Goal: Browse casually: Explore the website without a specific task or goal

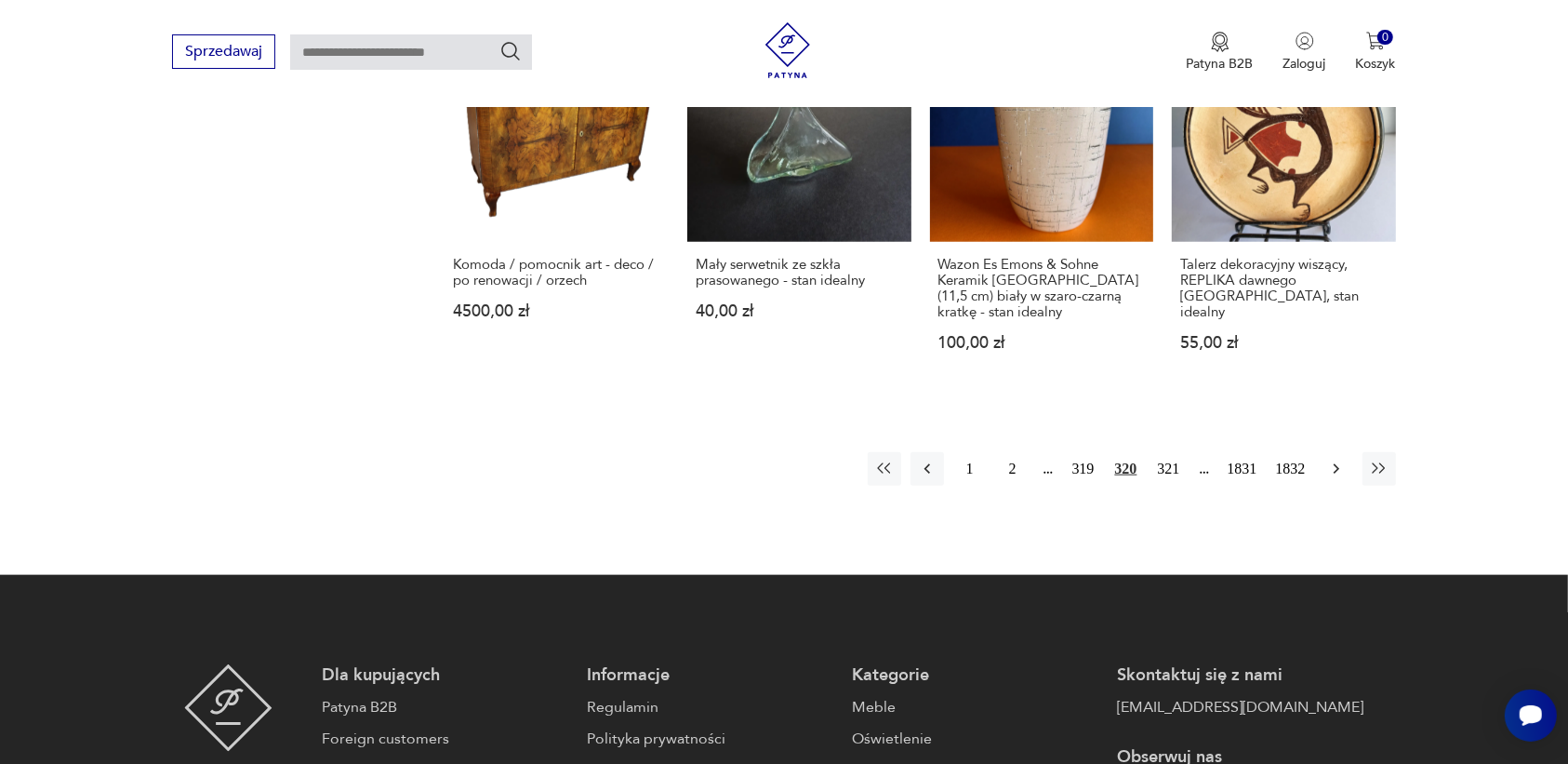
click at [1336, 459] on icon "button" at bounding box center [1336, 468] width 19 height 19
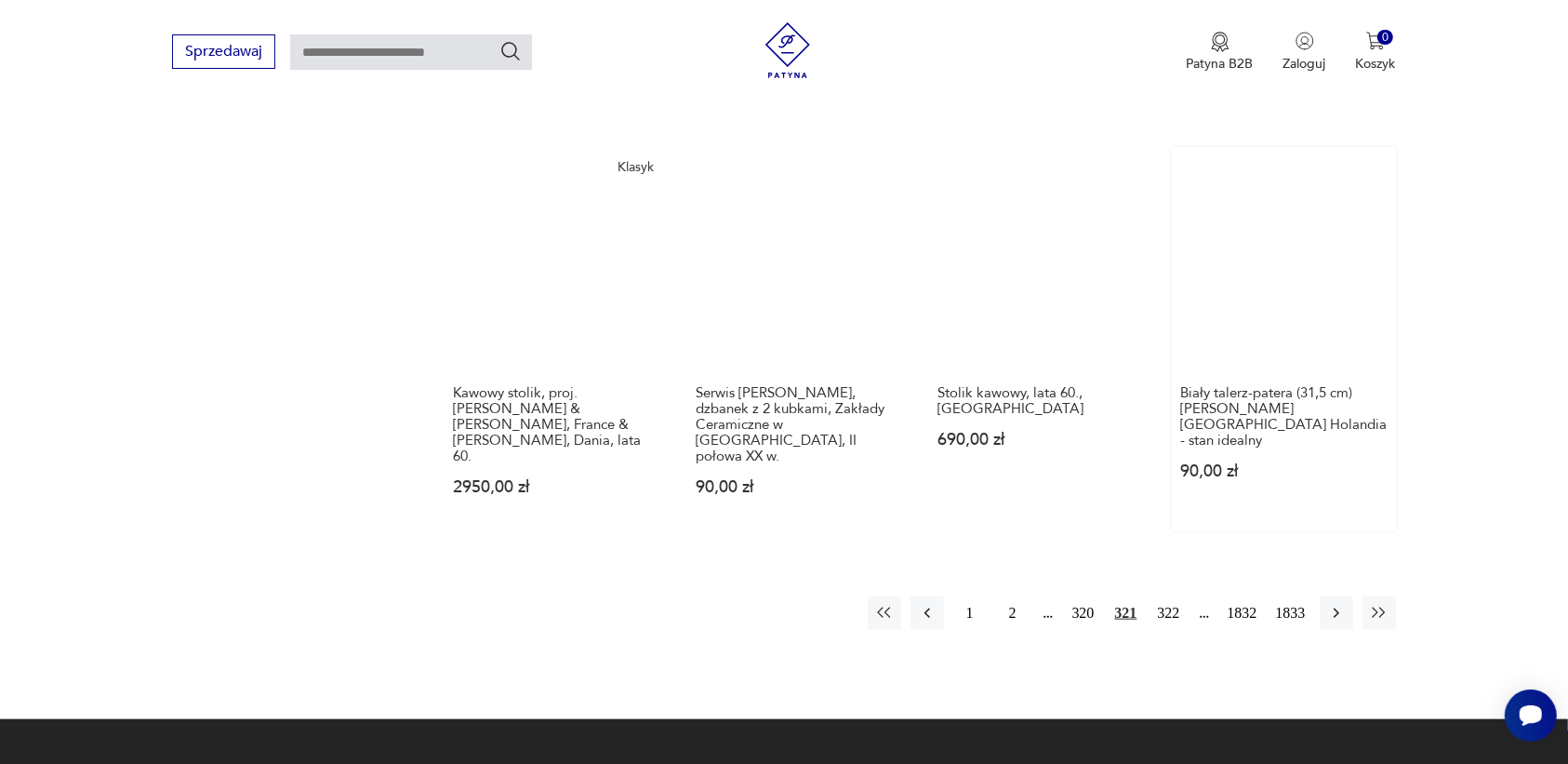
scroll to position [1635, 0]
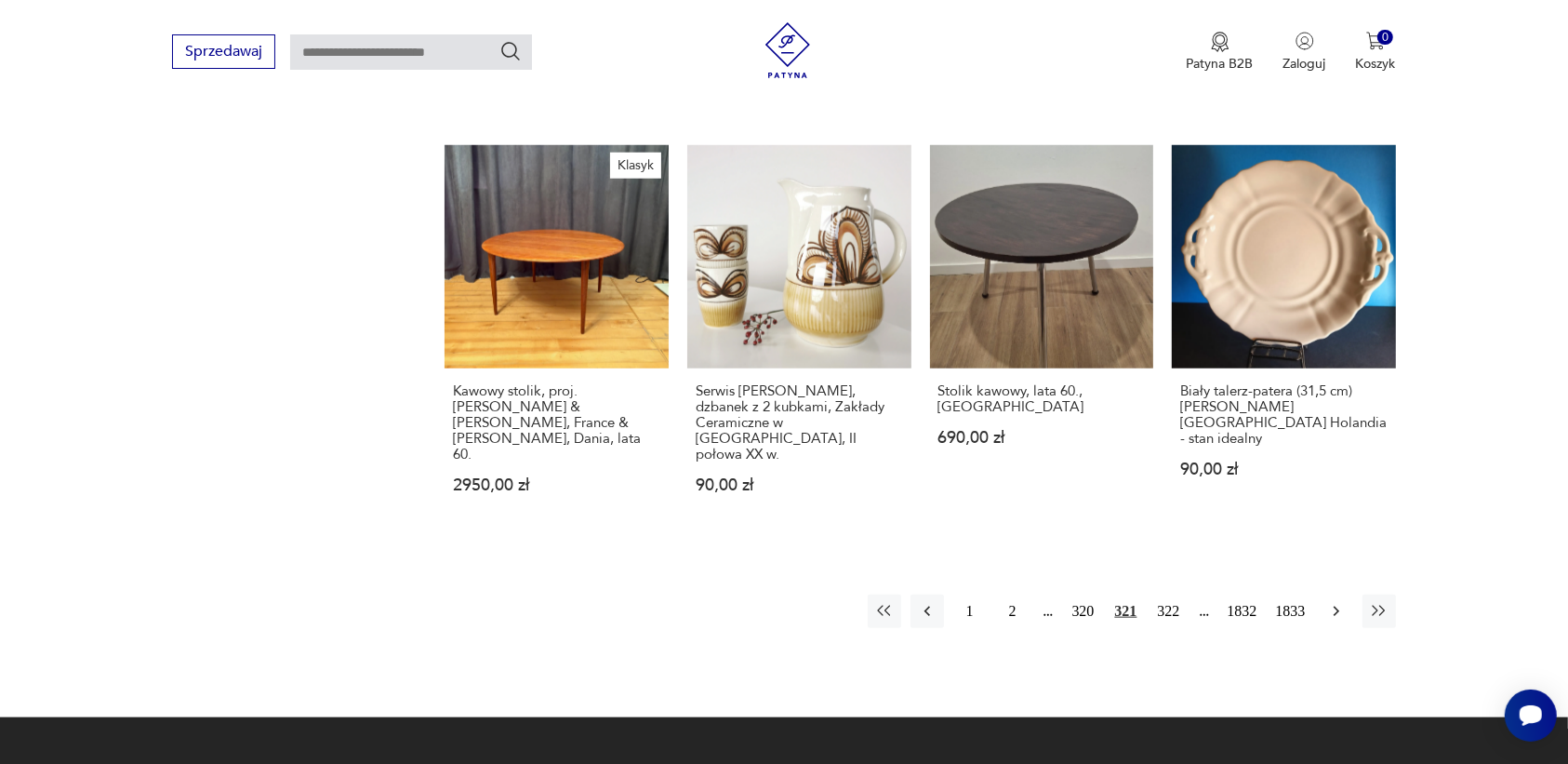
click at [1331, 602] on icon "button" at bounding box center [1336, 611] width 19 height 19
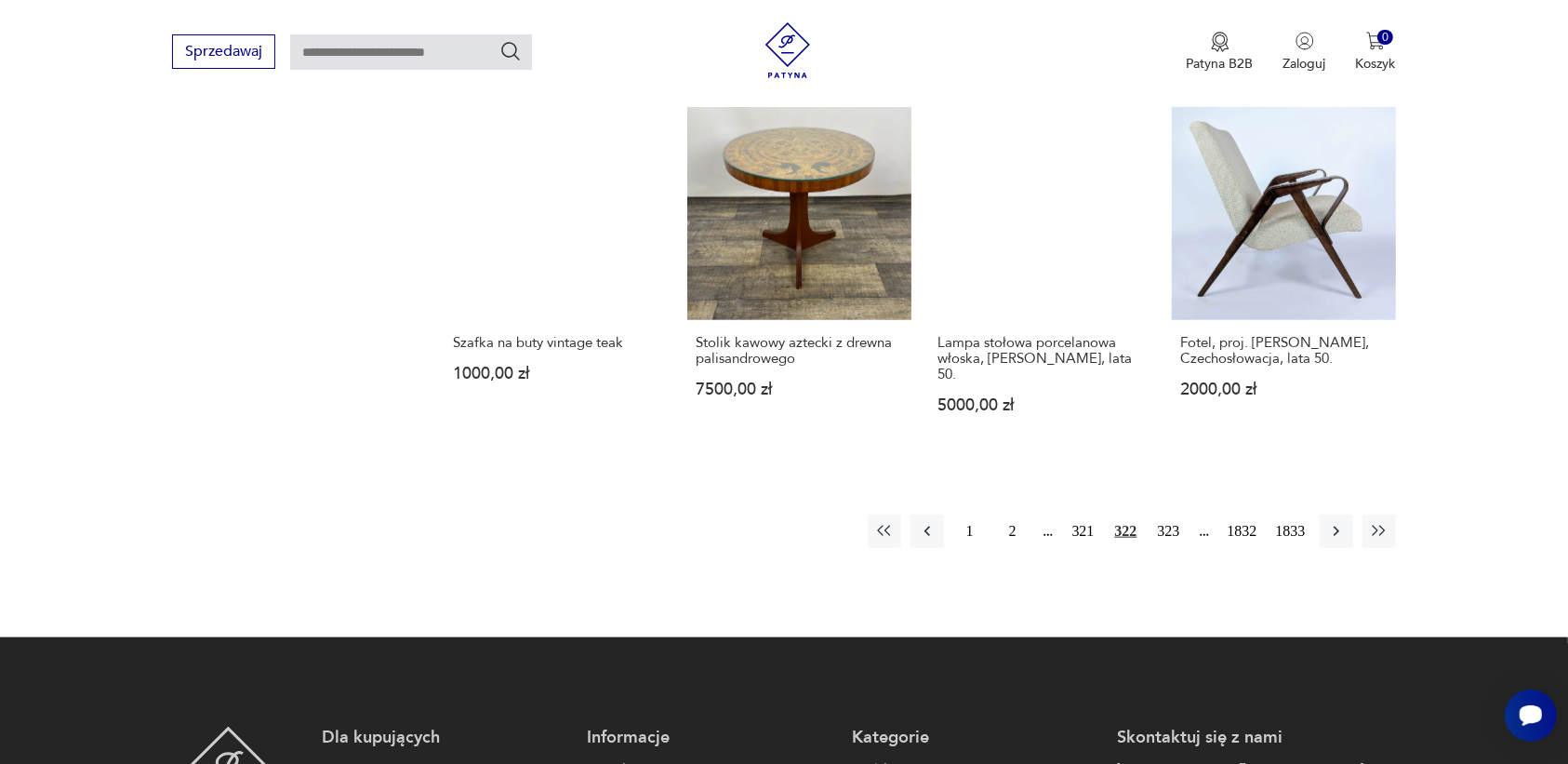
scroll to position [1751, 0]
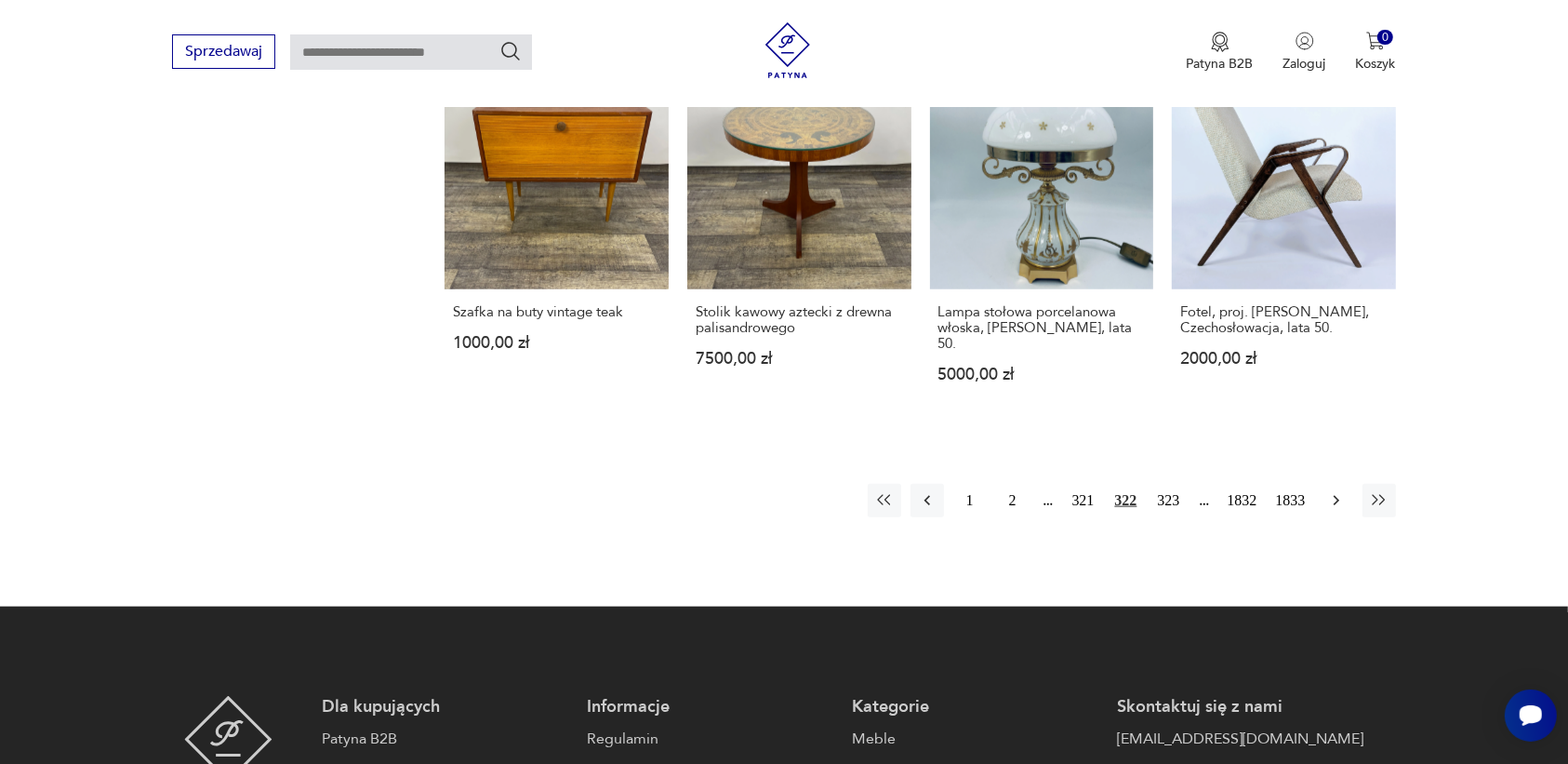
click at [1330, 491] on icon "button" at bounding box center [1336, 500] width 19 height 19
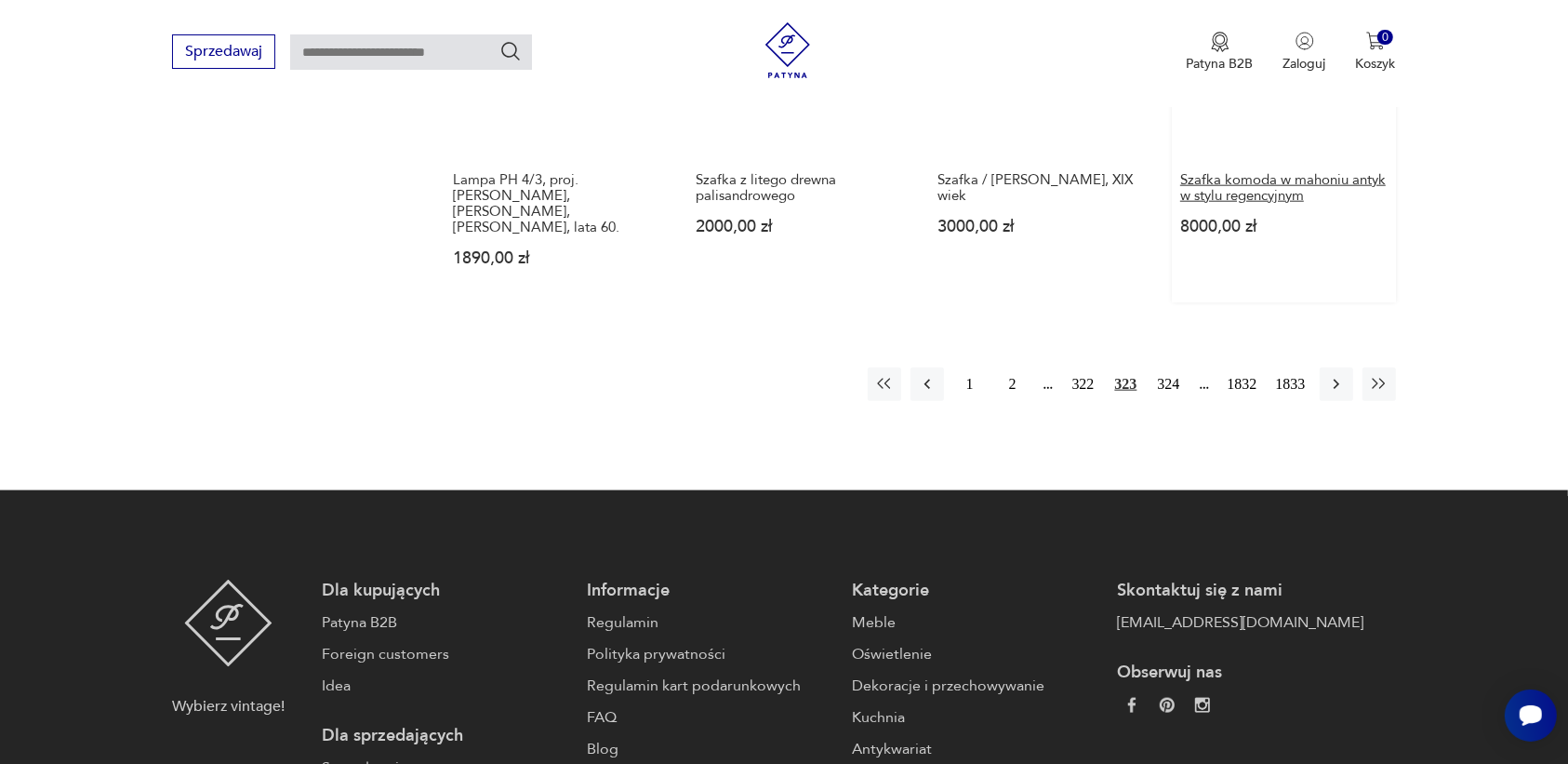
scroll to position [1751, 0]
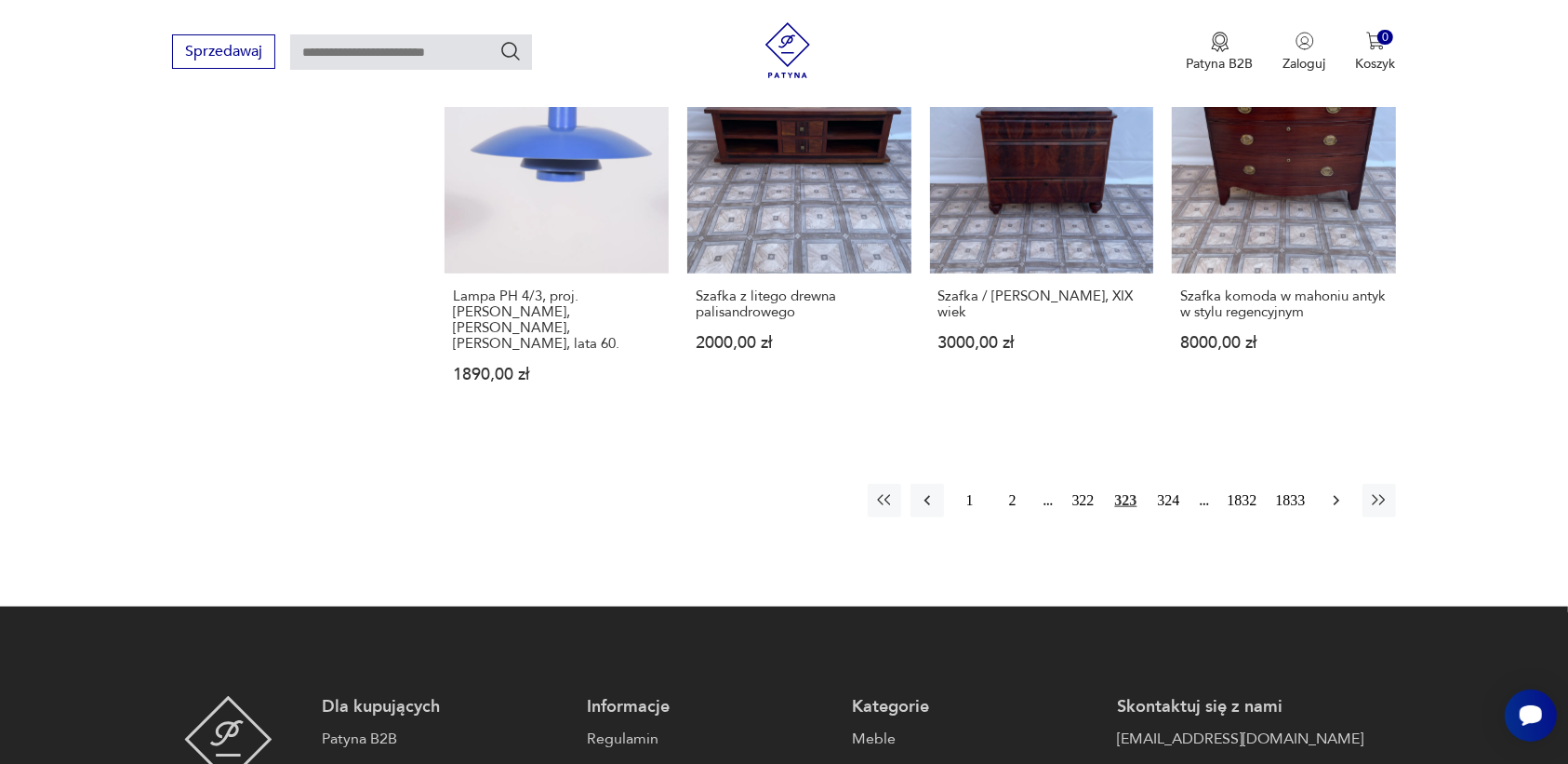
click at [1331, 491] on icon "button" at bounding box center [1336, 500] width 19 height 19
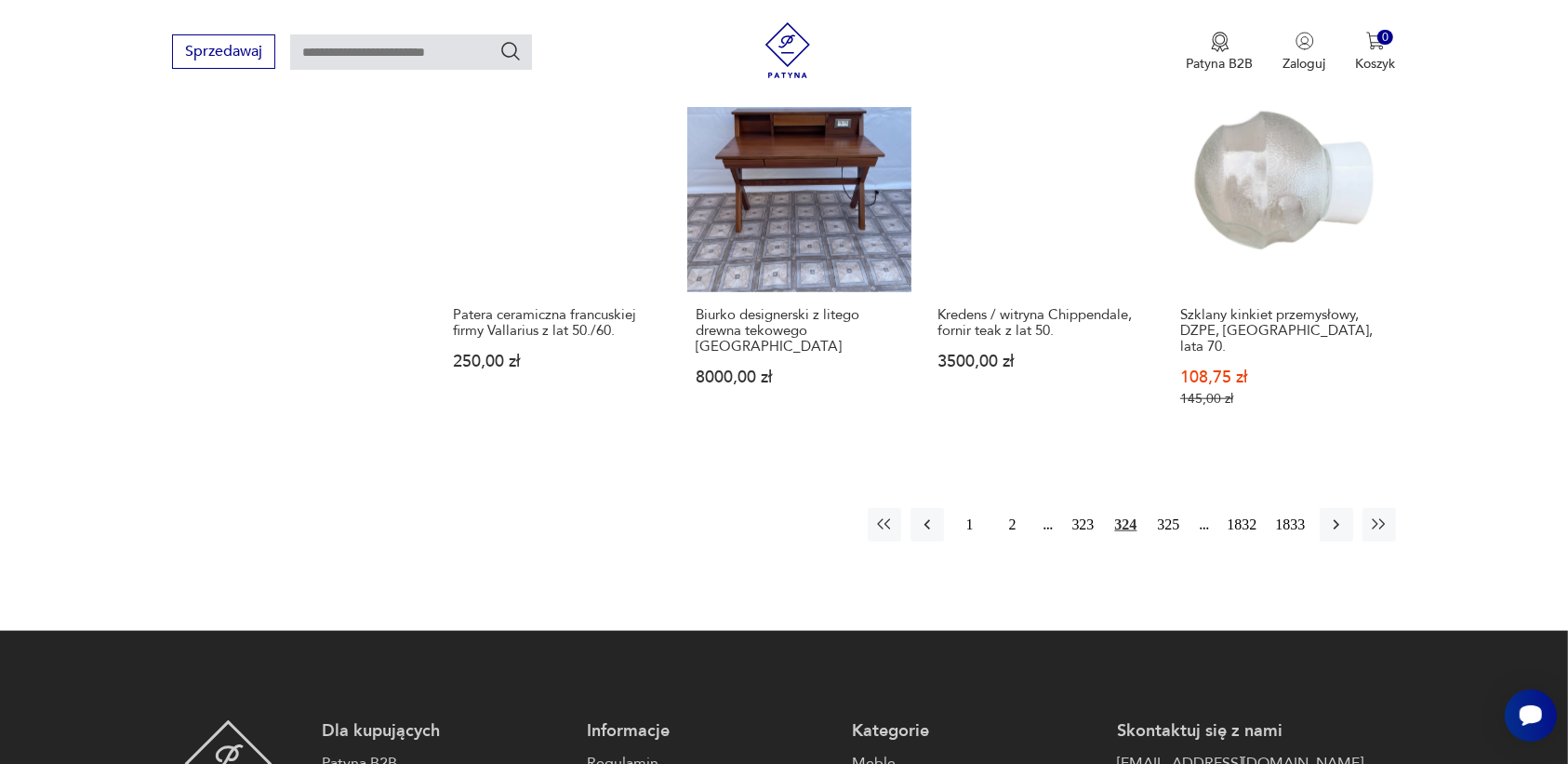
scroll to position [1751, 0]
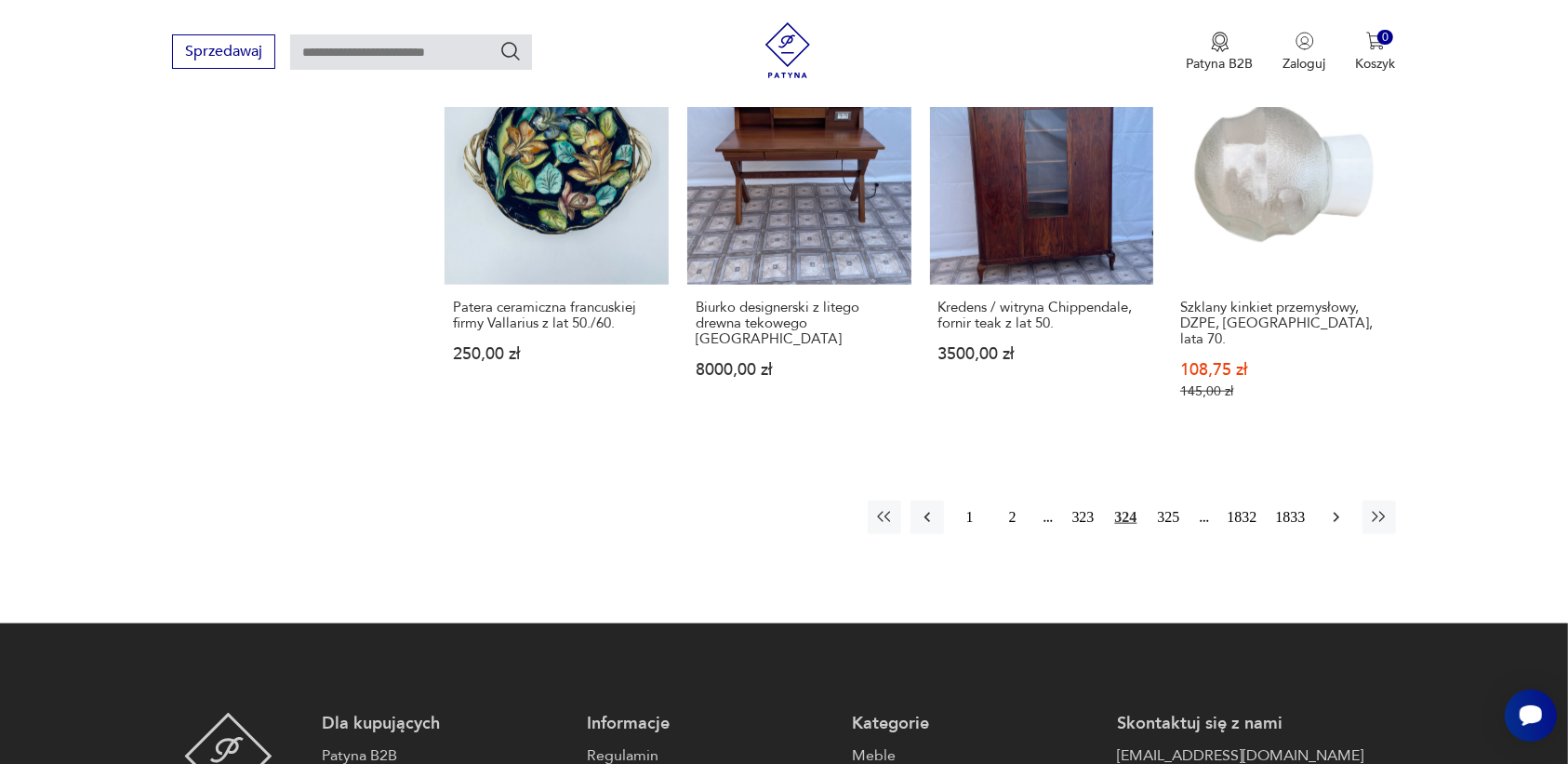
click at [1337, 508] on icon "button" at bounding box center [1336, 517] width 19 height 19
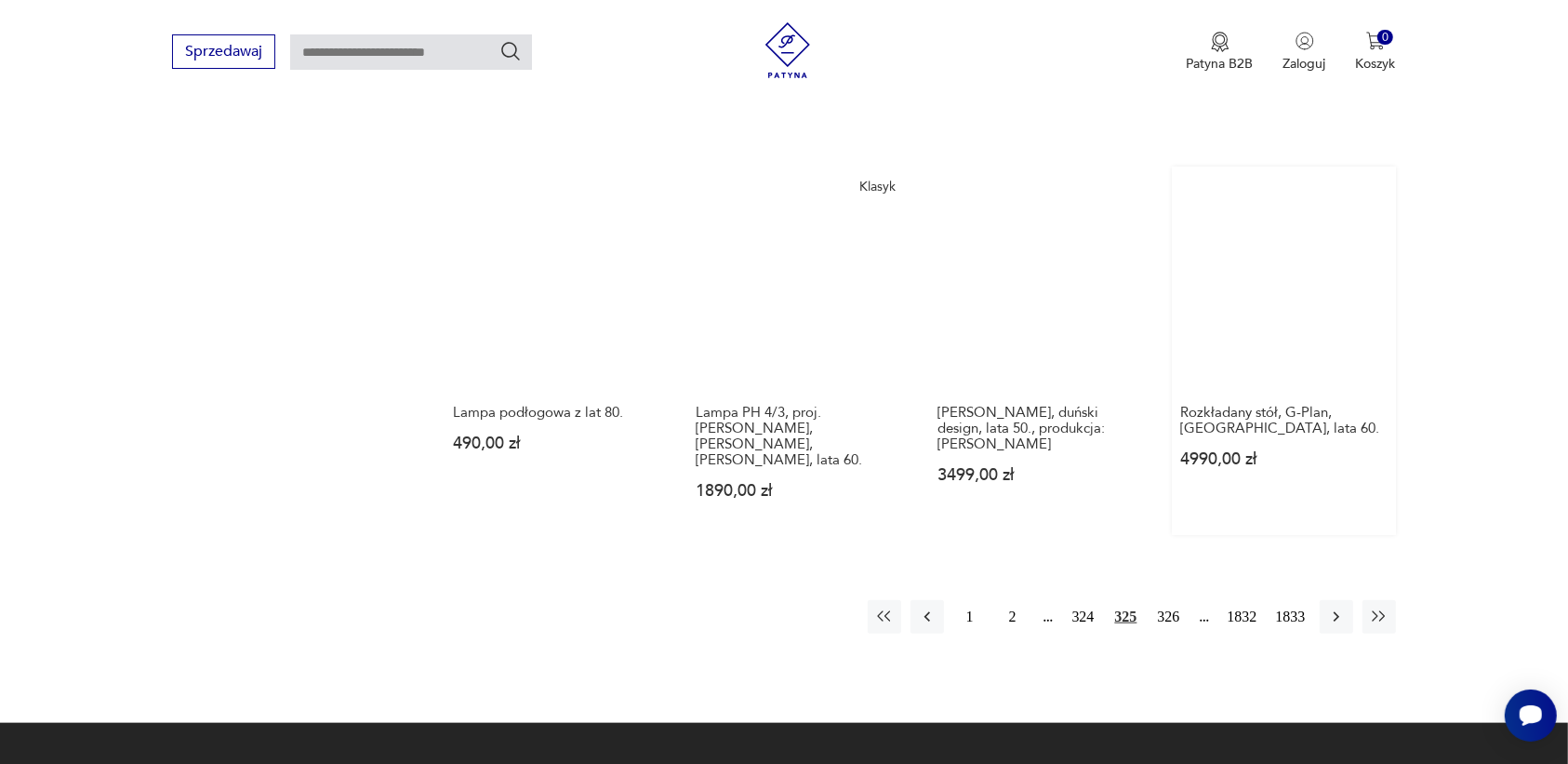
scroll to position [1751, 0]
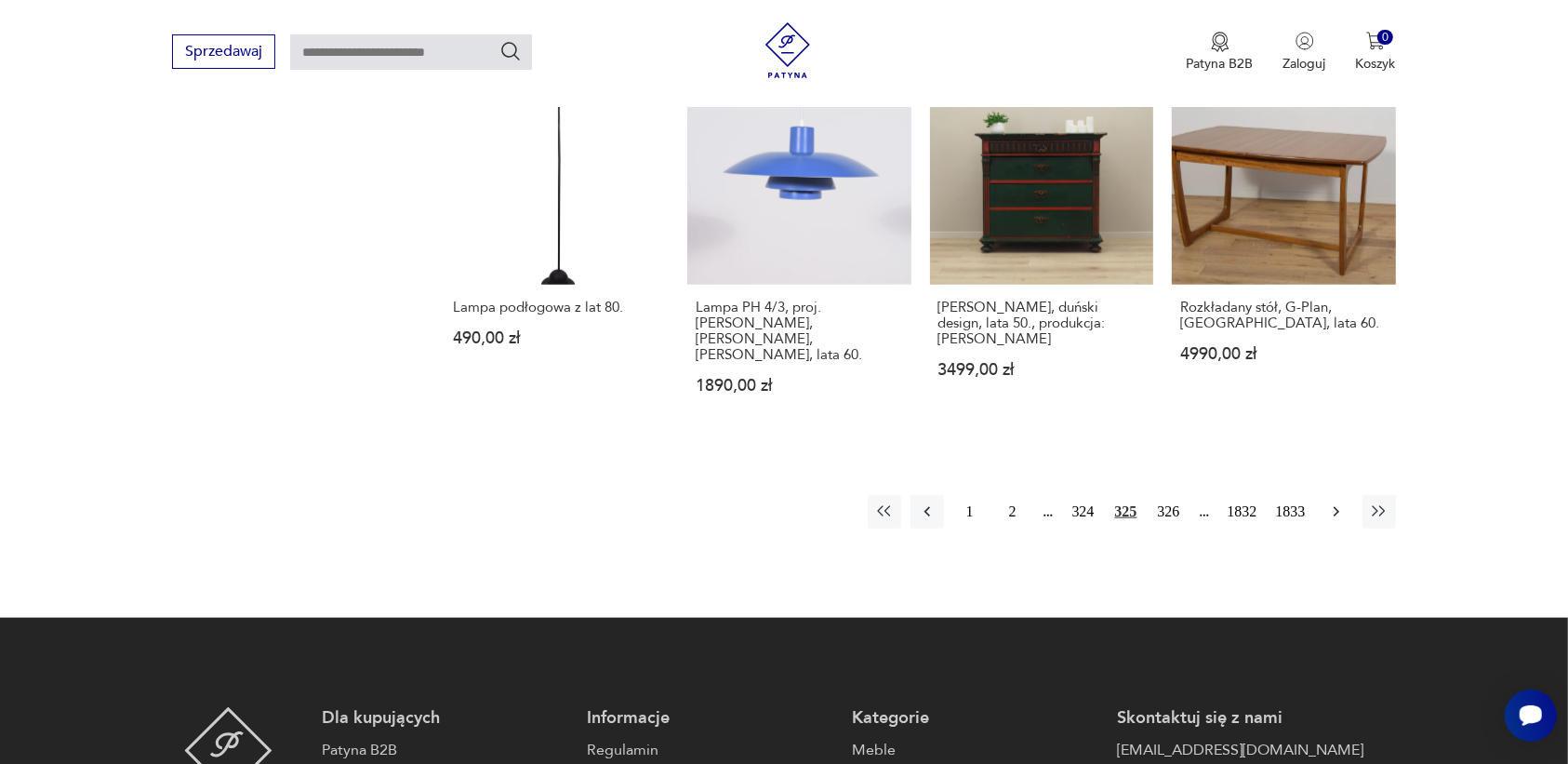
click at [1332, 502] on icon "button" at bounding box center [1336, 511] width 19 height 19
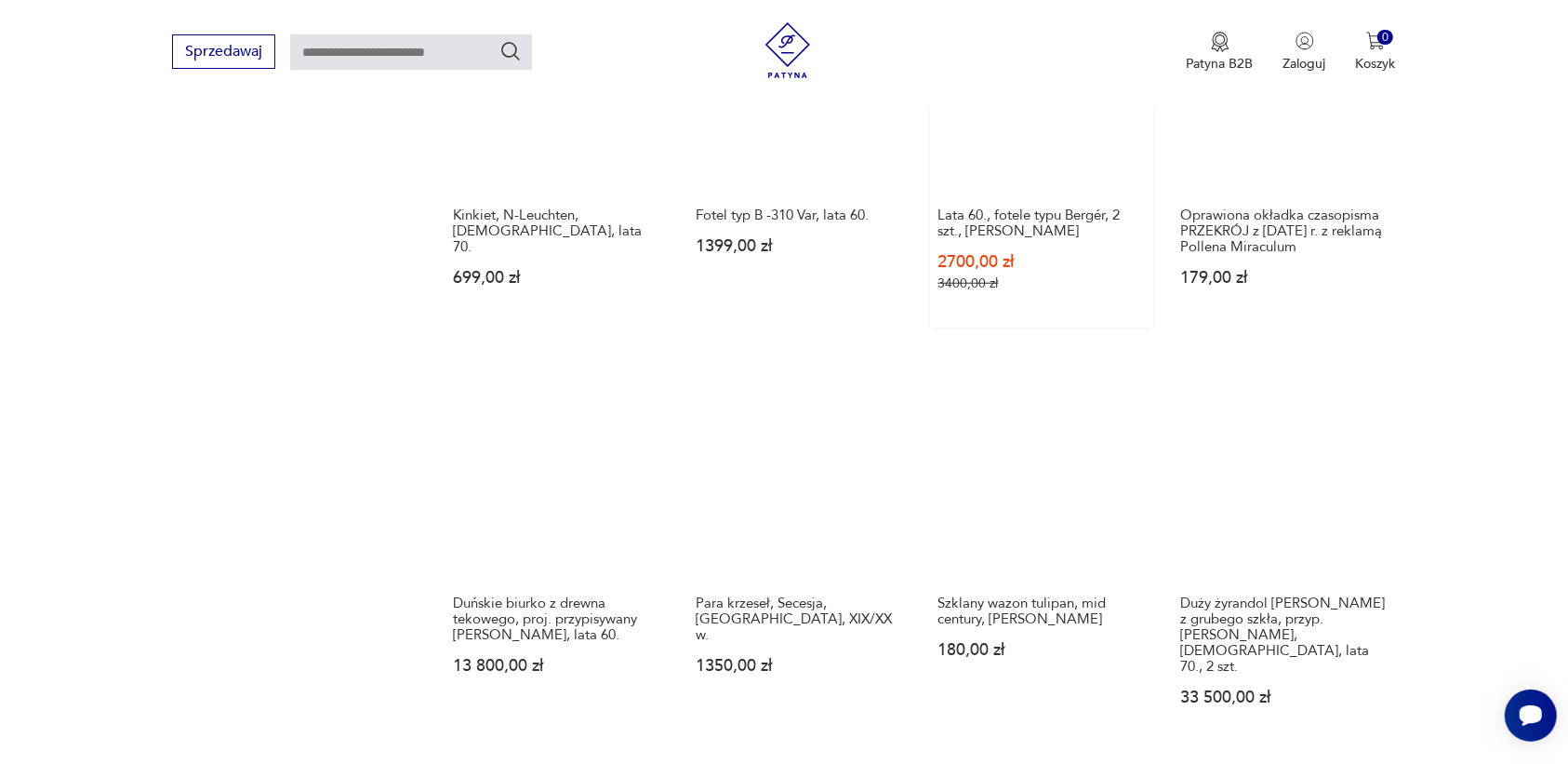
scroll to position [1635, 0]
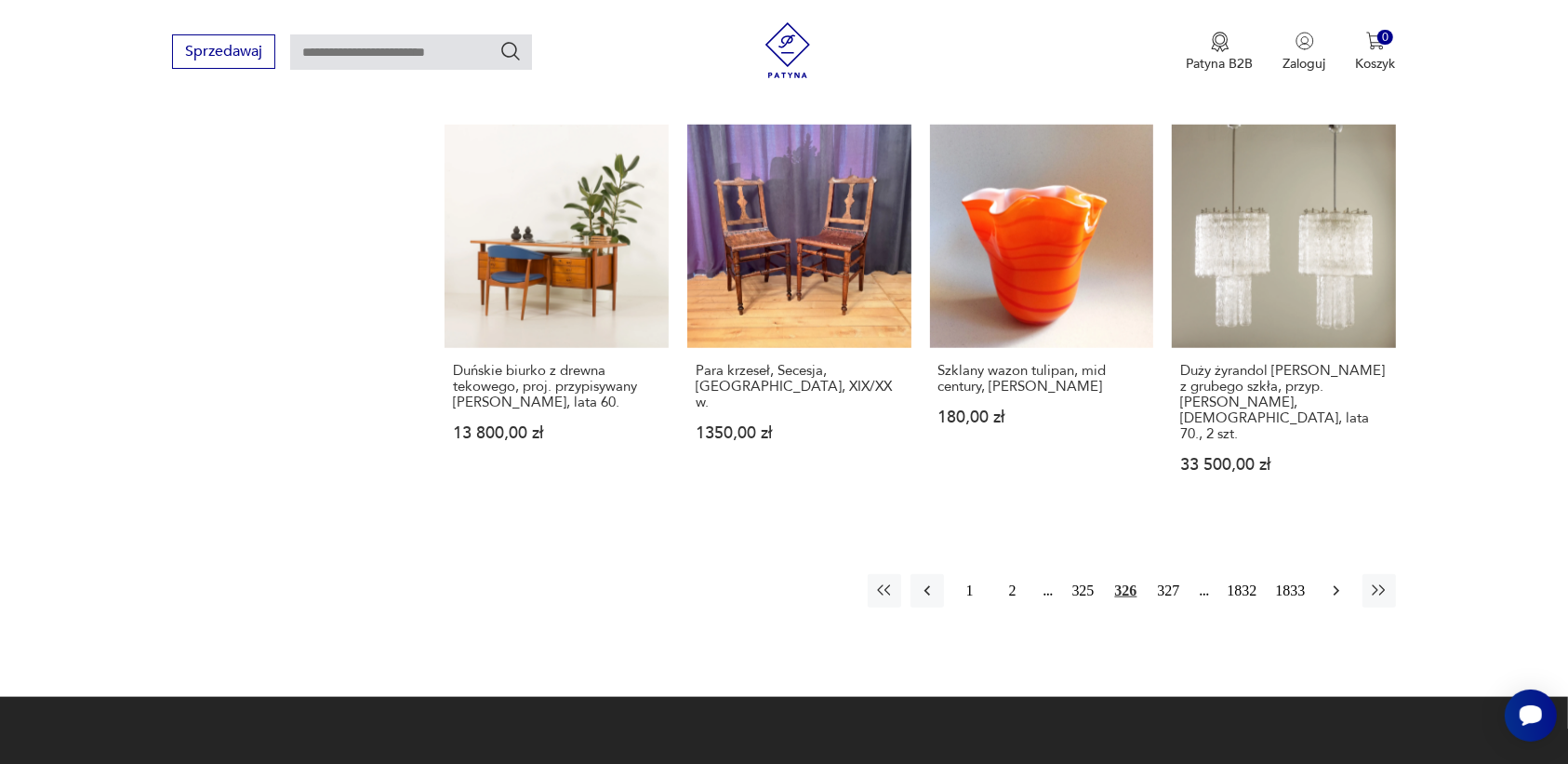
click at [1332, 581] on icon "button" at bounding box center [1336, 590] width 19 height 19
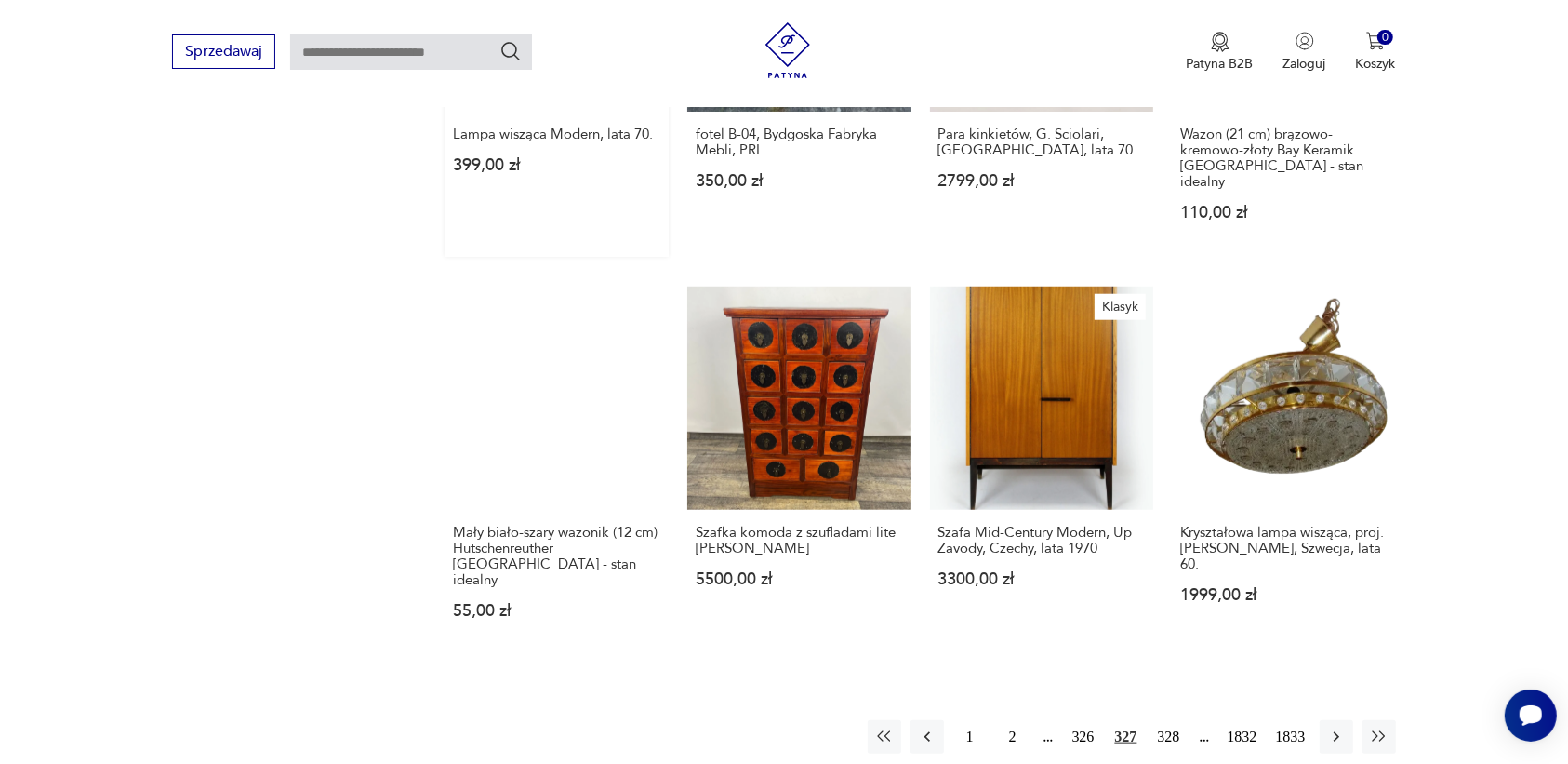
scroll to position [1519, 0]
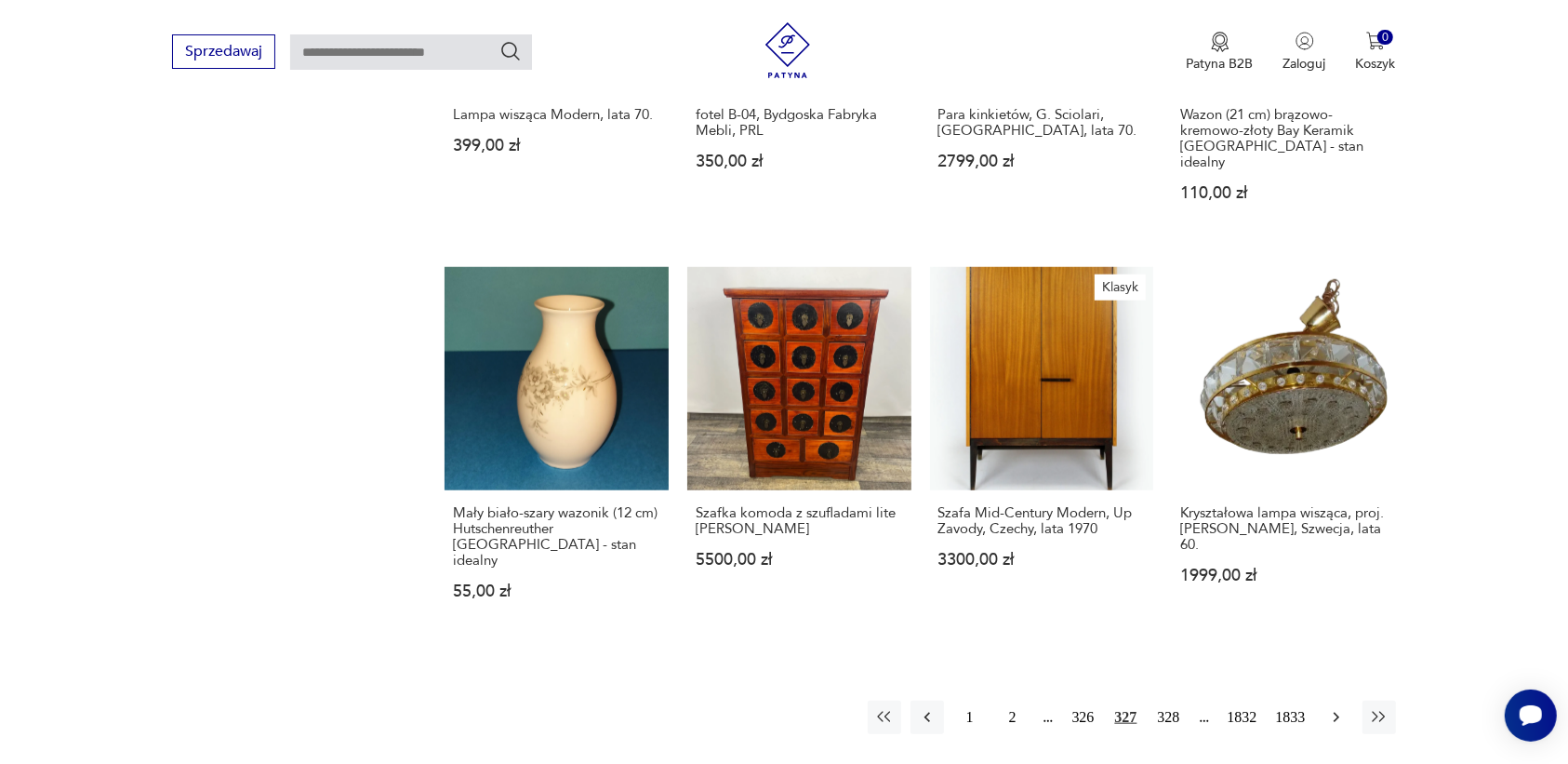
click at [1331, 708] on icon "button" at bounding box center [1336, 717] width 19 height 19
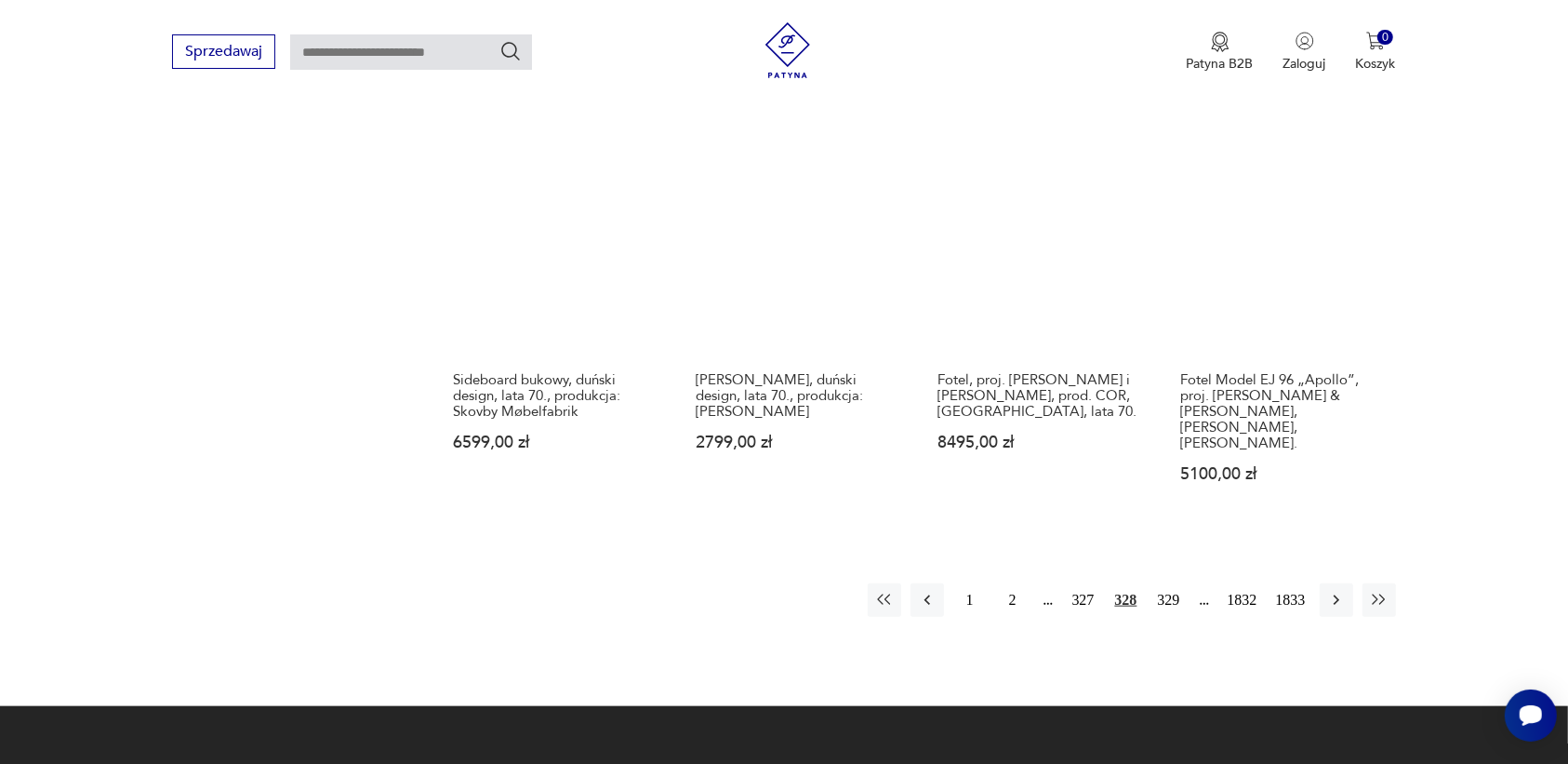
scroll to position [1635, 0]
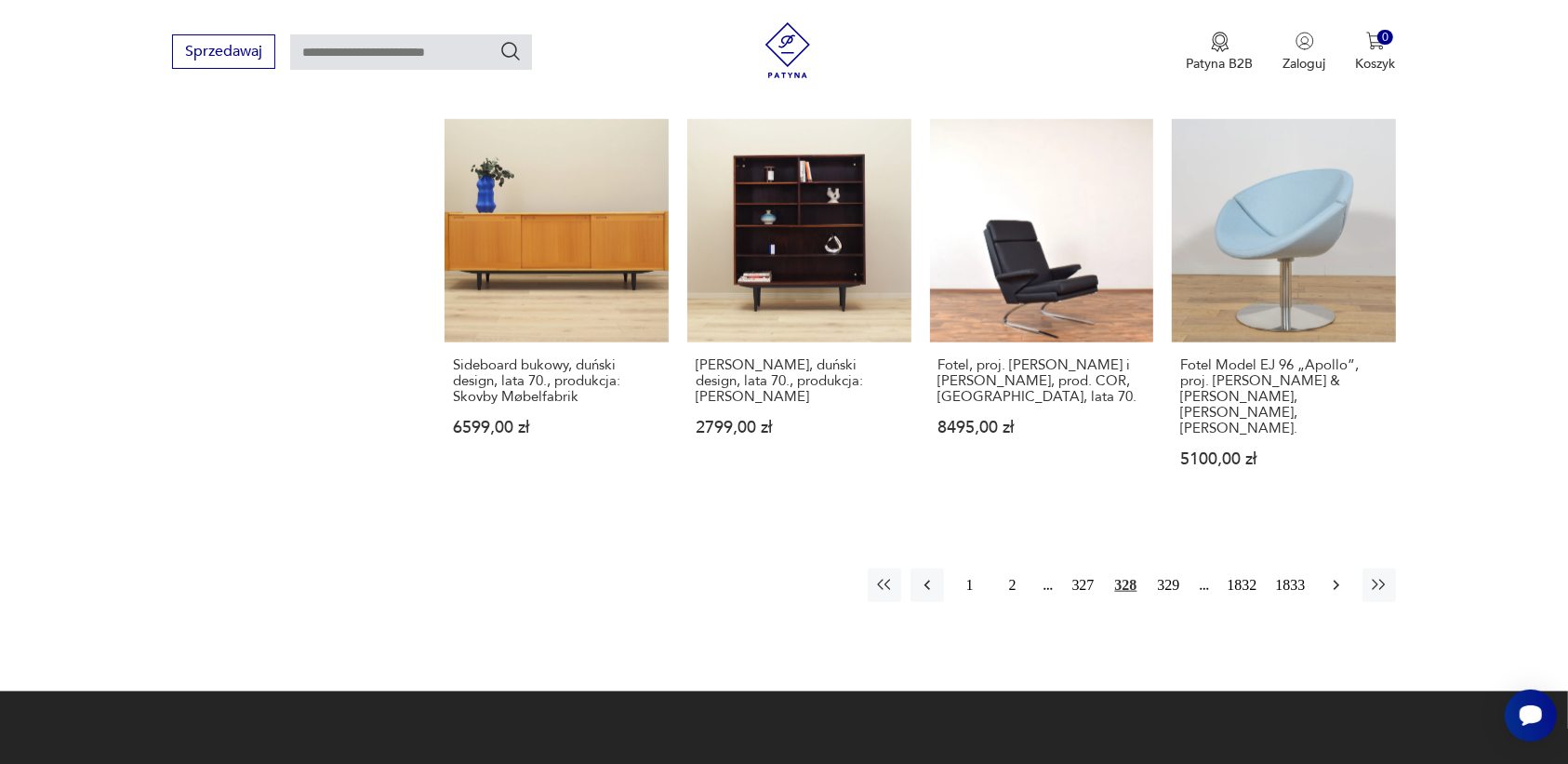
drag, startPoint x: 1339, startPoint y: 542, endPoint x: 1339, endPoint y: 560, distance: 17.7
click at [1339, 576] on icon "button" at bounding box center [1336, 585] width 19 height 19
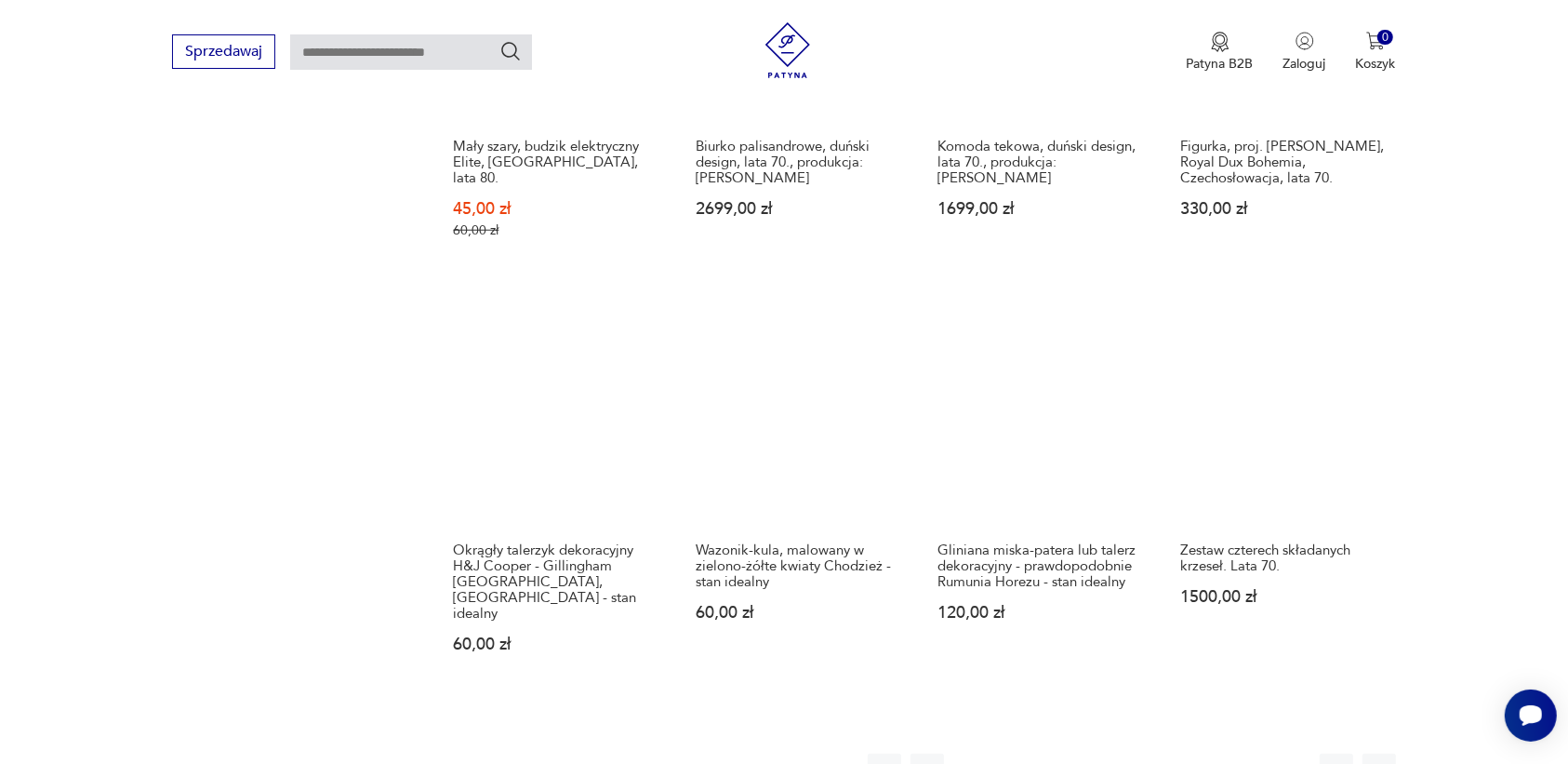
scroll to position [1635, 0]
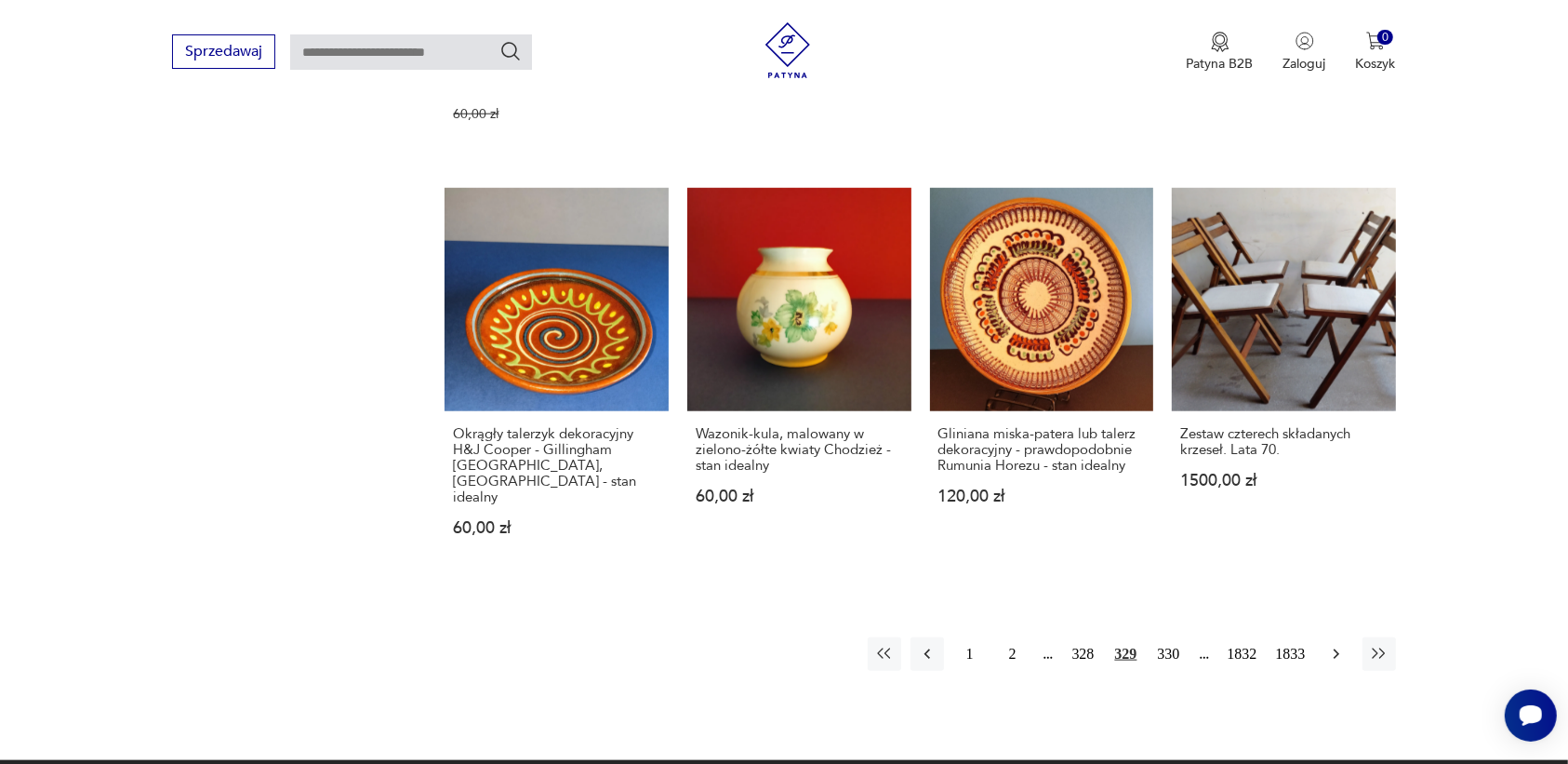
click at [1335, 645] on icon "button" at bounding box center [1336, 654] width 19 height 19
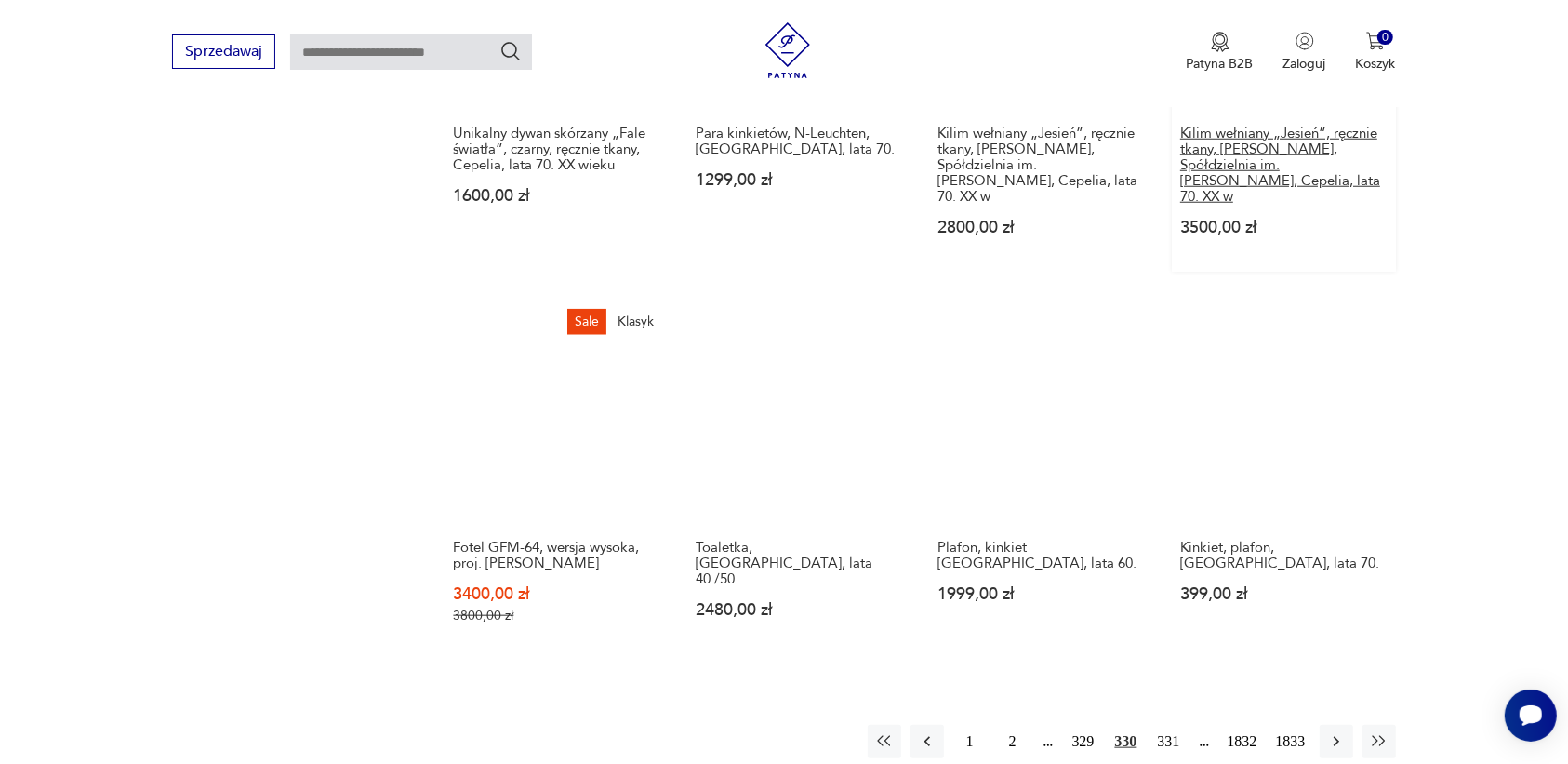
scroll to position [1519, 0]
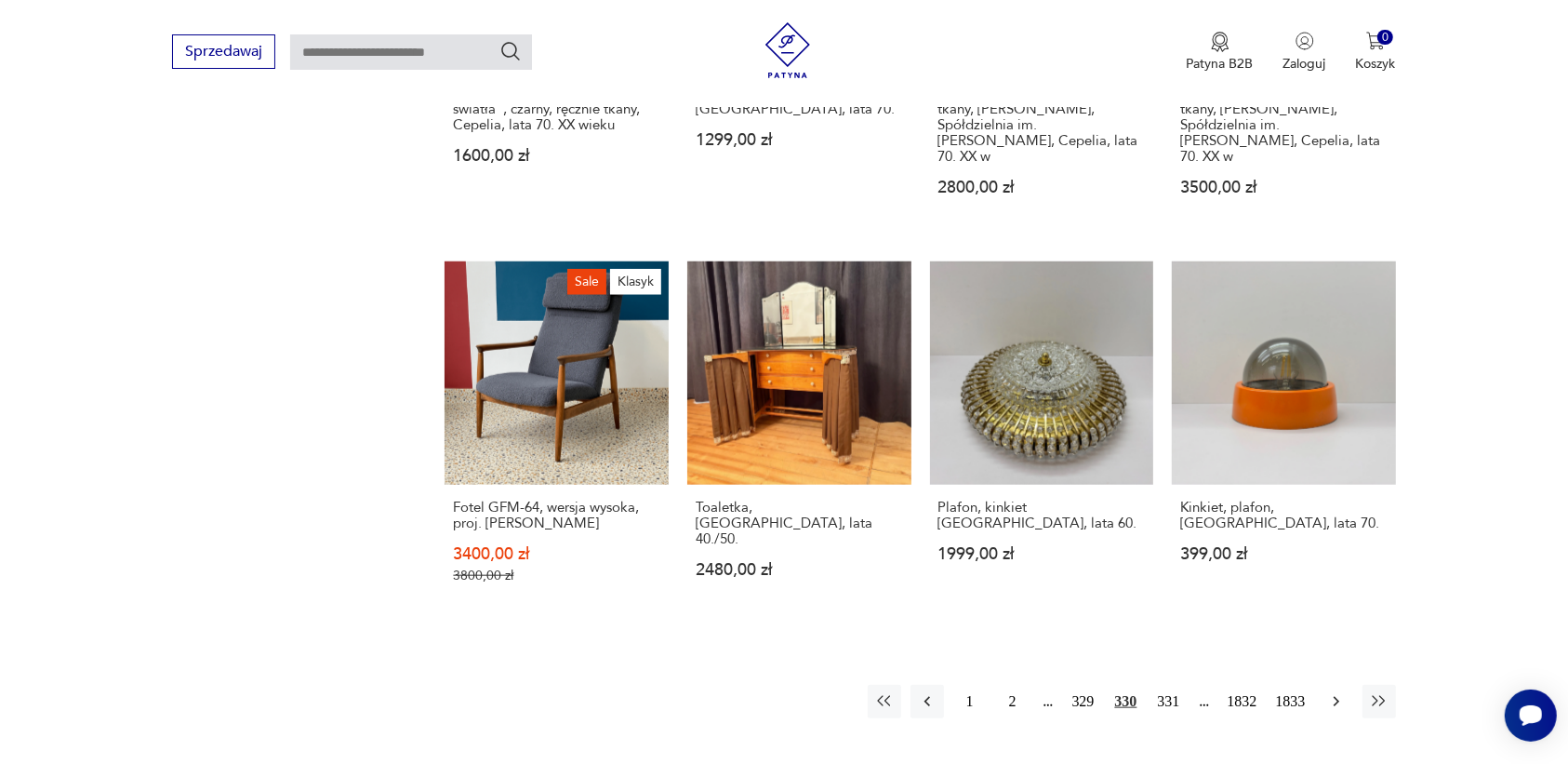
click at [1330, 692] on icon "button" at bounding box center [1336, 701] width 19 height 19
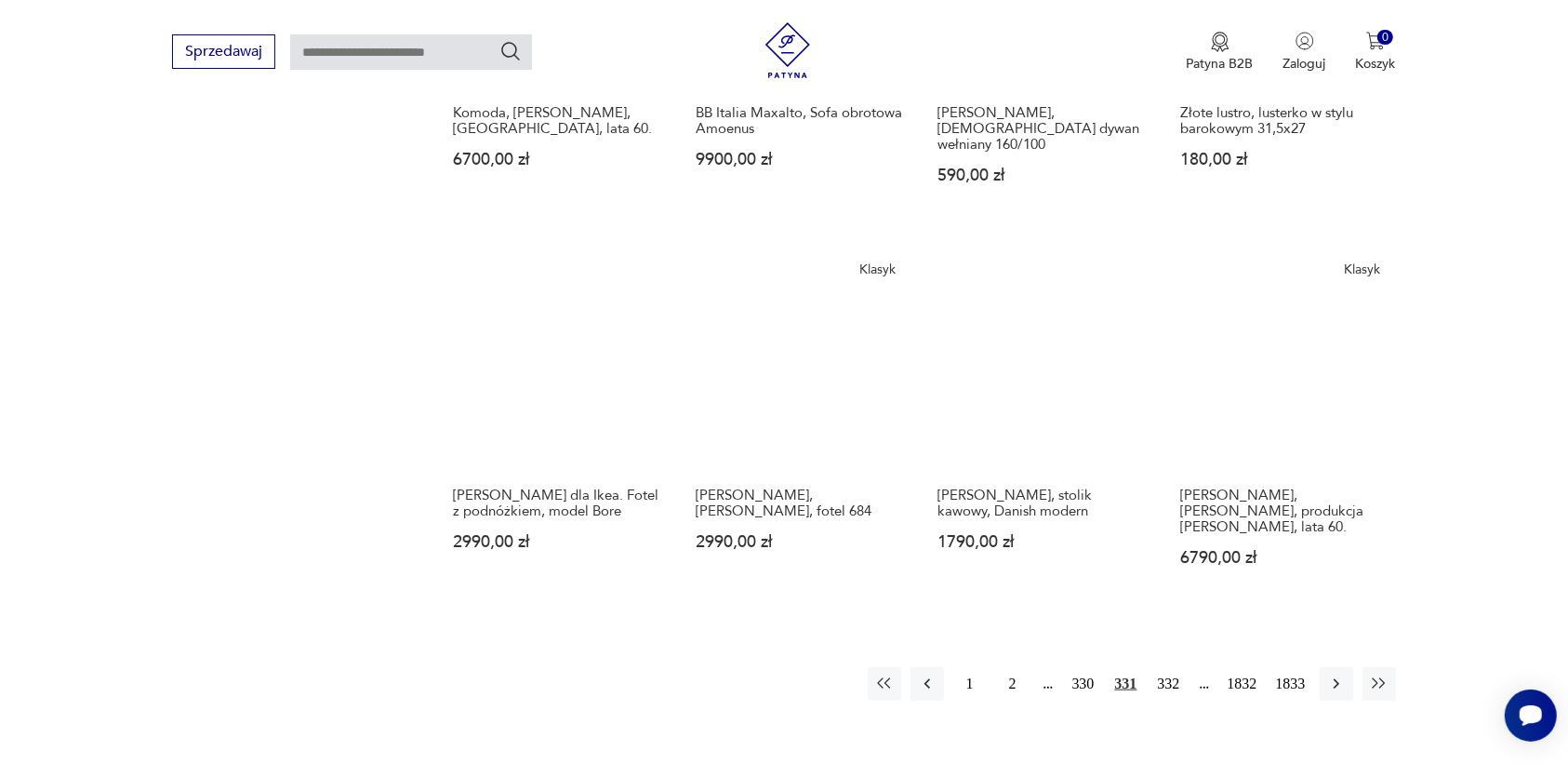
scroll to position [1519, 0]
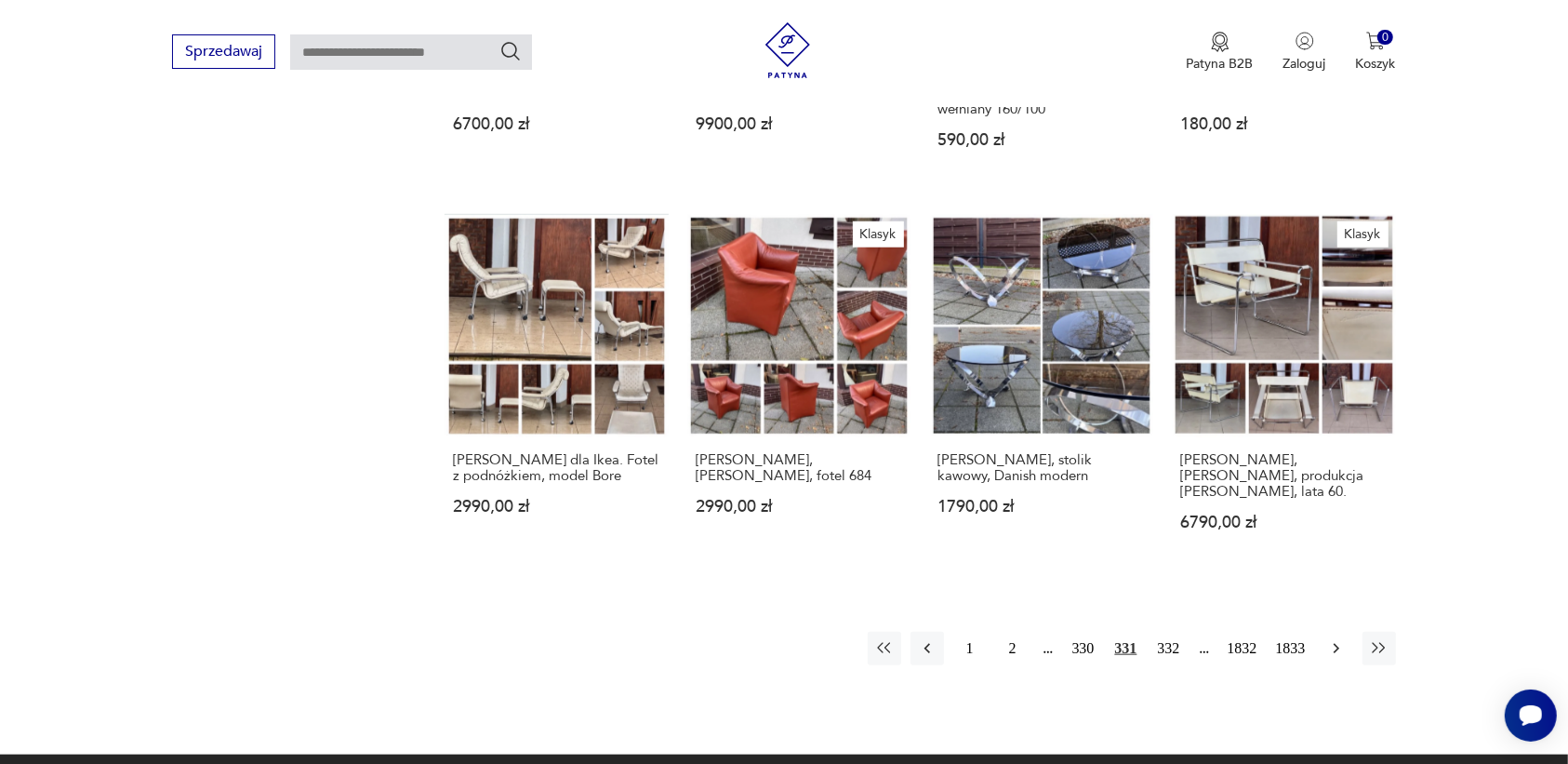
click at [1333, 639] on icon "button" at bounding box center [1336, 648] width 19 height 19
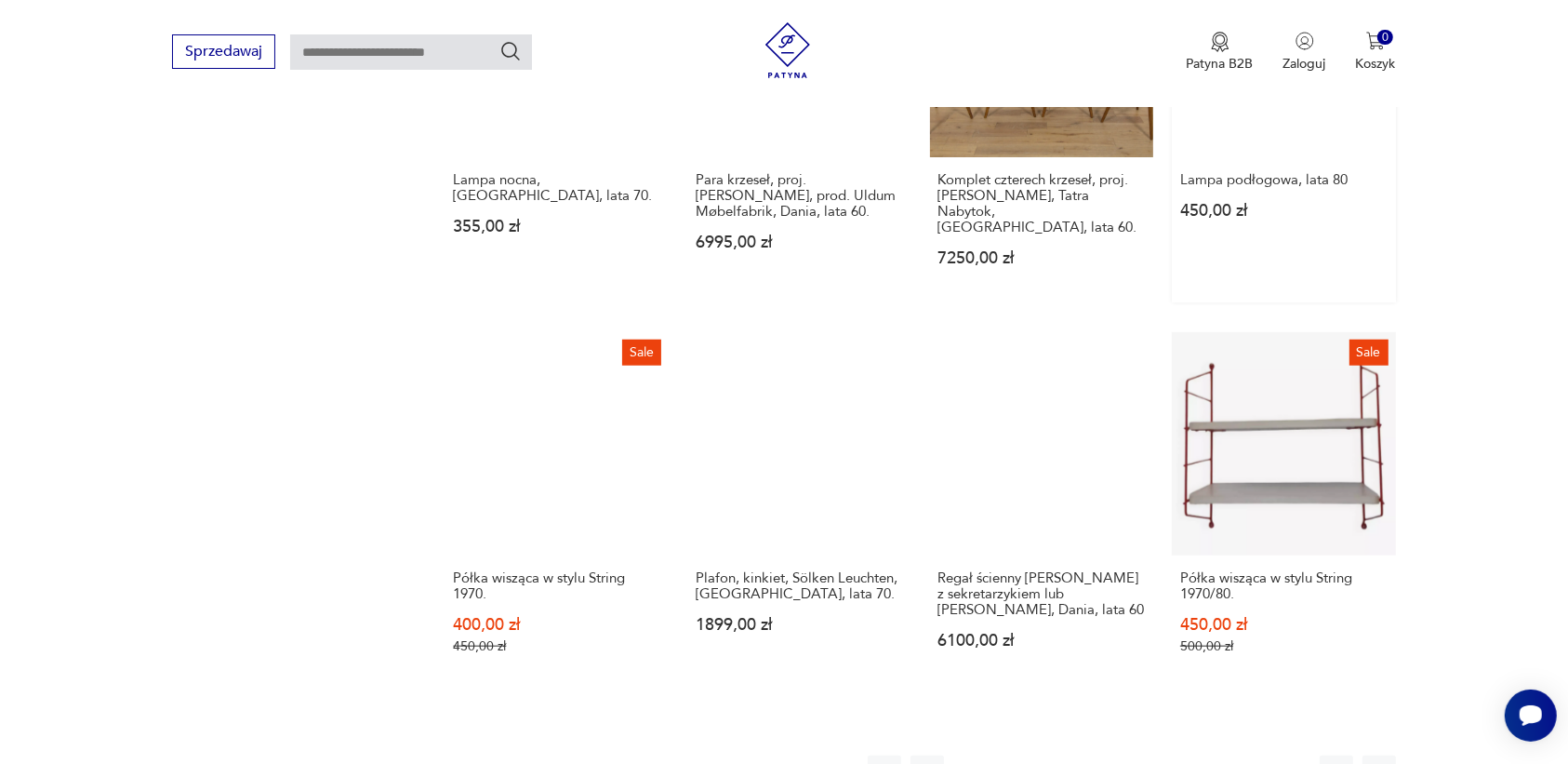
scroll to position [1519, 0]
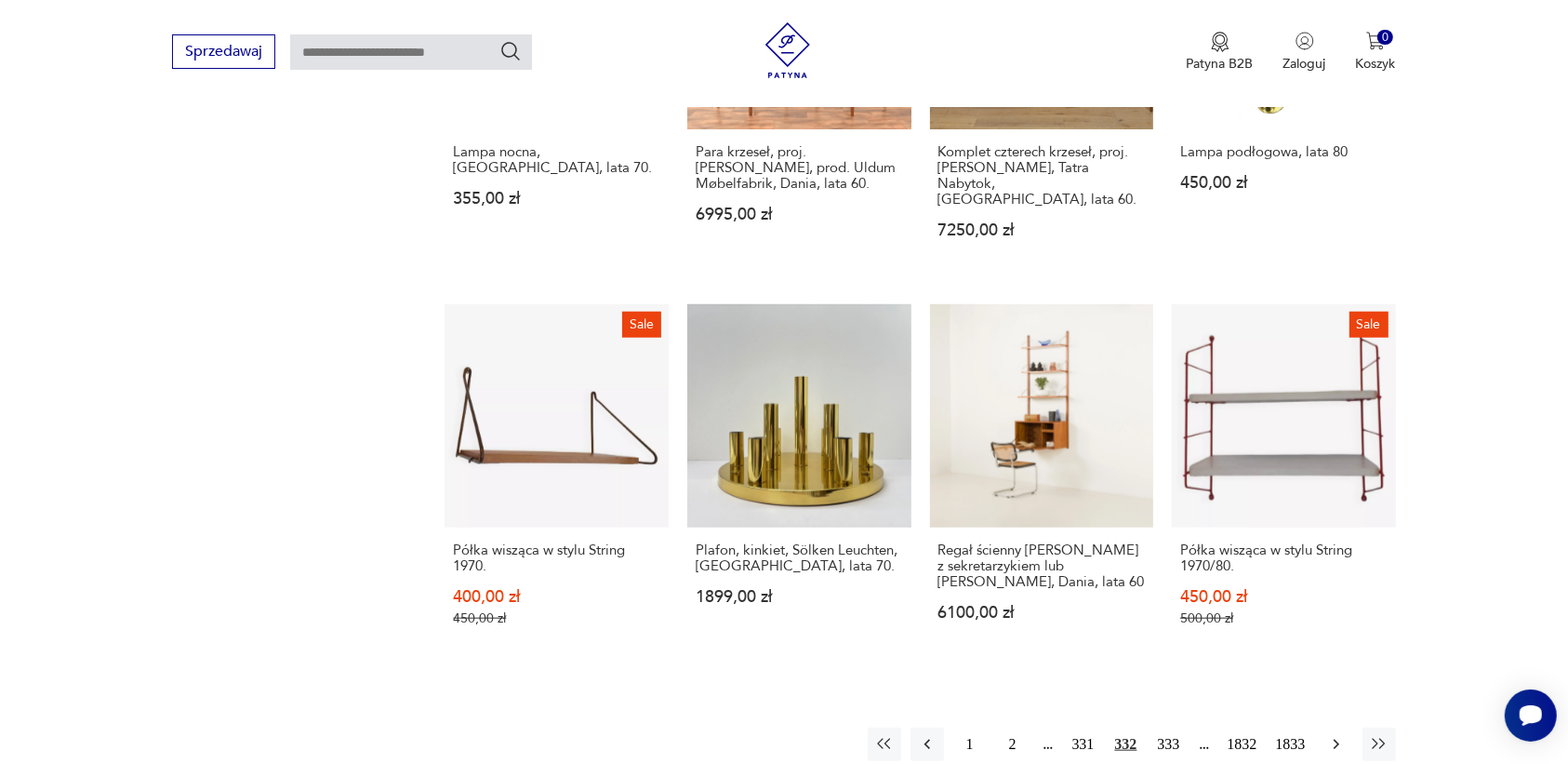
click at [1333, 735] on icon "button" at bounding box center [1336, 744] width 19 height 19
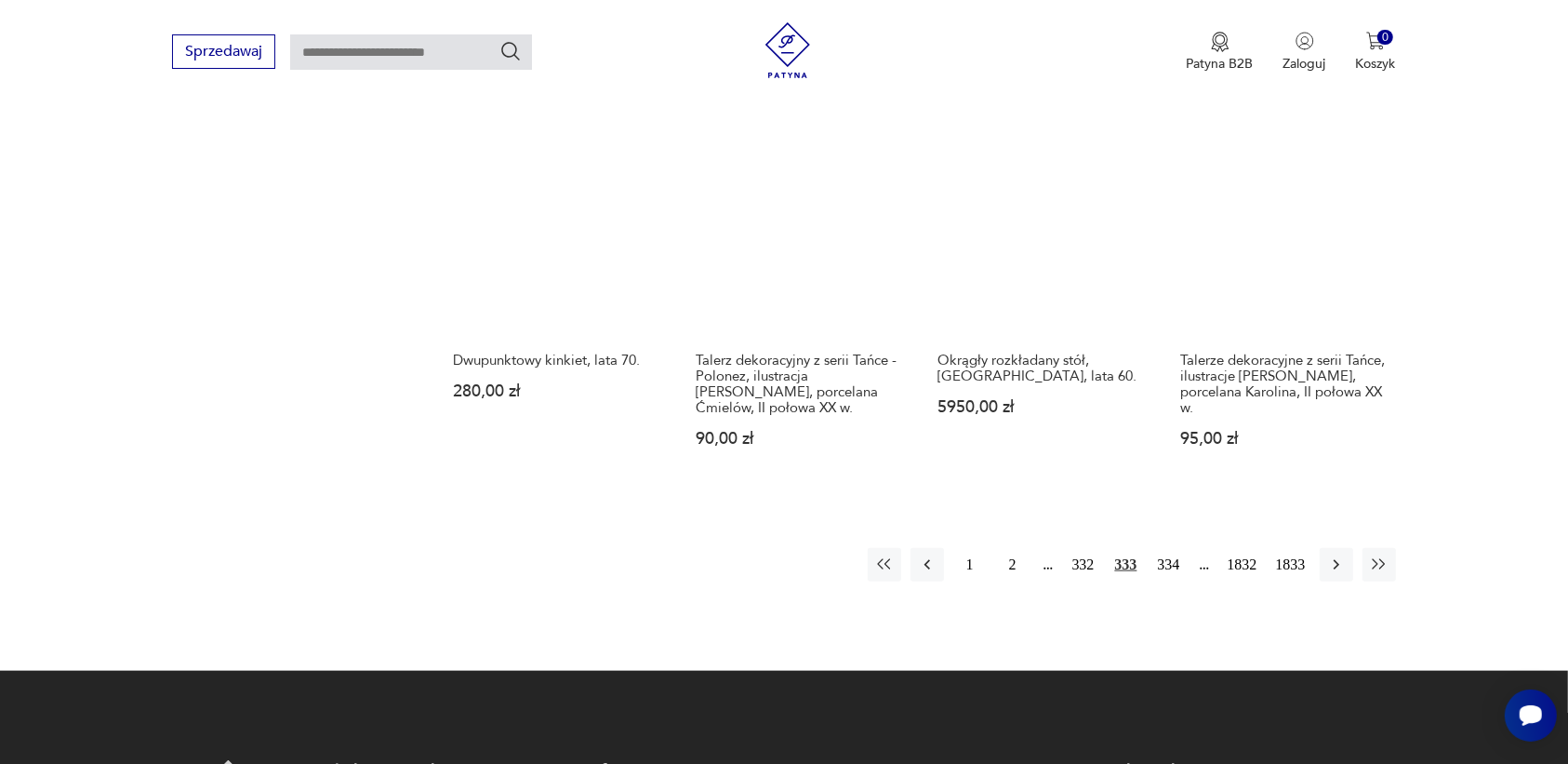
scroll to position [1653, 0]
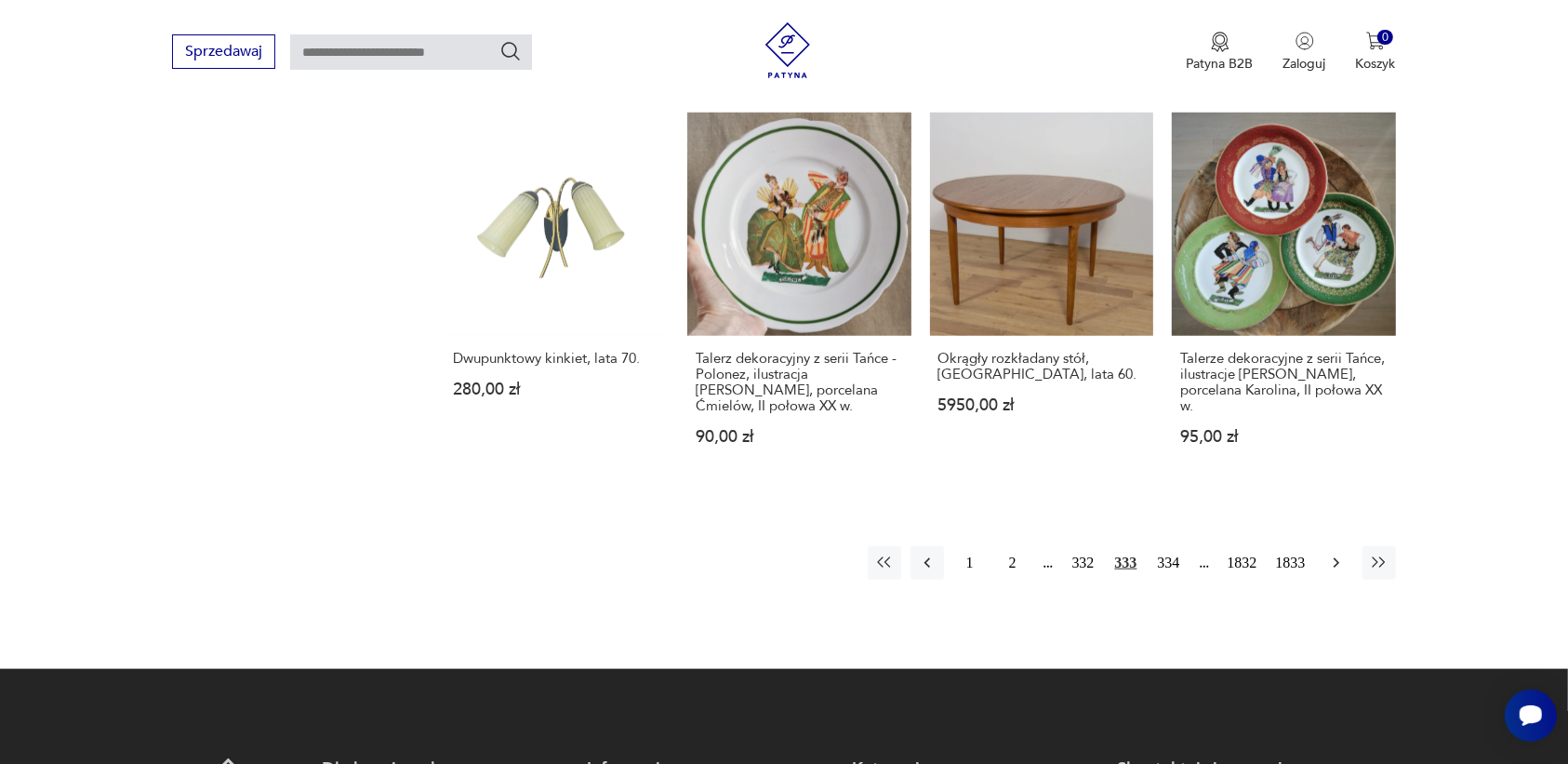
click at [1330, 553] on icon "button" at bounding box center [1336, 562] width 19 height 19
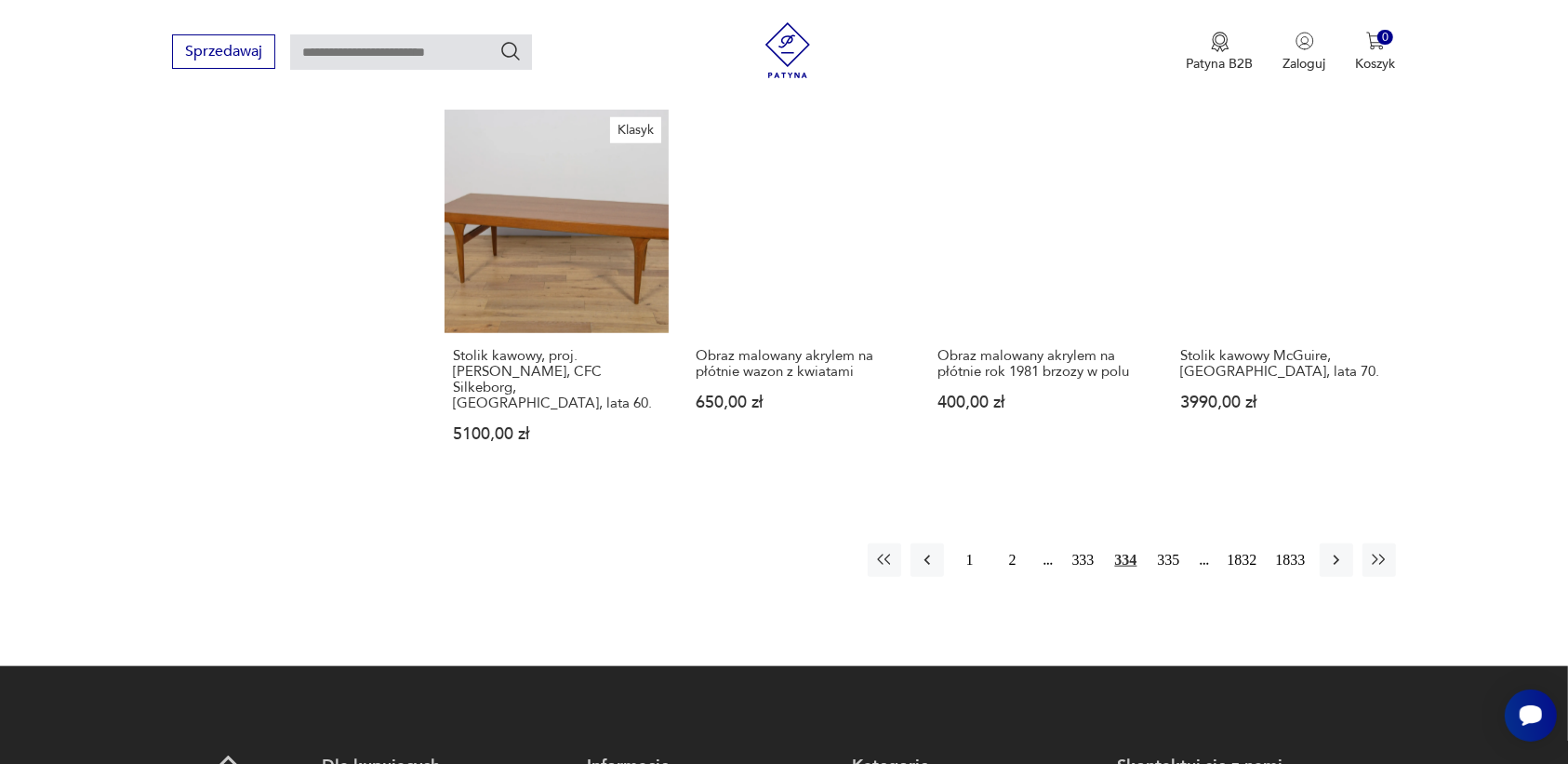
scroll to position [1635, 0]
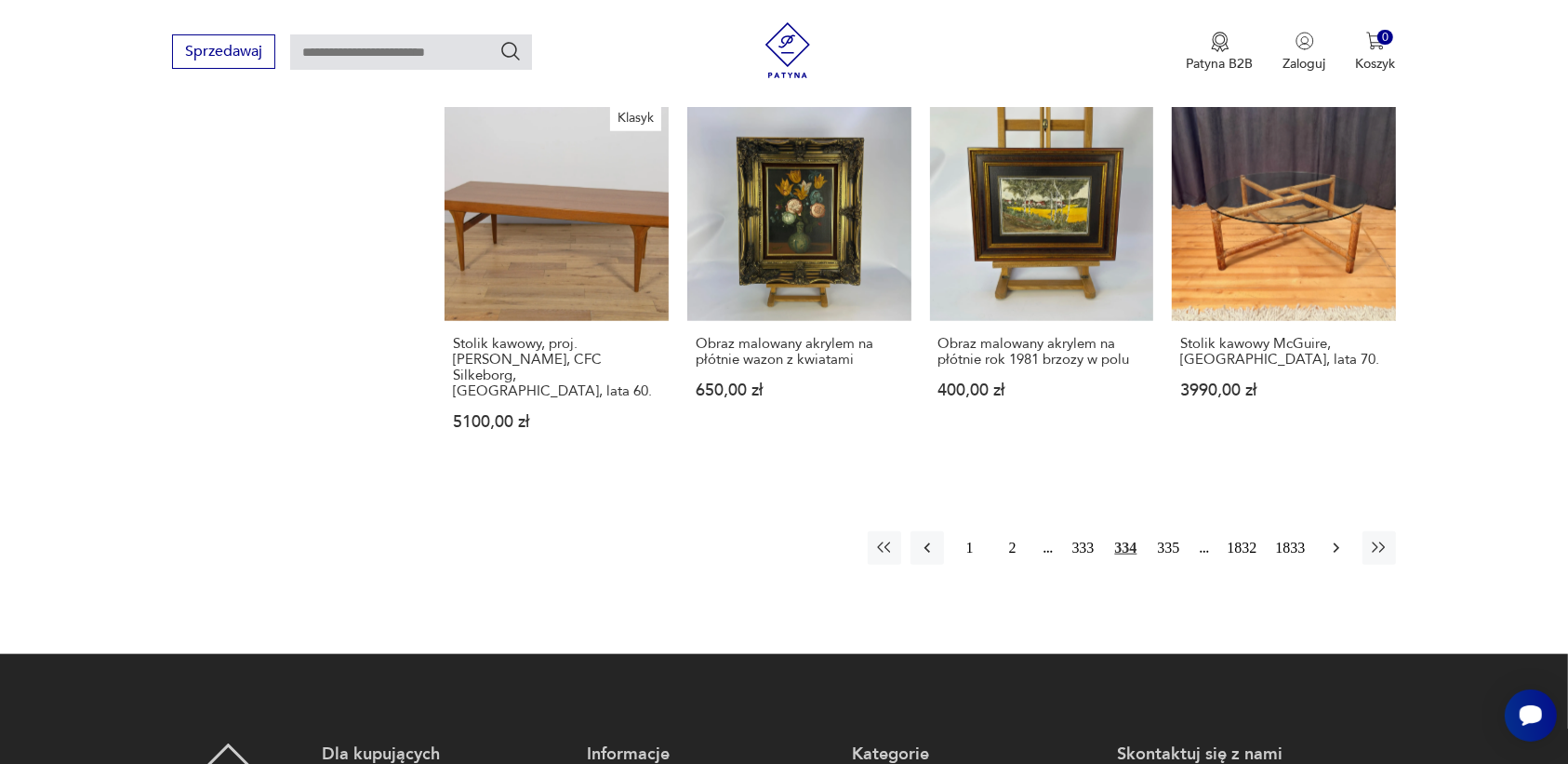
click at [1336, 539] on icon "button" at bounding box center [1336, 548] width 19 height 19
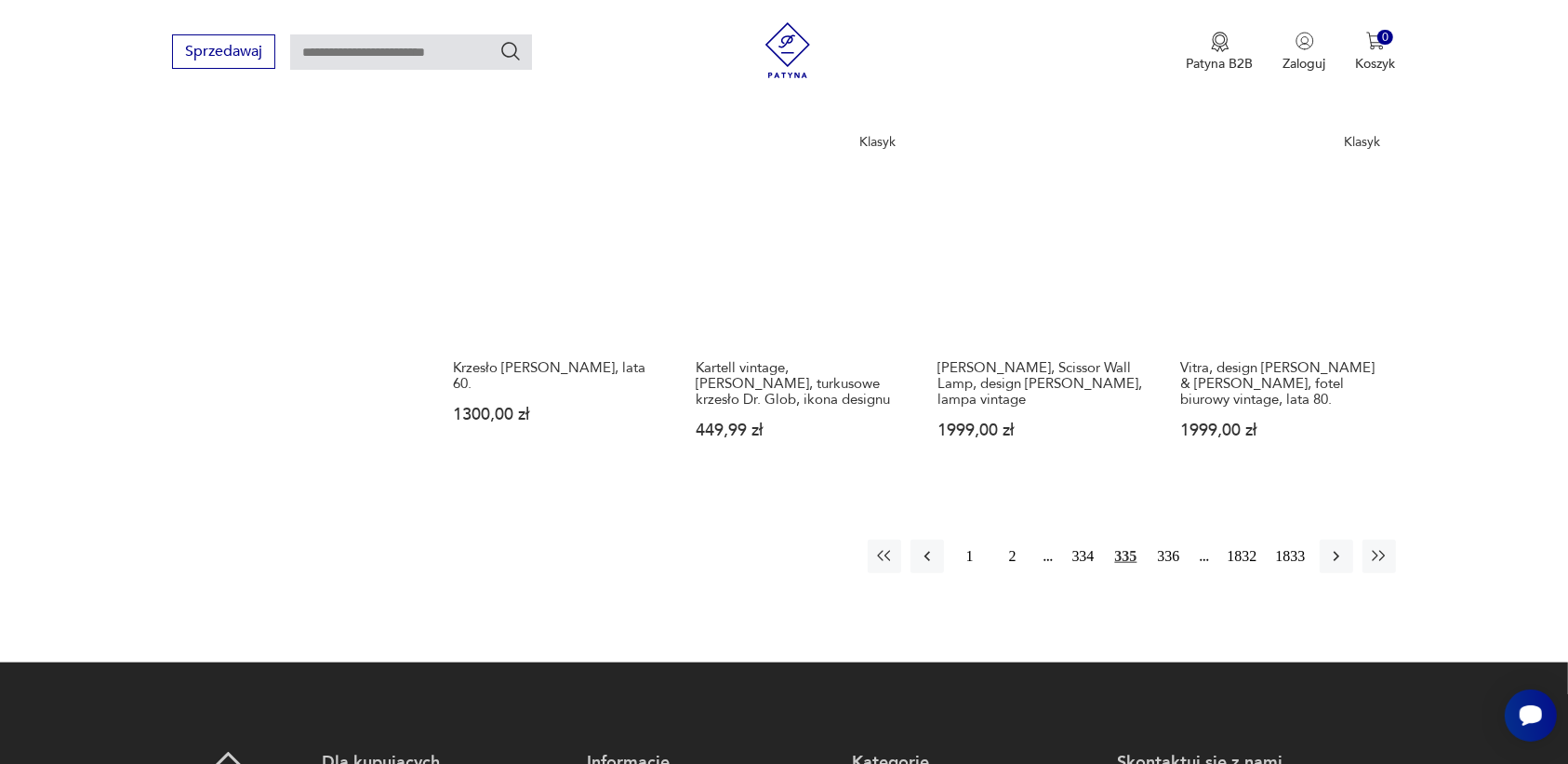
scroll to position [1751, 0]
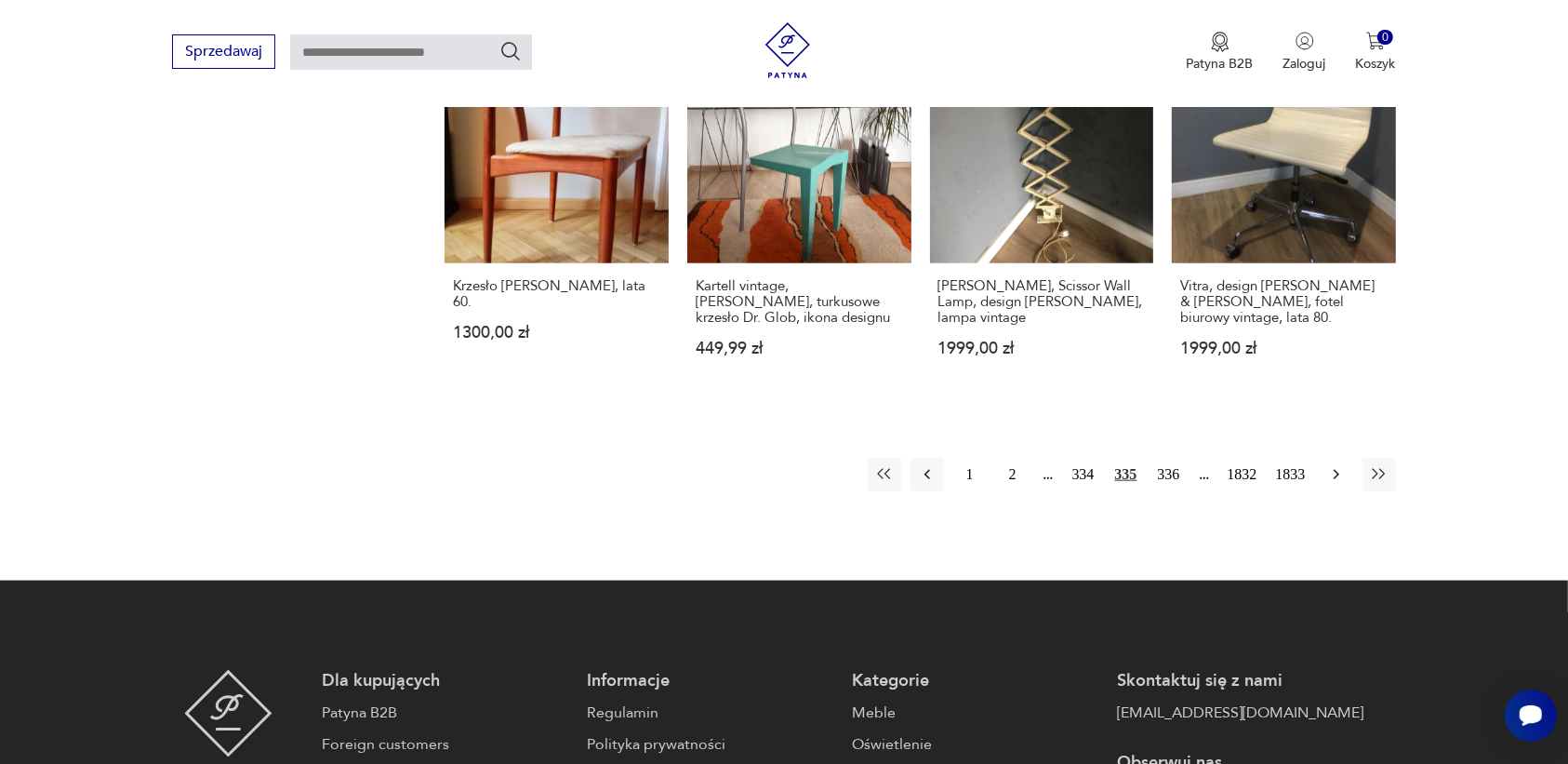
click at [1333, 465] on icon "button" at bounding box center [1336, 474] width 19 height 19
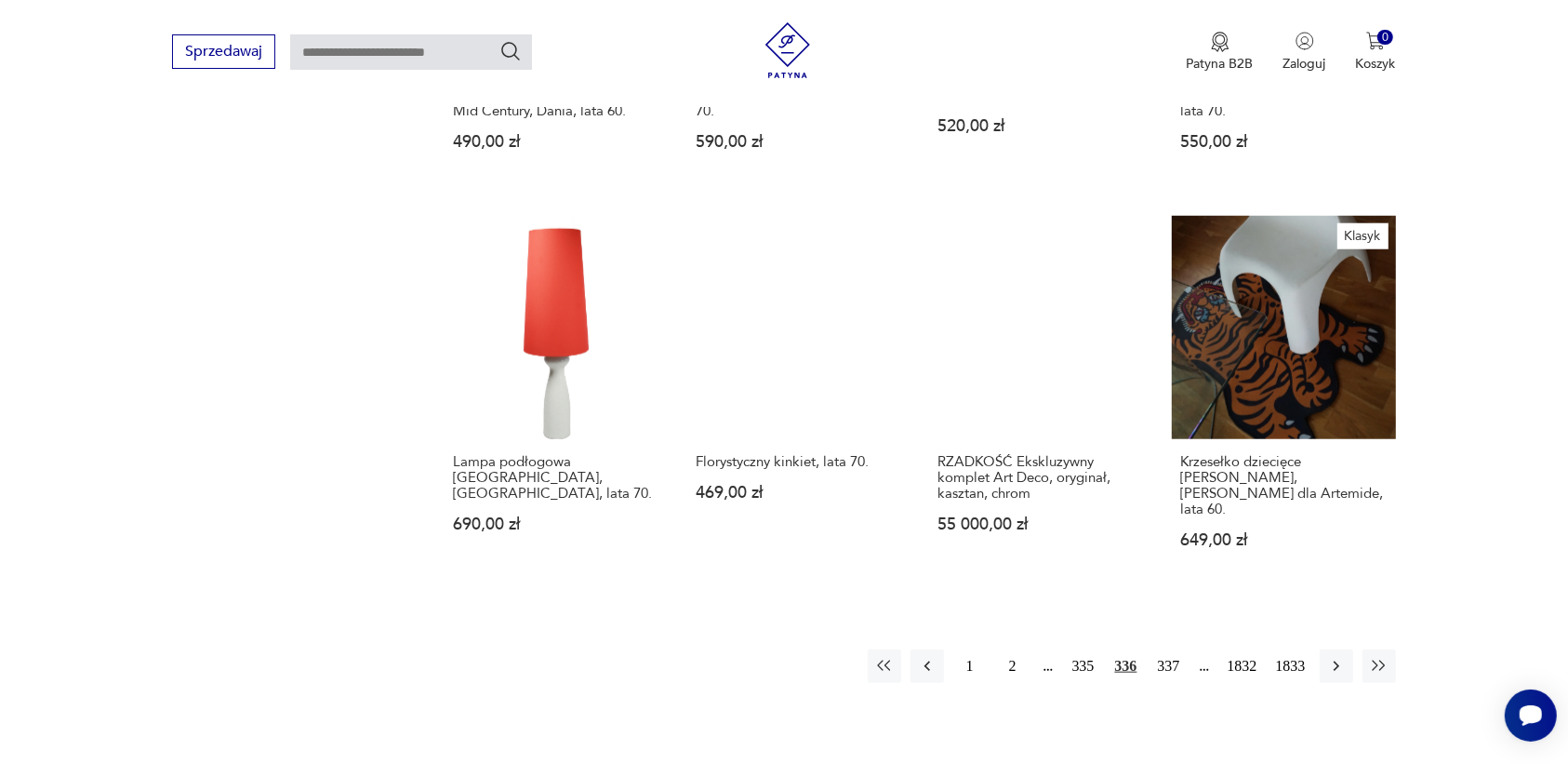
scroll to position [1519, 0]
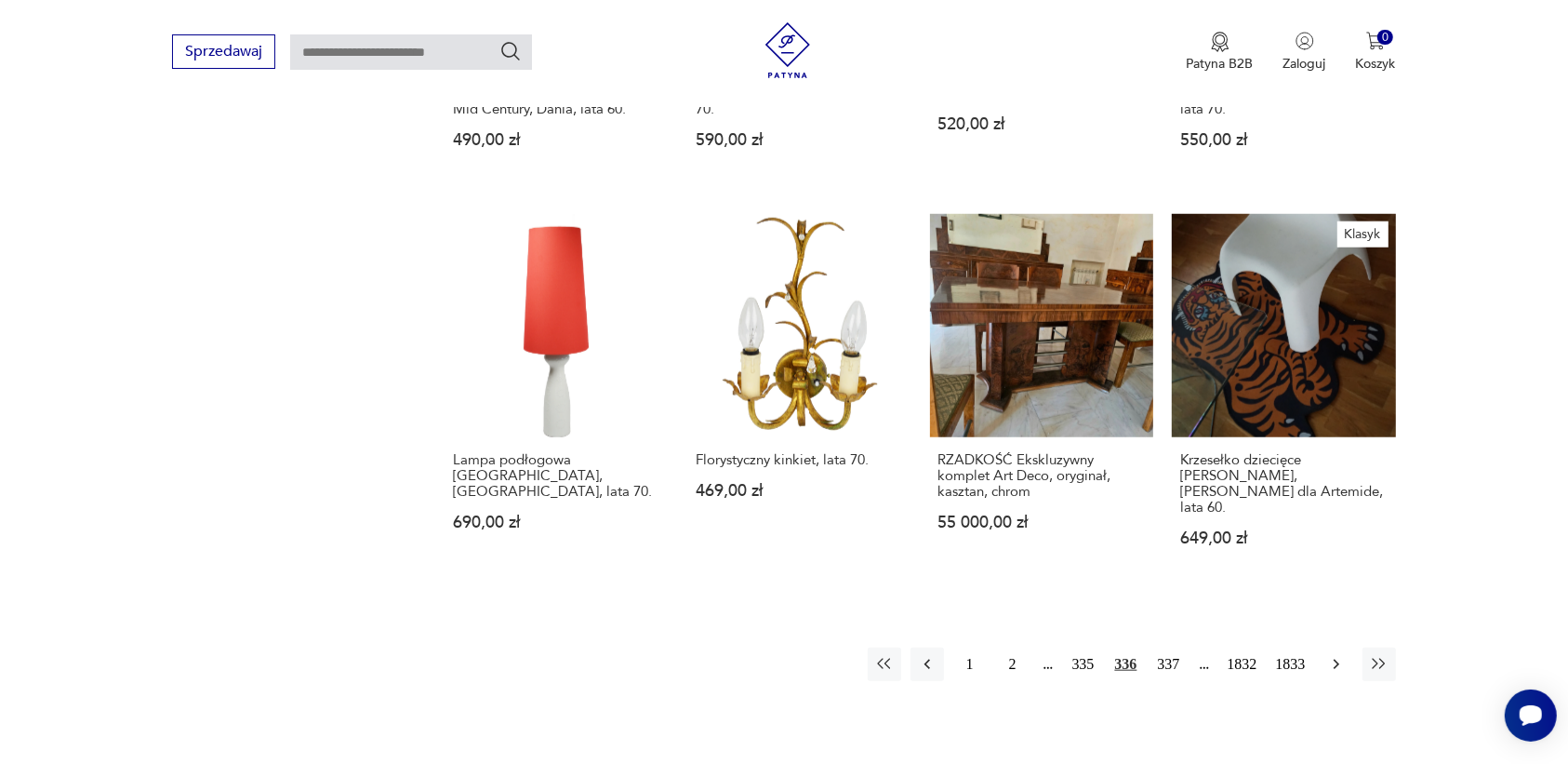
click at [1331, 655] on icon "button" at bounding box center [1336, 664] width 19 height 19
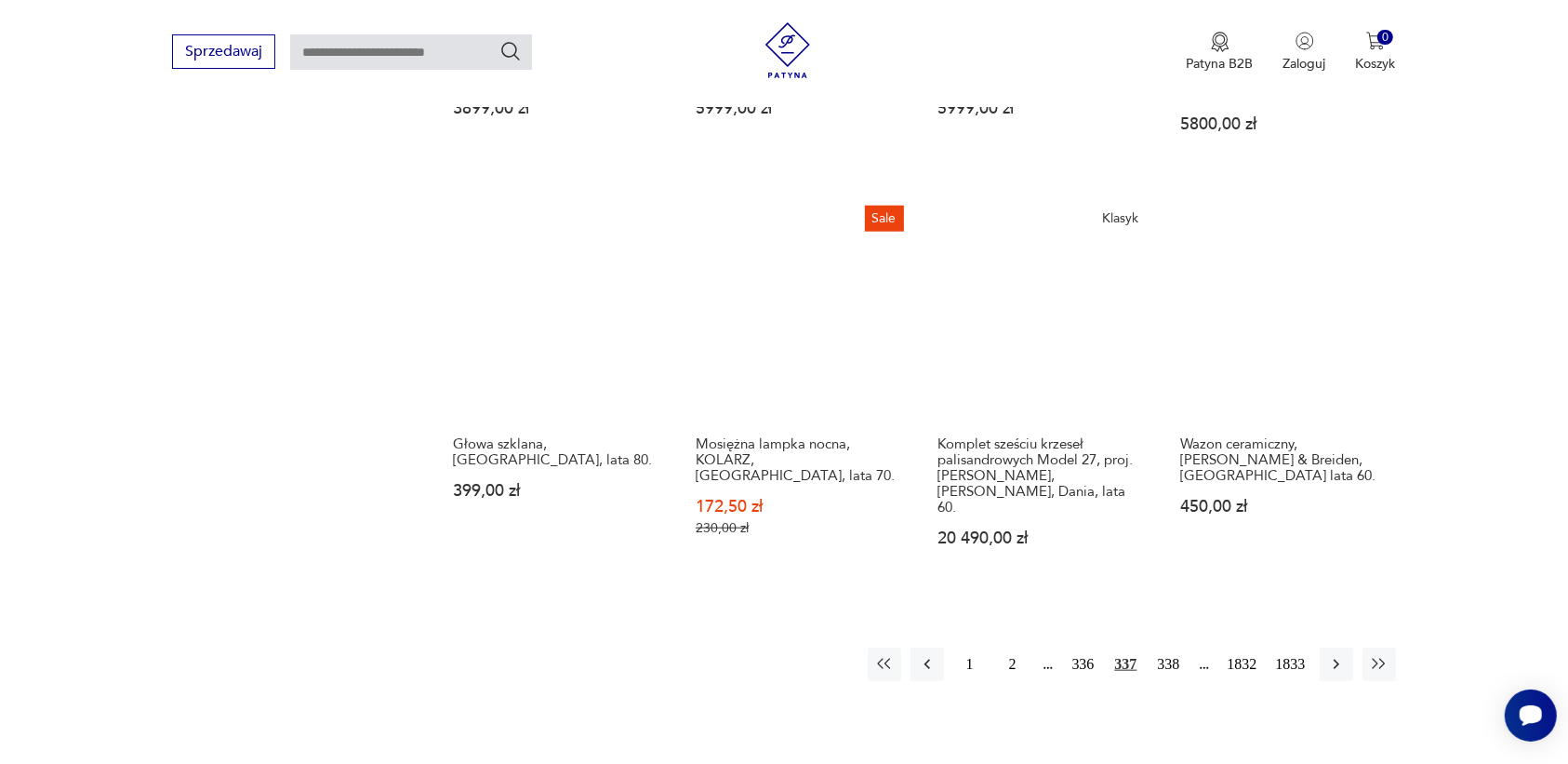
scroll to position [1635, 0]
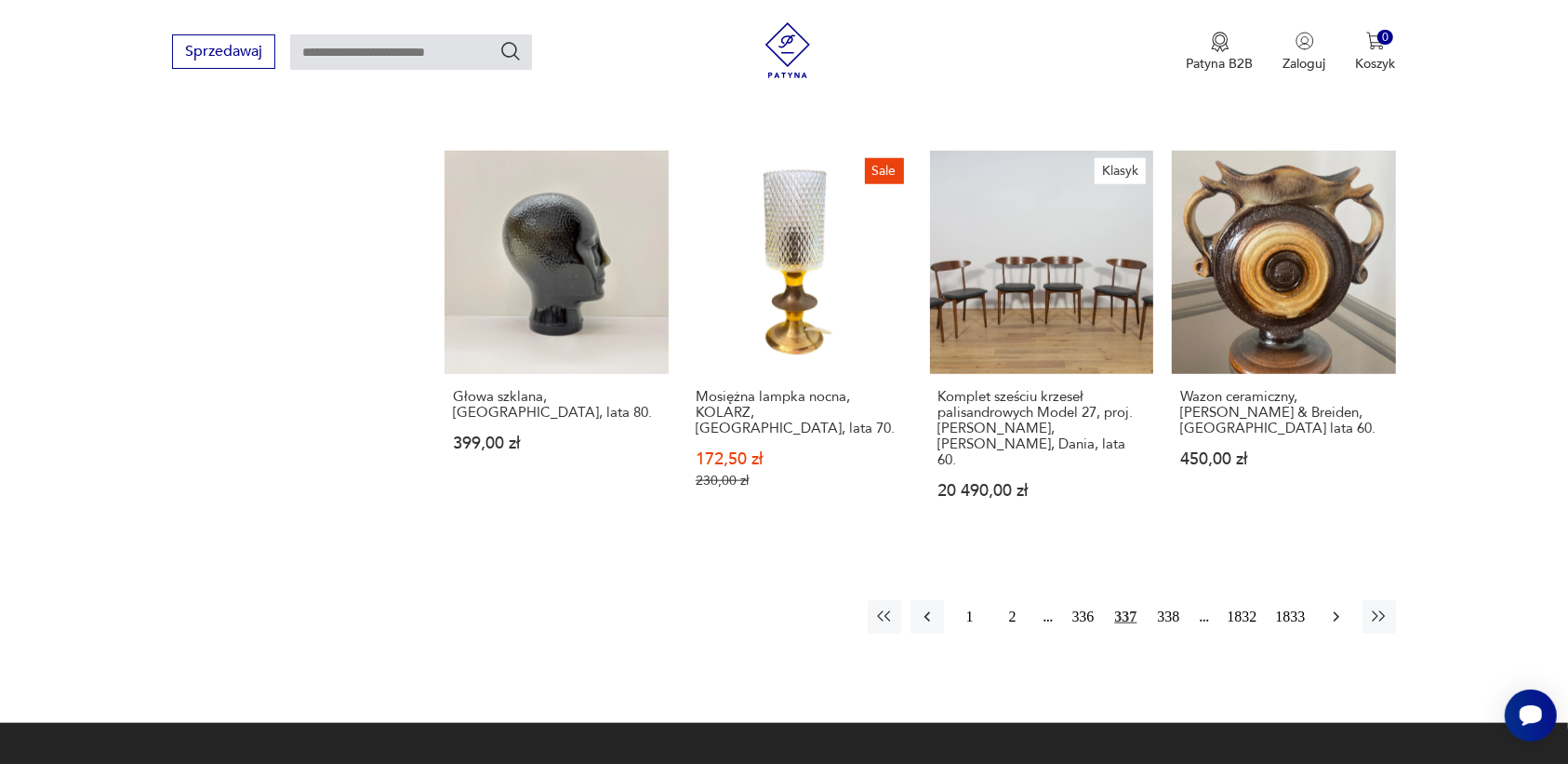
click at [1337, 607] on icon "button" at bounding box center [1336, 616] width 19 height 19
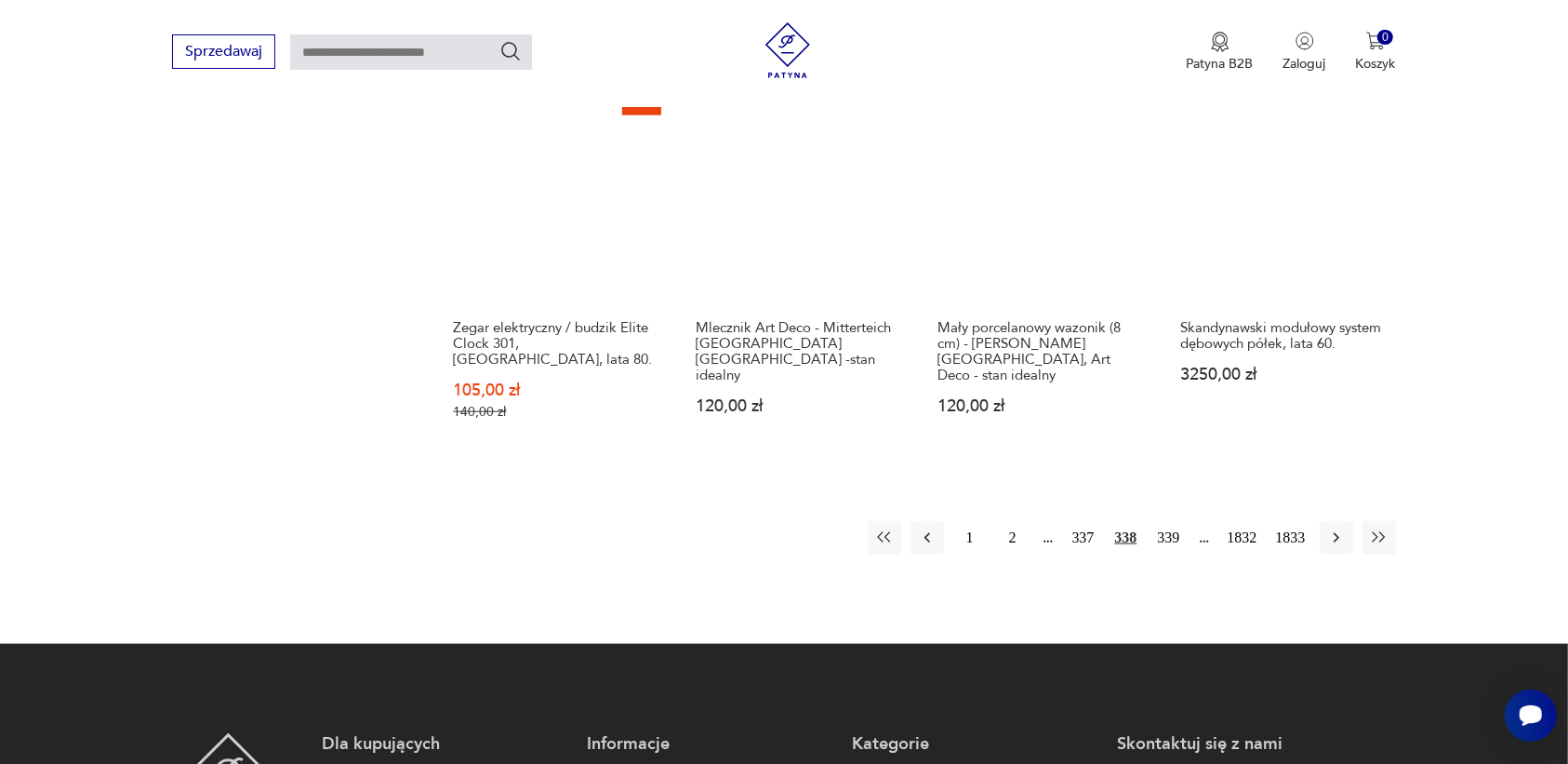
scroll to position [1751, 0]
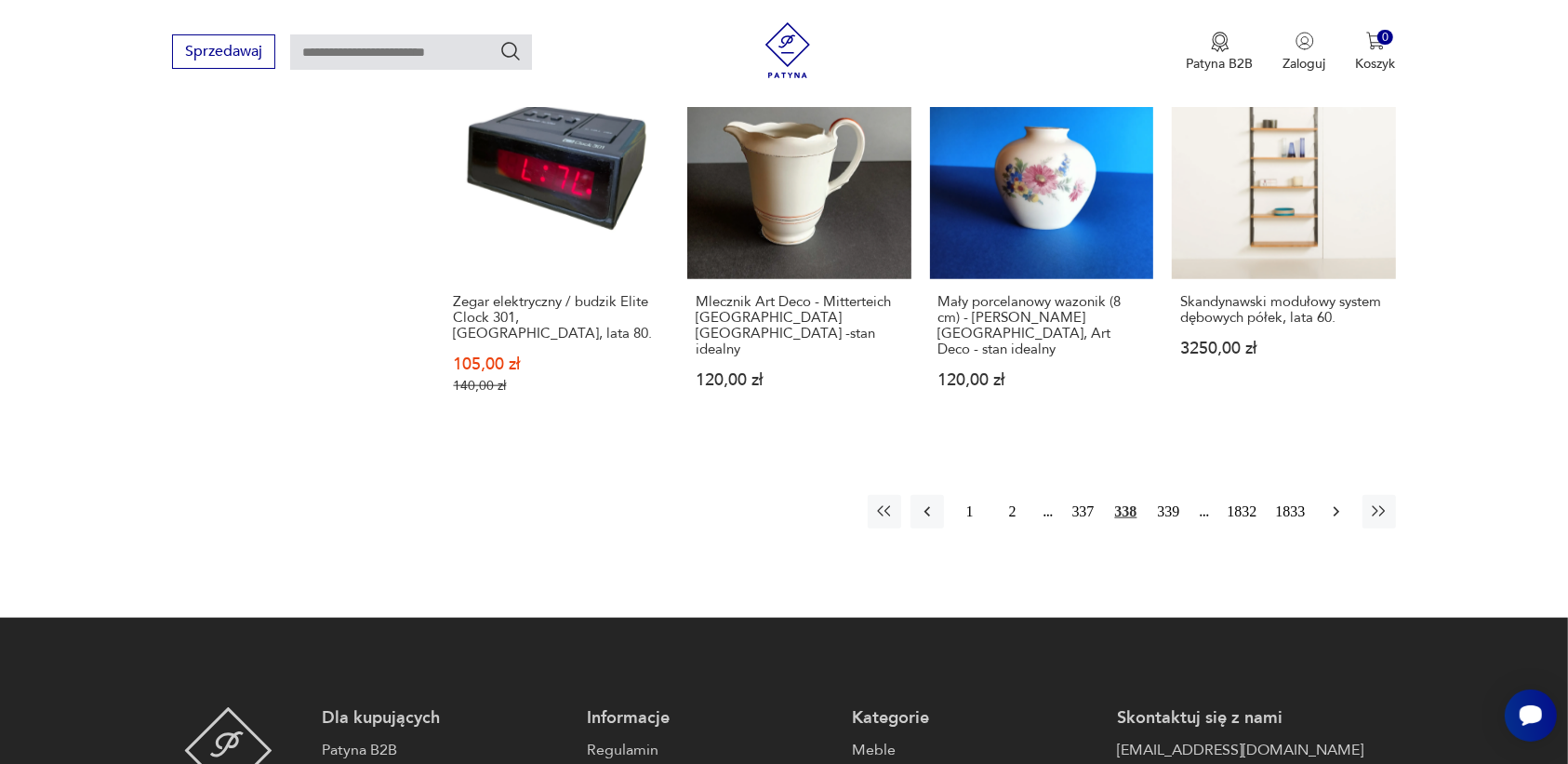
click at [1333, 502] on icon "button" at bounding box center [1336, 511] width 19 height 19
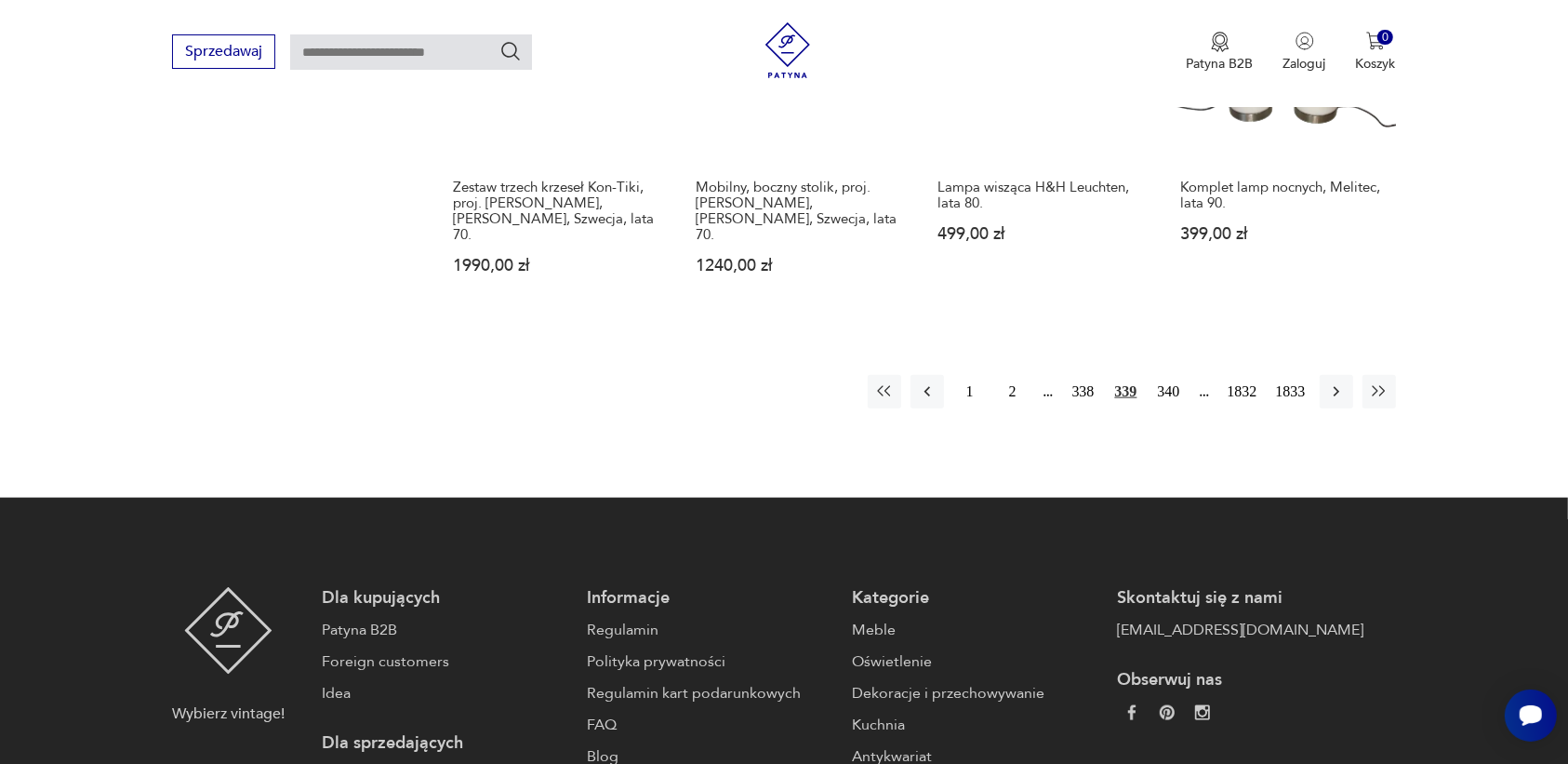
scroll to position [1868, 0]
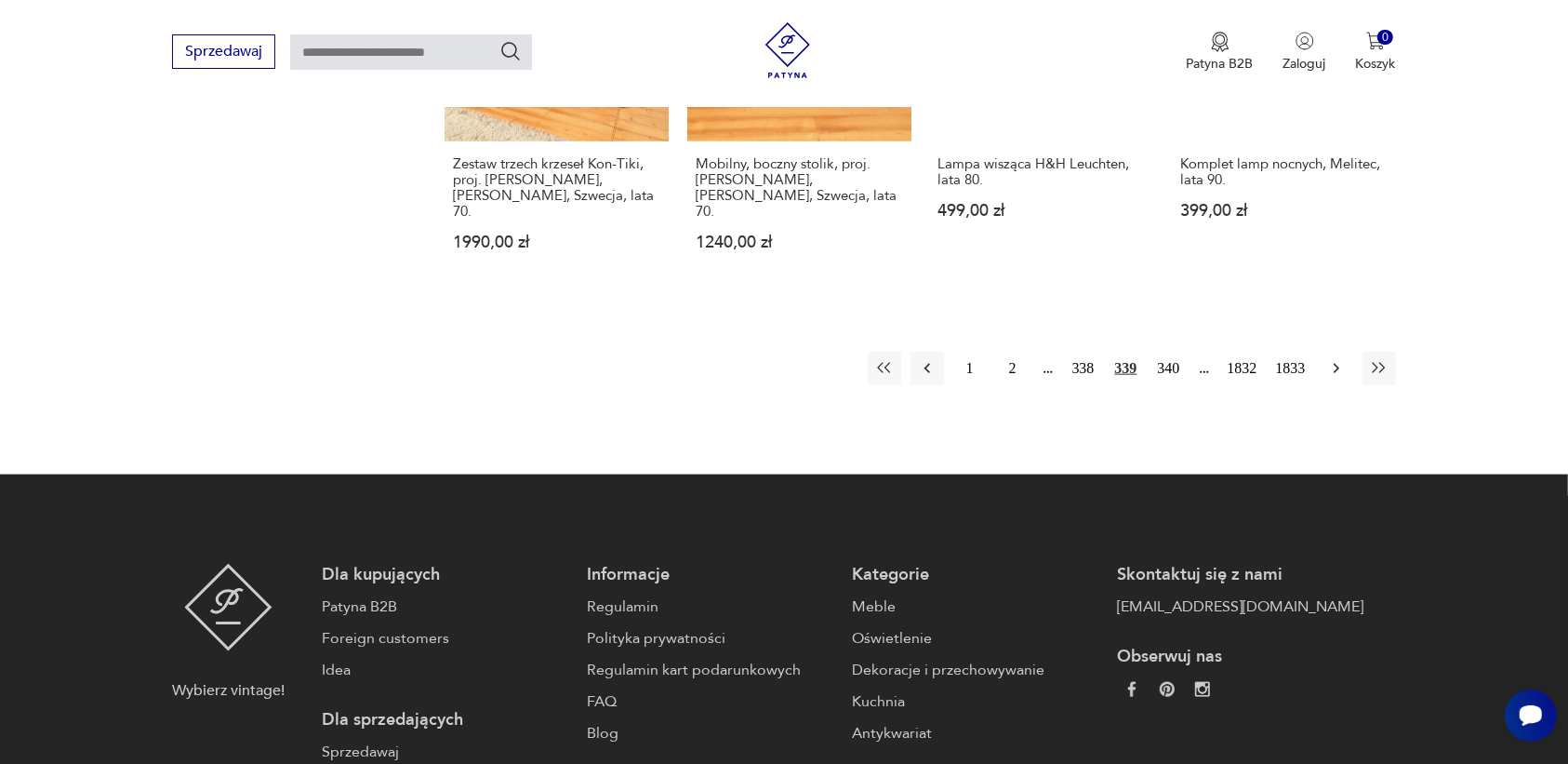
click at [1333, 359] on icon "button" at bounding box center [1336, 368] width 19 height 19
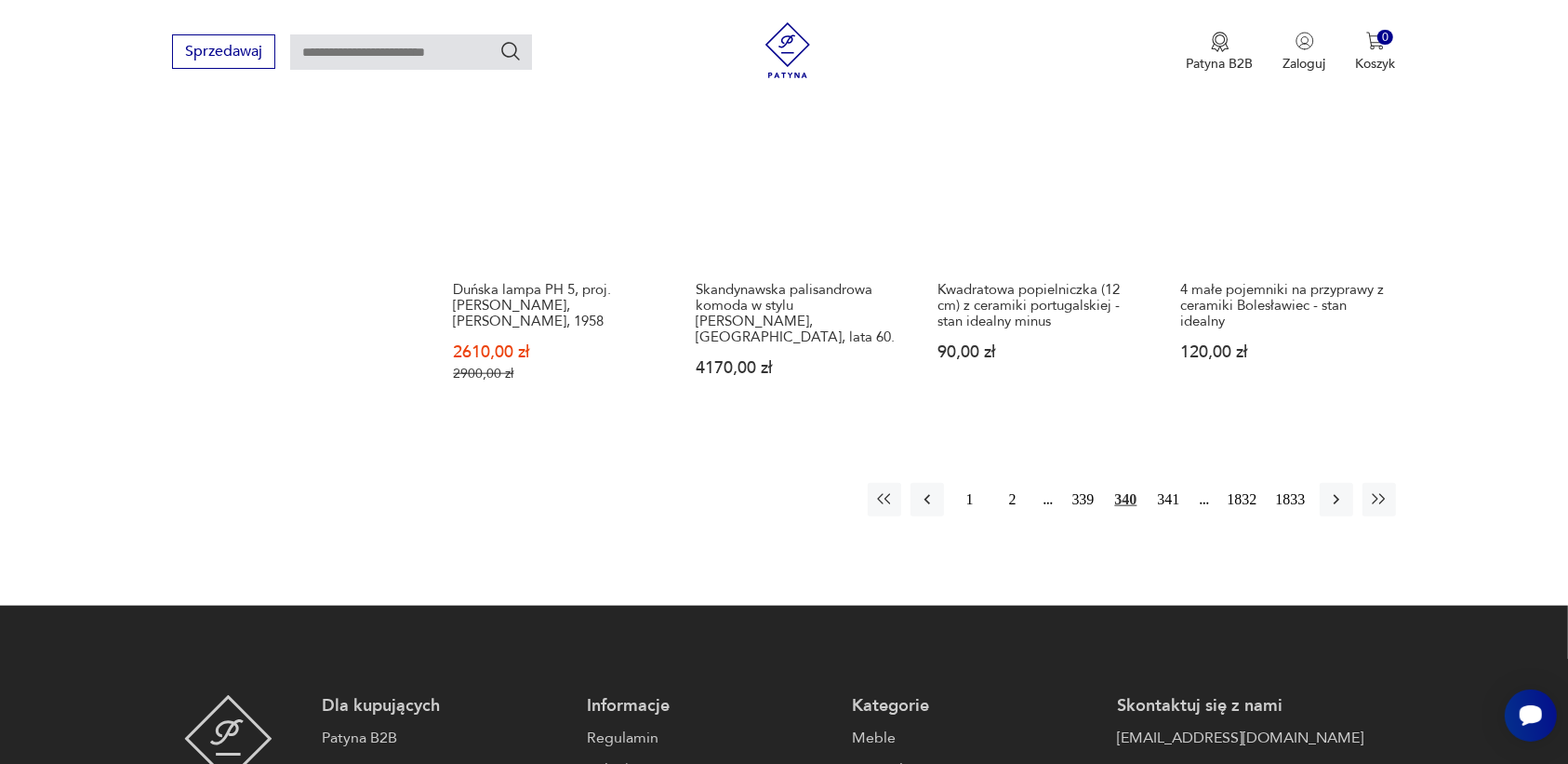
scroll to position [1751, 0]
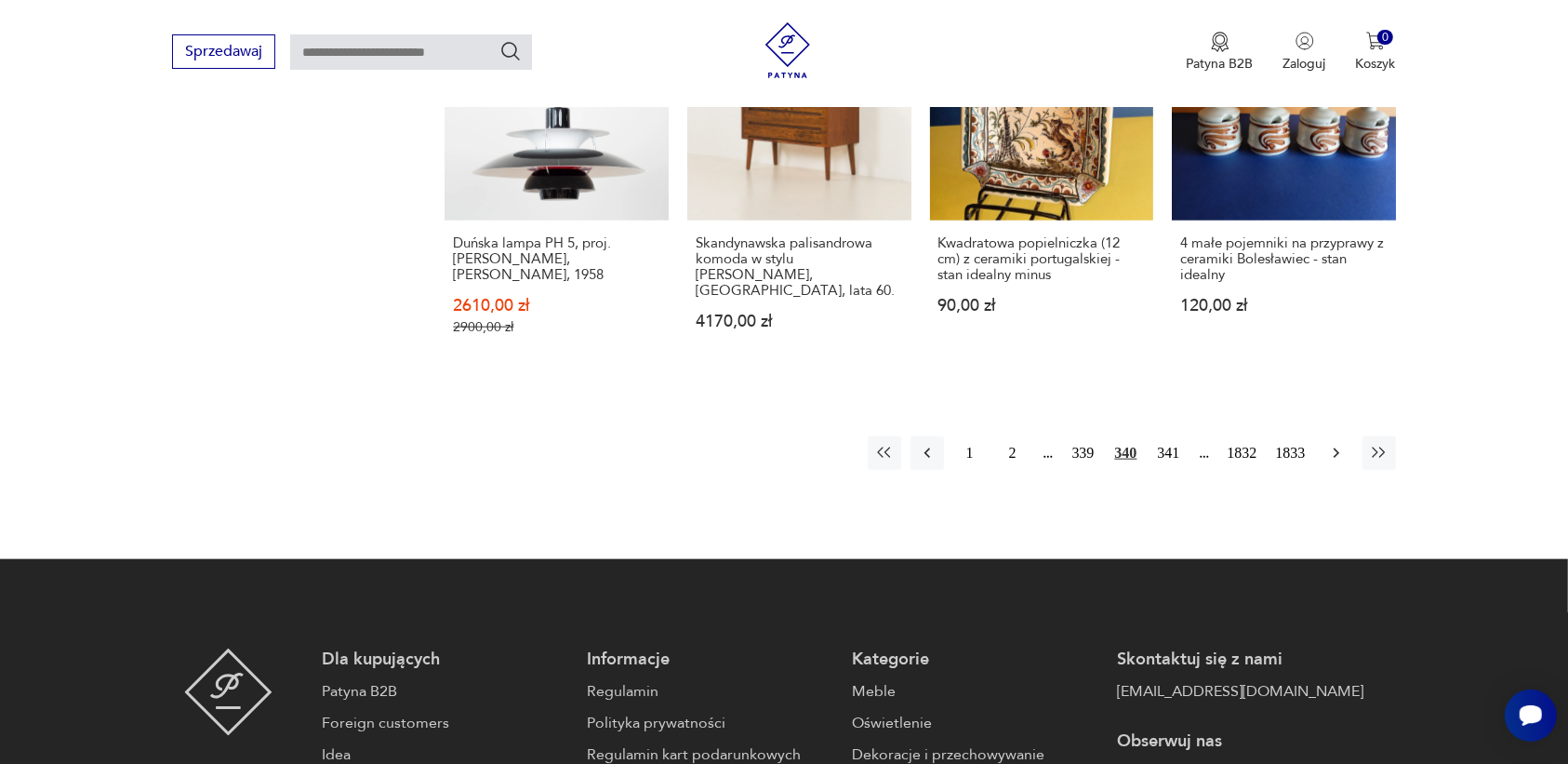
click at [1337, 444] on icon "button" at bounding box center [1336, 453] width 19 height 19
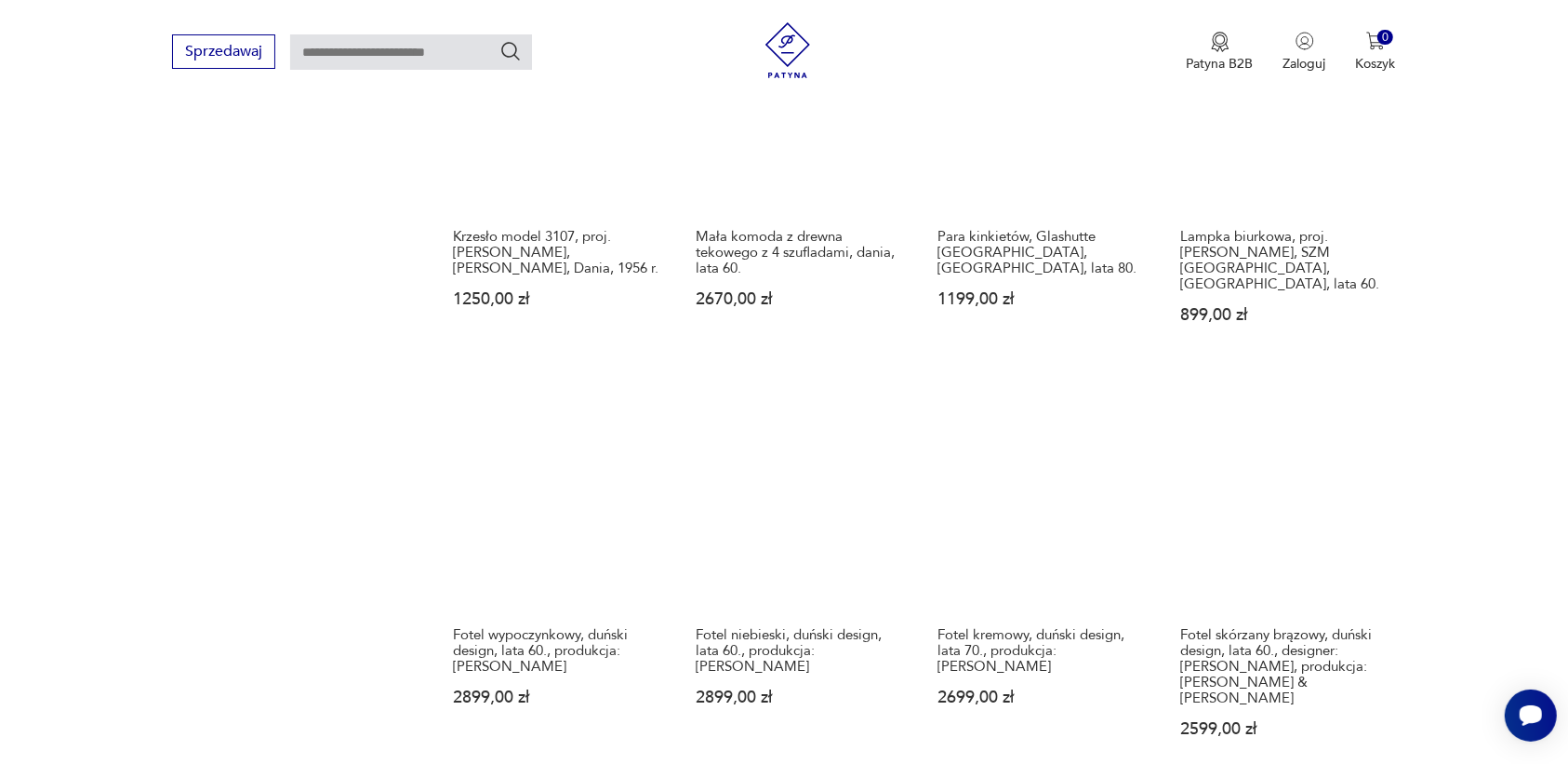
scroll to position [1635, 0]
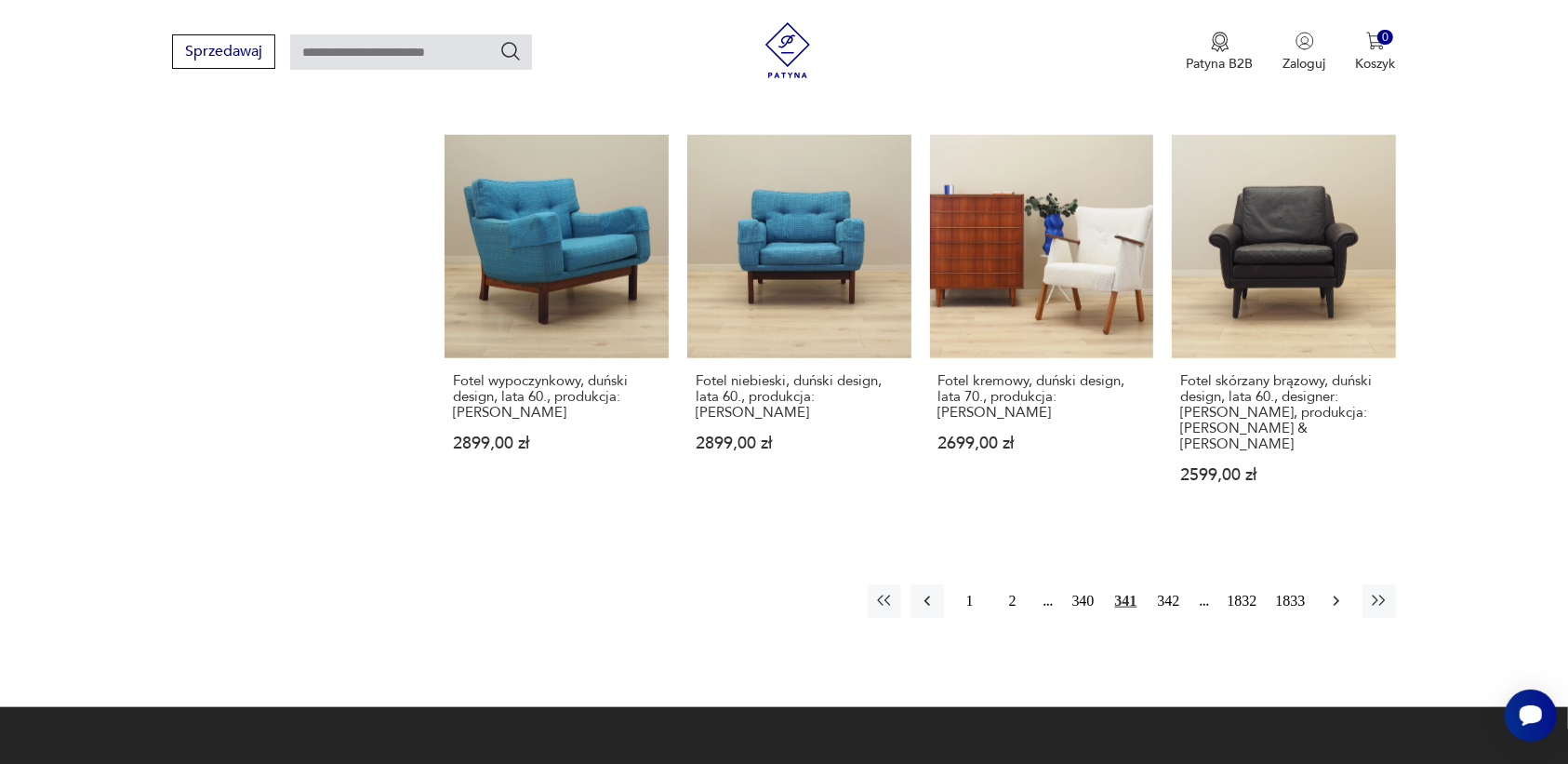
click at [1327, 592] on icon "button" at bounding box center [1336, 601] width 19 height 19
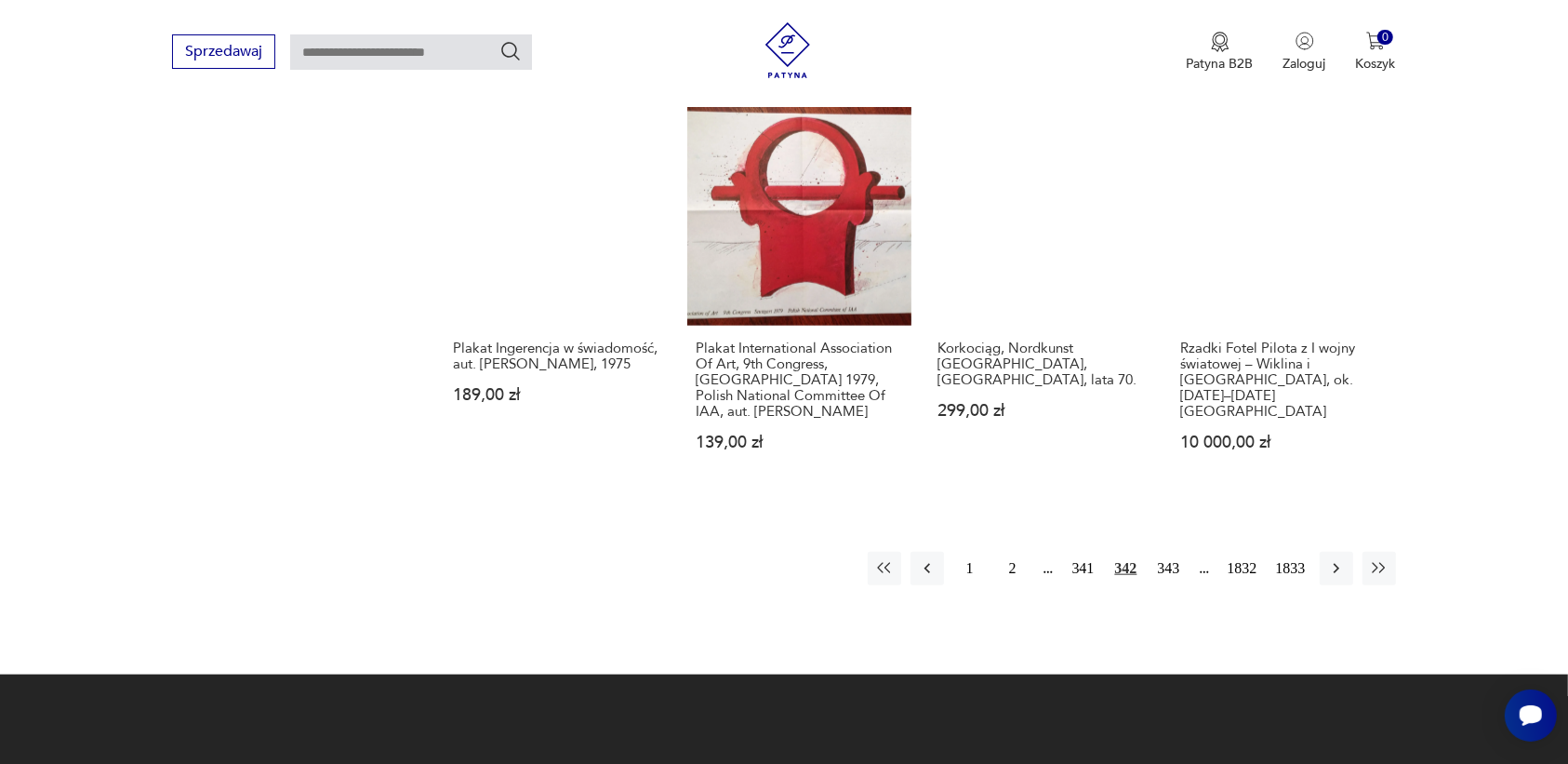
scroll to position [1751, 0]
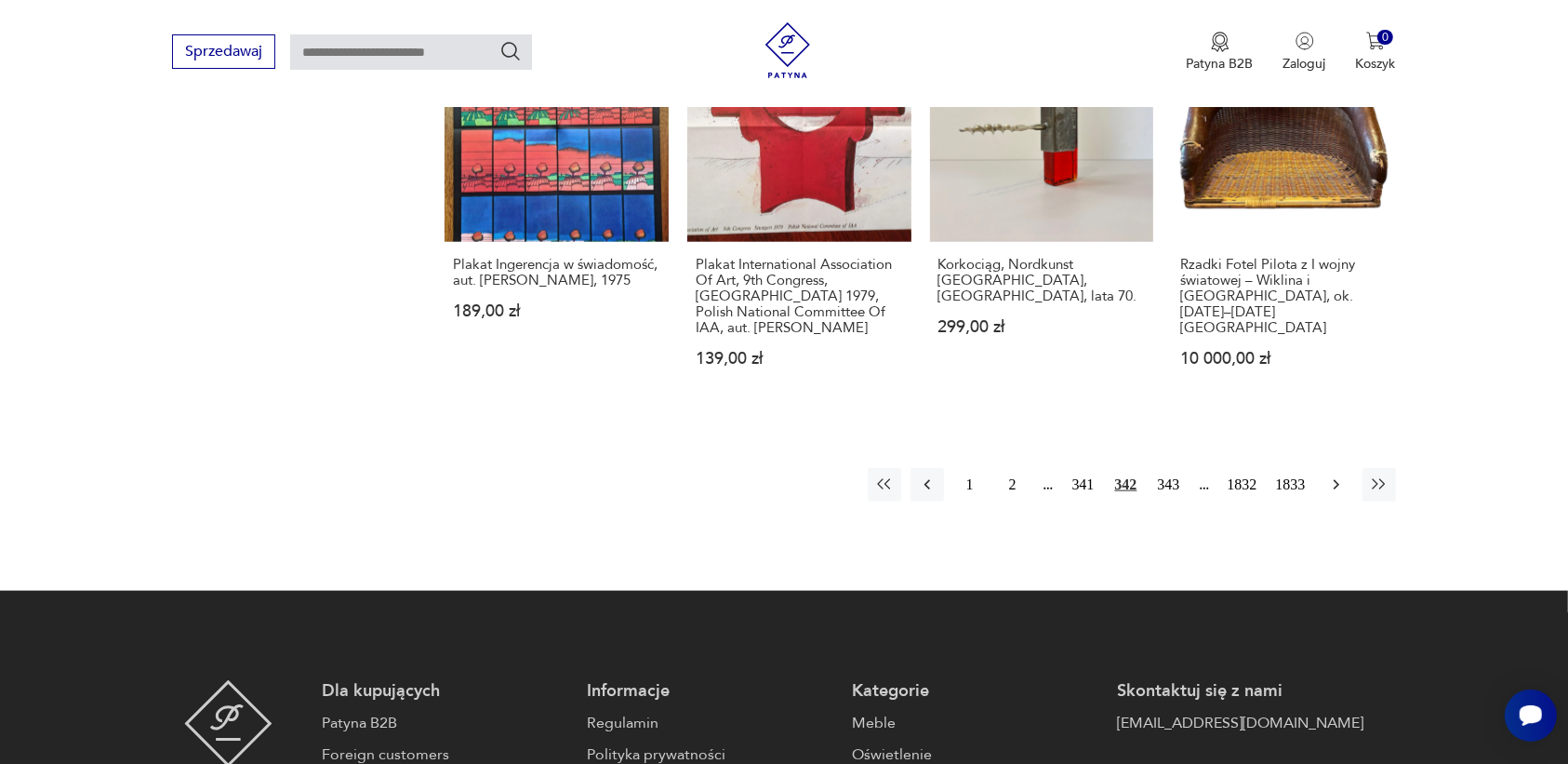
click at [1331, 475] on icon "button" at bounding box center [1336, 484] width 19 height 19
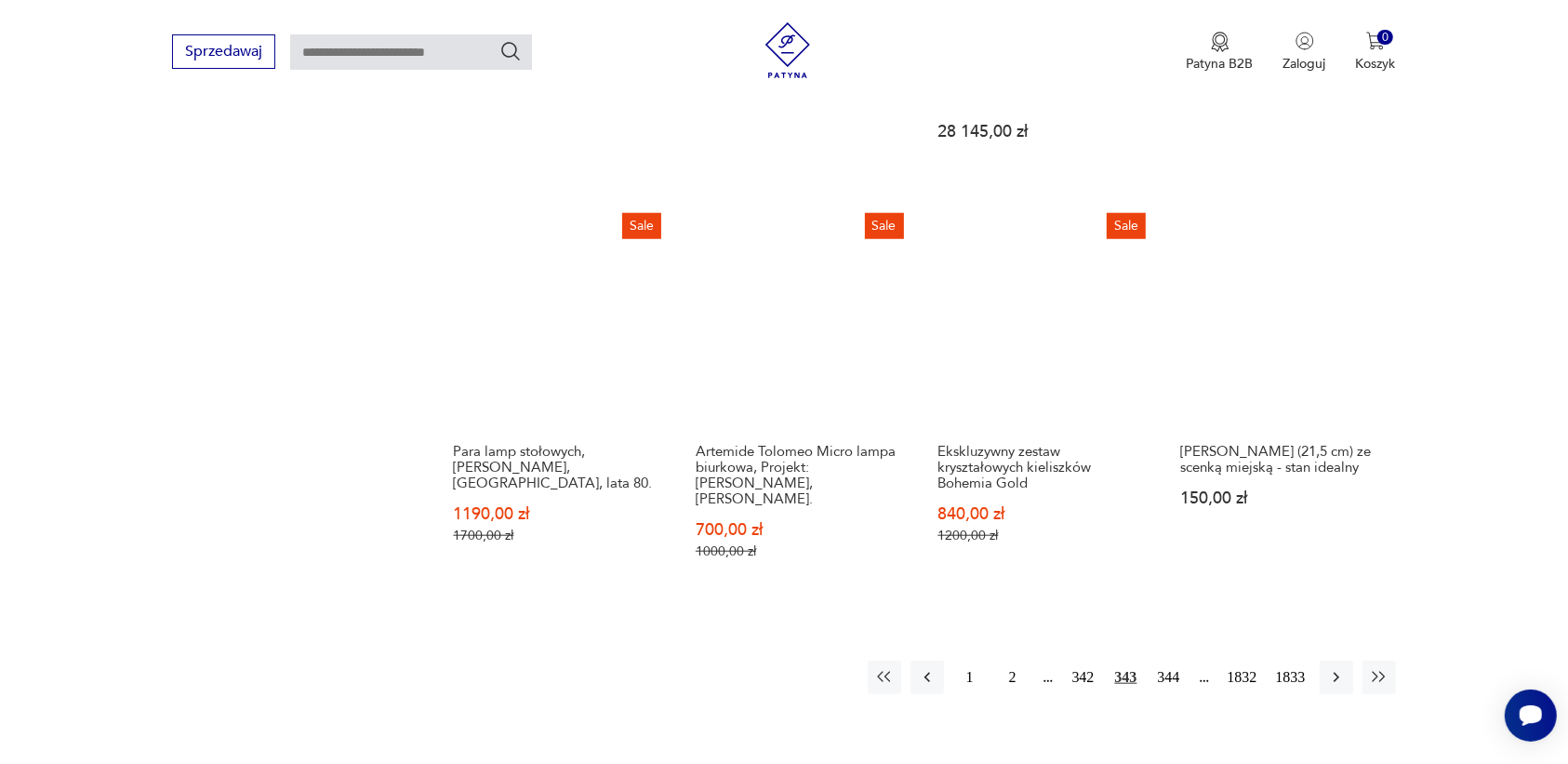
scroll to position [1519, 0]
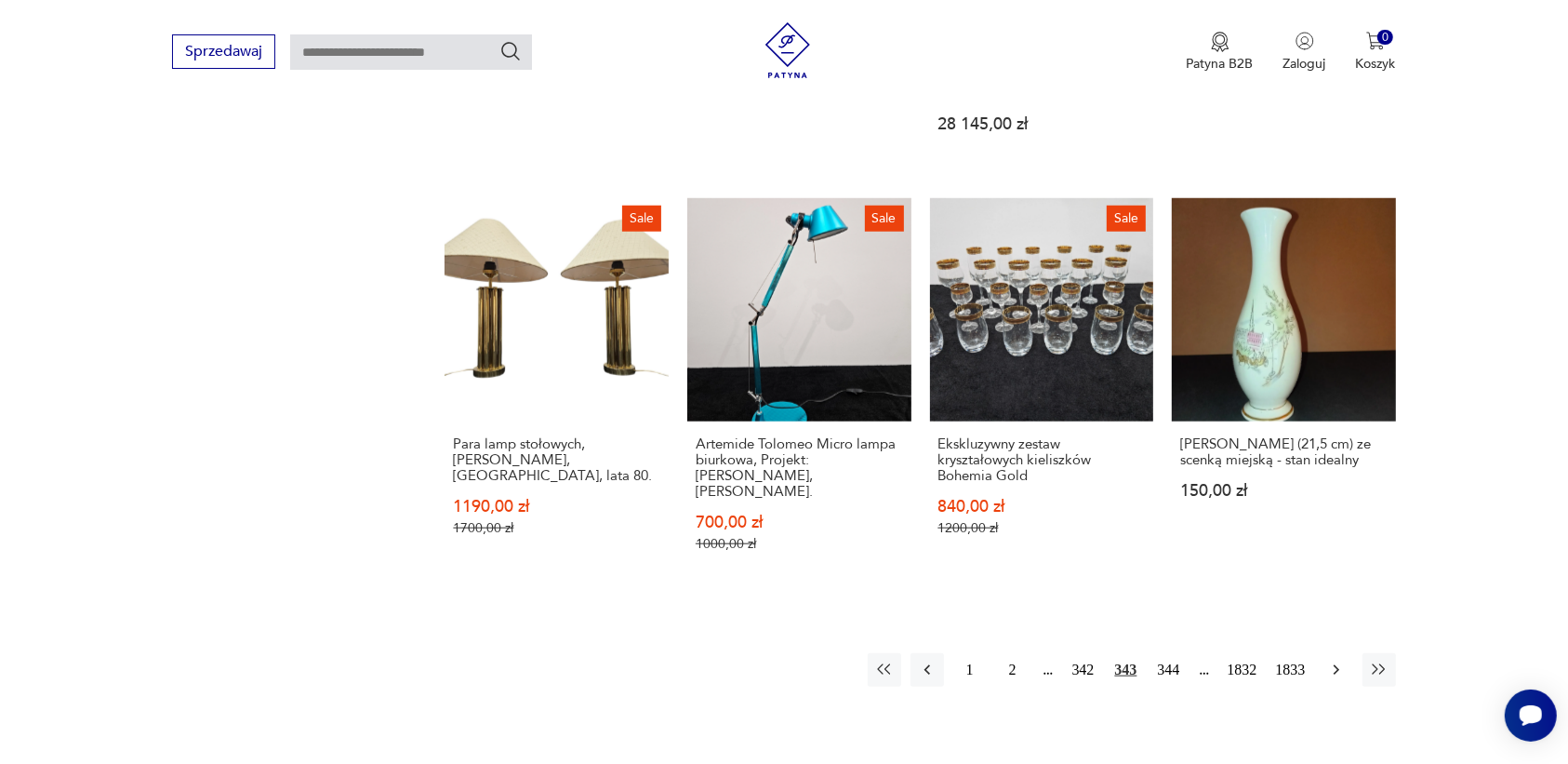
click at [1336, 660] on icon "button" at bounding box center [1336, 669] width 19 height 19
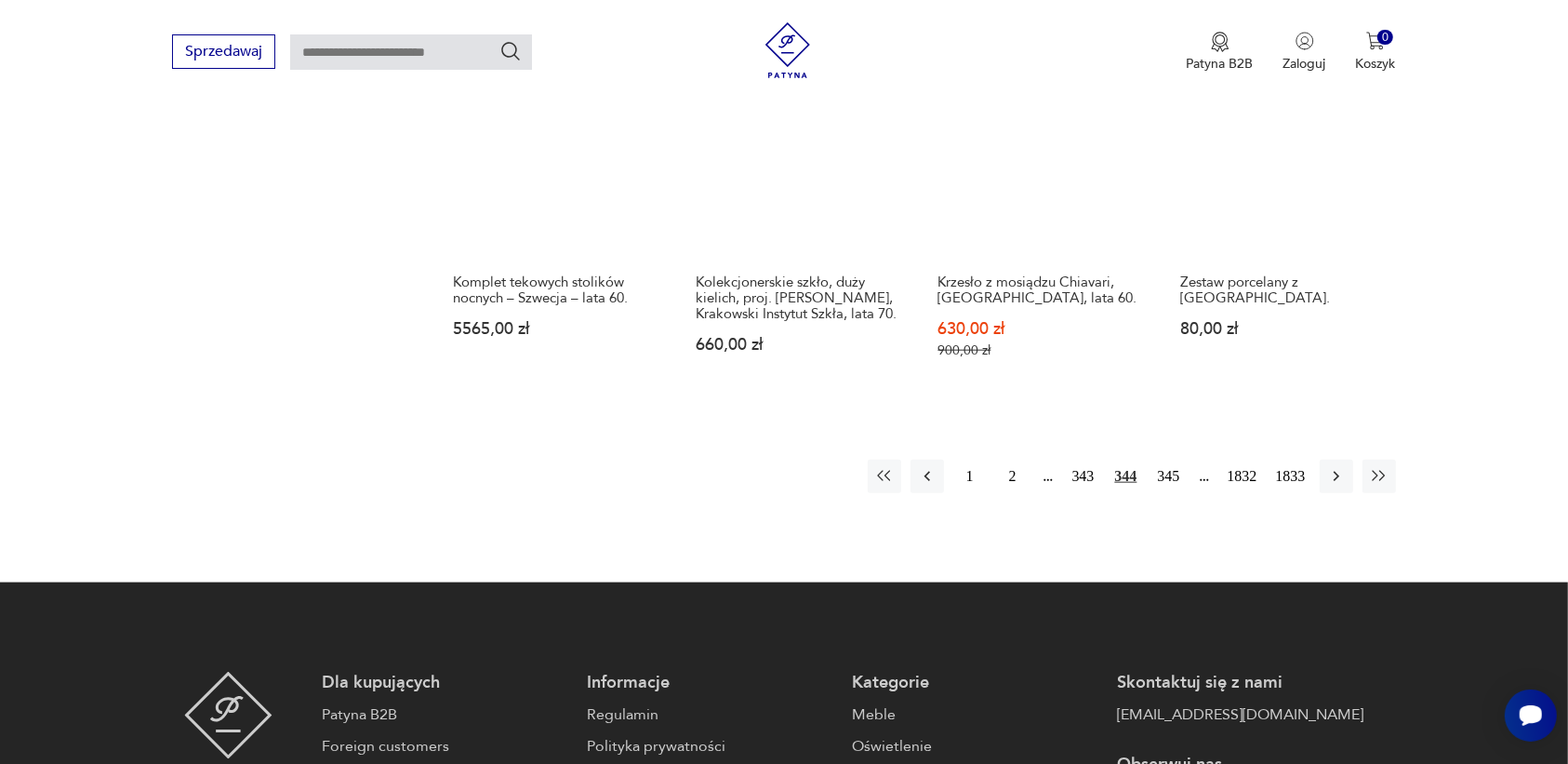
scroll to position [1868, 0]
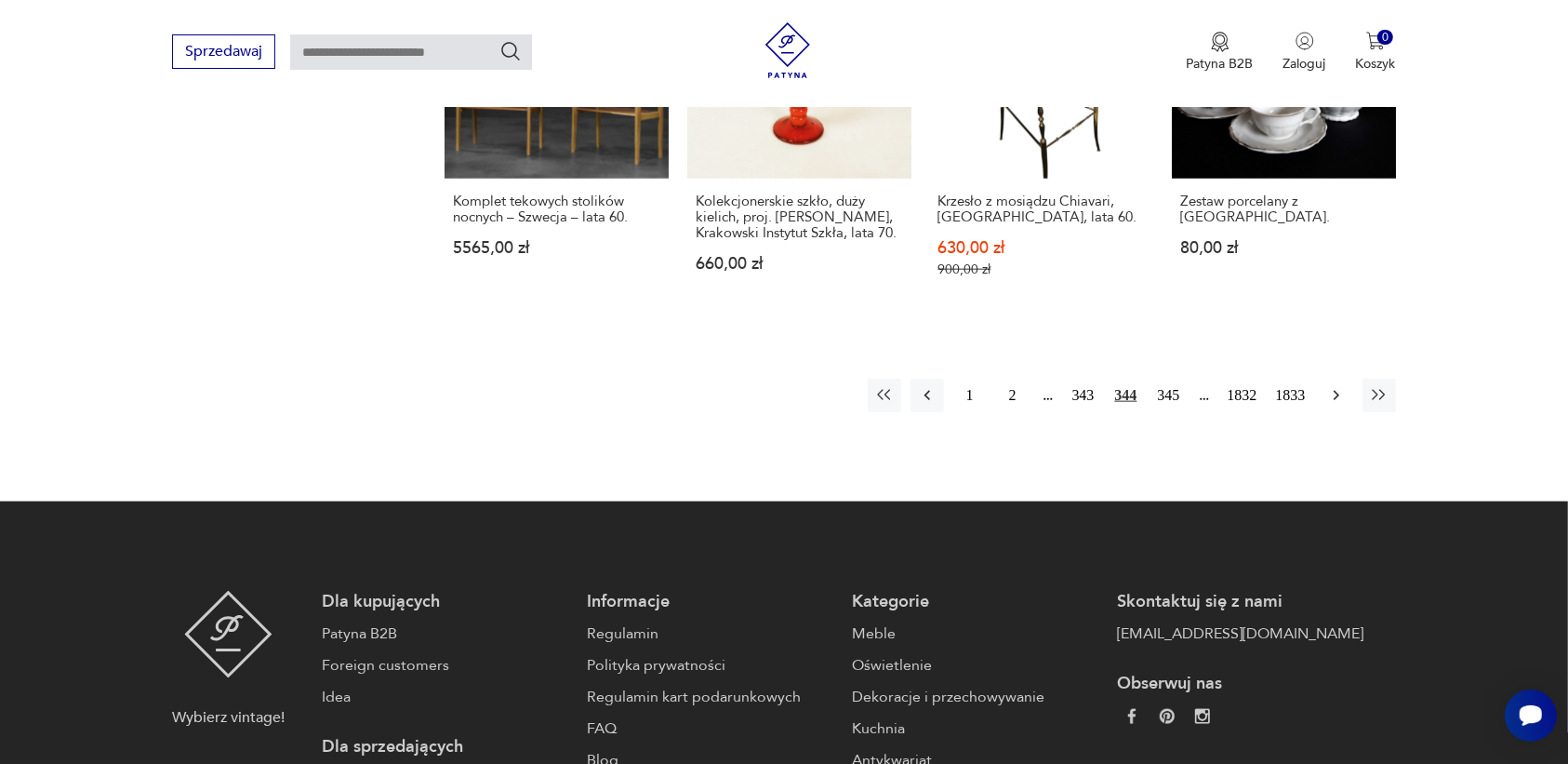
click at [1336, 391] on icon "button" at bounding box center [1336, 396] width 6 height 10
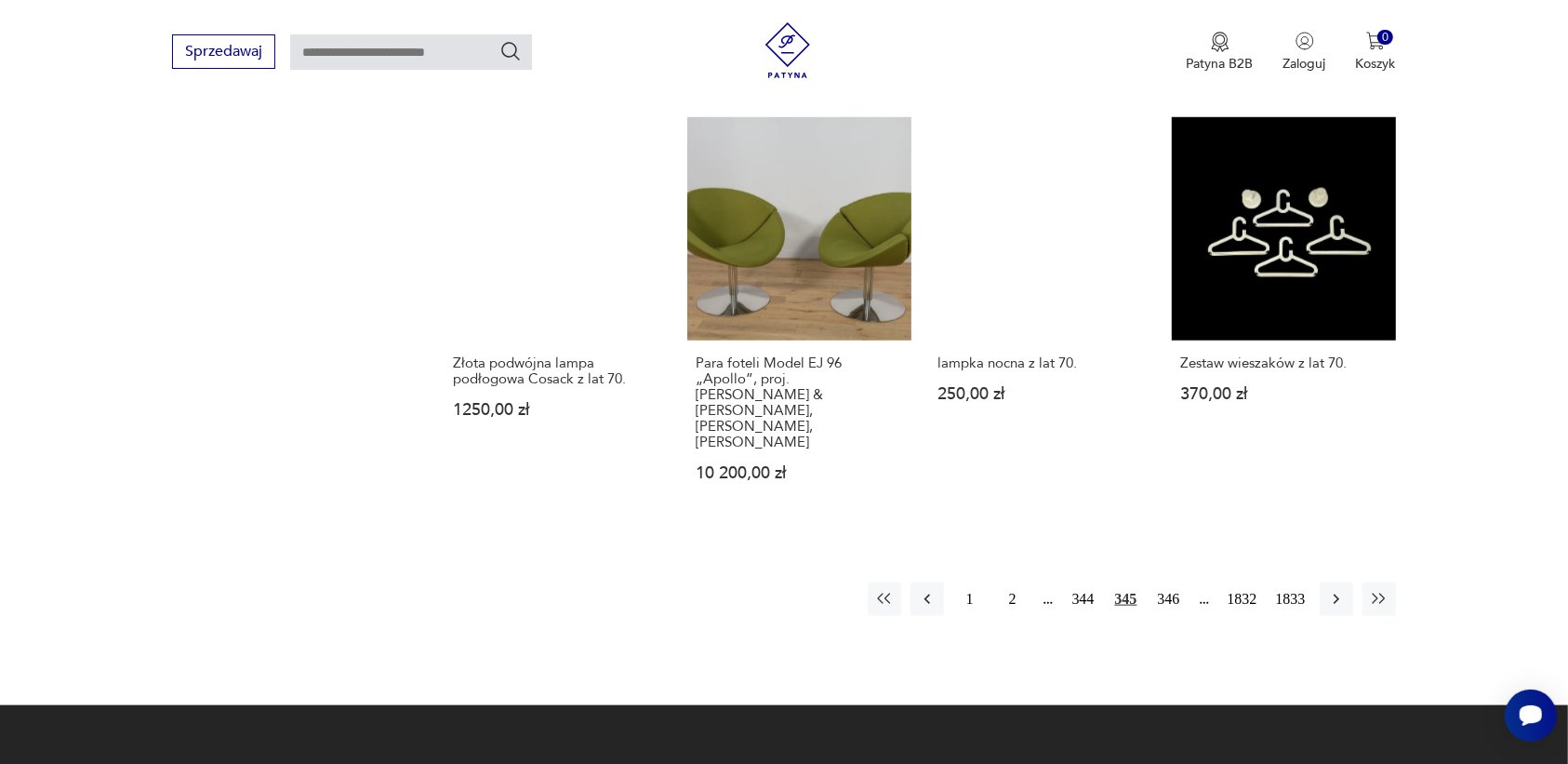
scroll to position [1751, 0]
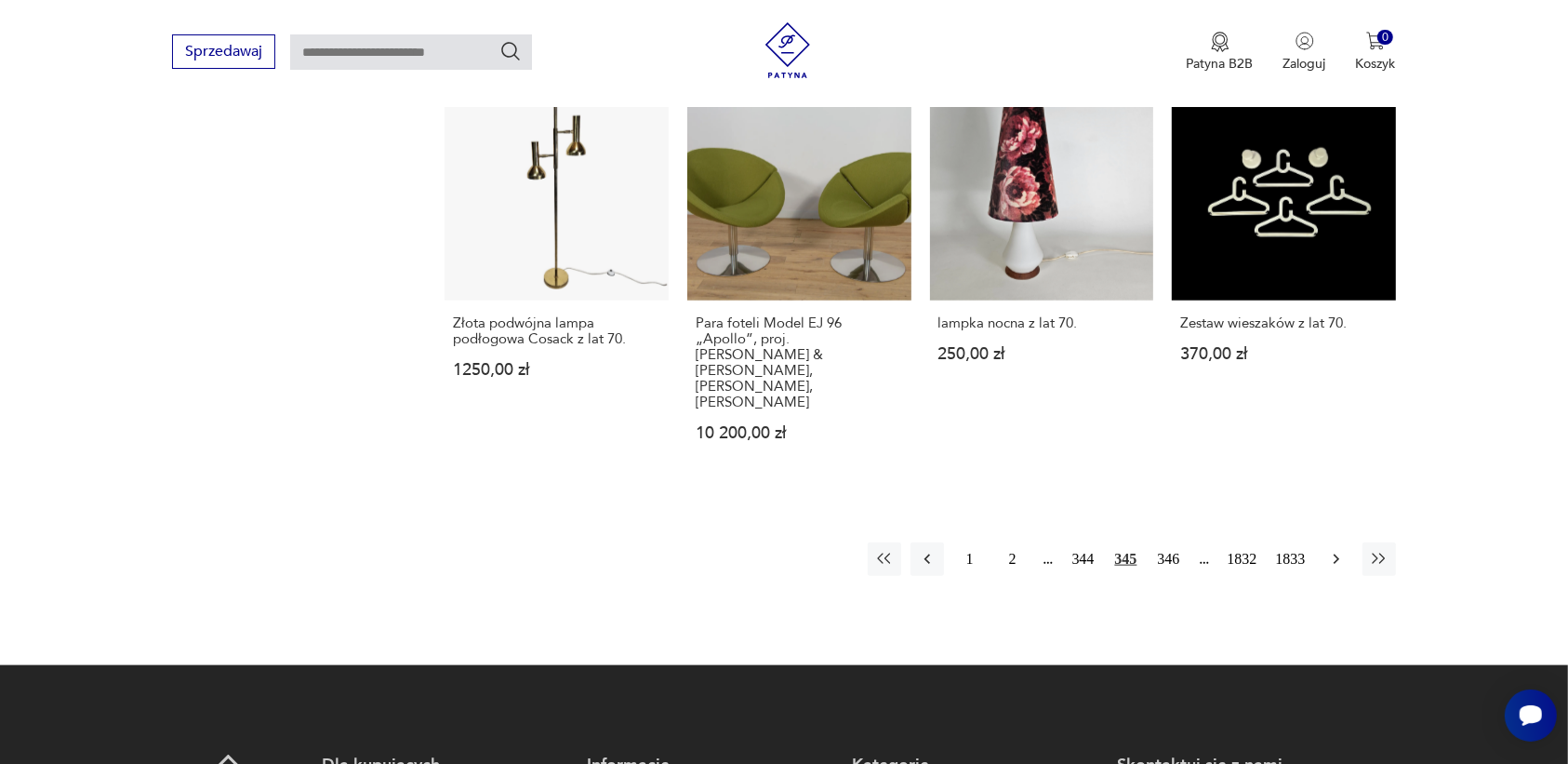
click at [1333, 550] on icon "button" at bounding box center [1336, 559] width 19 height 19
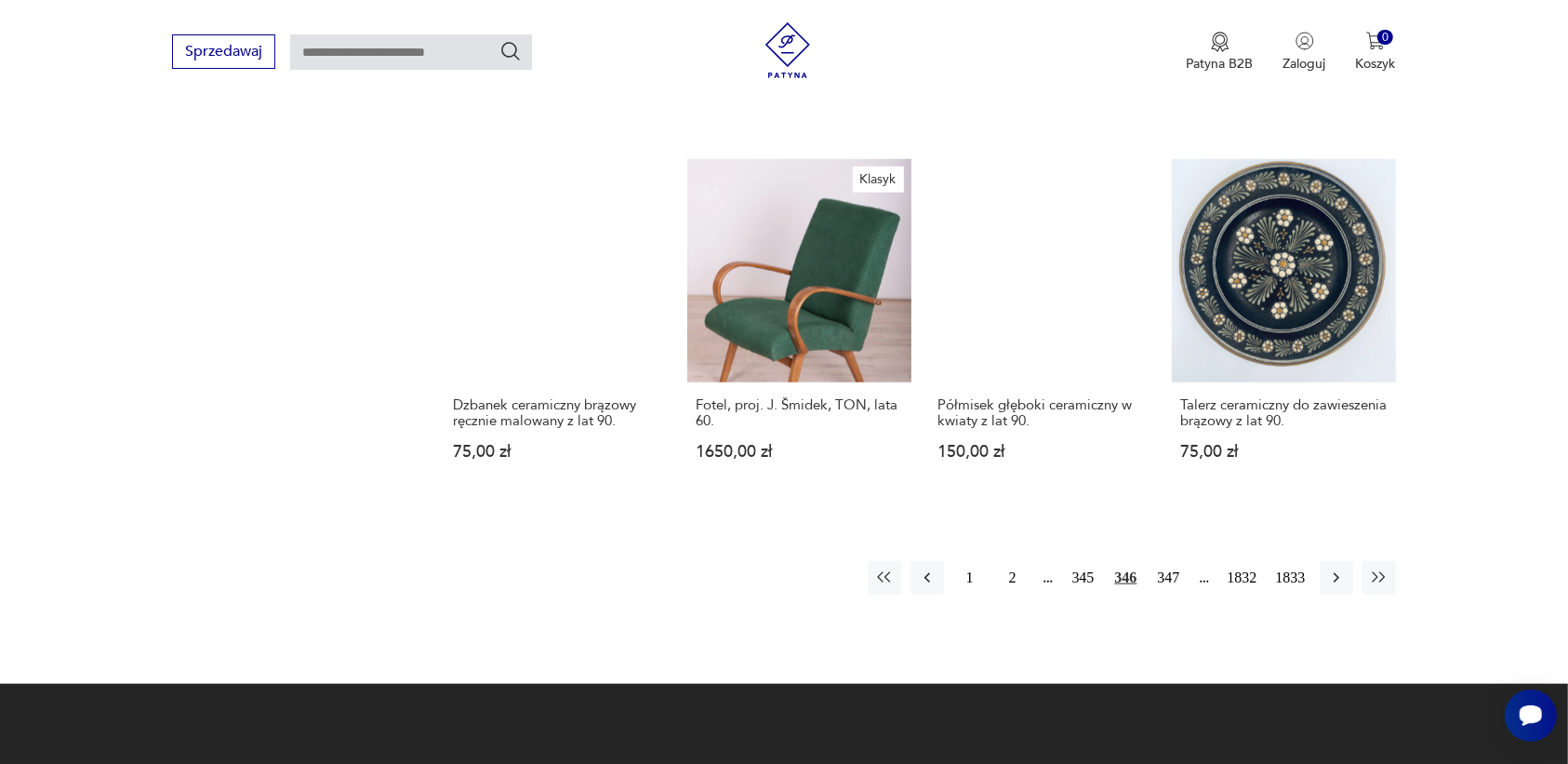
scroll to position [1635, 0]
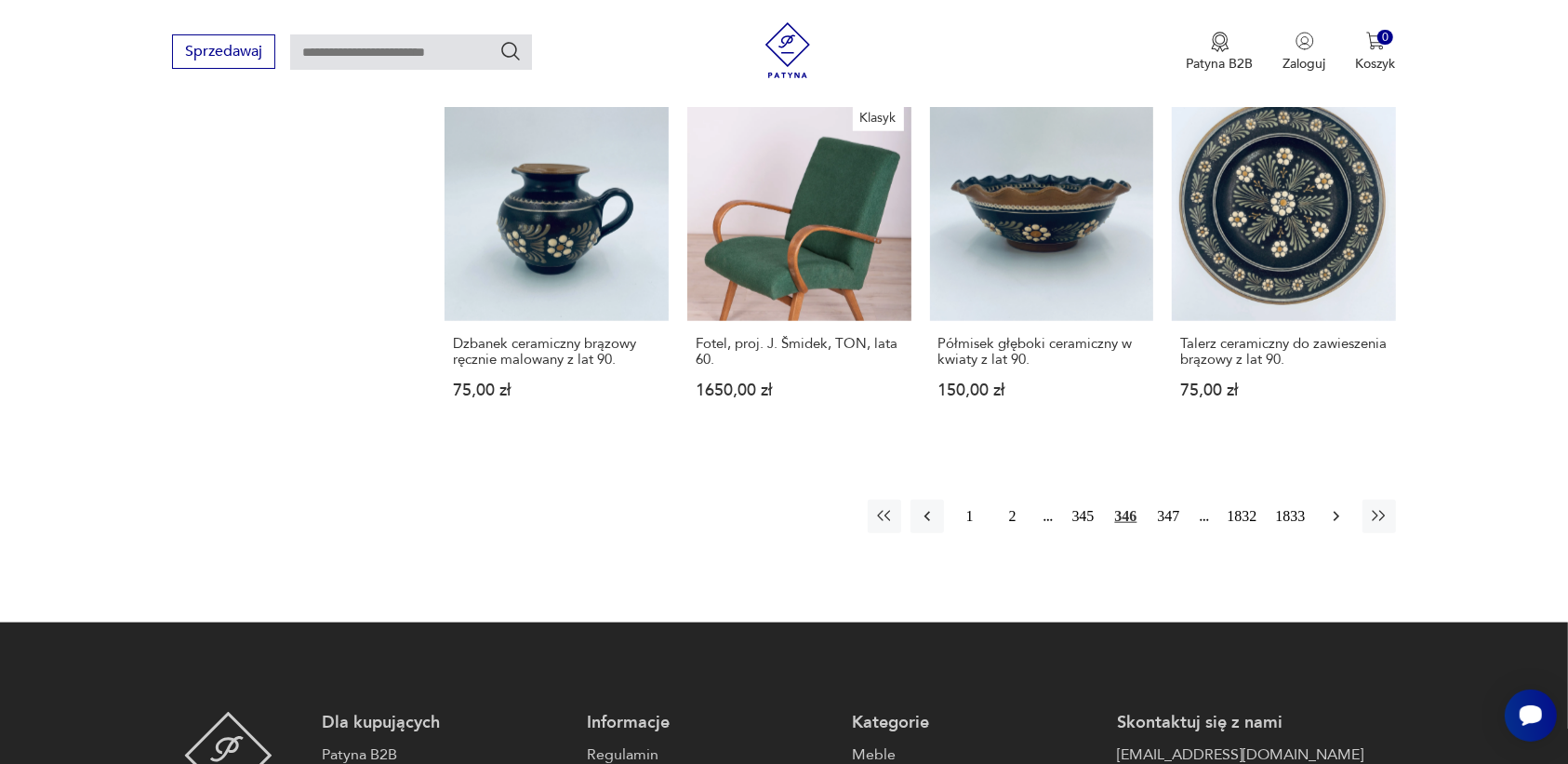
click at [1333, 507] on icon "button" at bounding box center [1336, 516] width 19 height 19
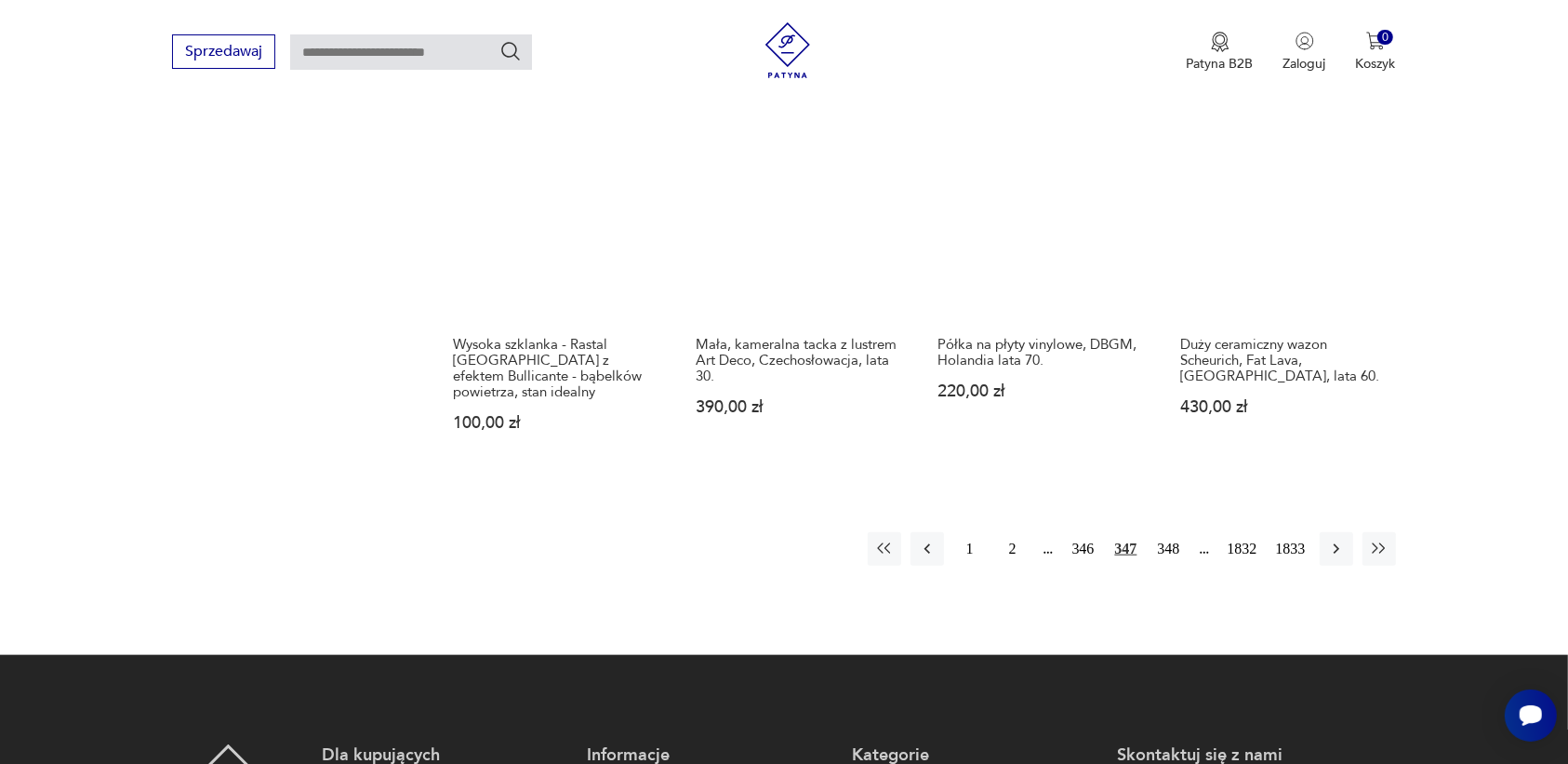
scroll to position [1635, 0]
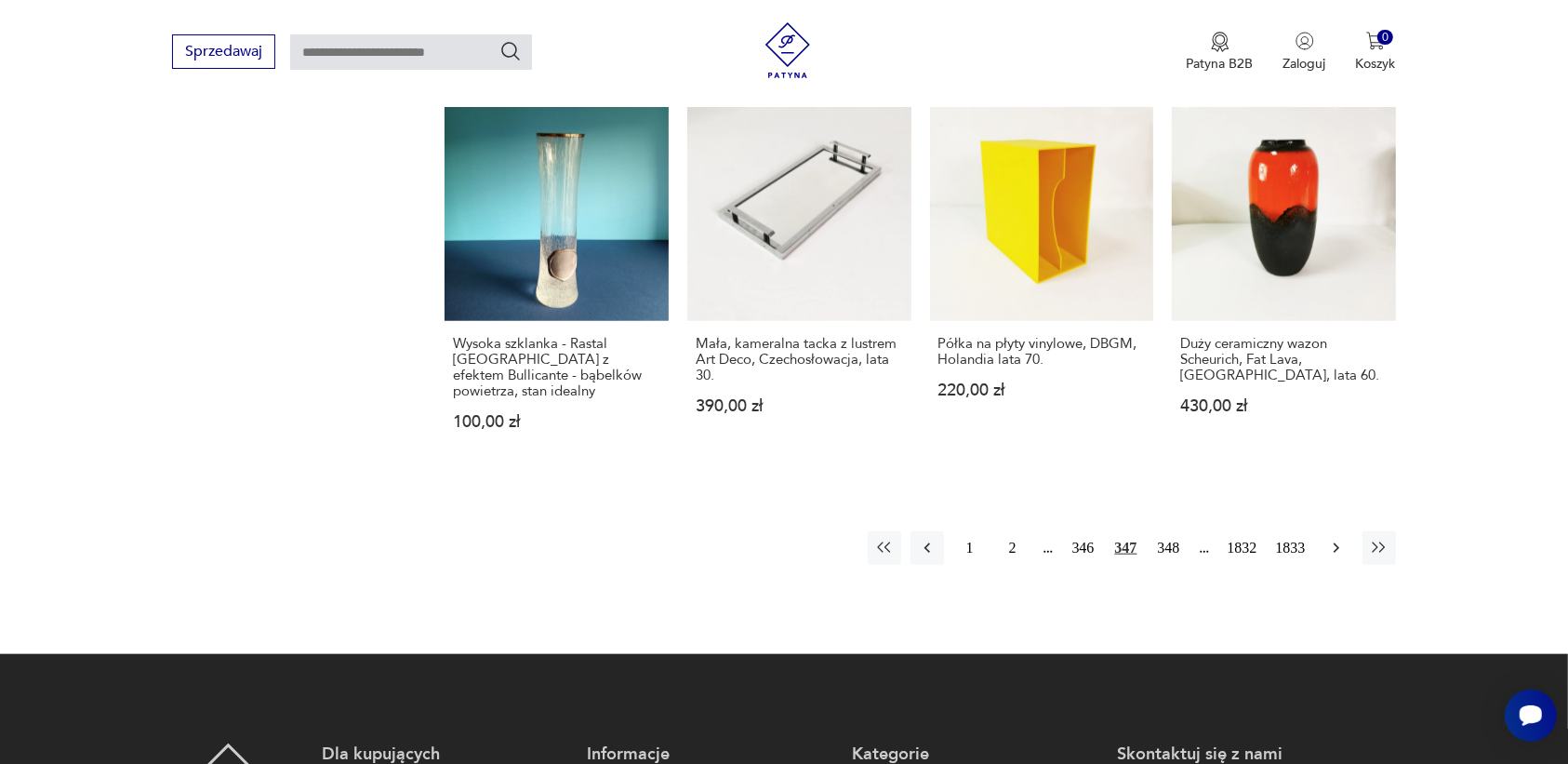
click at [1335, 539] on icon "button" at bounding box center [1336, 548] width 19 height 19
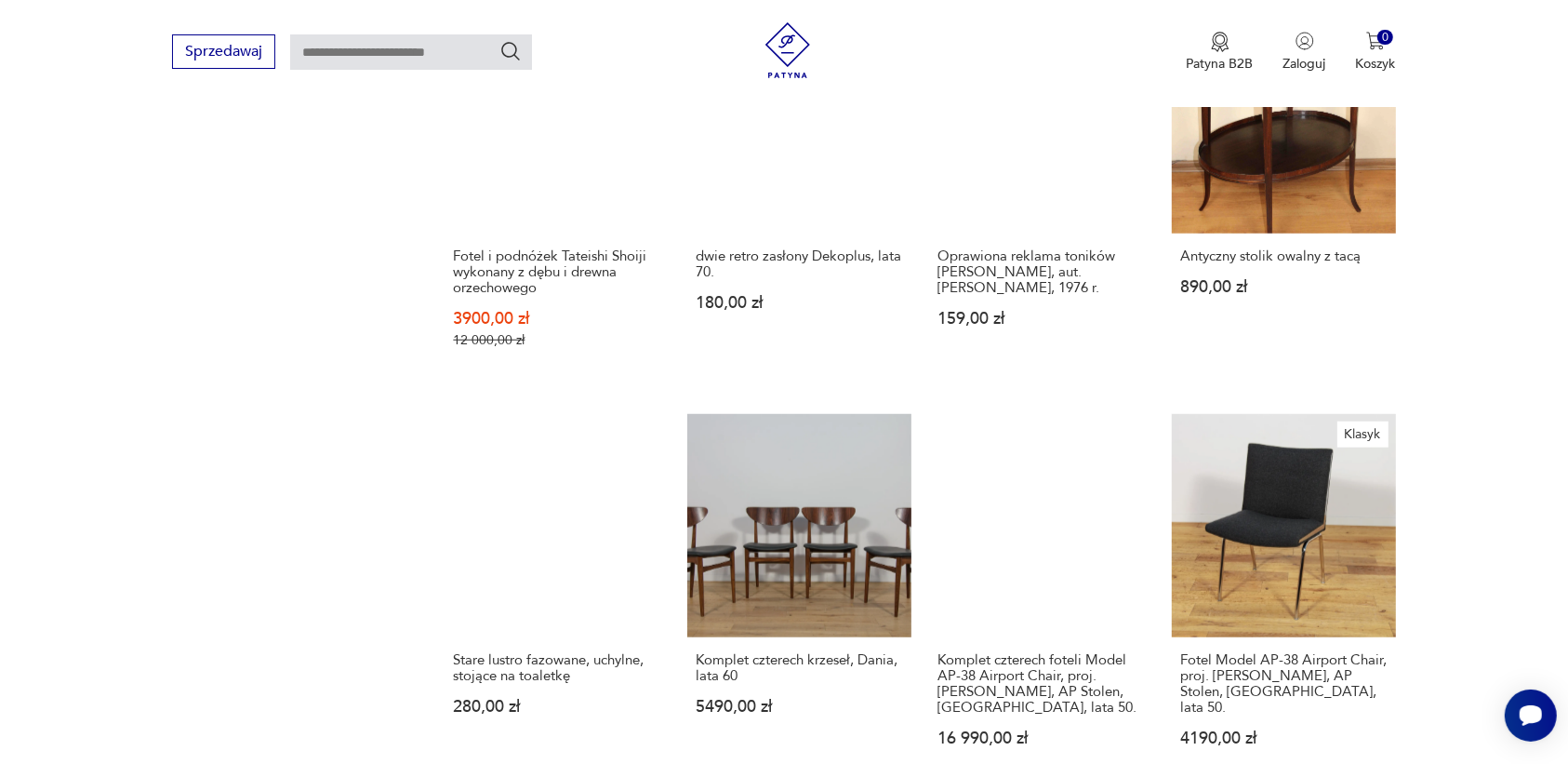
scroll to position [1519, 0]
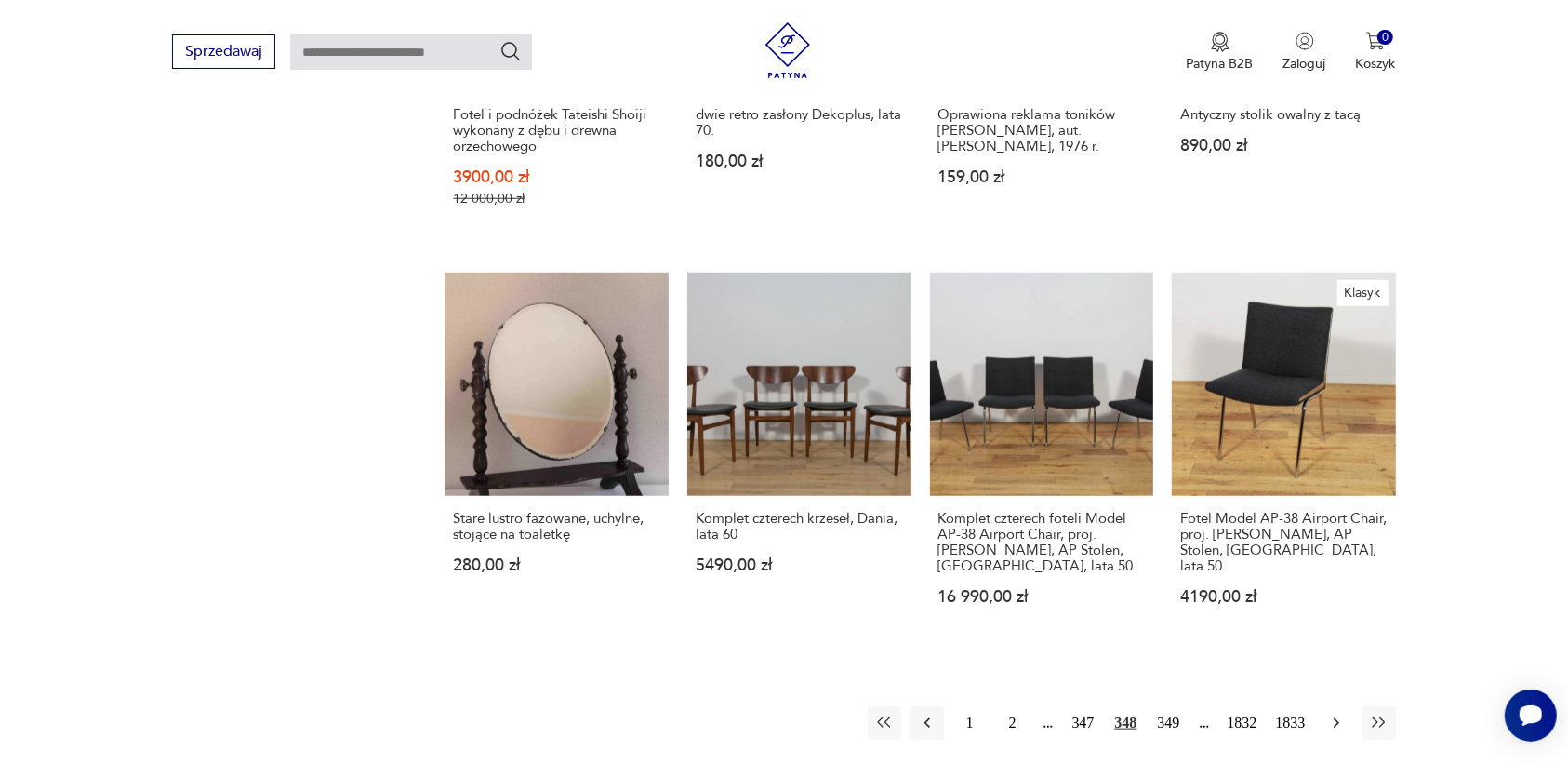
click at [1332, 713] on icon "button" at bounding box center [1336, 722] width 19 height 19
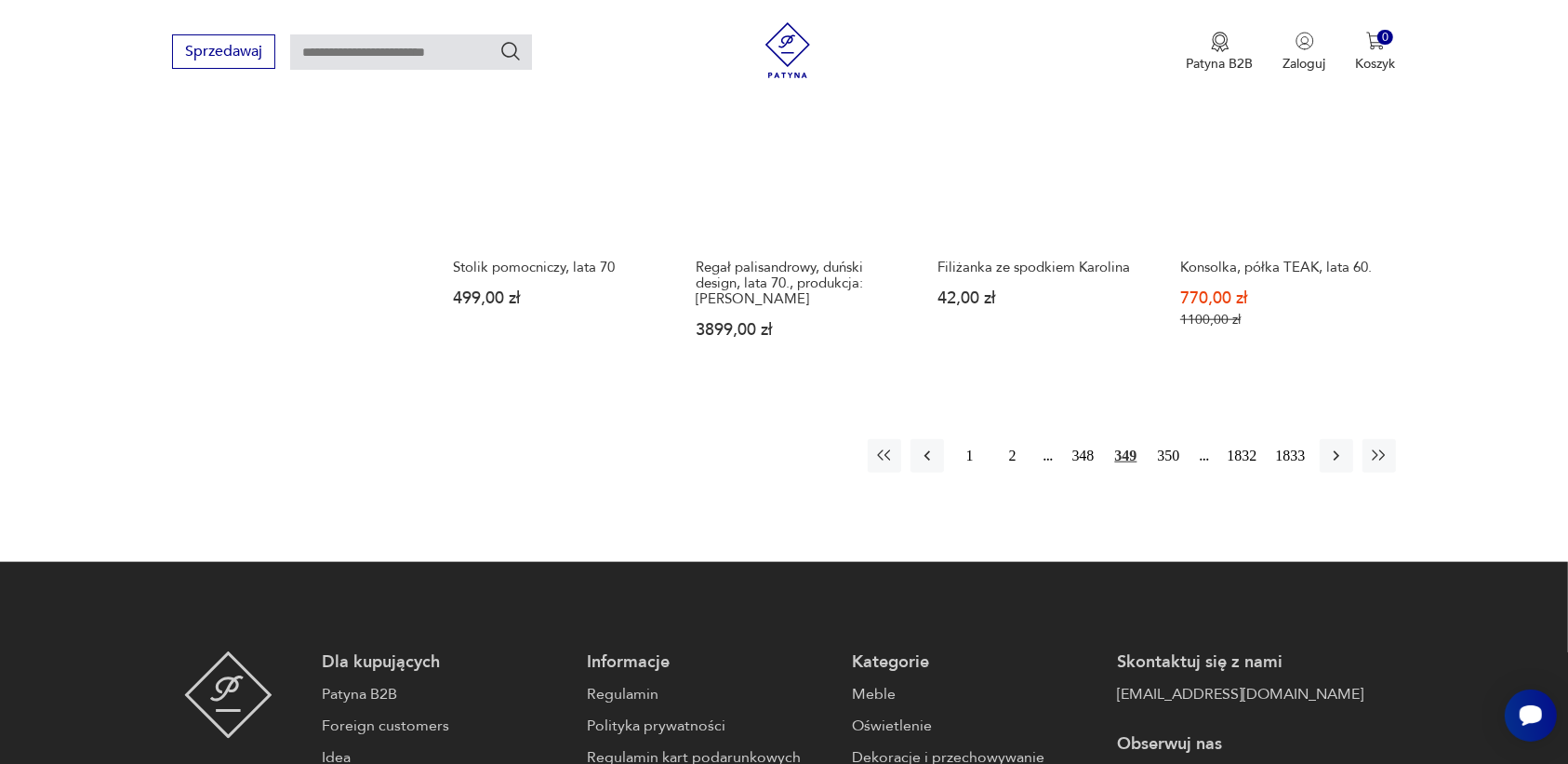
scroll to position [1751, 0]
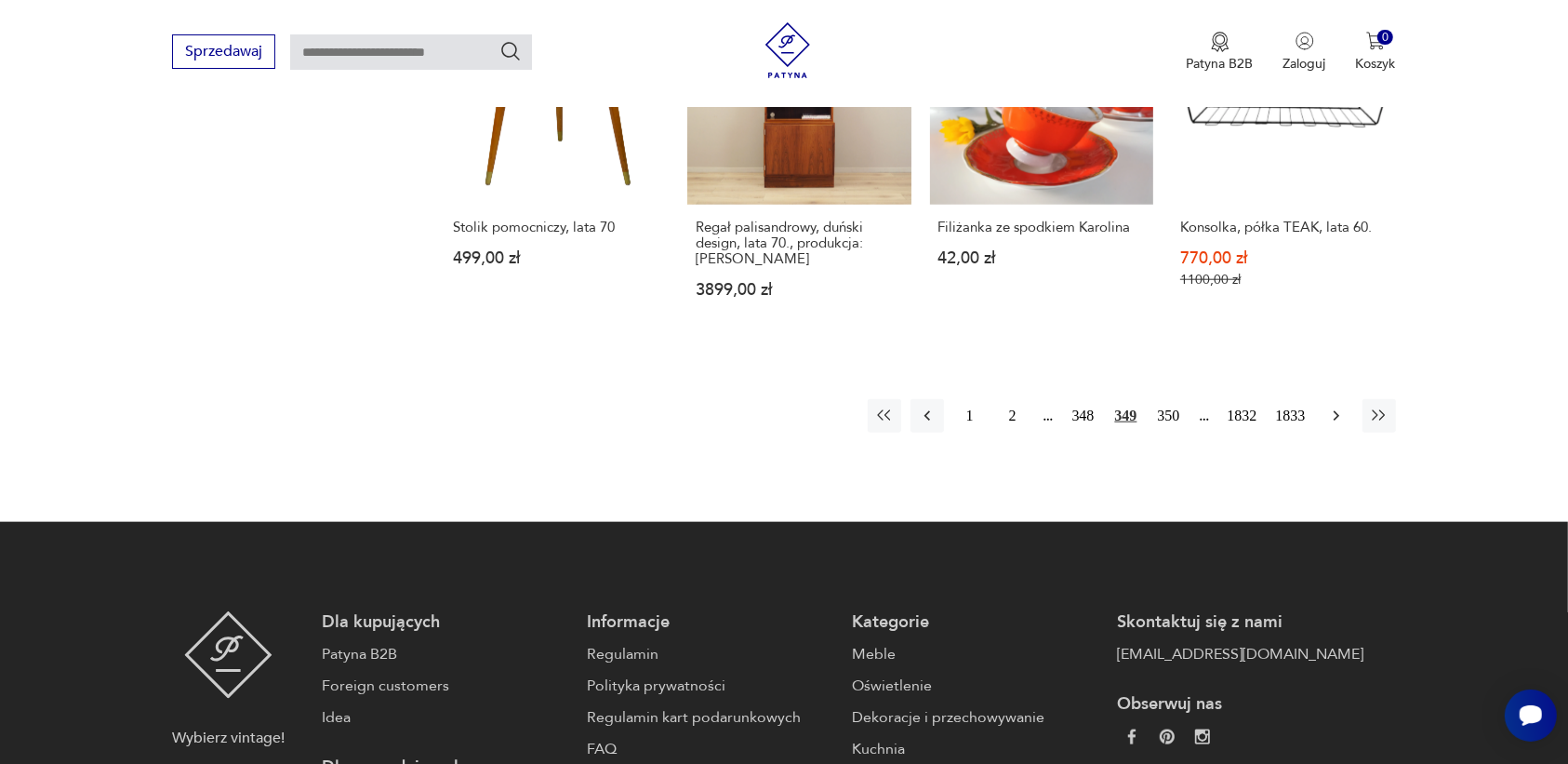
click at [1337, 406] on icon "button" at bounding box center [1336, 415] width 19 height 19
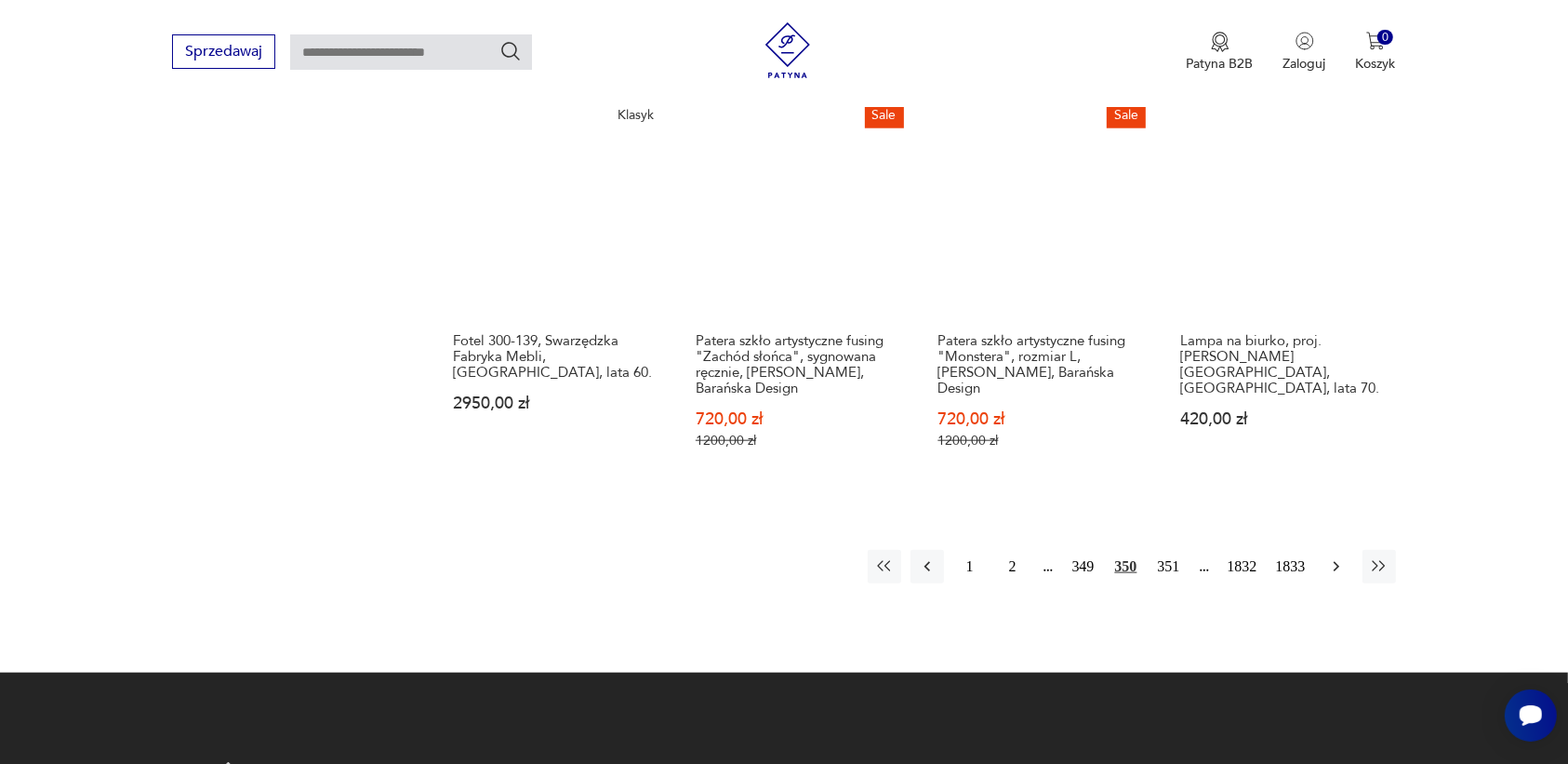
scroll to position [1635, 0]
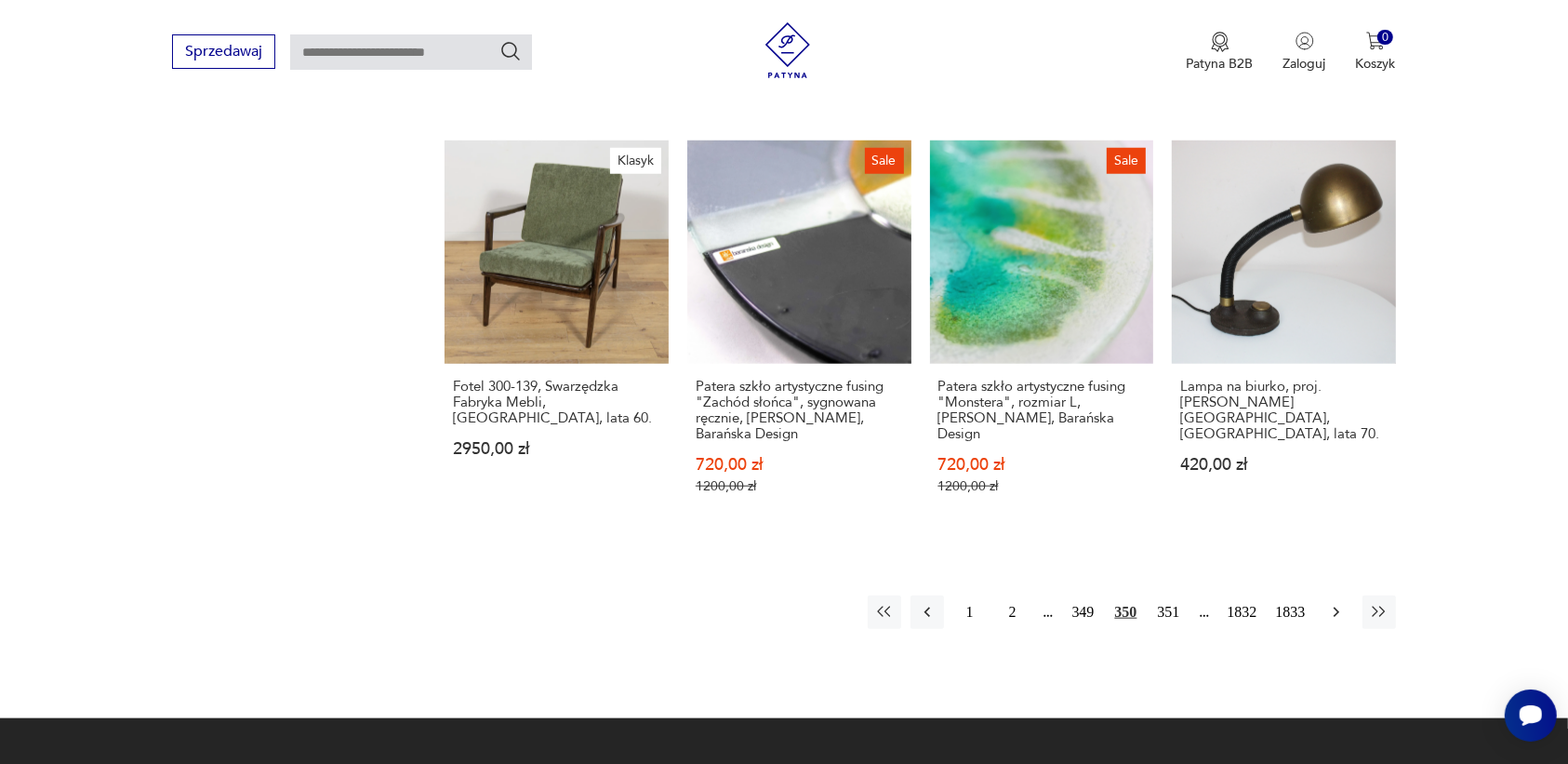
click at [1335, 603] on icon "button" at bounding box center [1336, 612] width 19 height 19
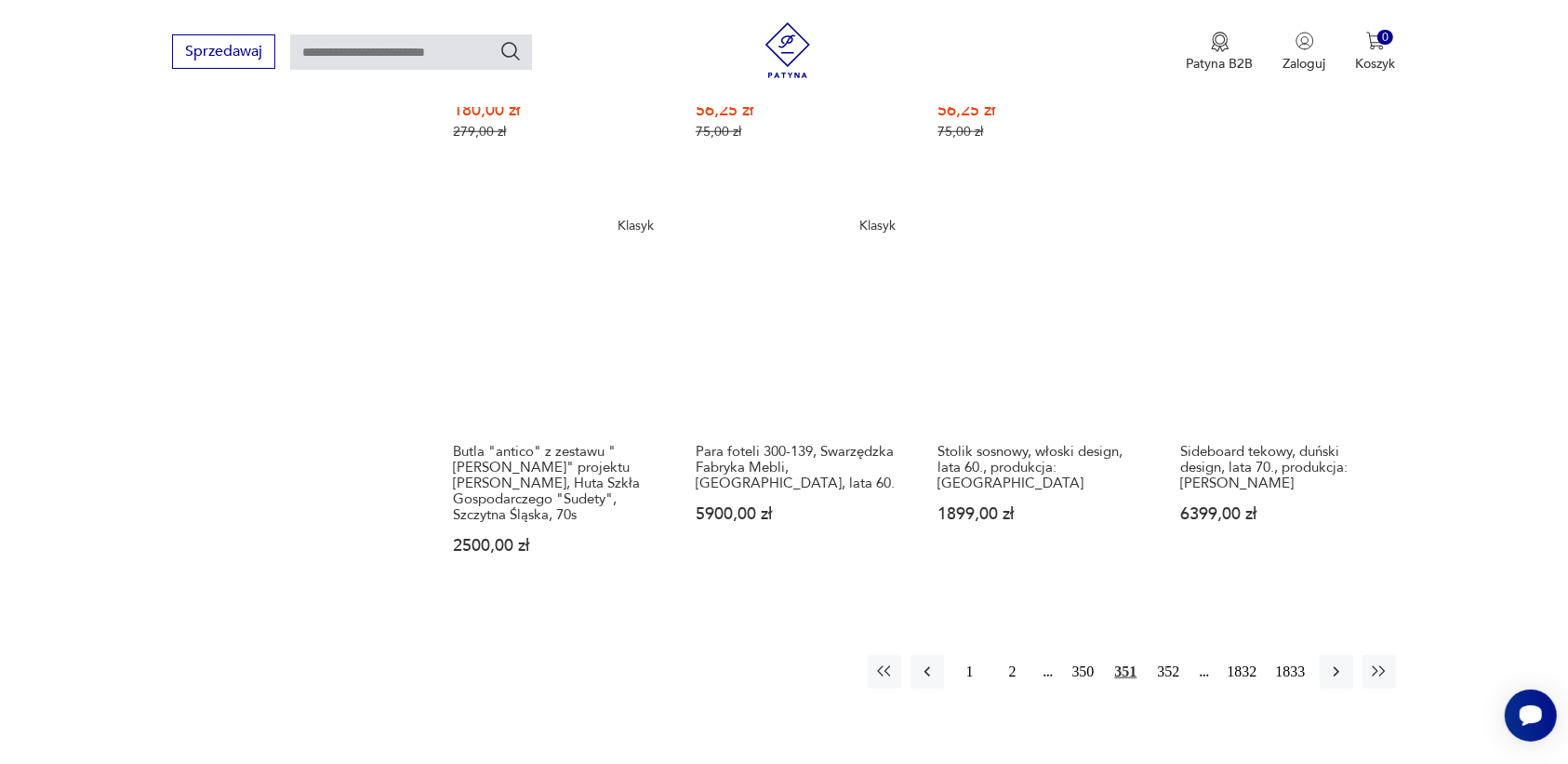
scroll to position [1868, 0]
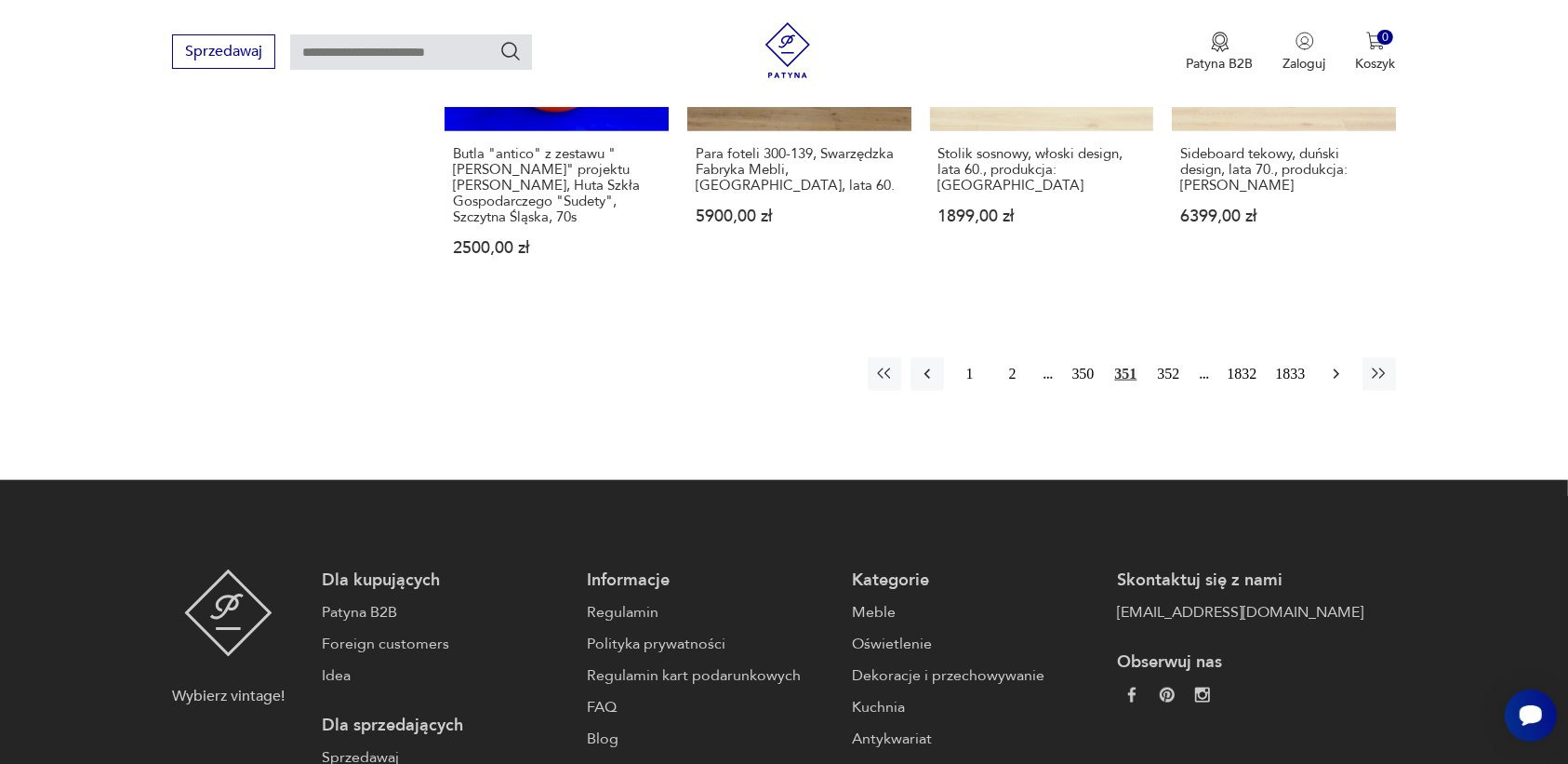
click at [1337, 365] on icon "button" at bounding box center [1336, 374] width 19 height 19
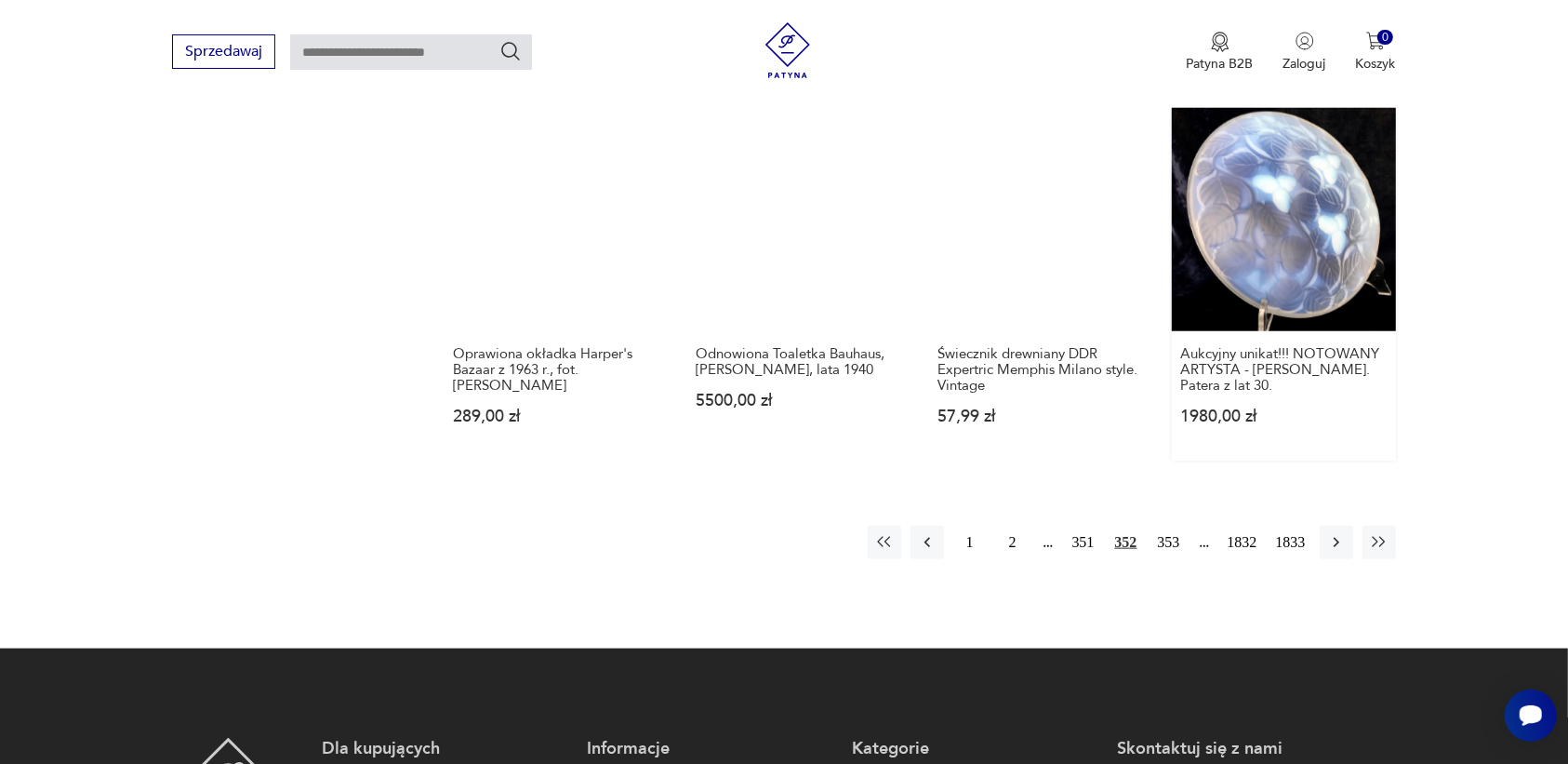
scroll to position [1751, 0]
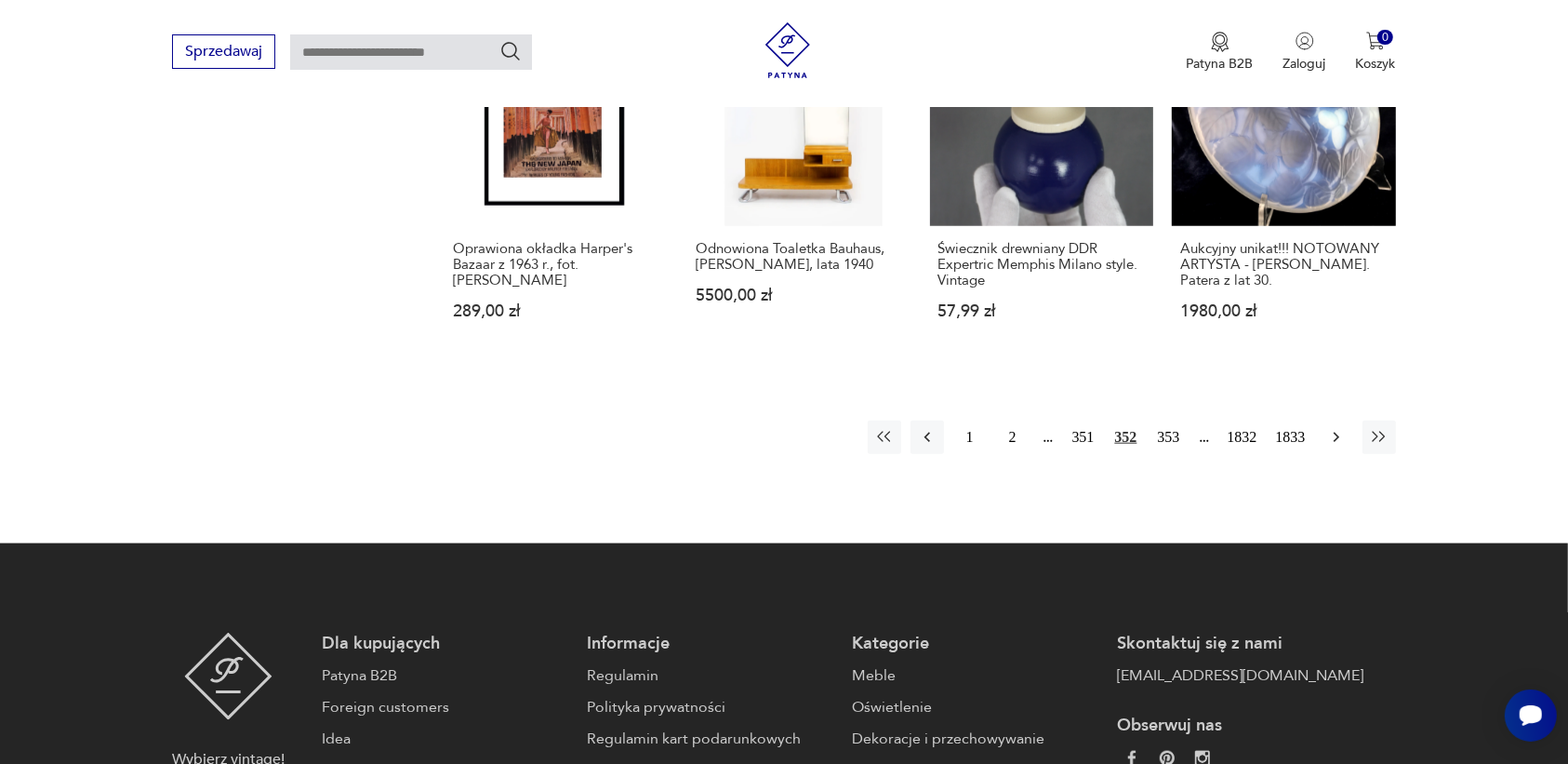
click at [1333, 428] on icon "button" at bounding box center [1336, 437] width 19 height 19
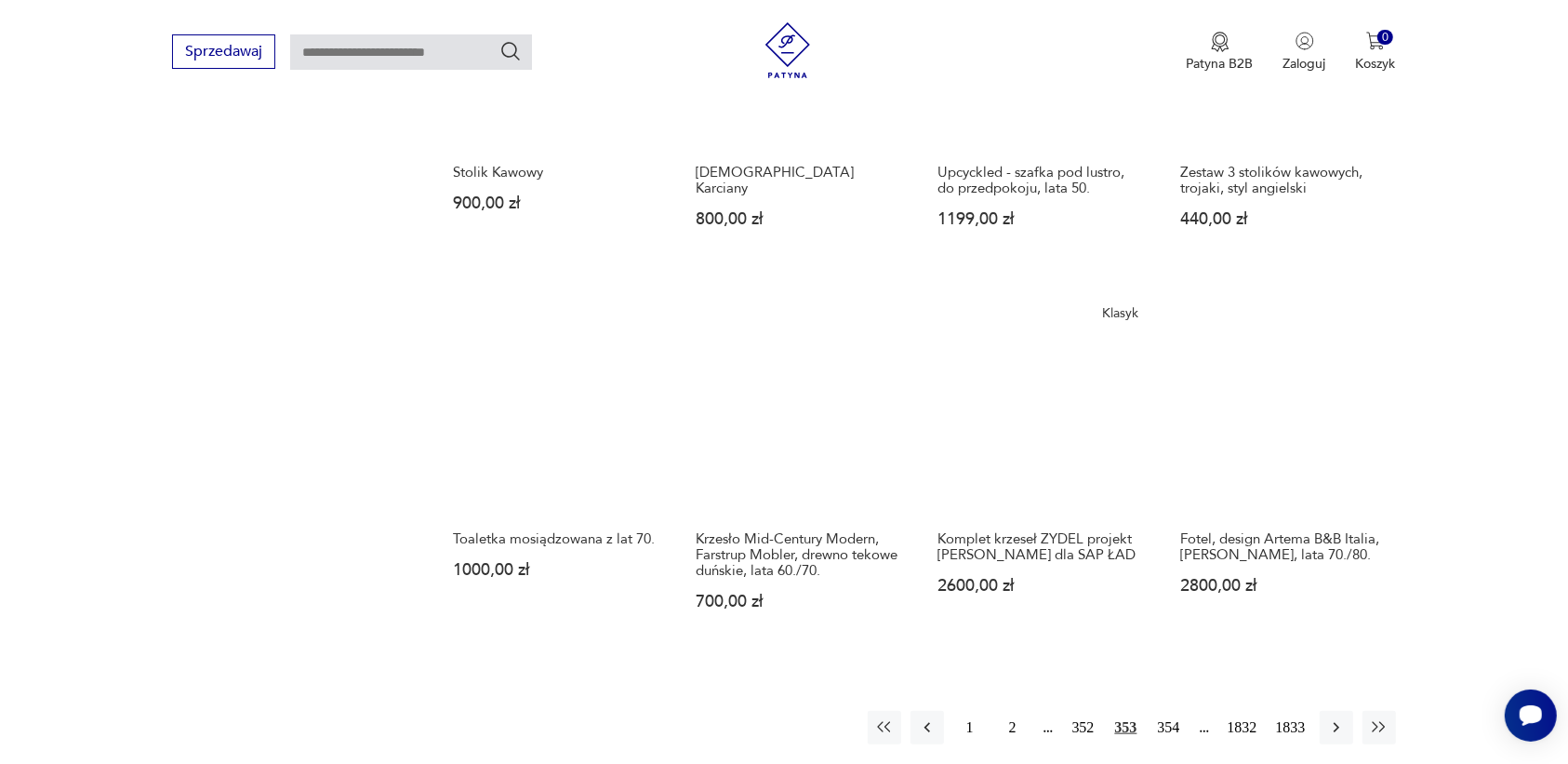
scroll to position [1519, 0]
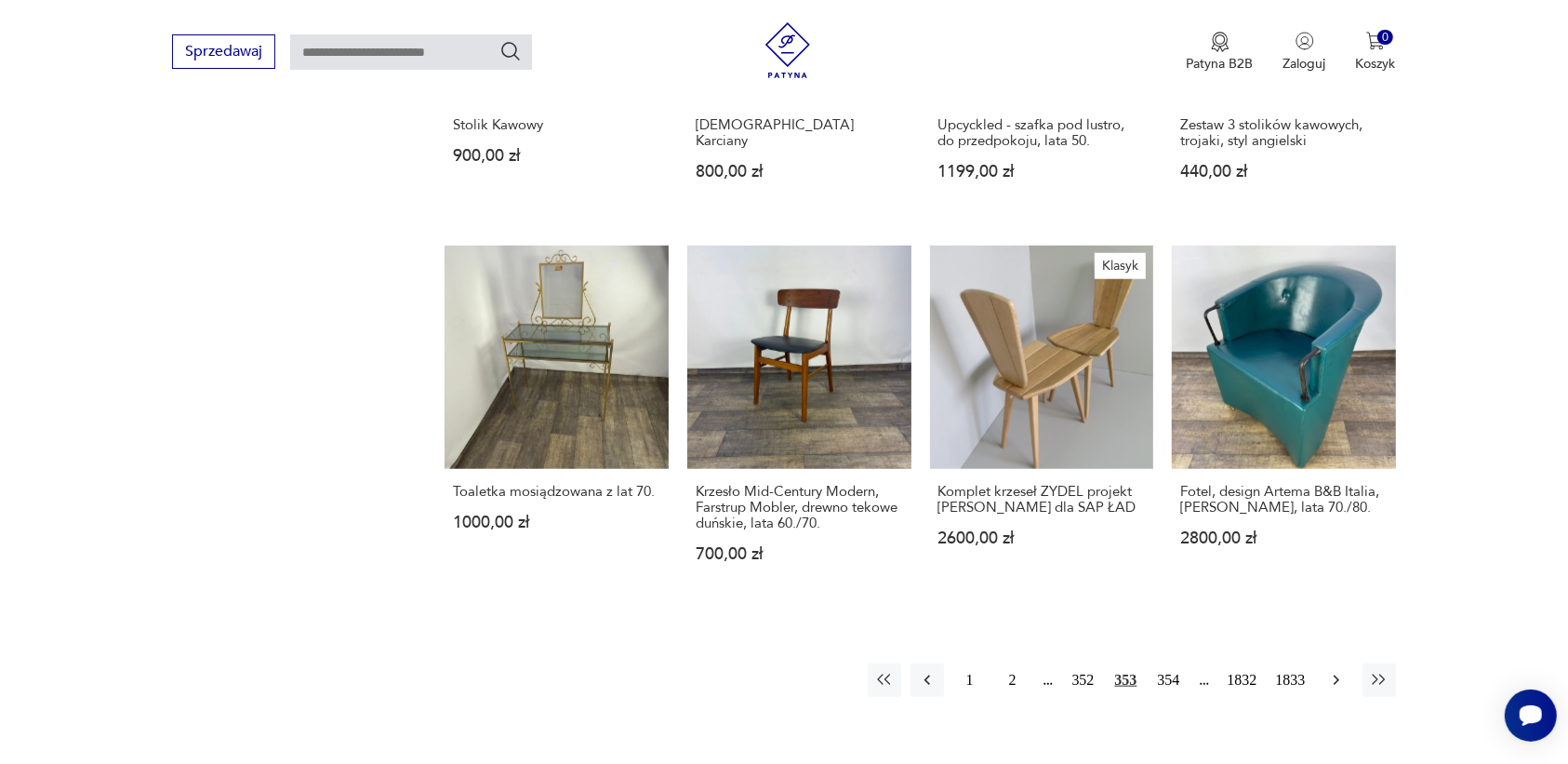
click at [1337, 675] on icon "button" at bounding box center [1336, 680] width 6 height 10
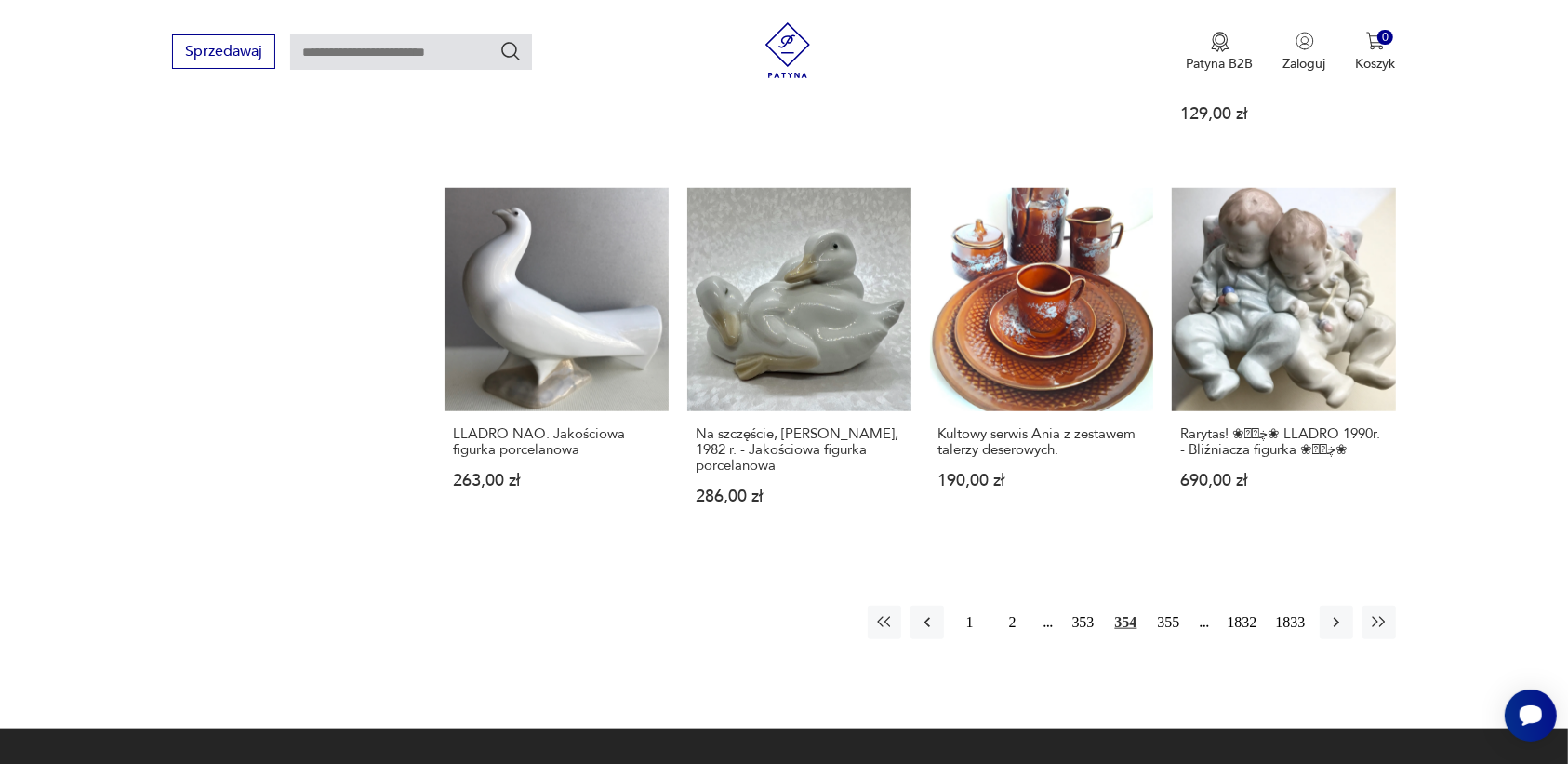
scroll to position [1635, 0]
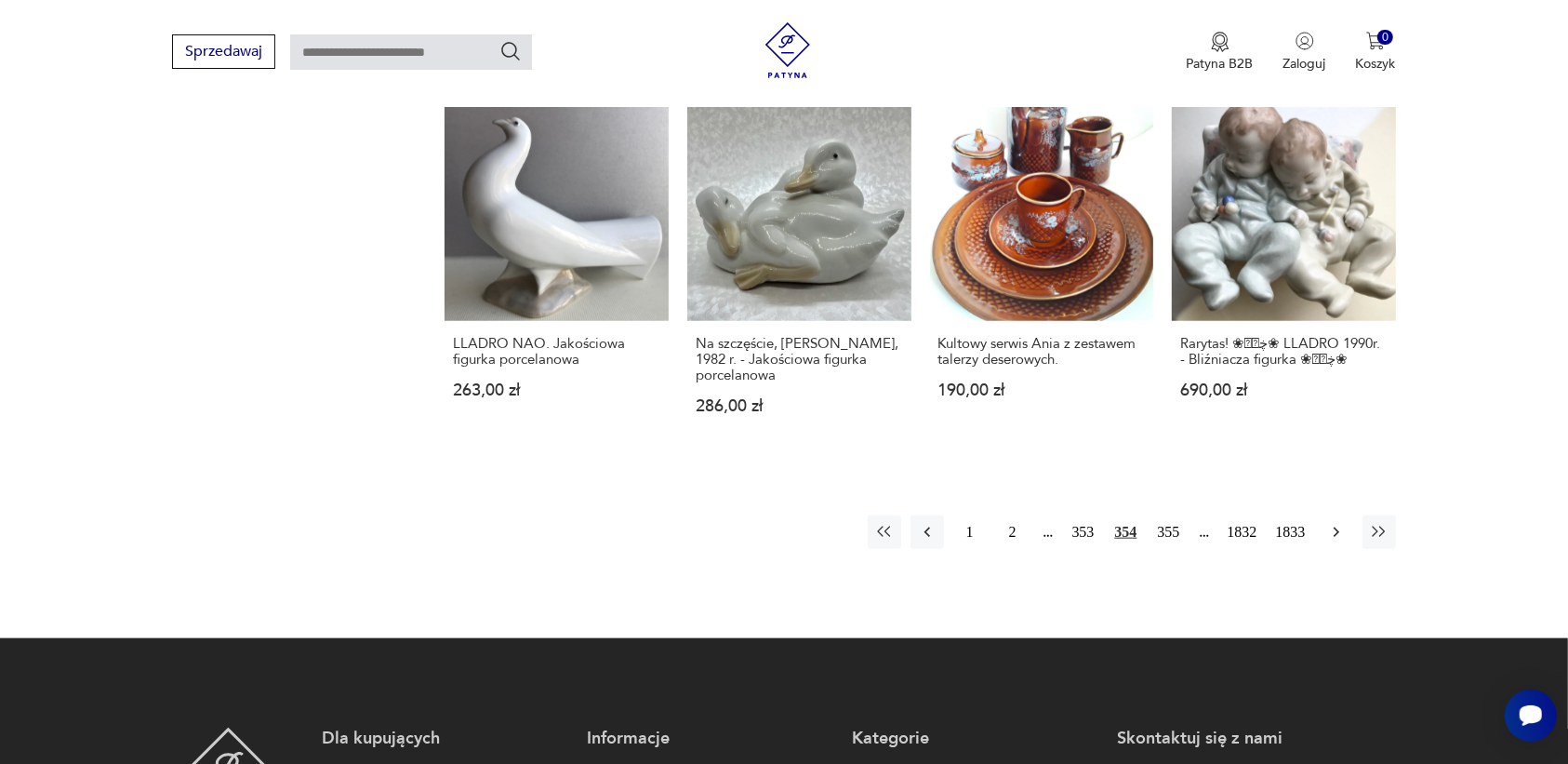
click at [1336, 527] on icon "button" at bounding box center [1336, 532] width 6 height 10
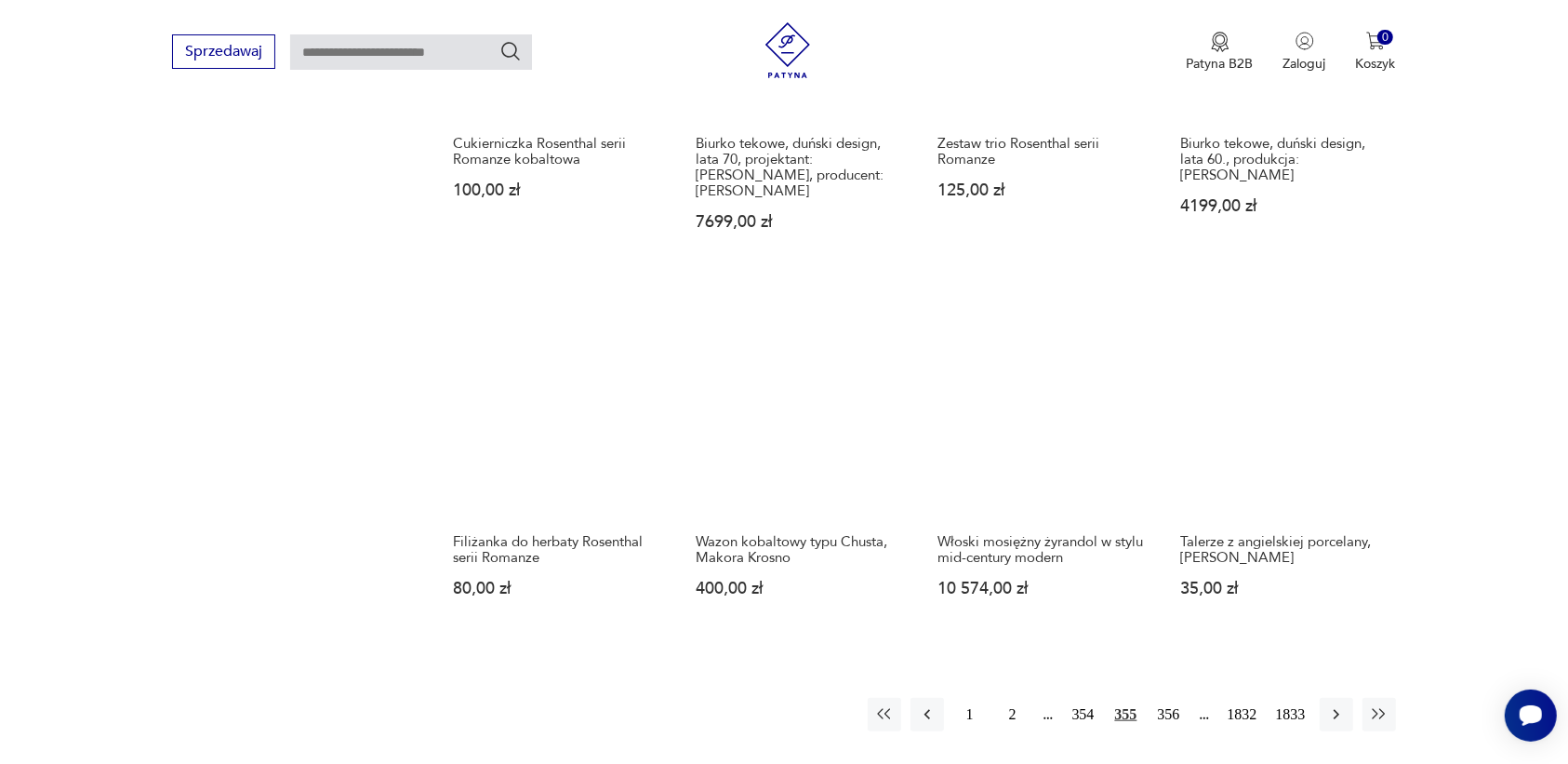
scroll to position [1635, 0]
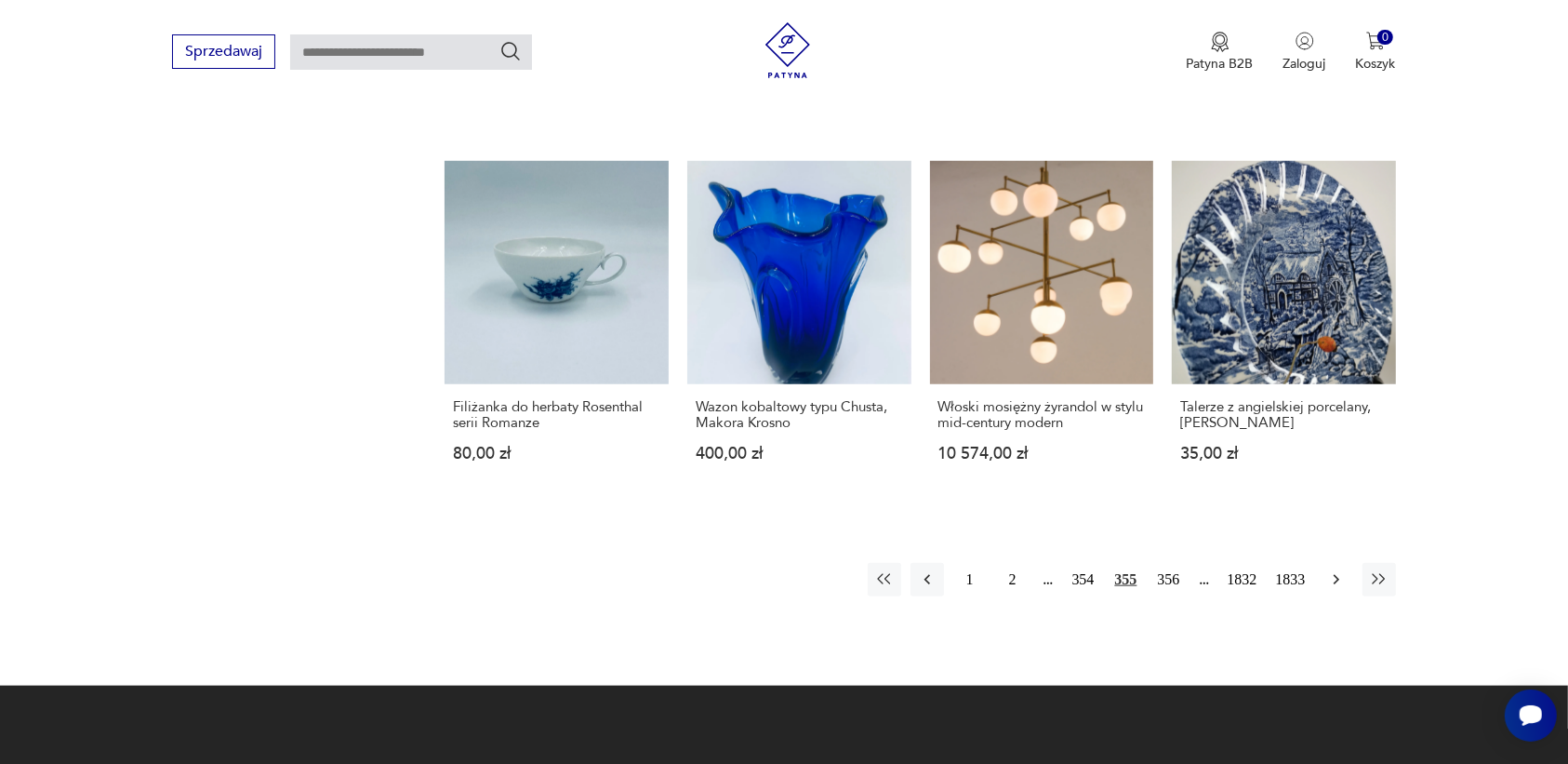
click at [1336, 570] on icon "button" at bounding box center [1336, 579] width 19 height 19
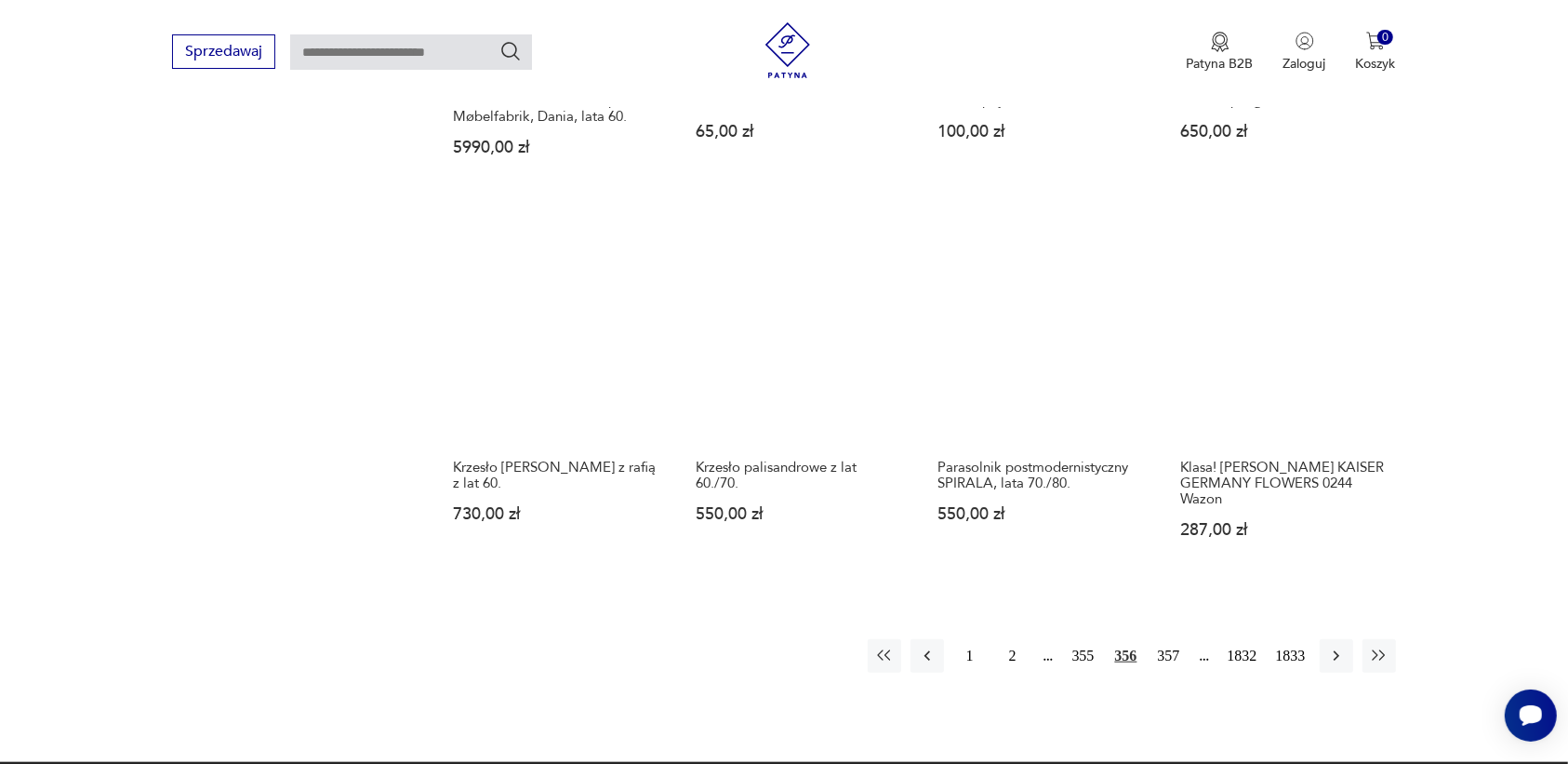
scroll to position [1519, 0]
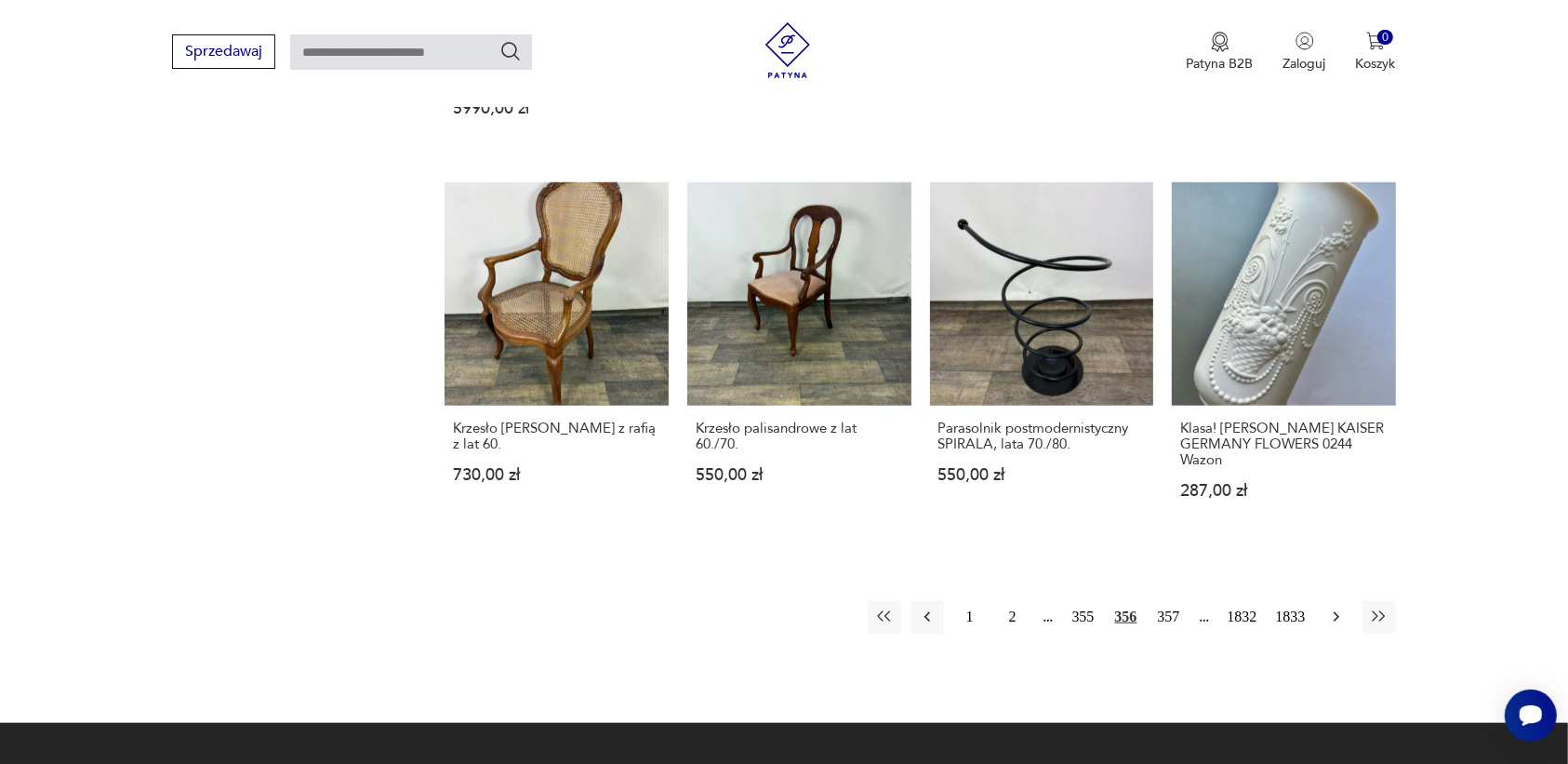
click at [1331, 612] on icon "button" at bounding box center [1336, 616] width 19 height 19
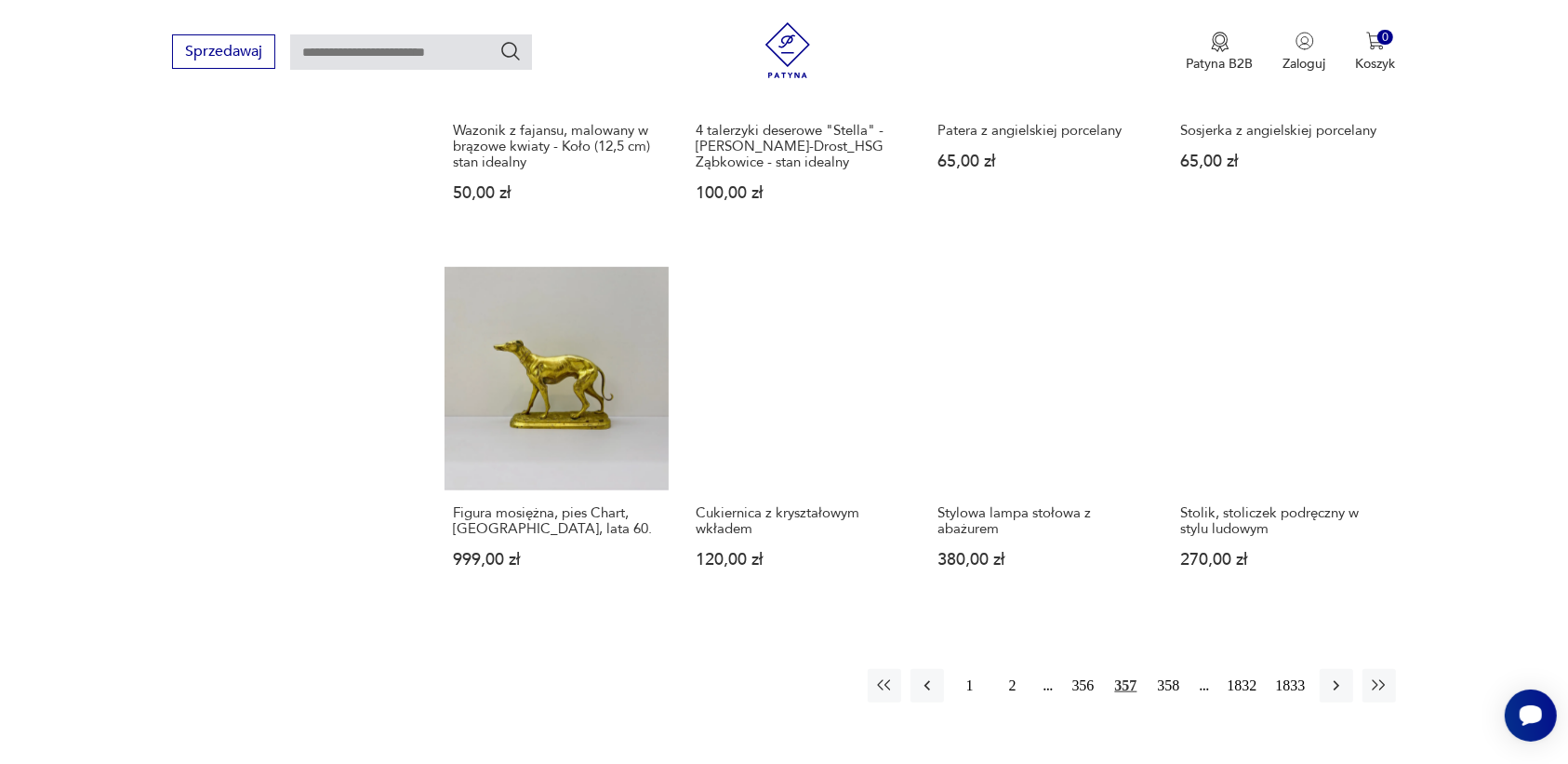
scroll to position [1519, 0]
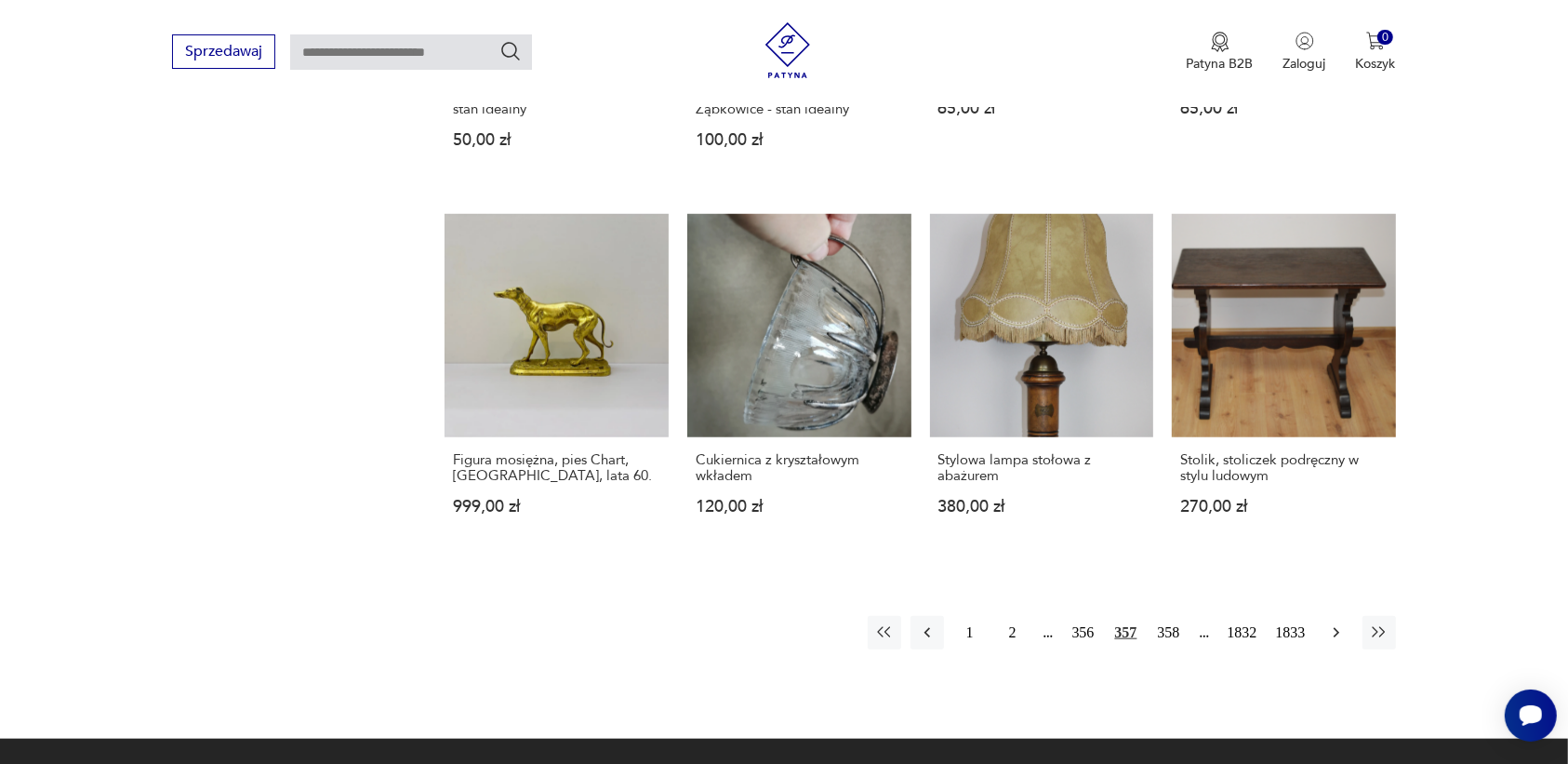
click at [1330, 623] on icon "button" at bounding box center [1336, 632] width 19 height 19
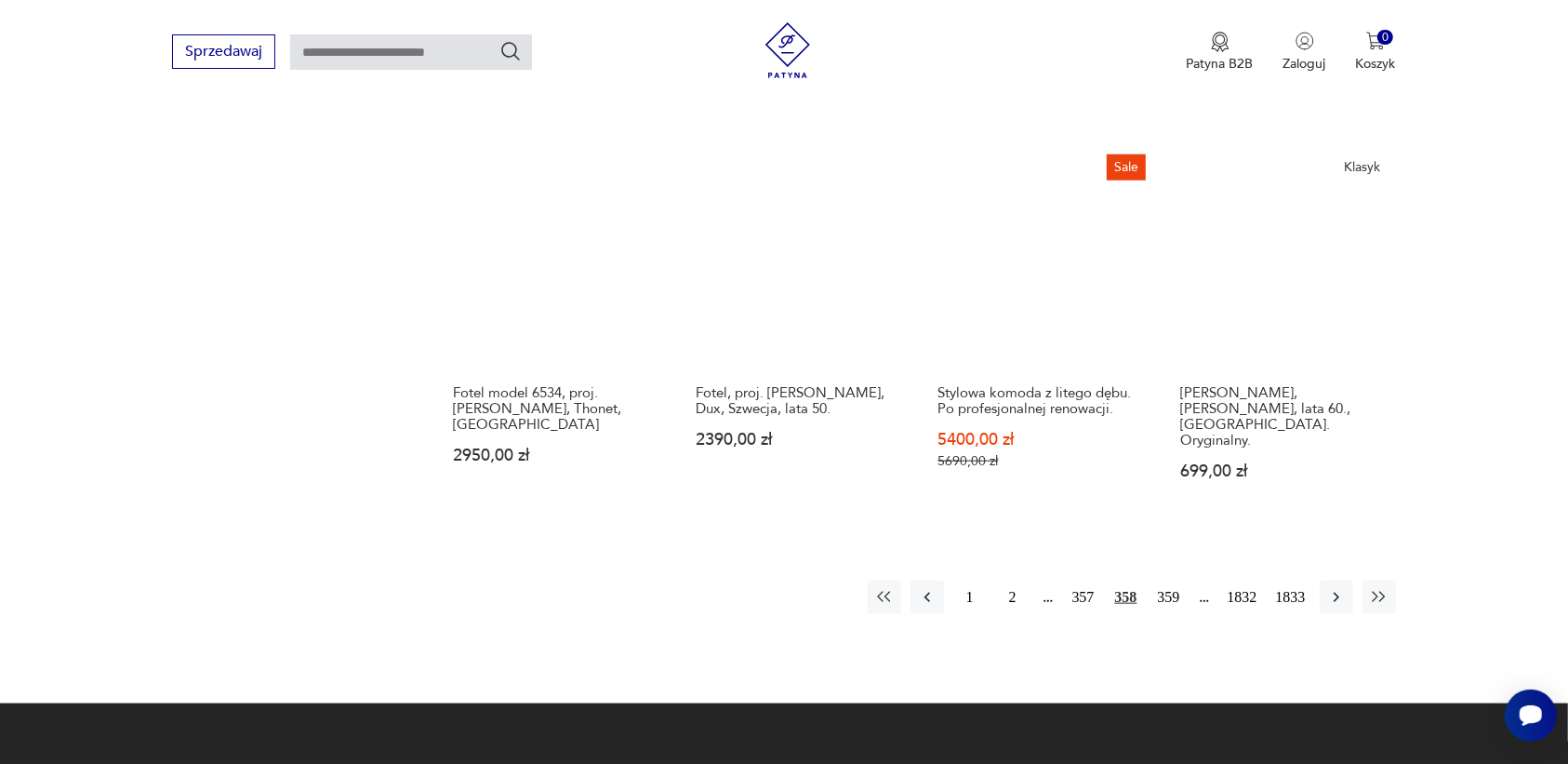
scroll to position [1635, 0]
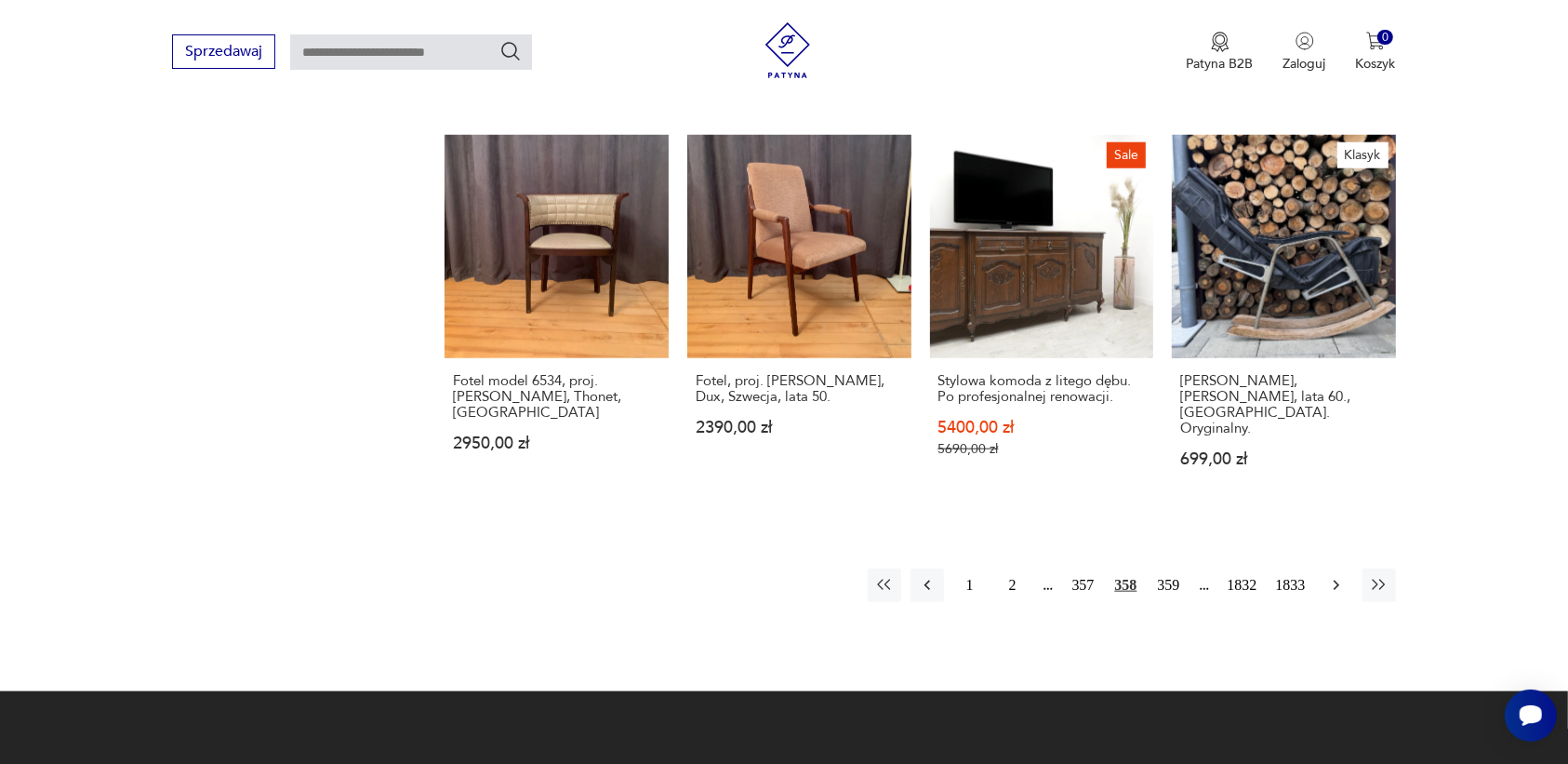
click at [1332, 576] on icon "button" at bounding box center [1336, 585] width 19 height 19
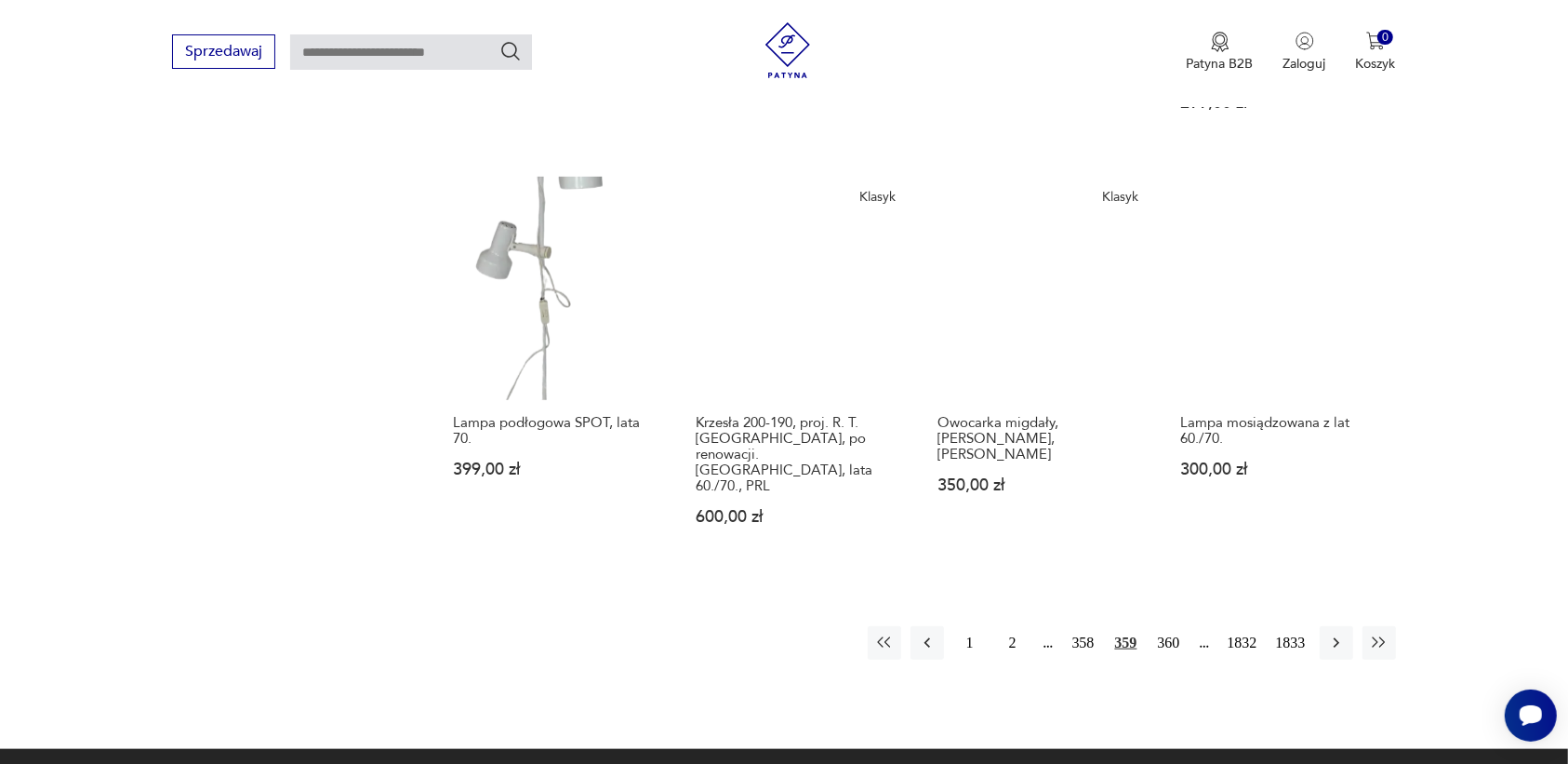
scroll to position [1635, 0]
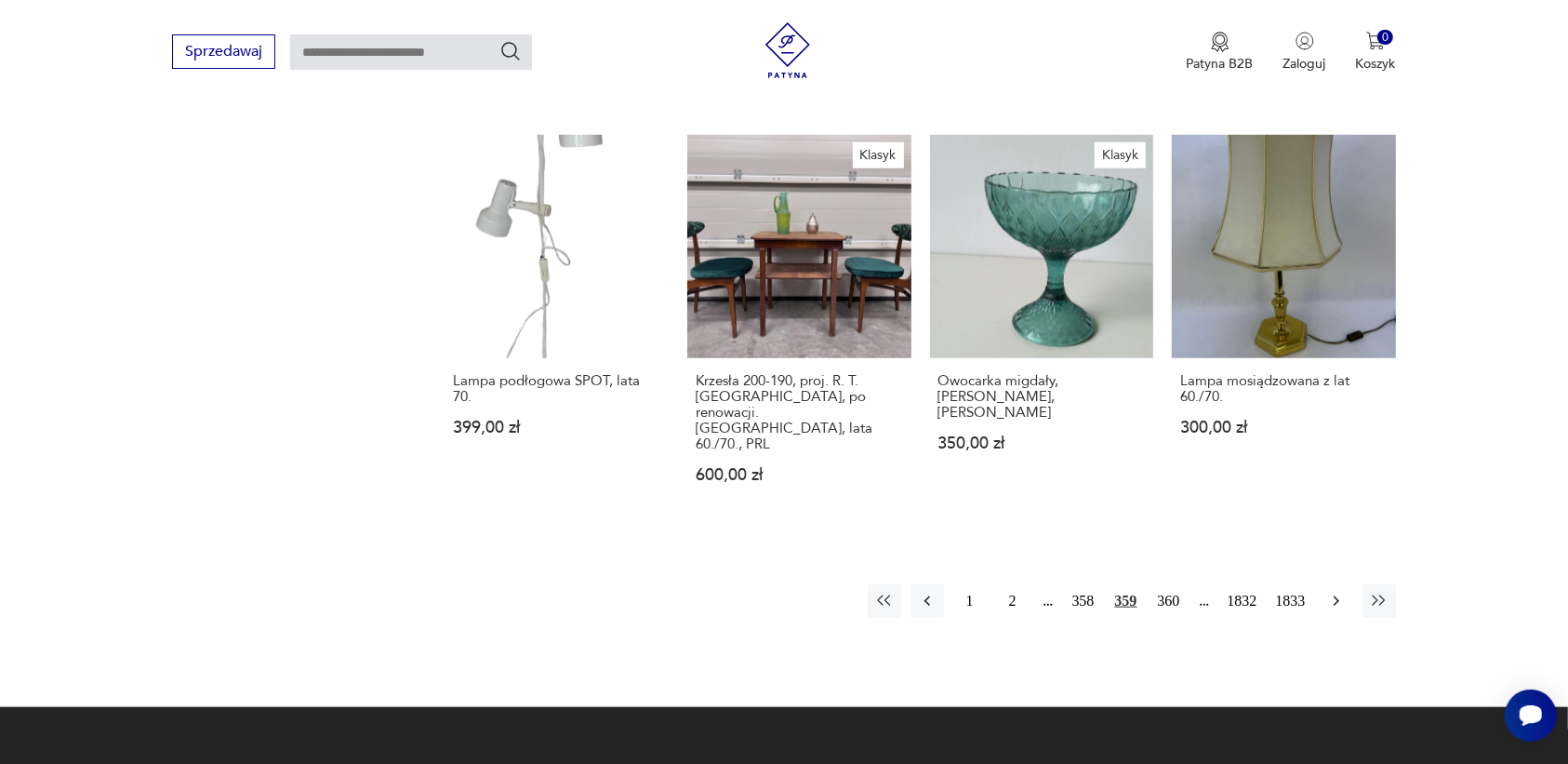
click at [1333, 592] on icon "button" at bounding box center [1336, 601] width 19 height 19
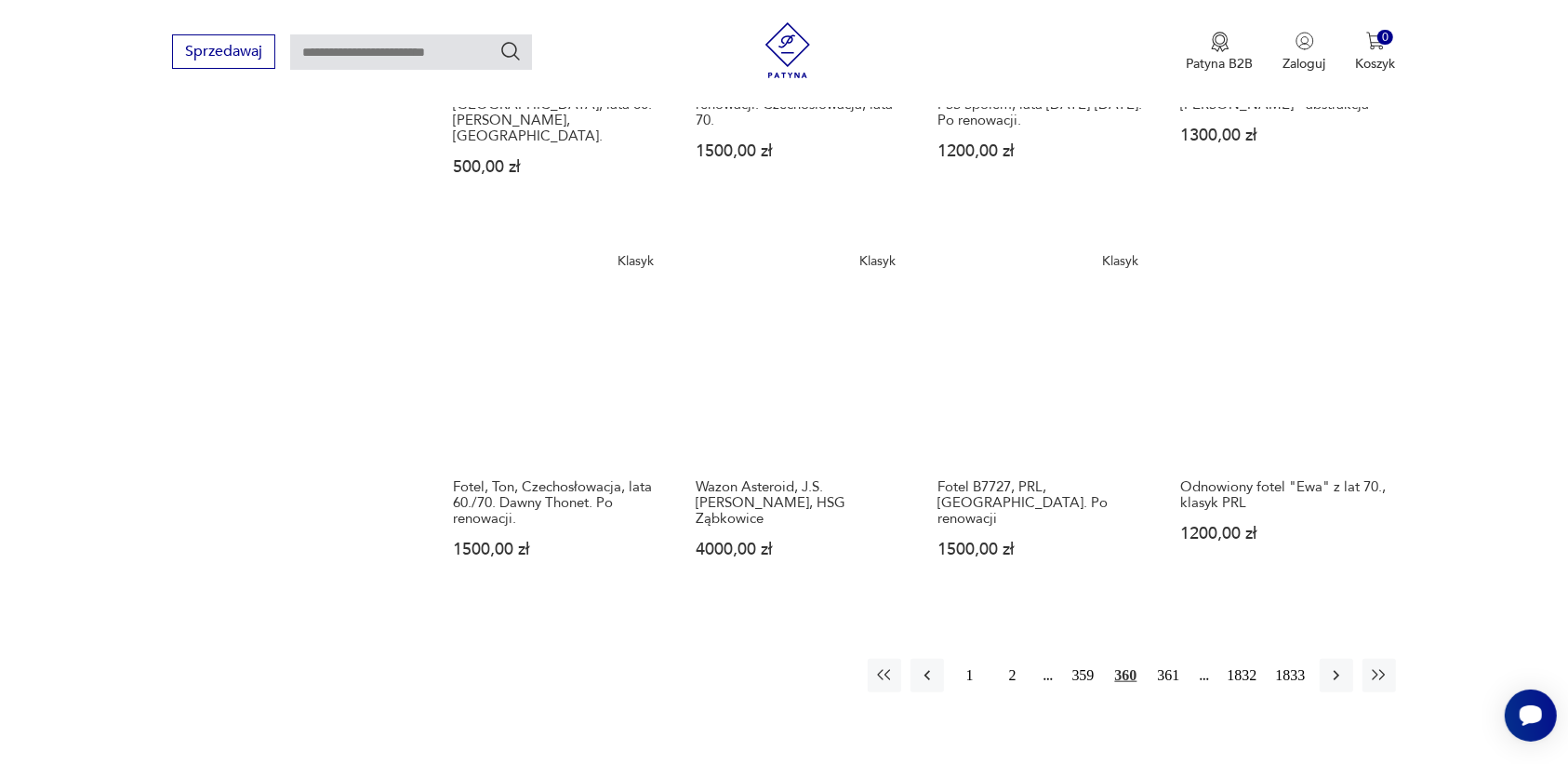
scroll to position [1519, 0]
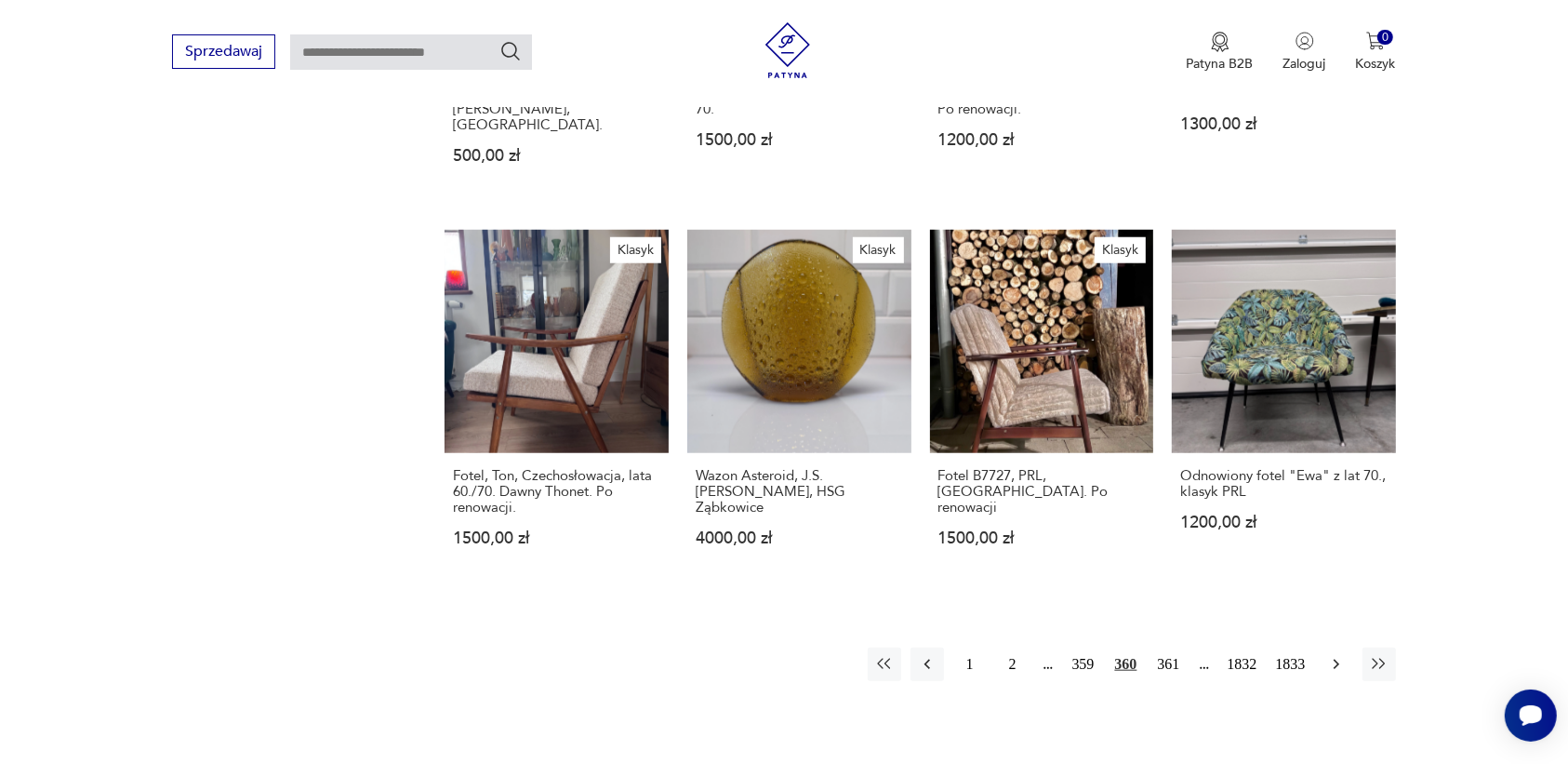
click at [1339, 655] on icon "button" at bounding box center [1336, 664] width 19 height 19
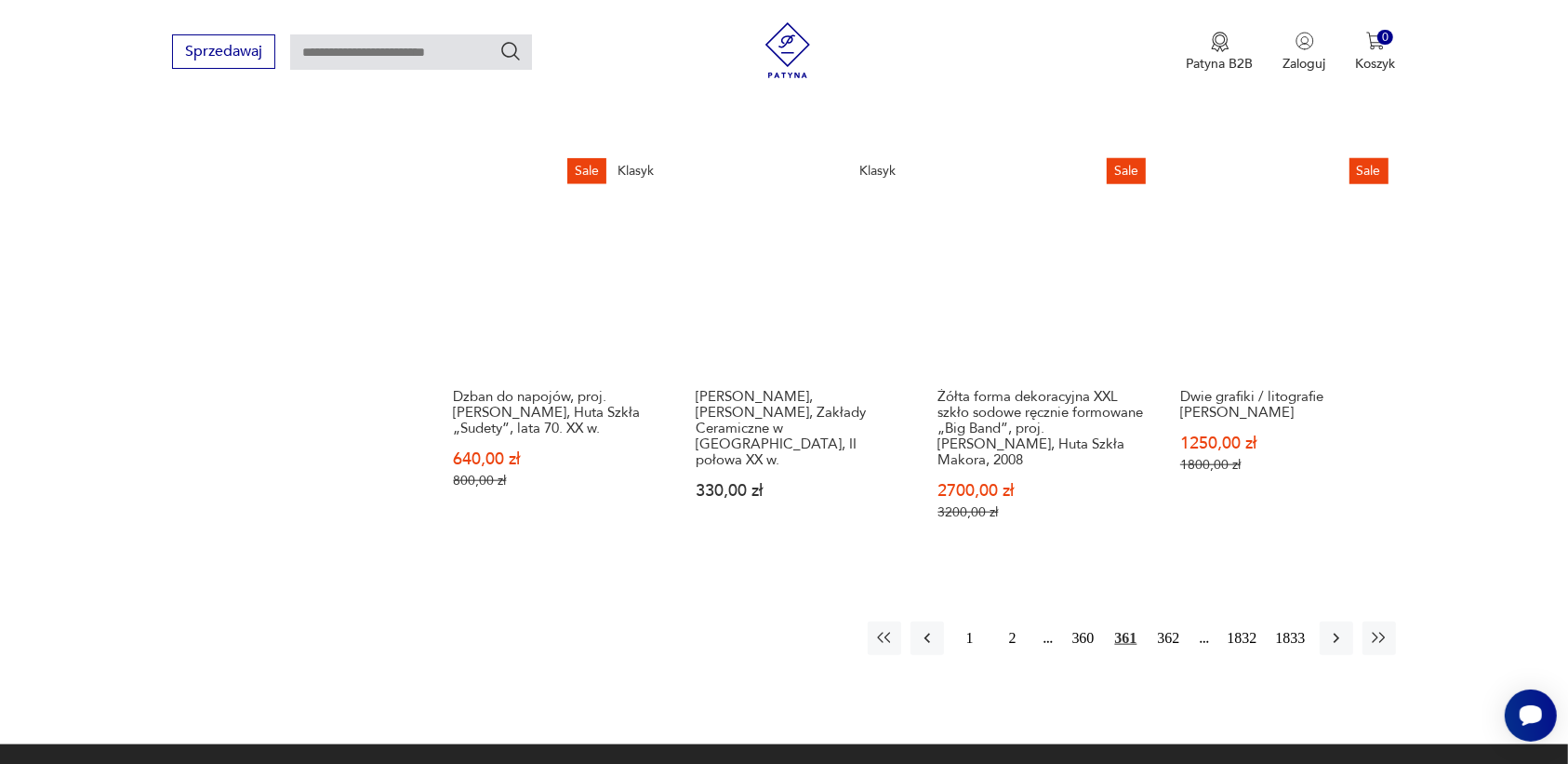
scroll to position [1635, 0]
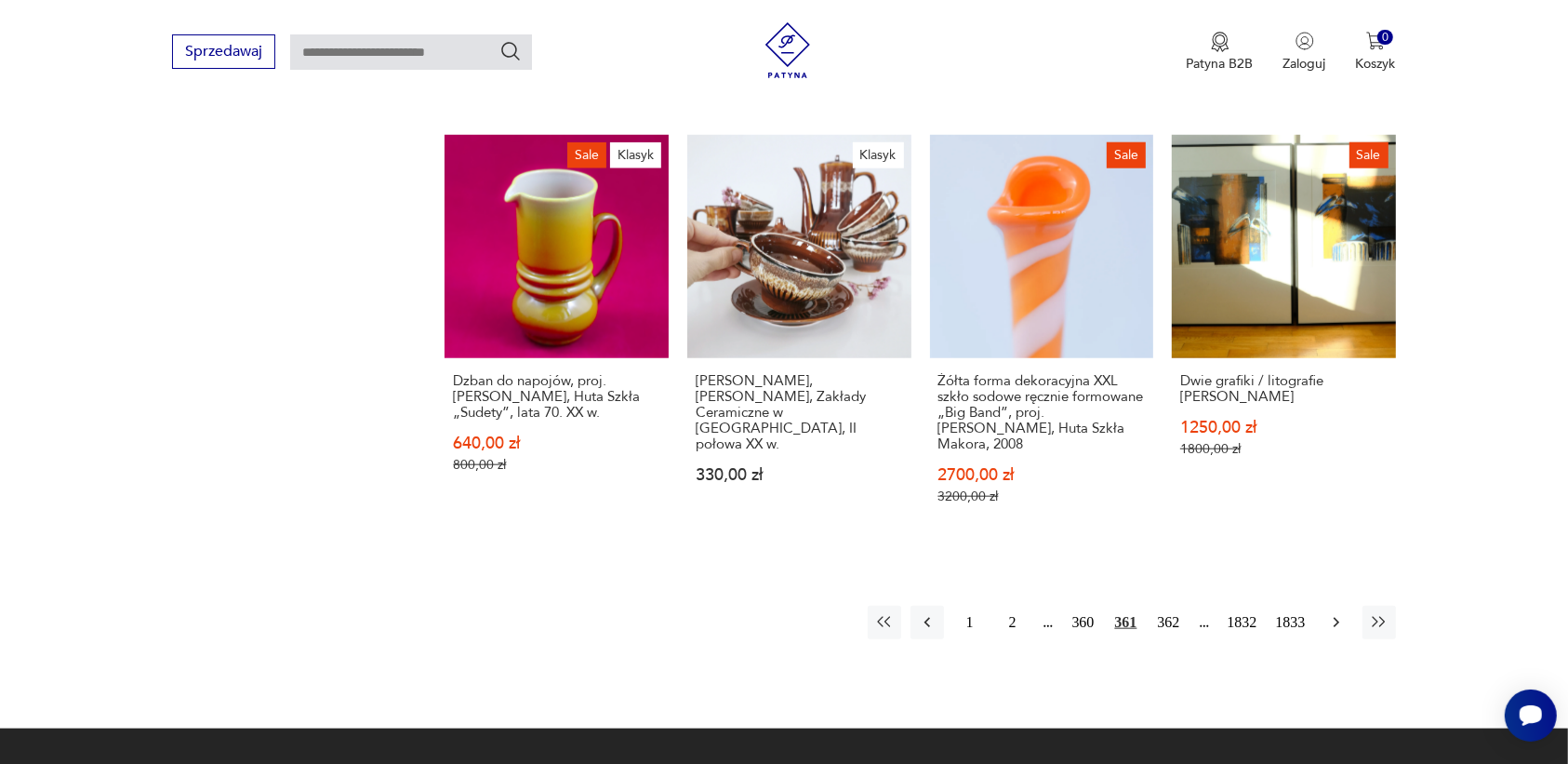
click at [1332, 613] on icon "button" at bounding box center [1336, 622] width 19 height 19
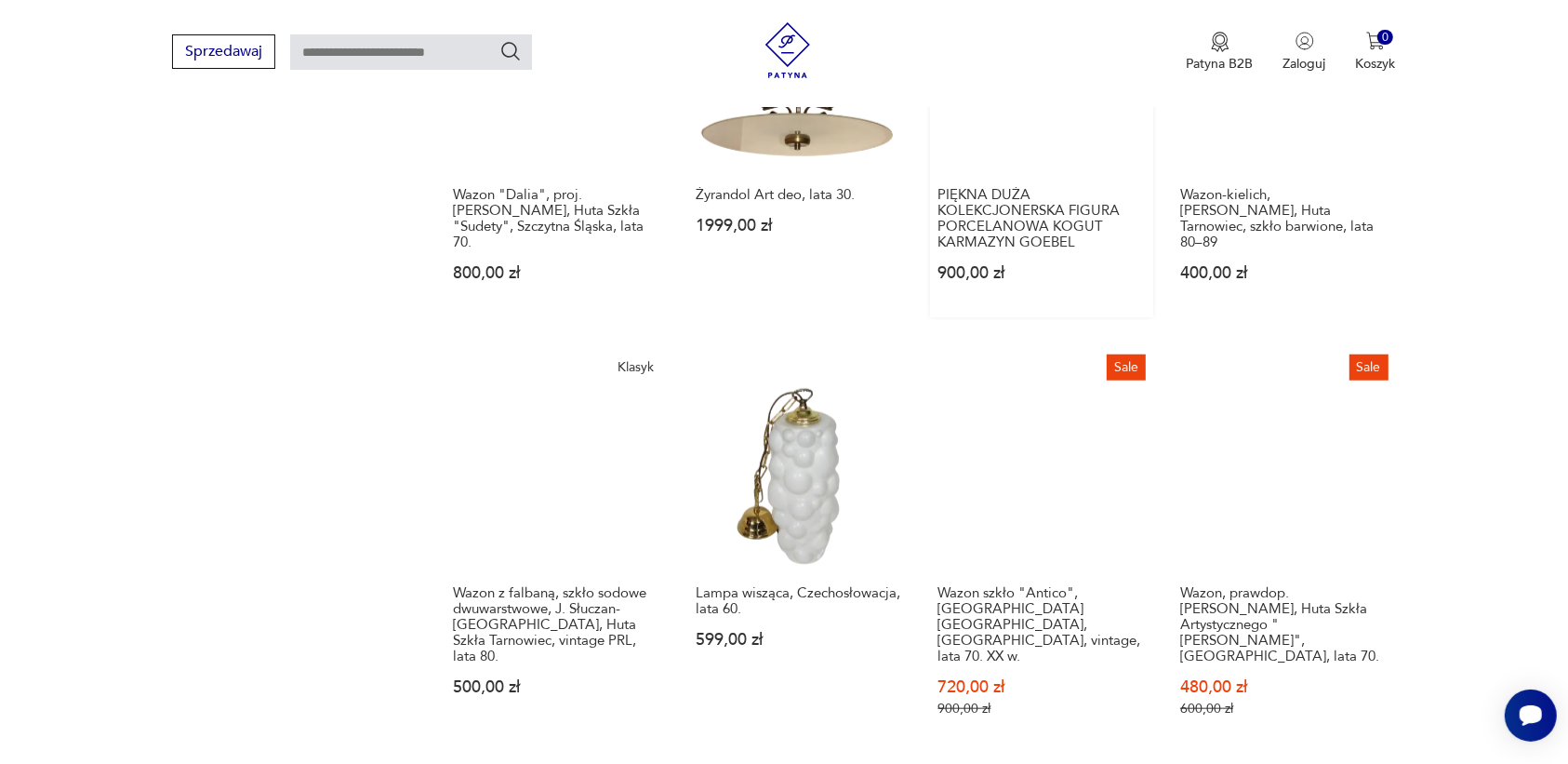
scroll to position [1519, 0]
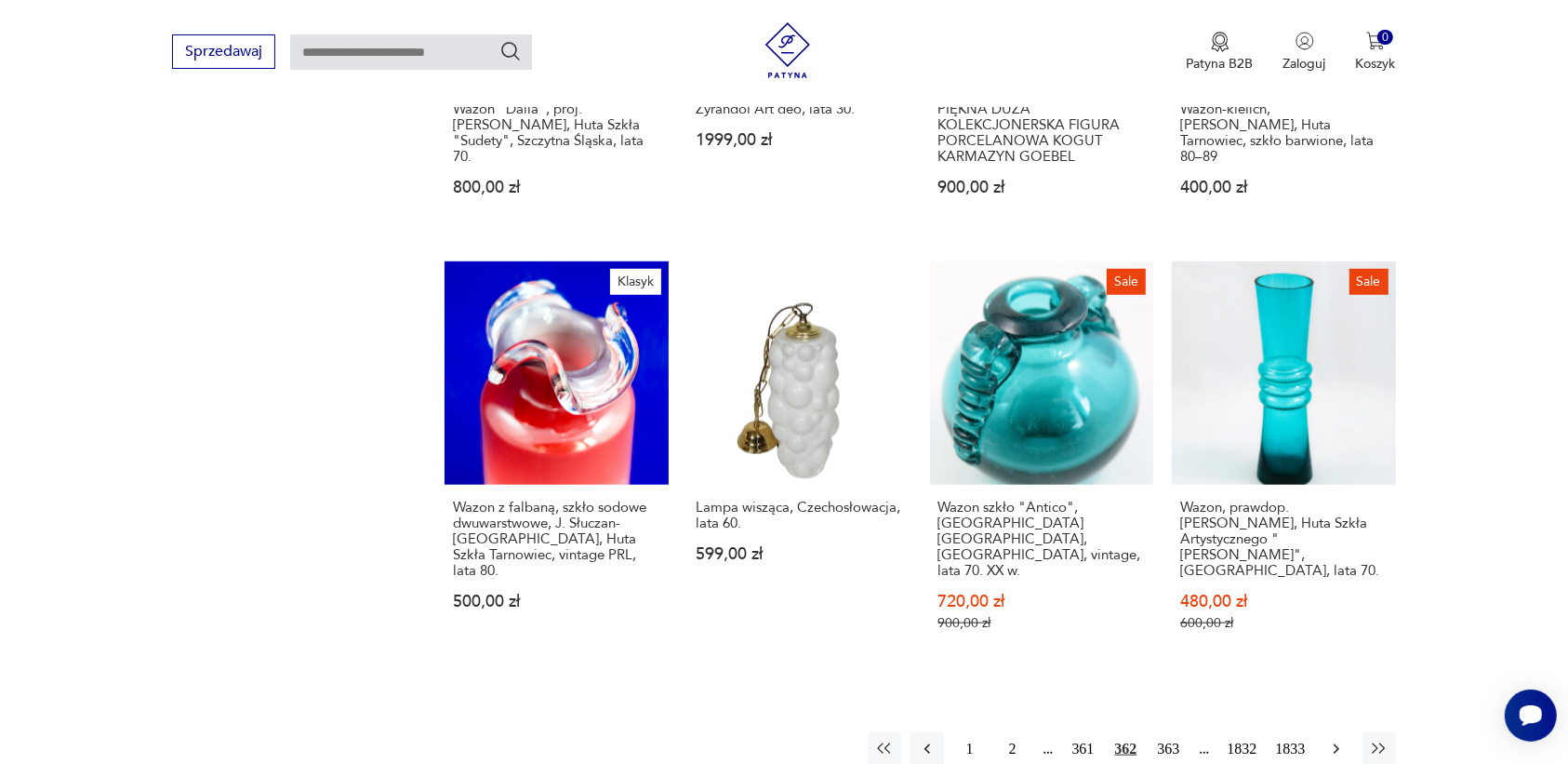
click at [1331, 739] on icon "button" at bounding box center [1336, 748] width 19 height 19
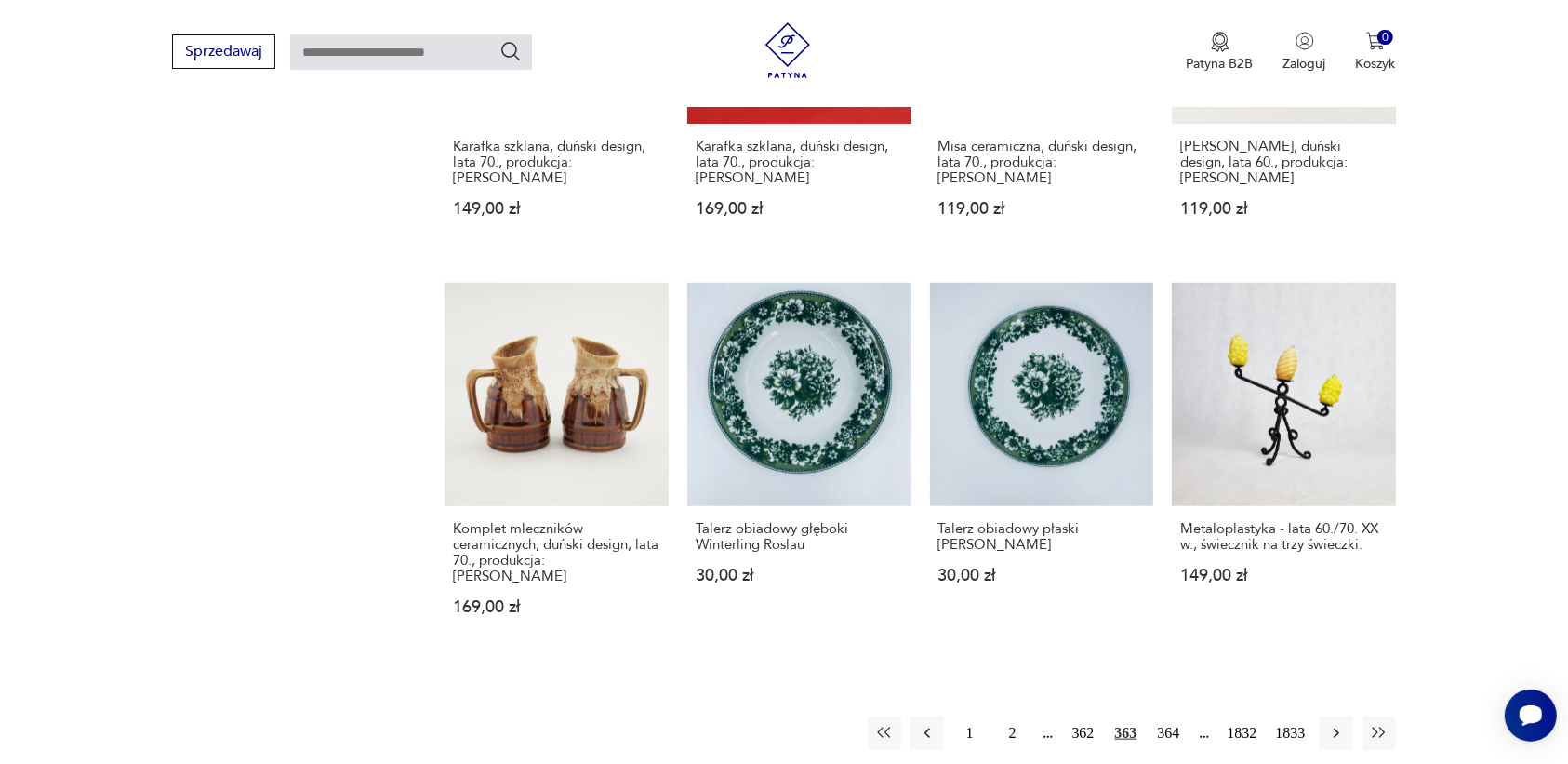
scroll to position [1519, 0]
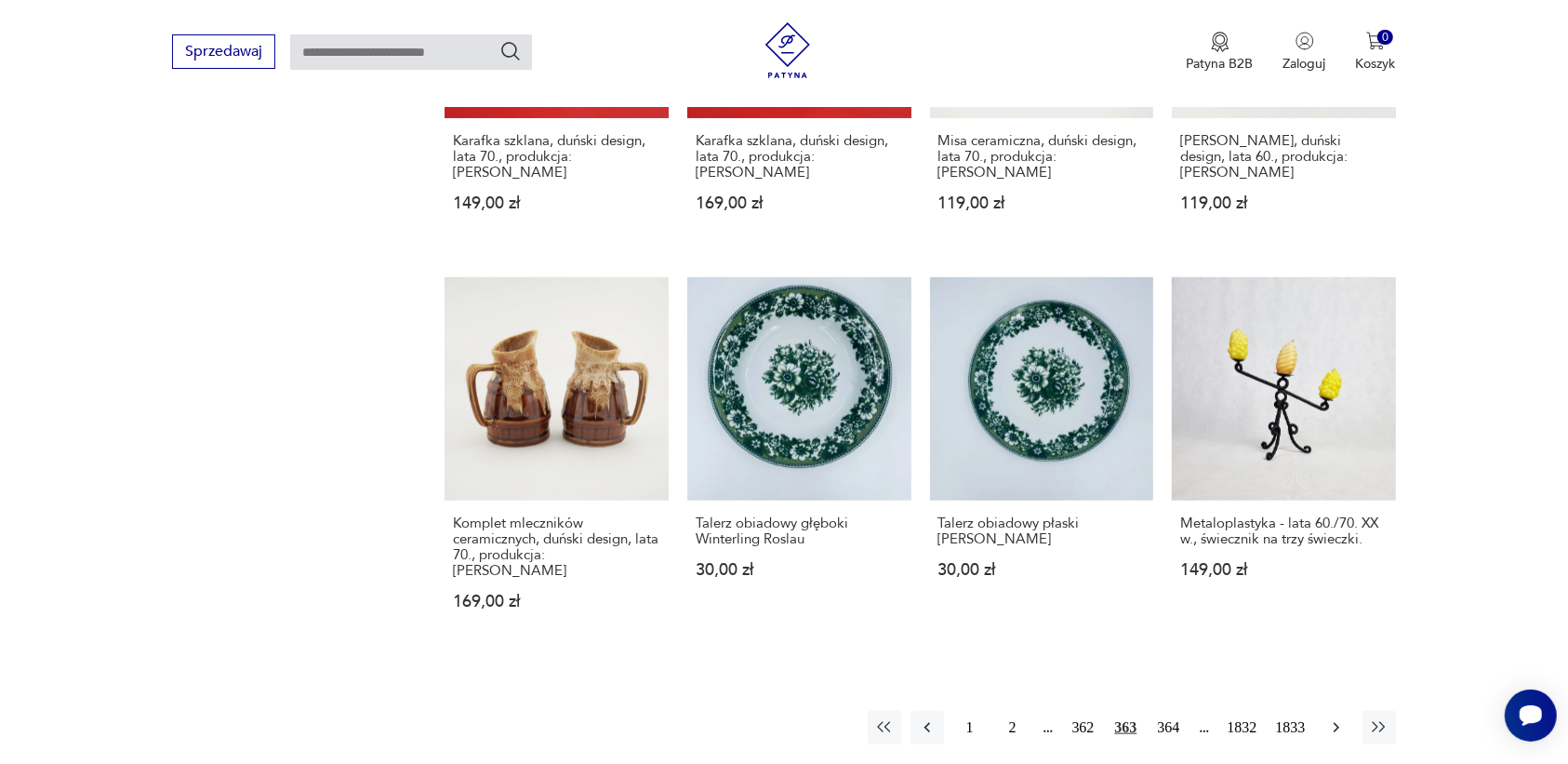
click at [1333, 718] on icon "button" at bounding box center [1336, 727] width 19 height 19
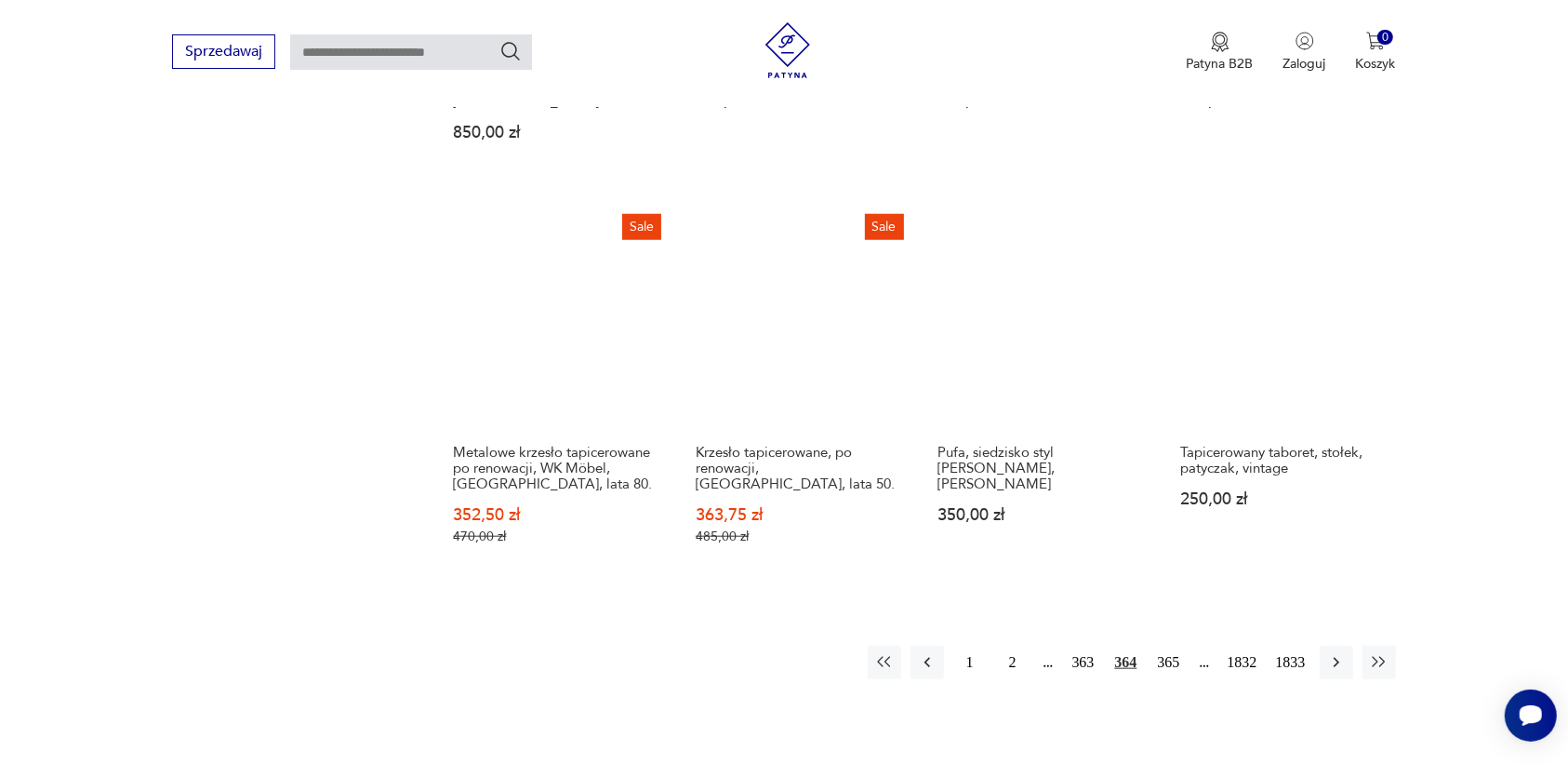
scroll to position [1751, 0]
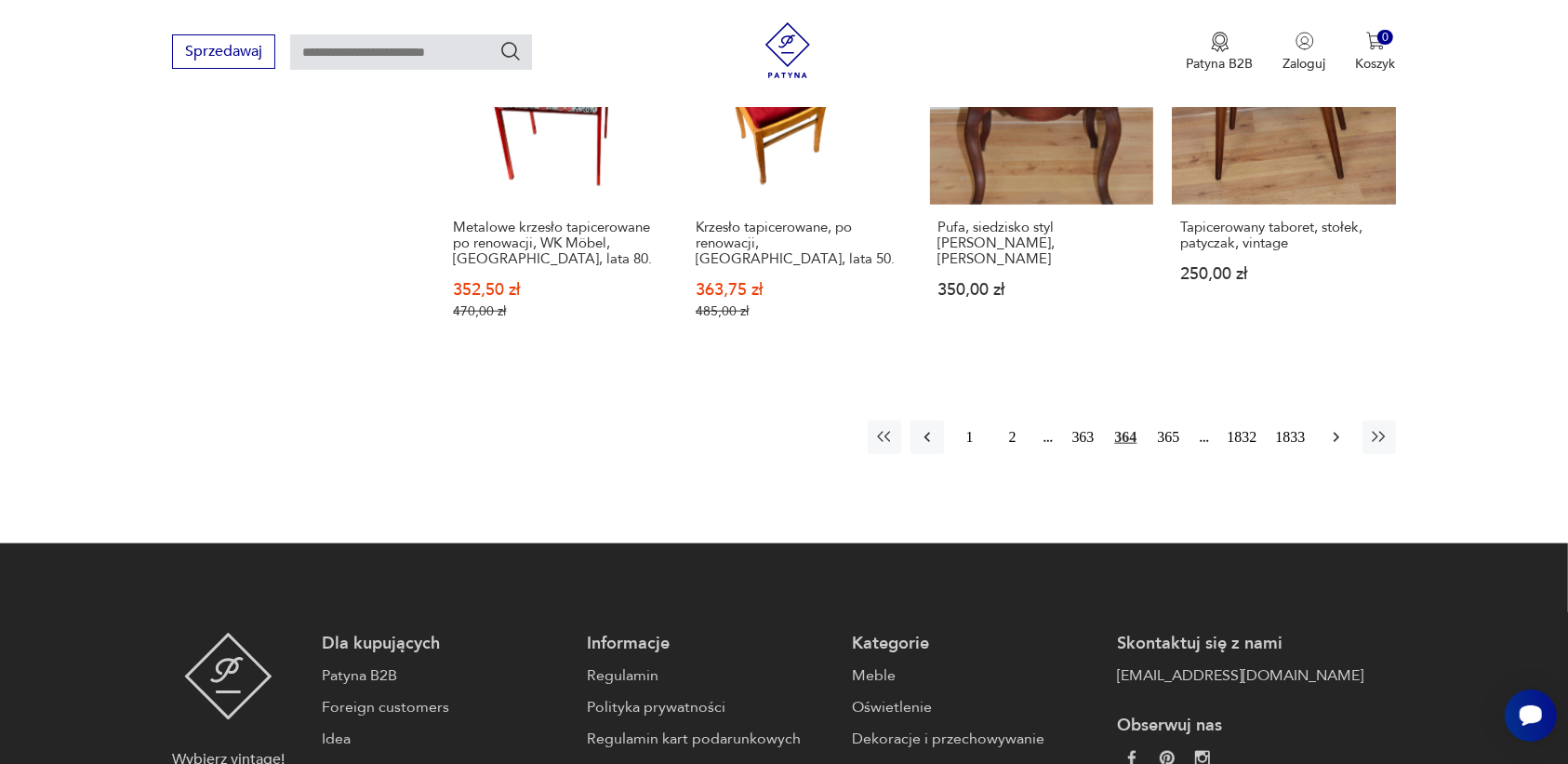
click at [1336, 428] on icon "button" at bounding box center [1336, 437] width 19 height 19
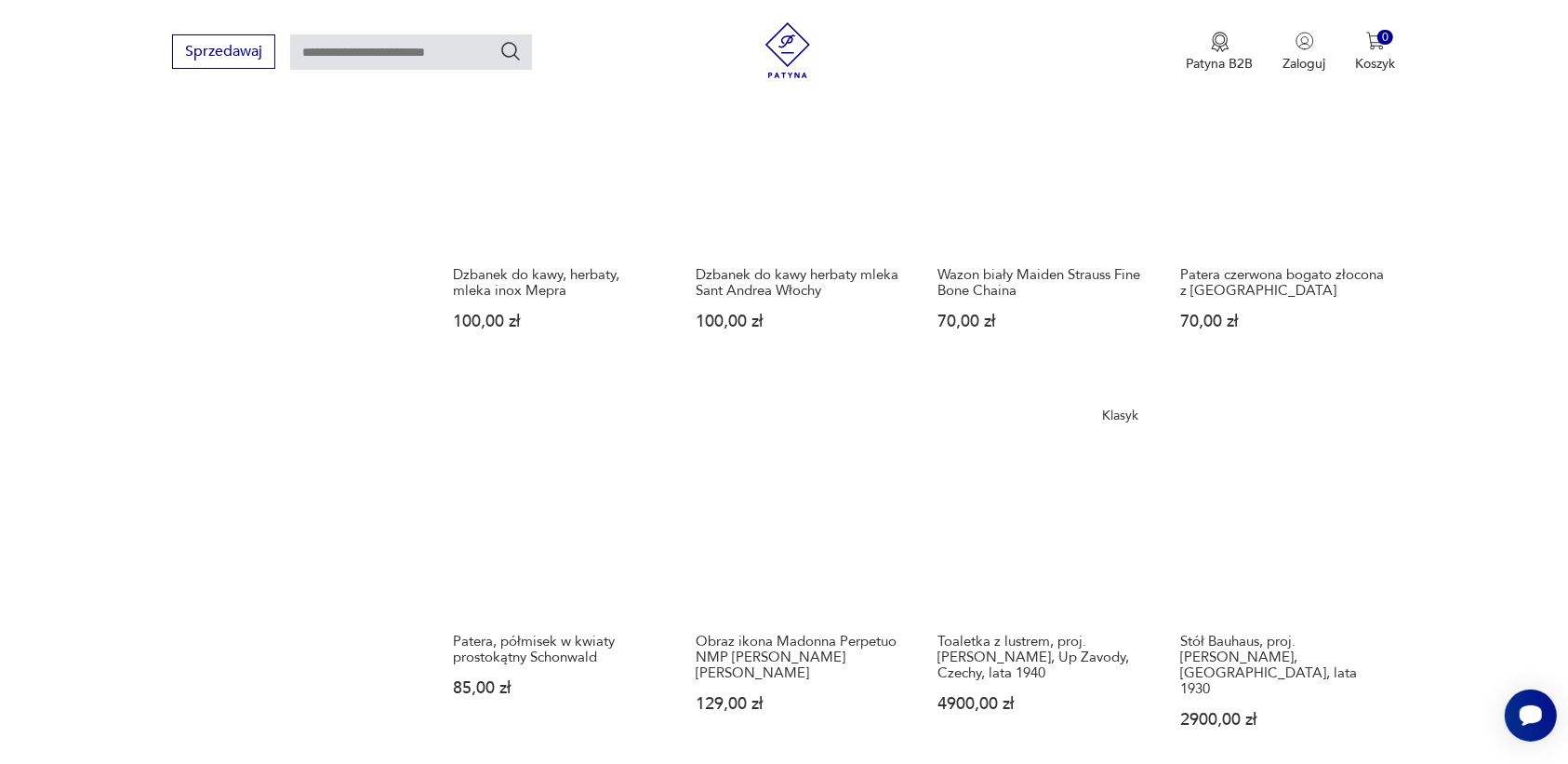
scroll to position [1519, 0]
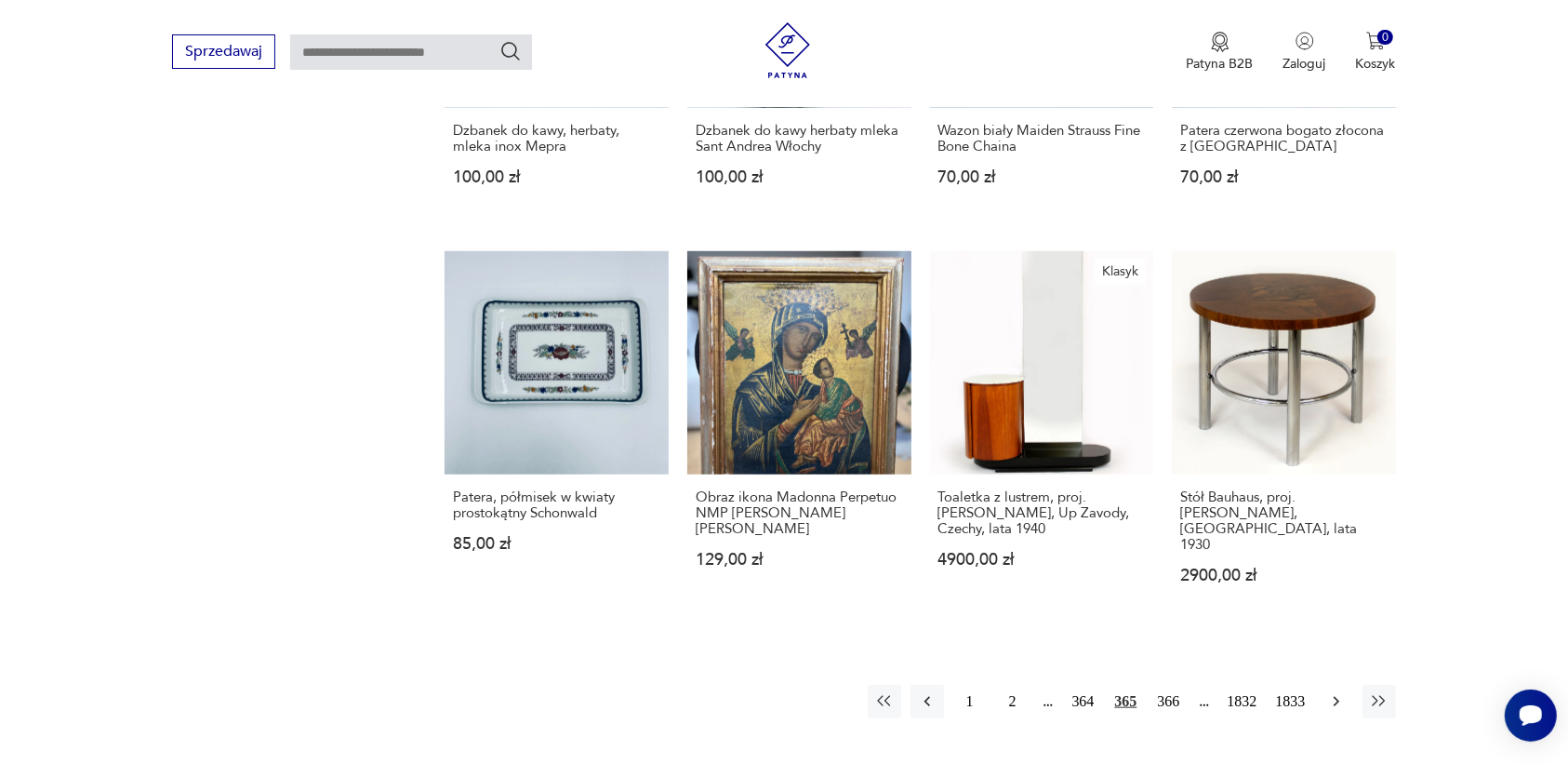
click at [1331, 692] on icon "button" at bounding box center [1336, 701] width 19 height 19
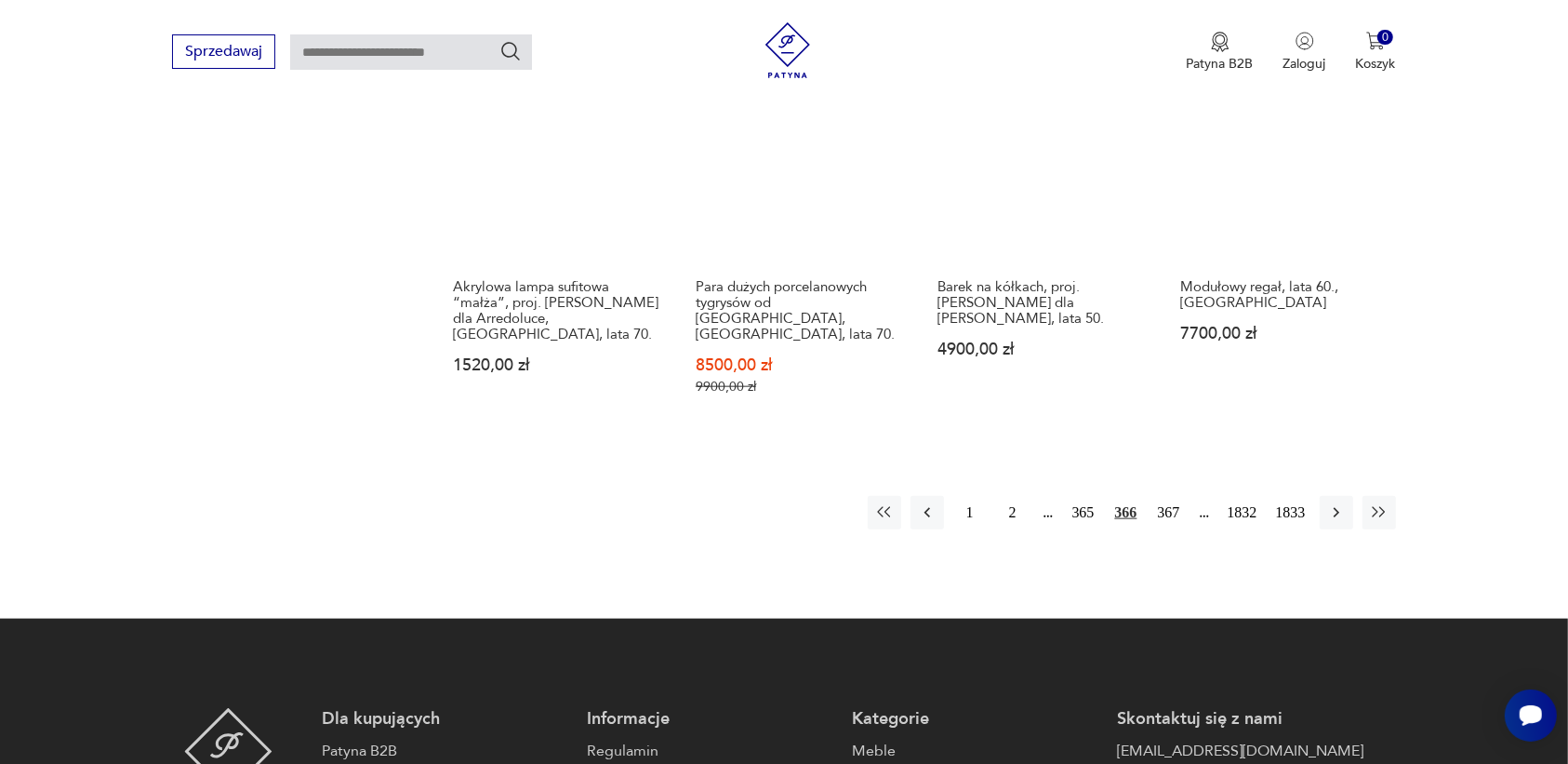
scroll to position [1751, 0]
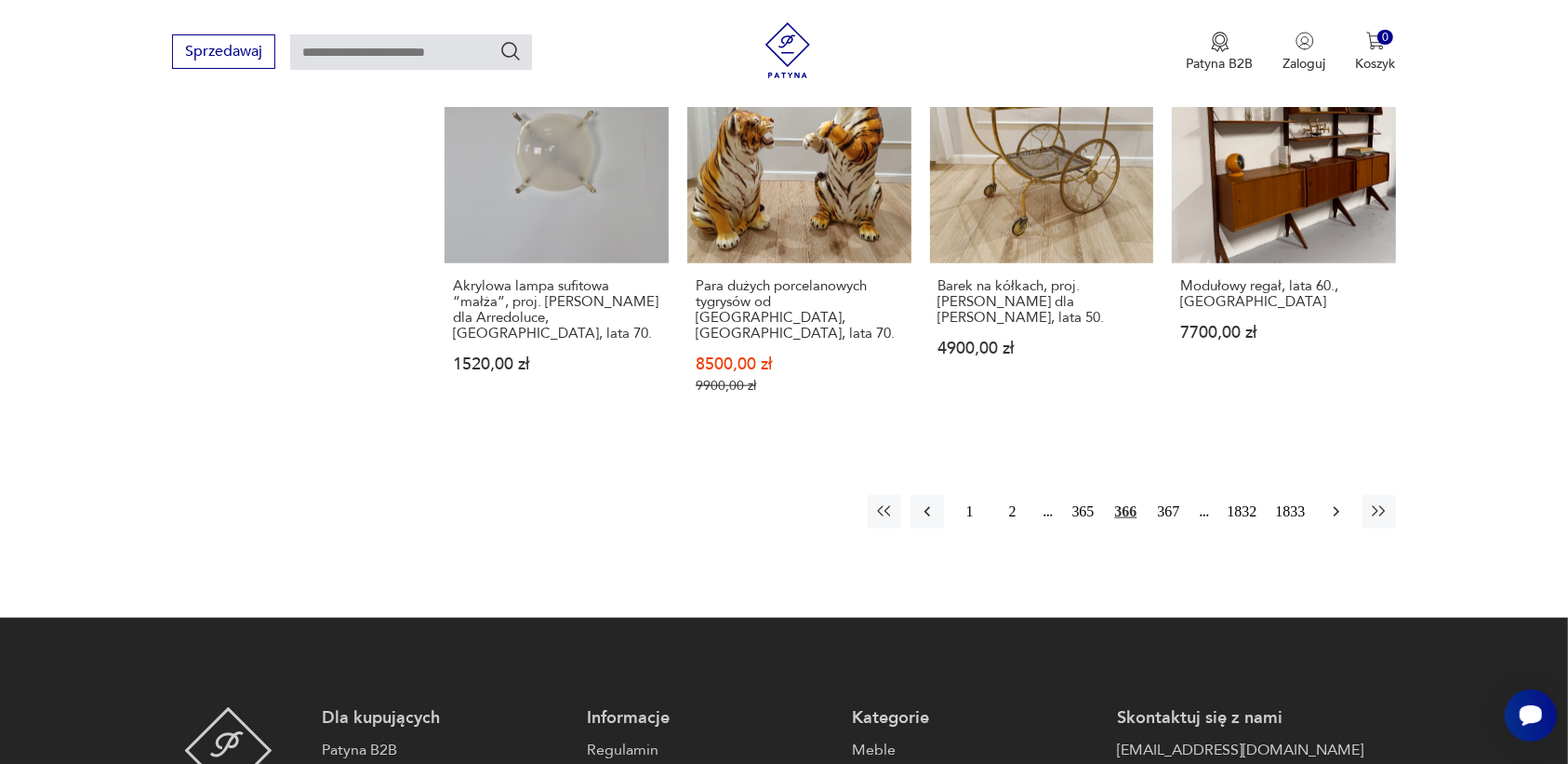
click at [1337, 507] on icon "button" at bounding box center [1336, 512] width 6 height 10
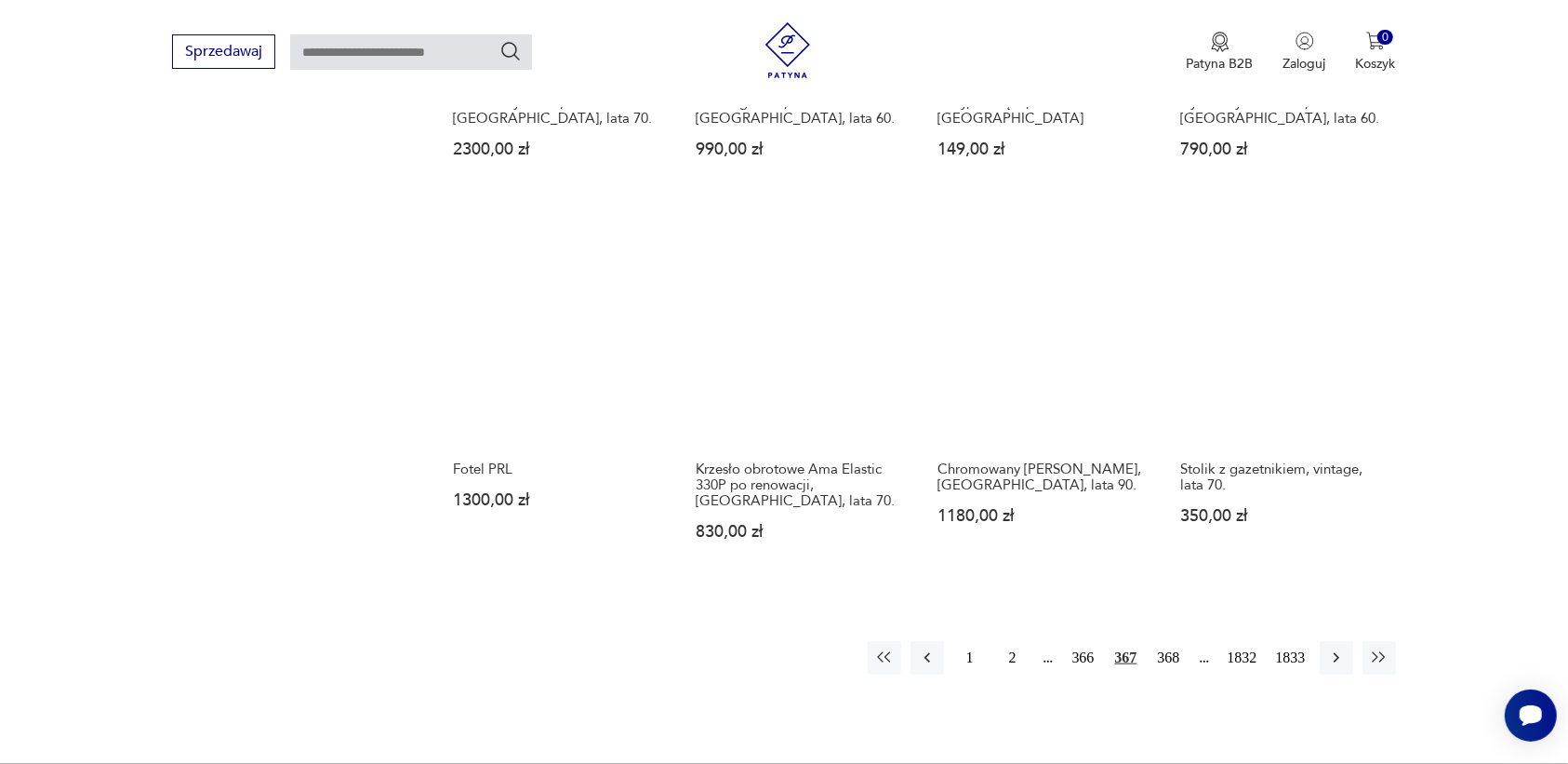
scroll to position [1519, 0]
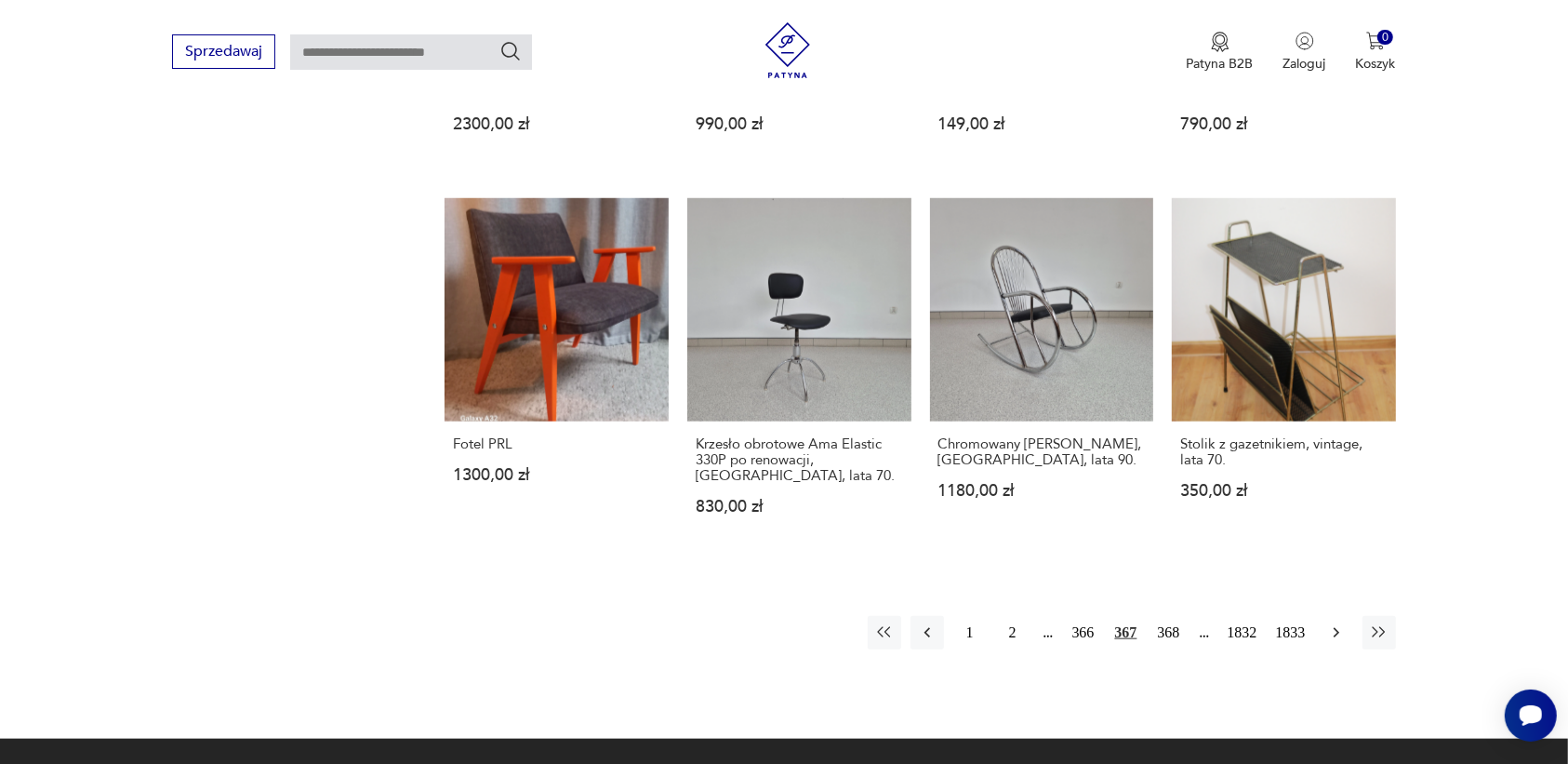
click at [1337, 631] on icon "button" at bounding box center [1336, 633] width 6 height 10
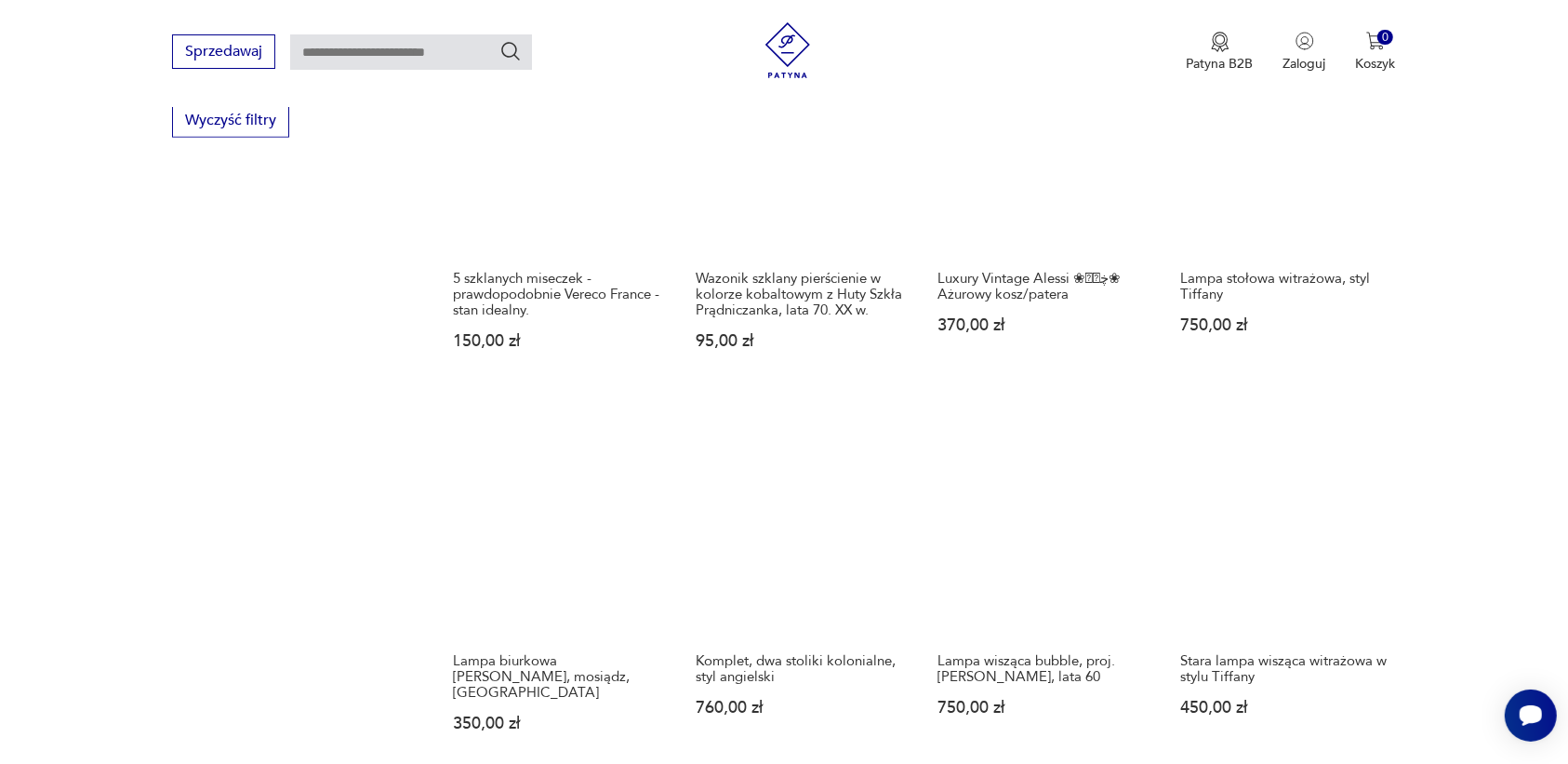
scroll to position [1519, 0]
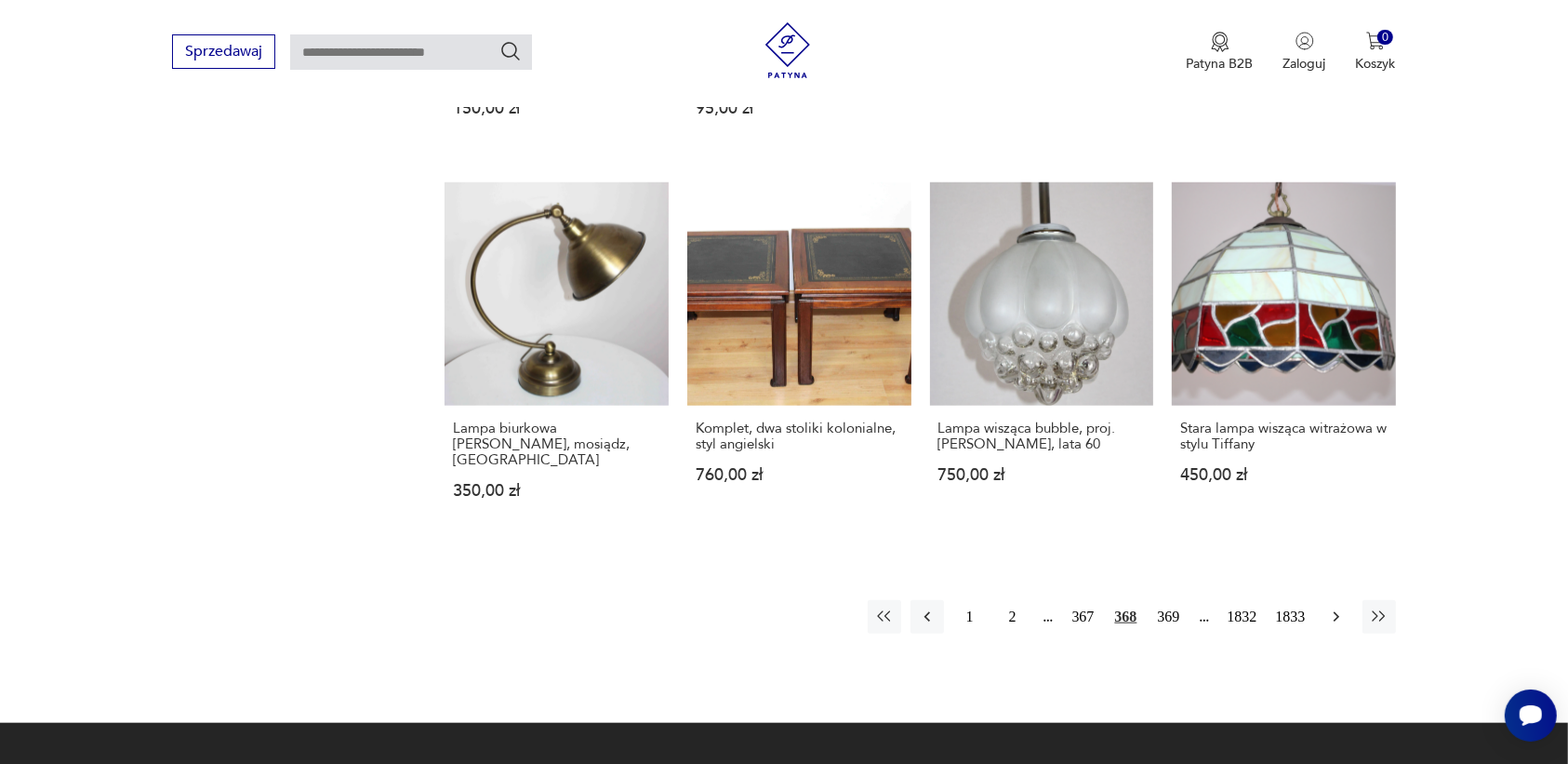
click at [1332, 607] on icon "button" at bounding box center [1336, 616] width 19 height 19
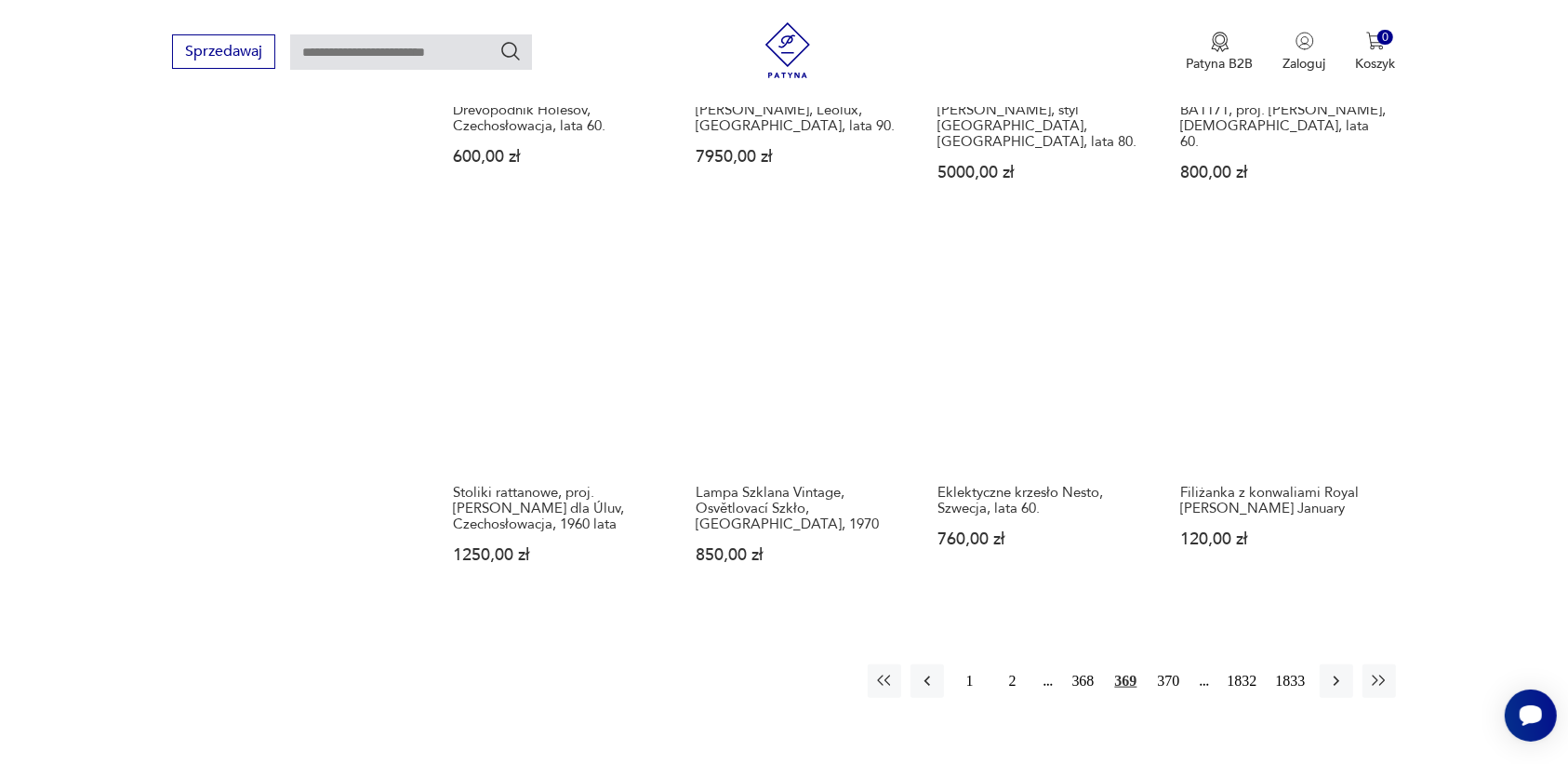
scroll to position [1519, 0]
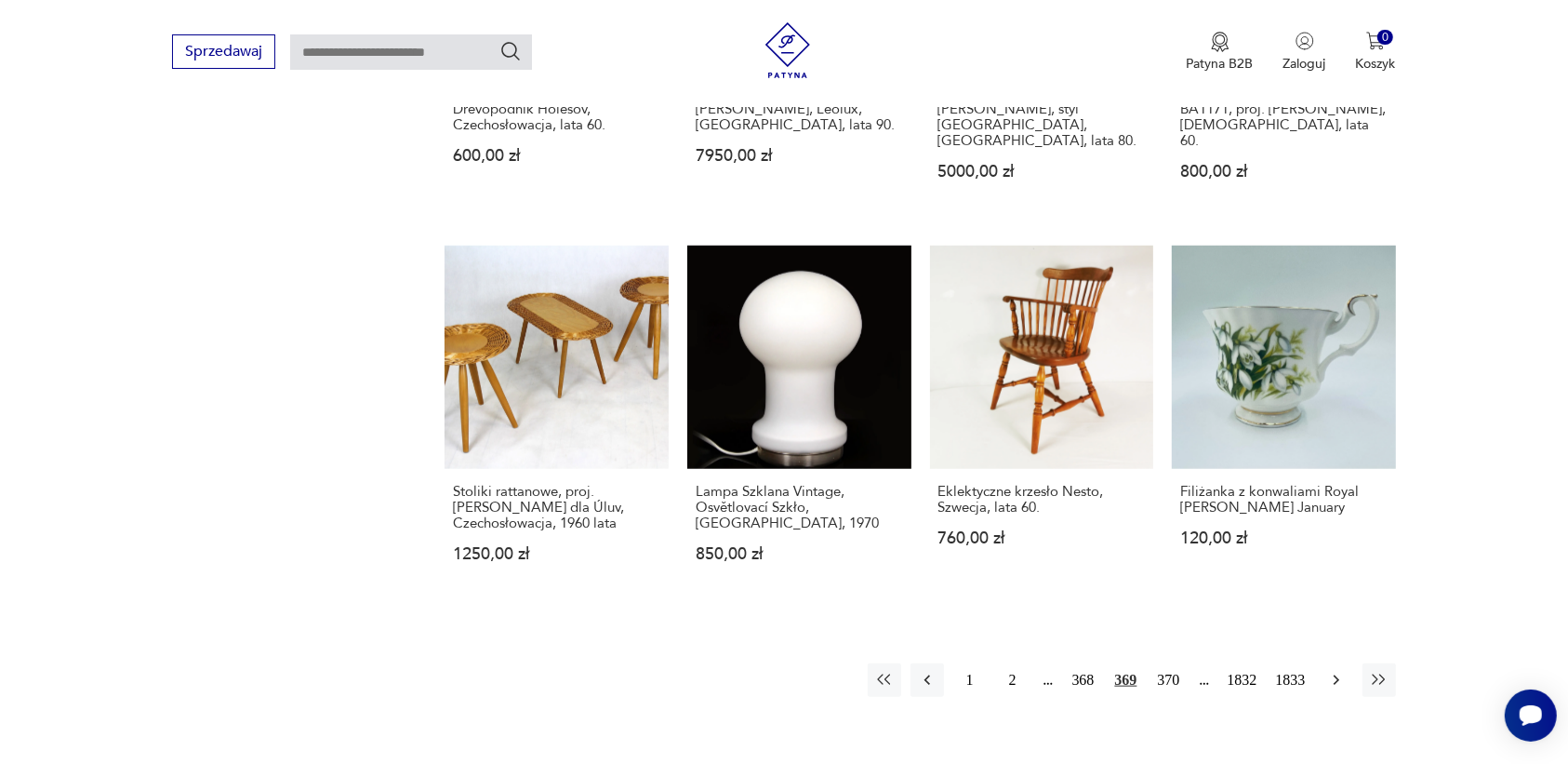
click at [1331, 671] on icon "button" at bounding box center [1336, 680] width 19 height 19
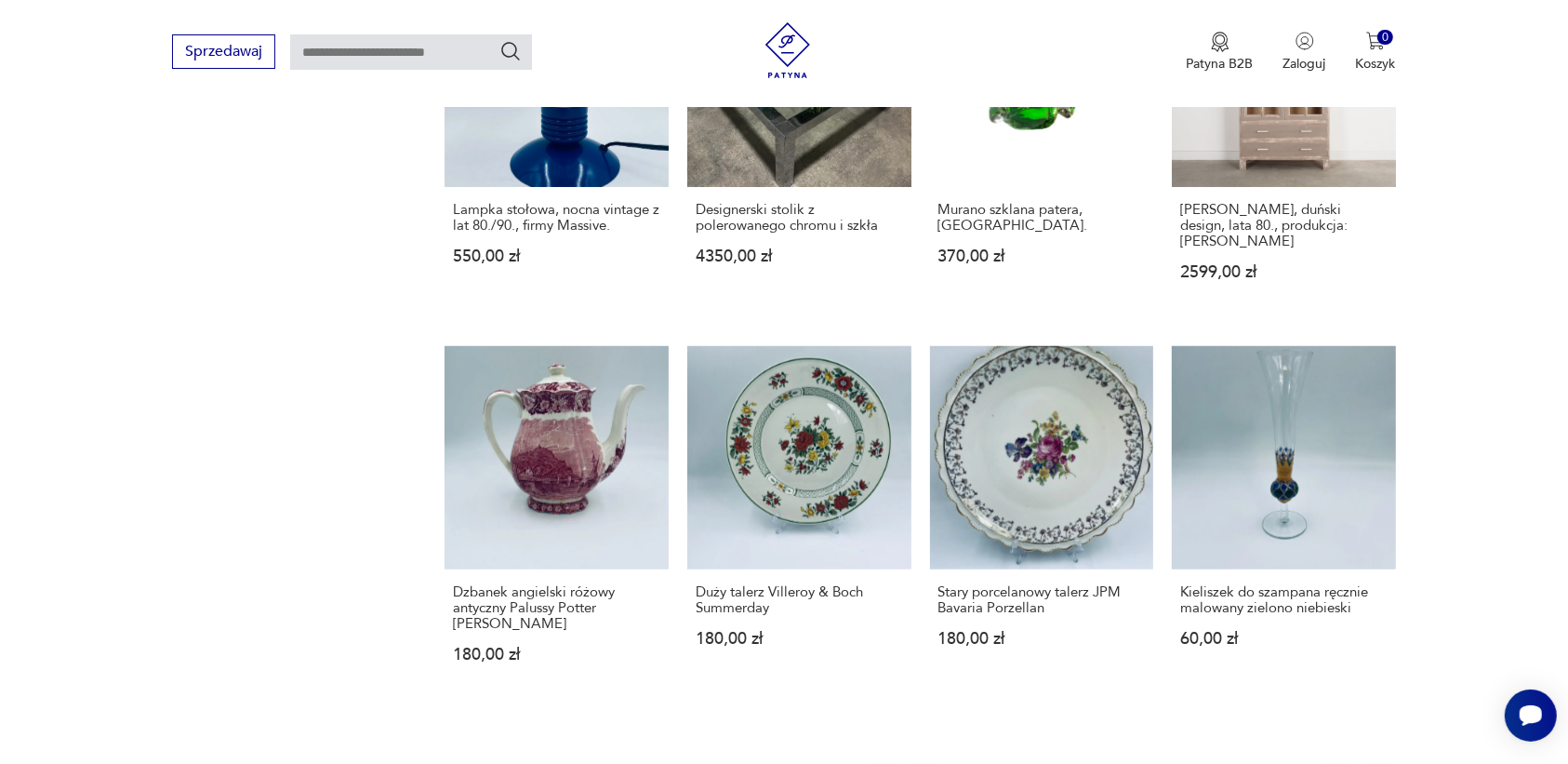
scroll to position [1519, 0]
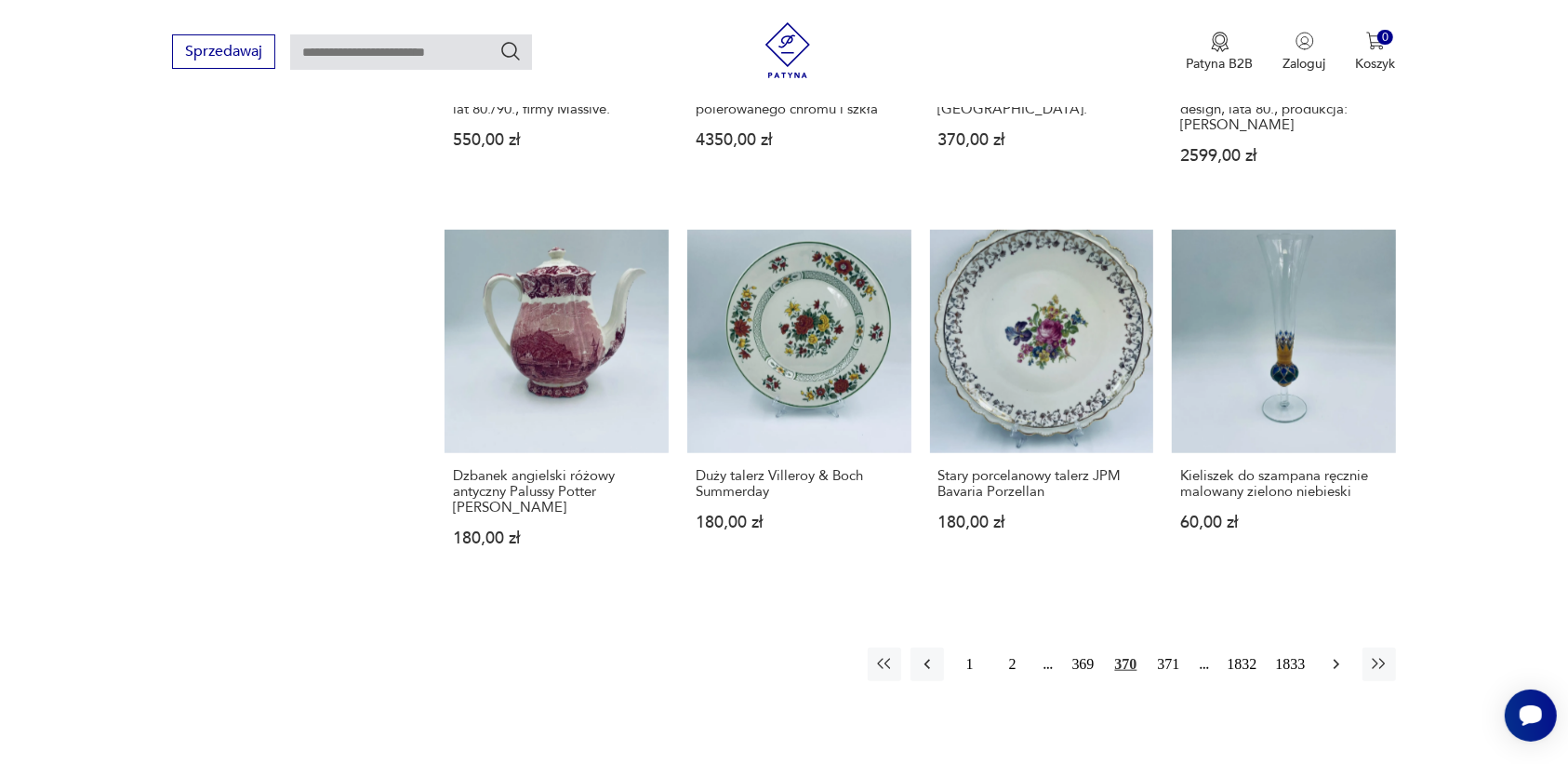
click at [1335, 659] on icon "button" at bounding box center [1336, 664] width 6 height 10
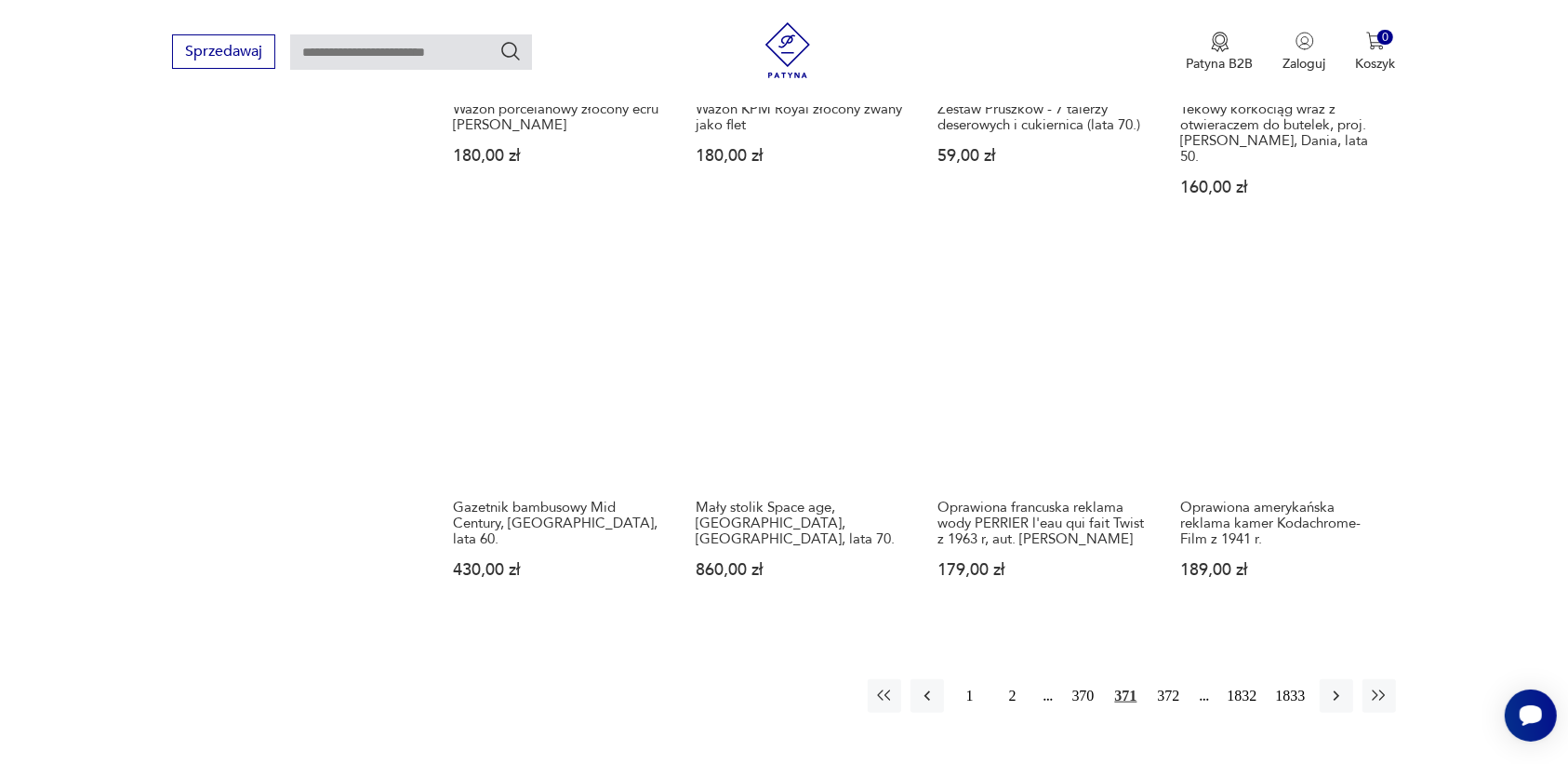
scroll to position [1519, 0]
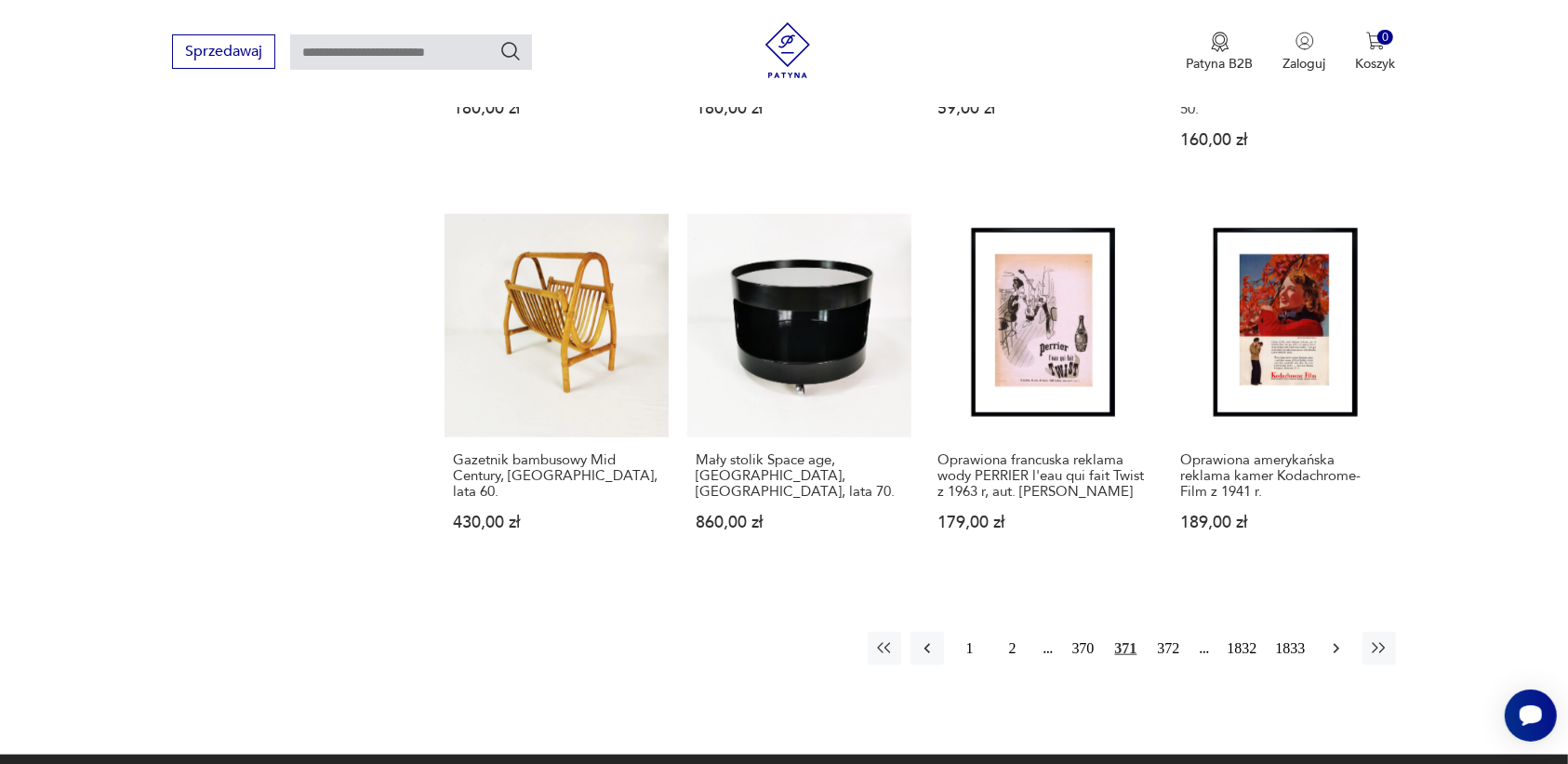
click at [1330, 639] on icon "button" at bounding box center [1336, 648] width 19 height 19
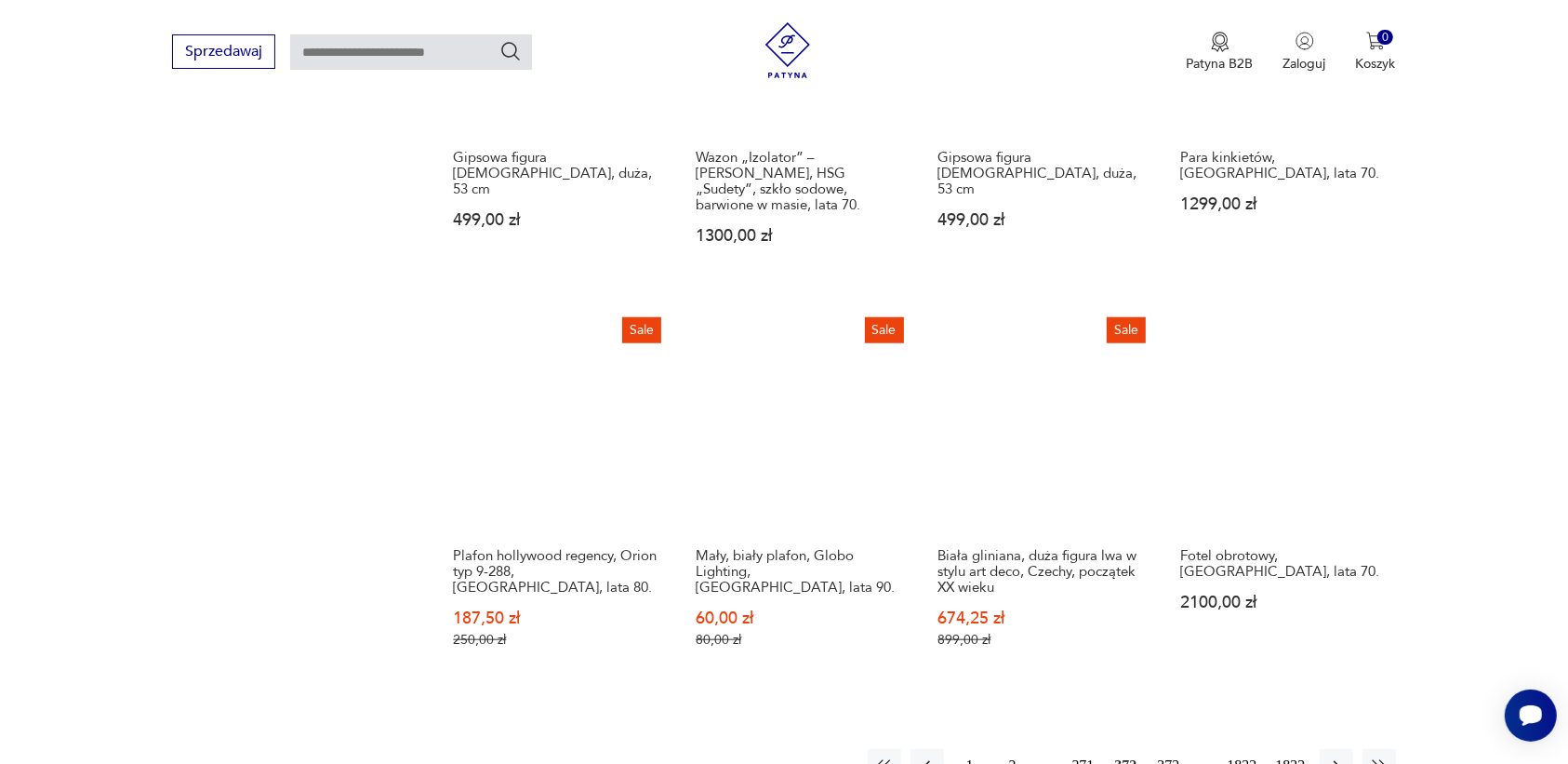
scroll to position [1635, 0]
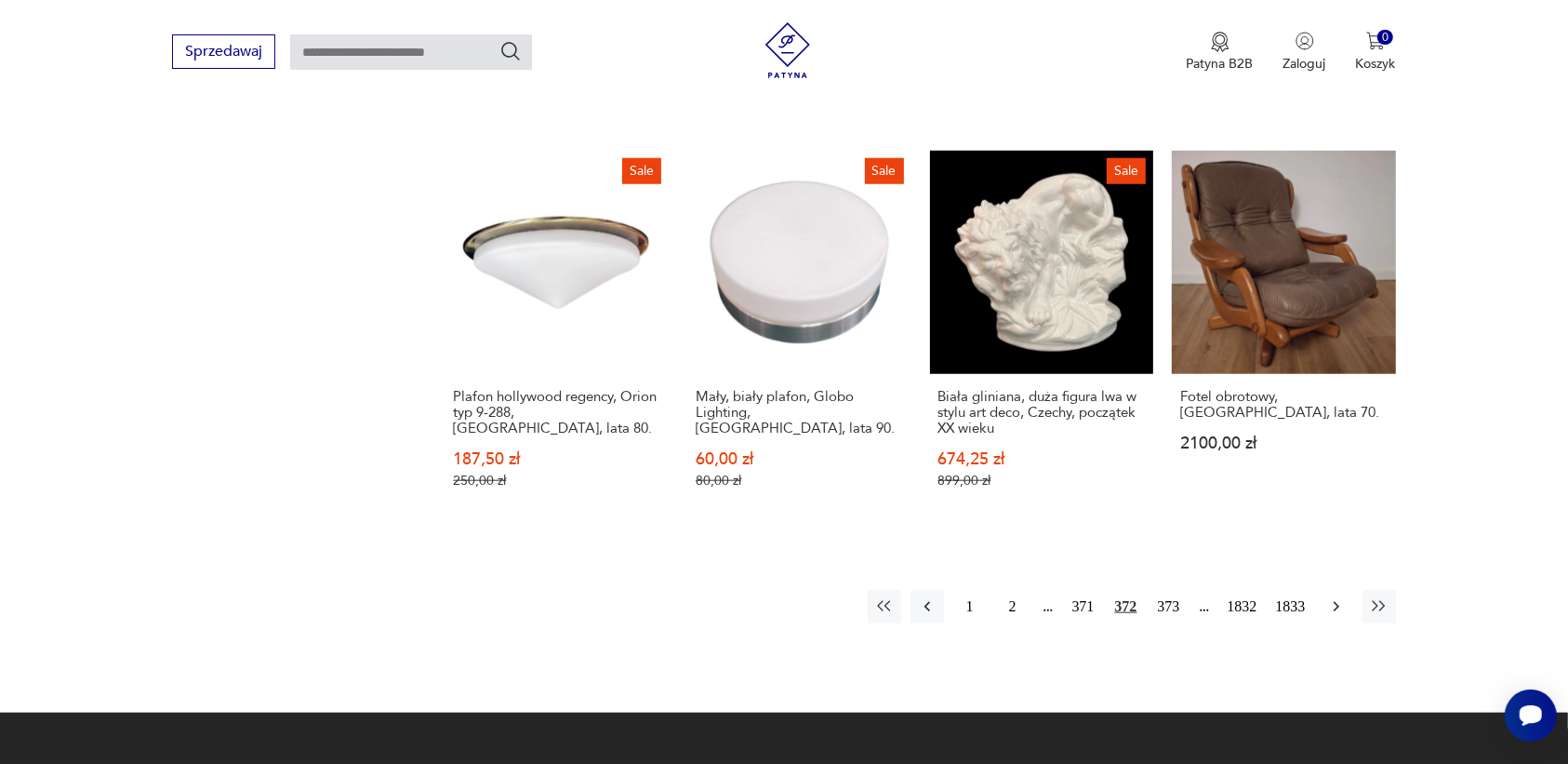
click at [1335, 607] on icon "button" at bounding box center [1336, 607] width 6 height 10
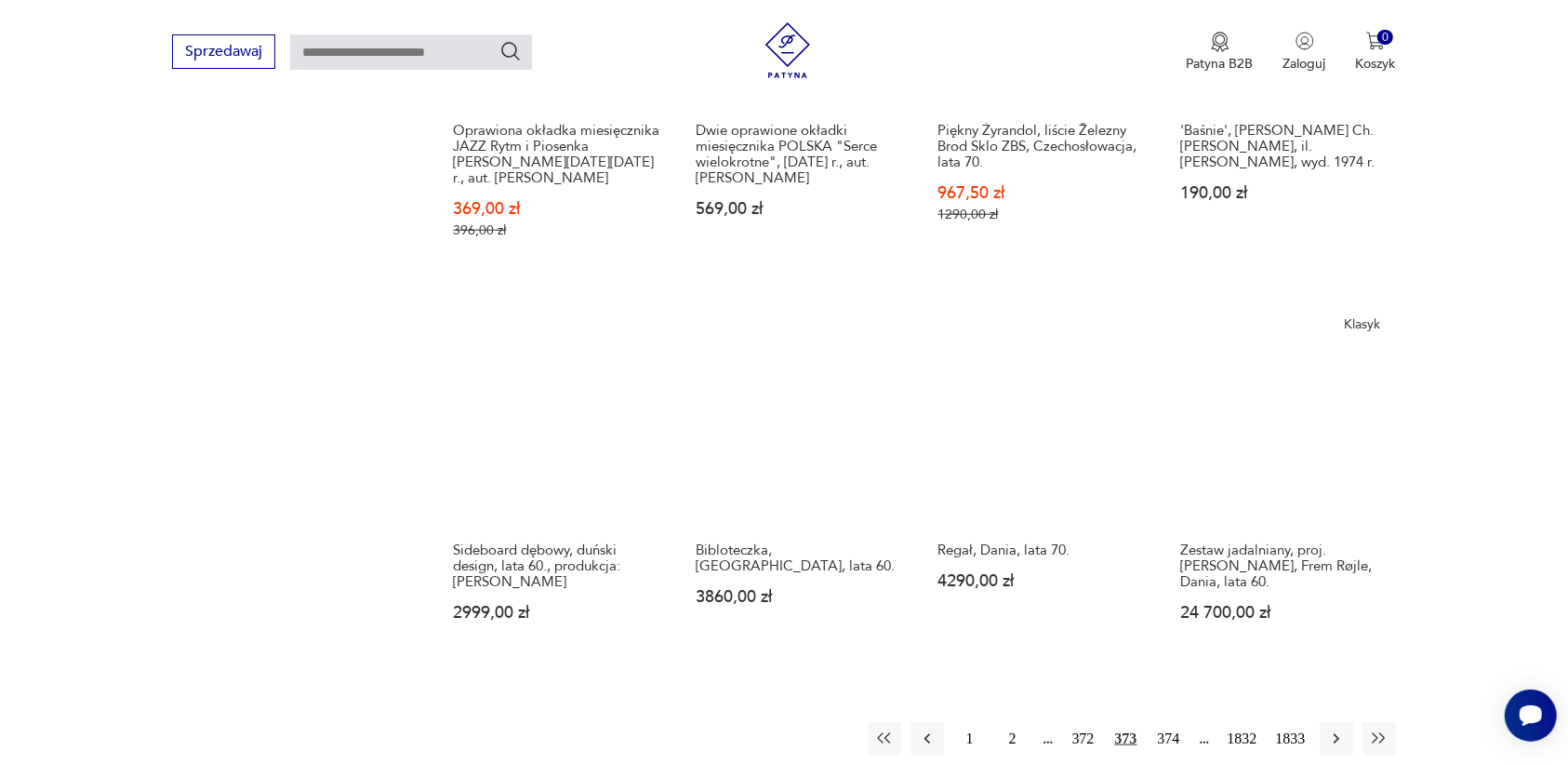
scroll to position [1519, 0]
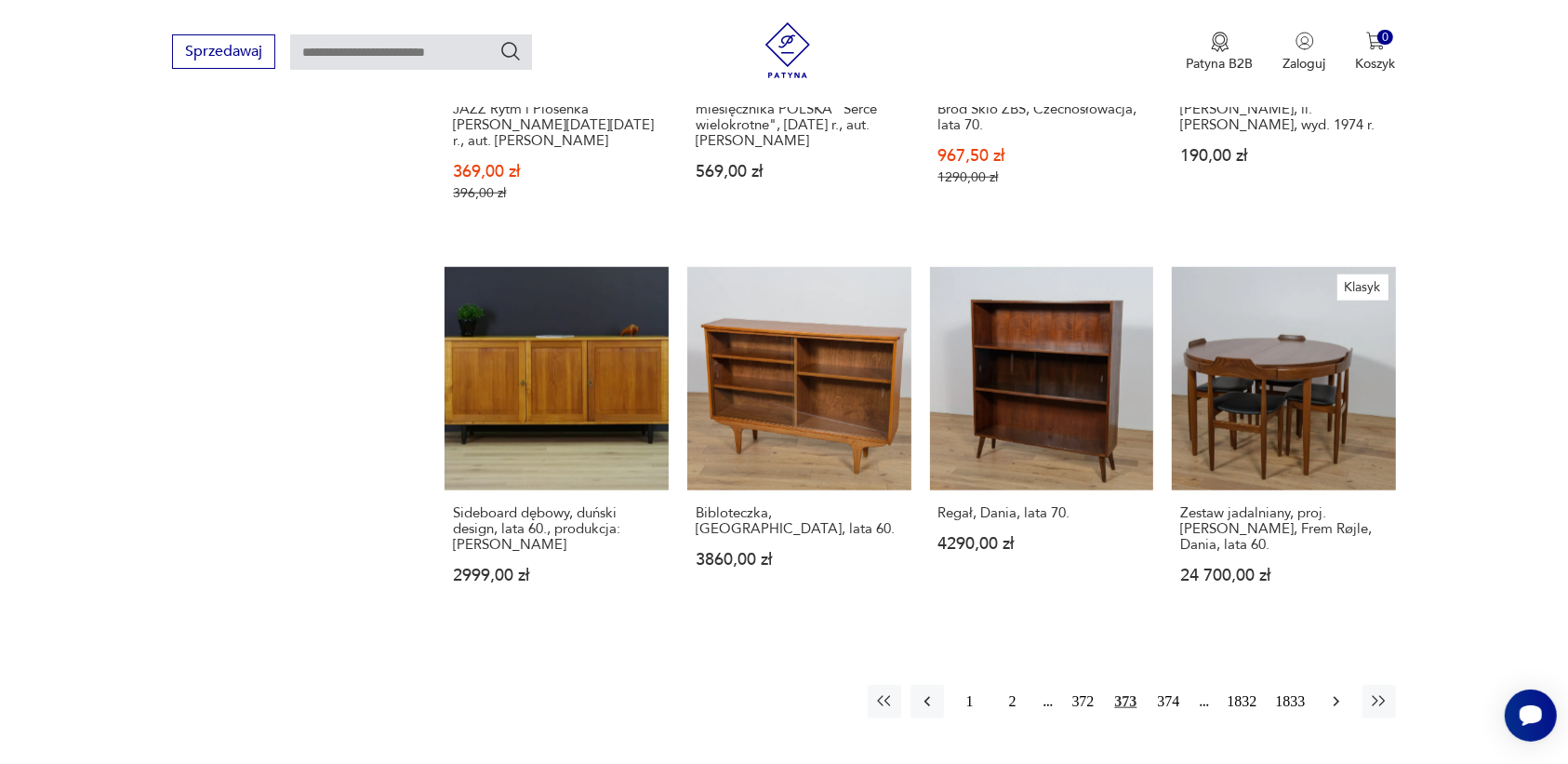
click at [1330, 692] on icon "button" at bounding box center [1336, 701] width 19 height 19
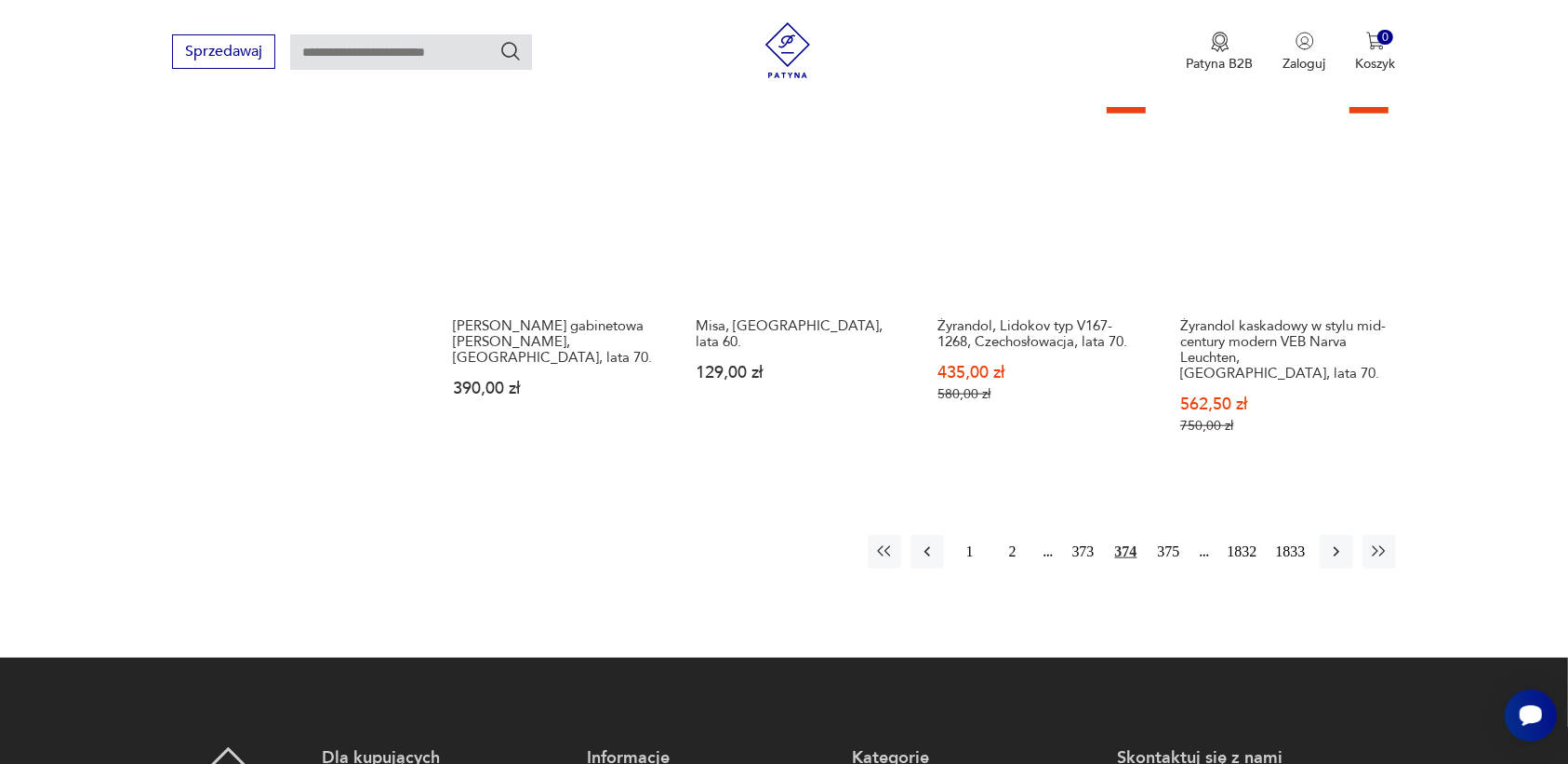
scroll to position [1751, 0]
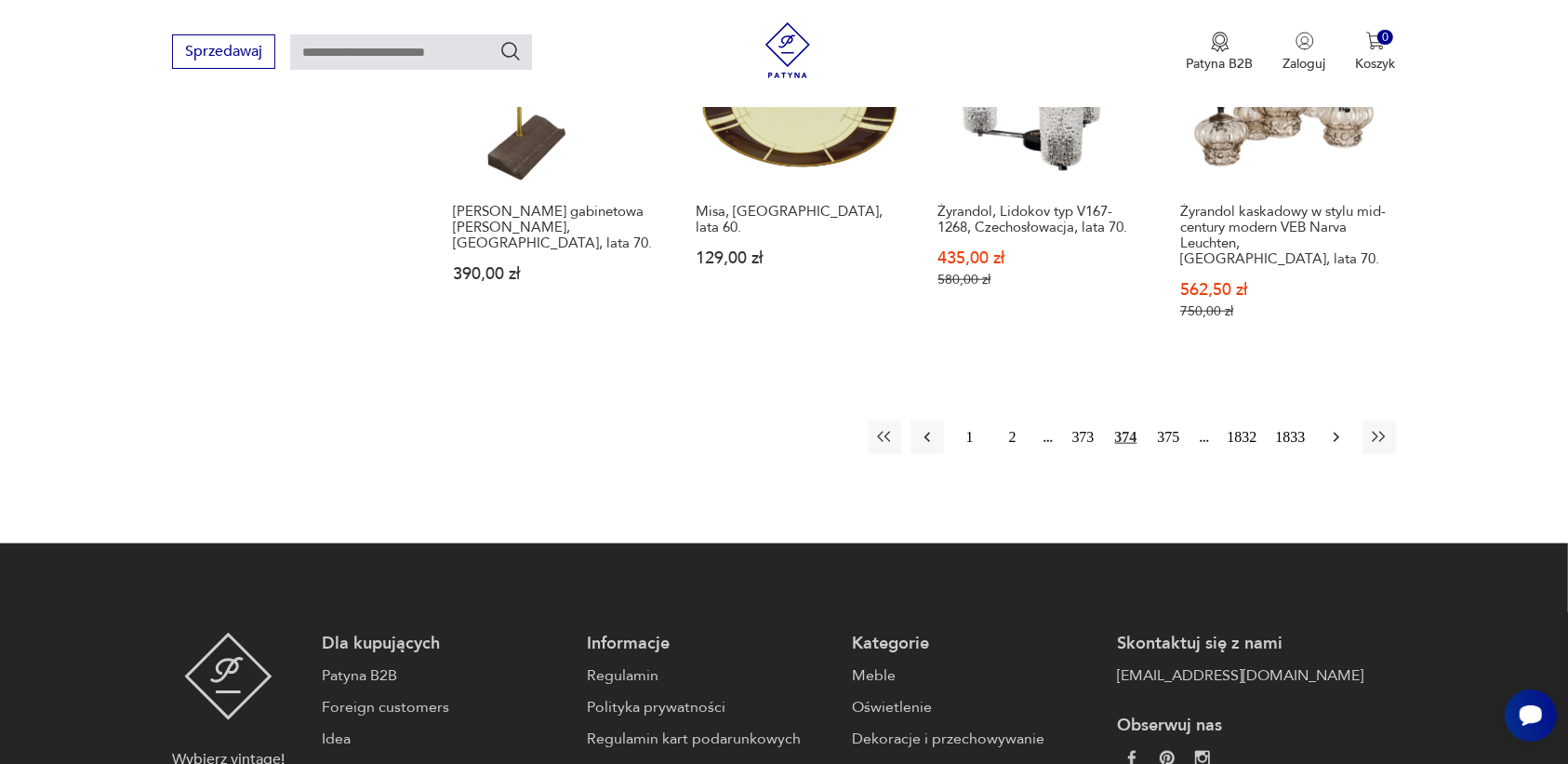
click at [1339, 428] on icon "button" at bounding box center [1336, 437] width 19 height 19
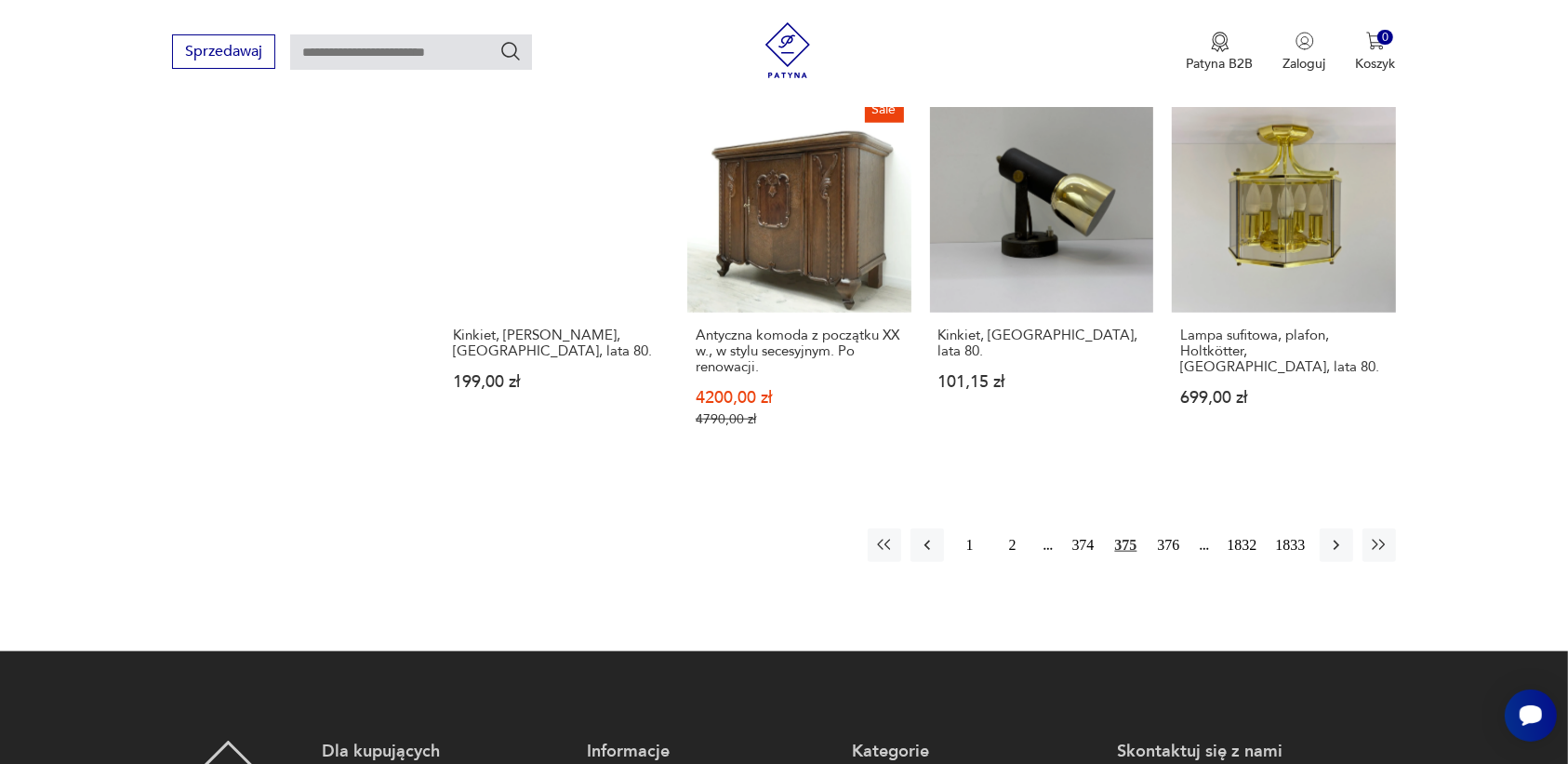
scroll to position [1751, 0]
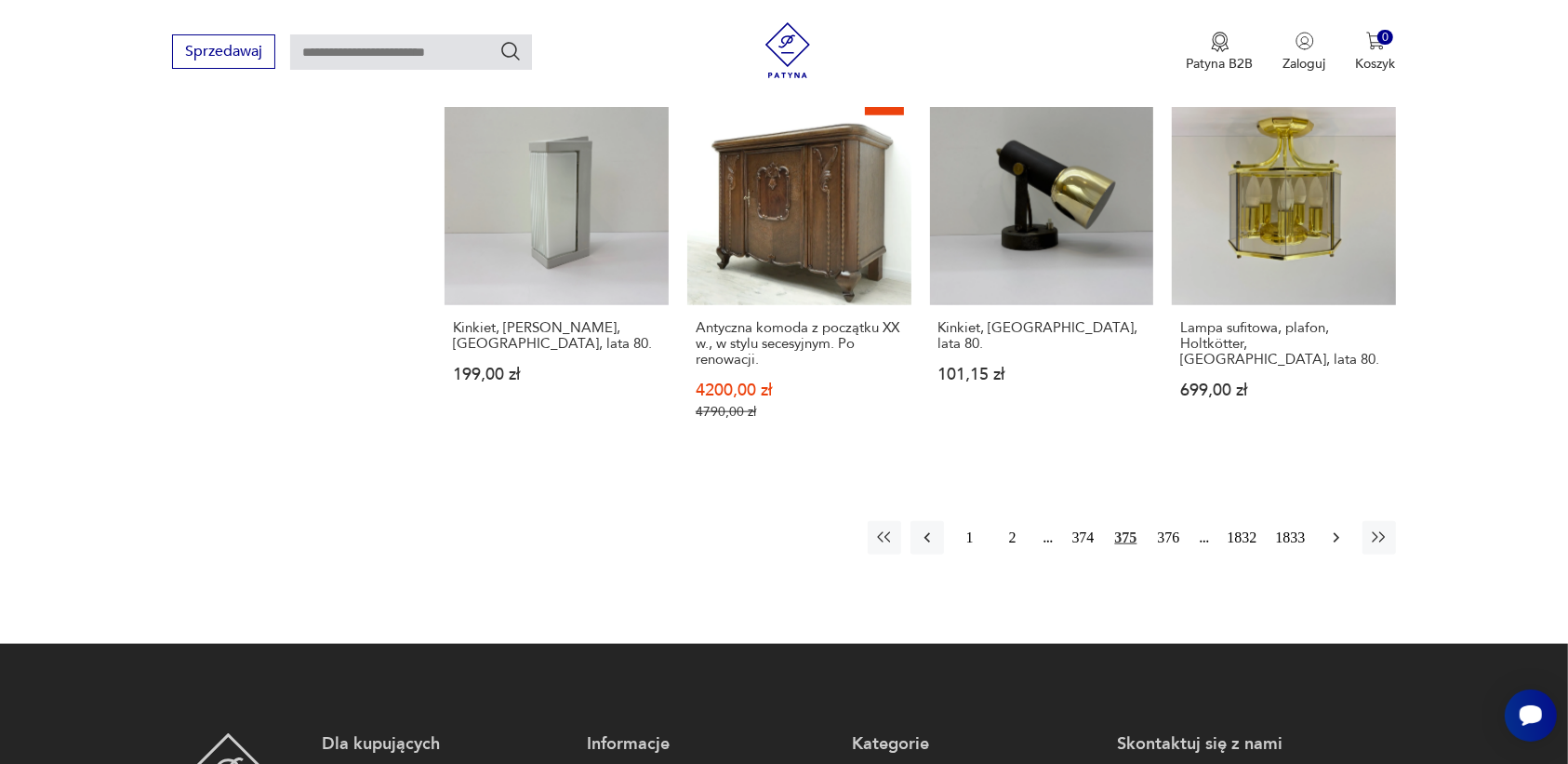
click at [1335, 528] on icon "button" at bounding box center [1336, 537] width 19 height 19
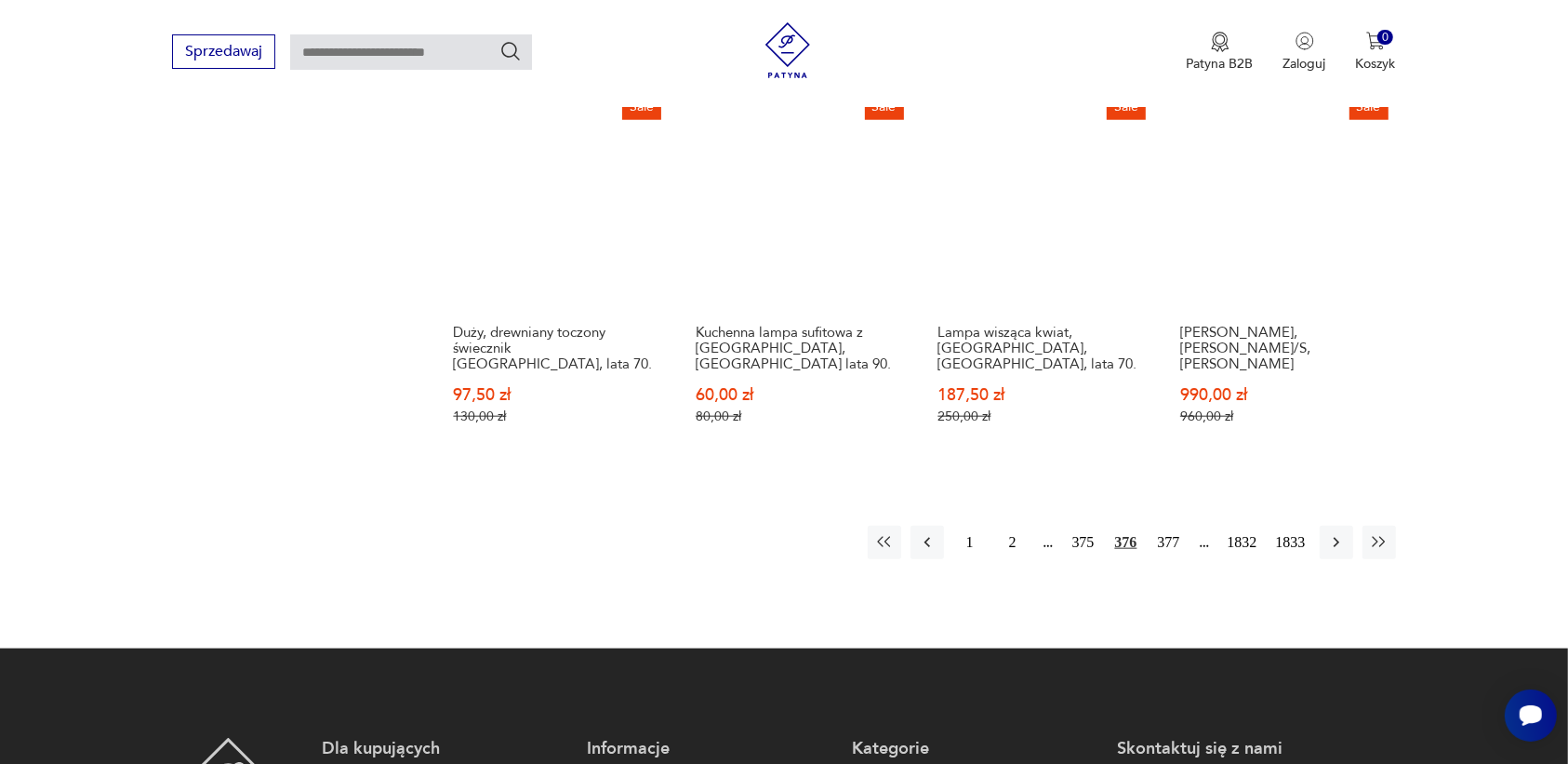
scroll to position [1751, 0]
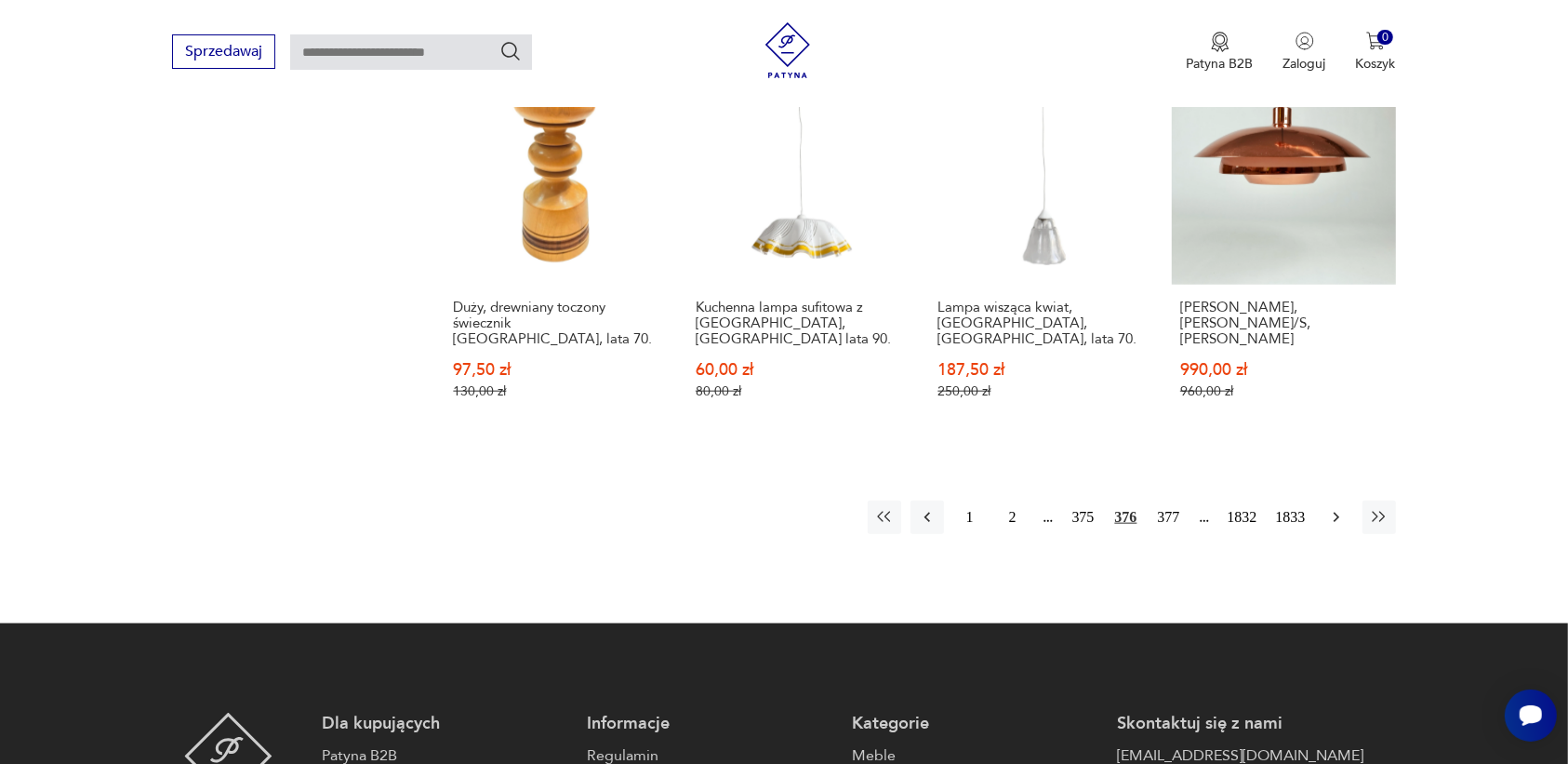
click at [1325, 500] on button "button" at bounding box center [1336, 516] width 33 height 33
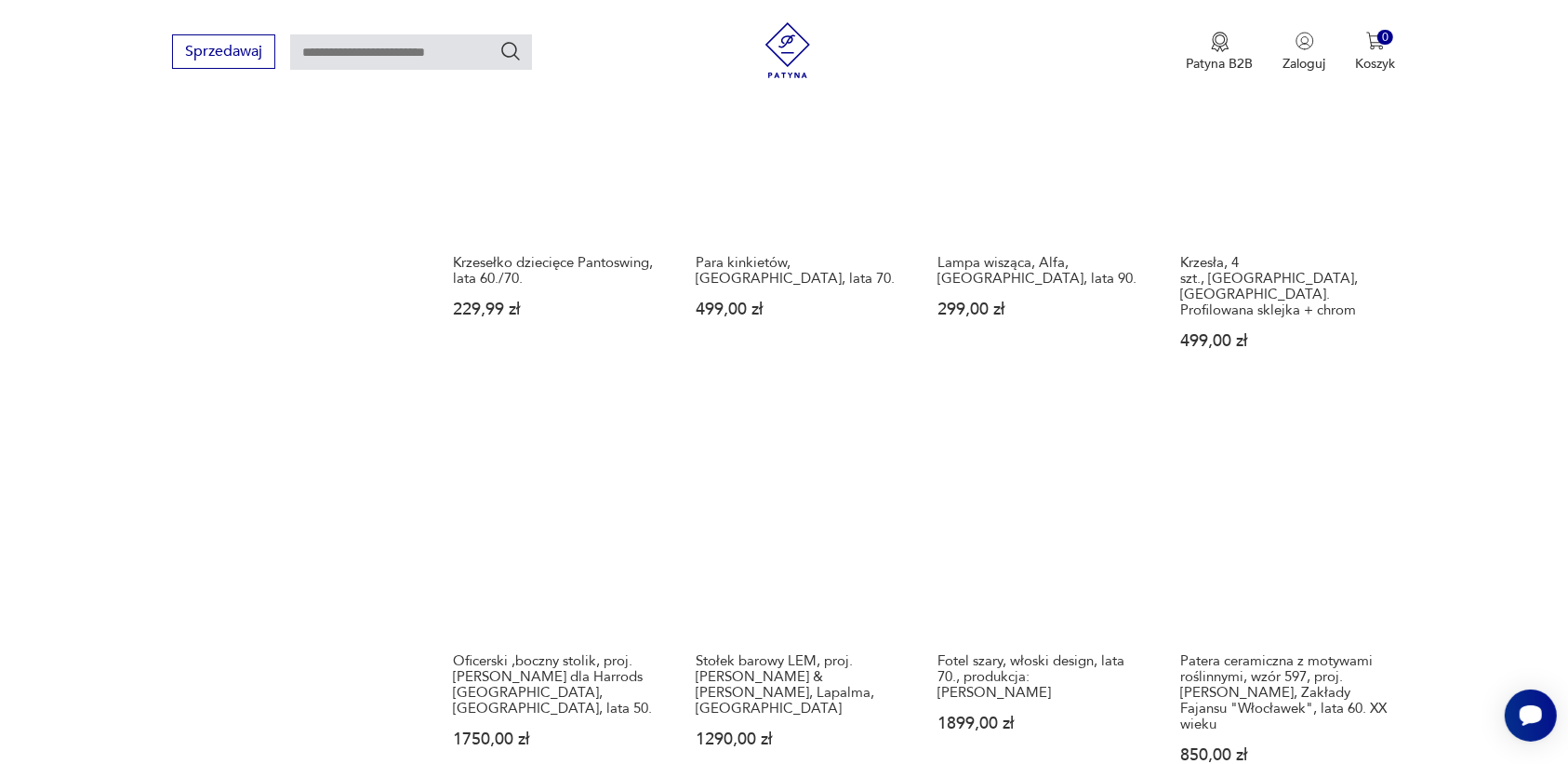
scroll to position [1635, 0]
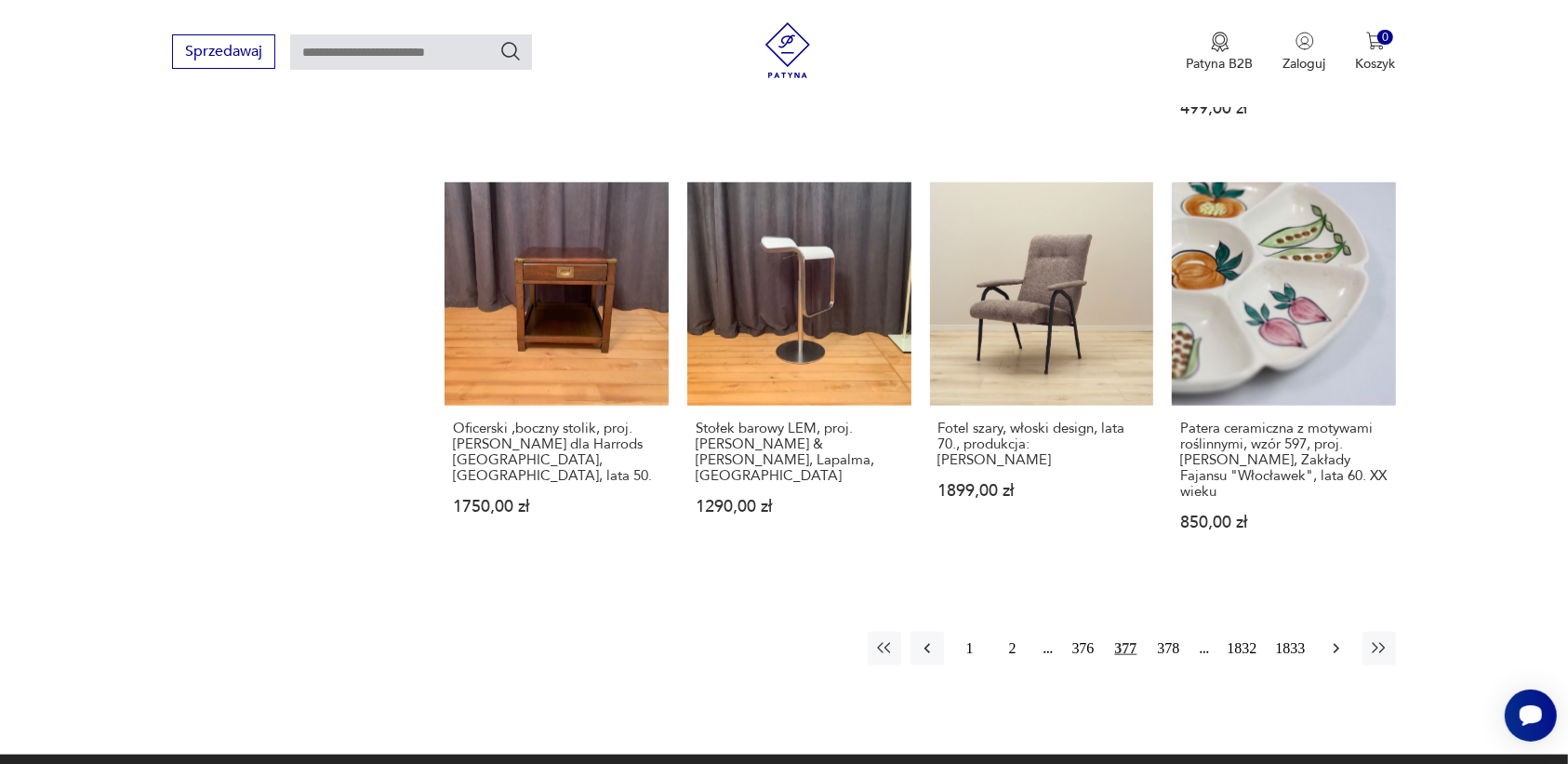
click at [1332, 639] on icon "button" at bounding box center [1336, 648] width 19 height 19
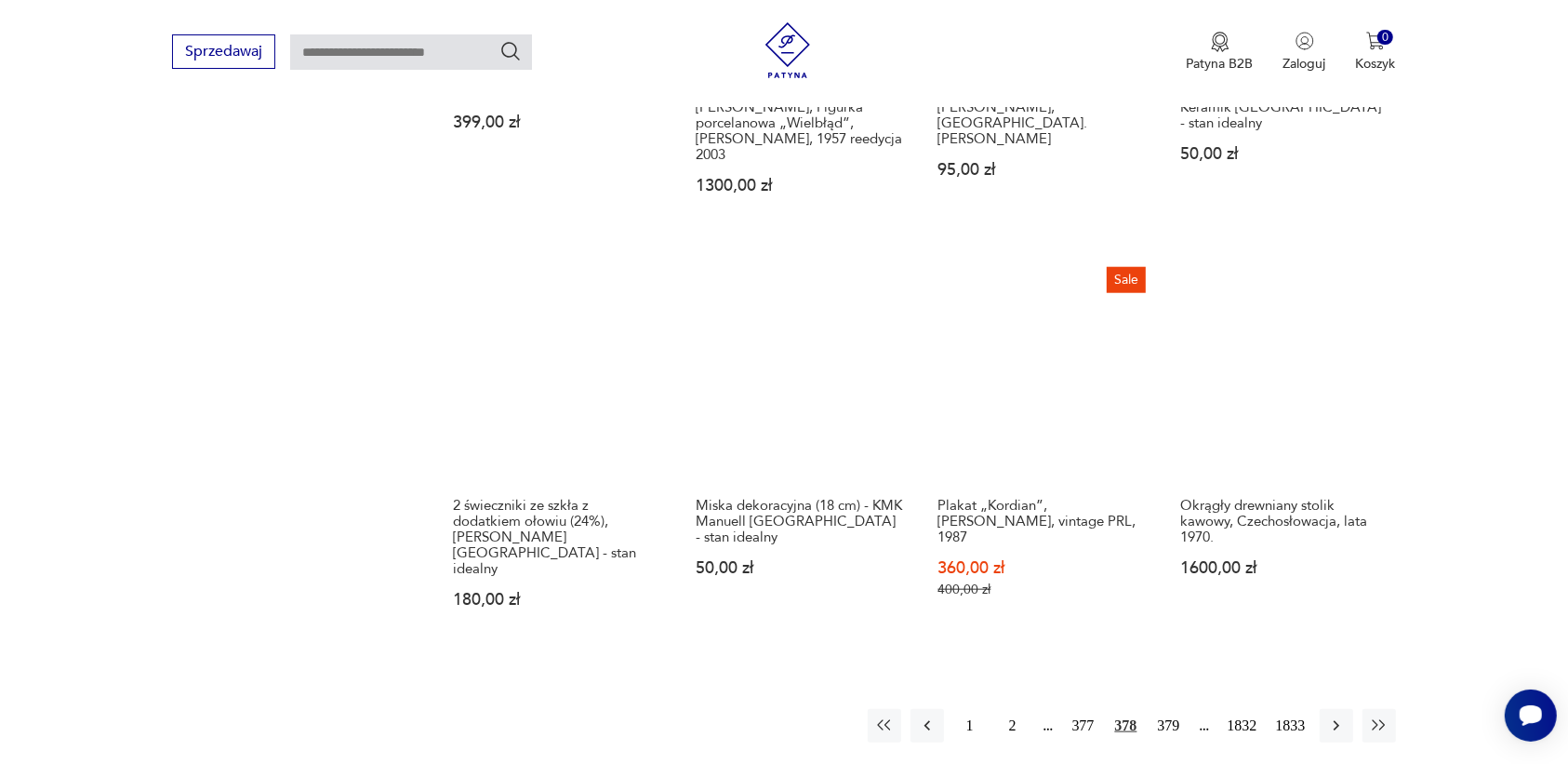
scroll to position [1635, 0]
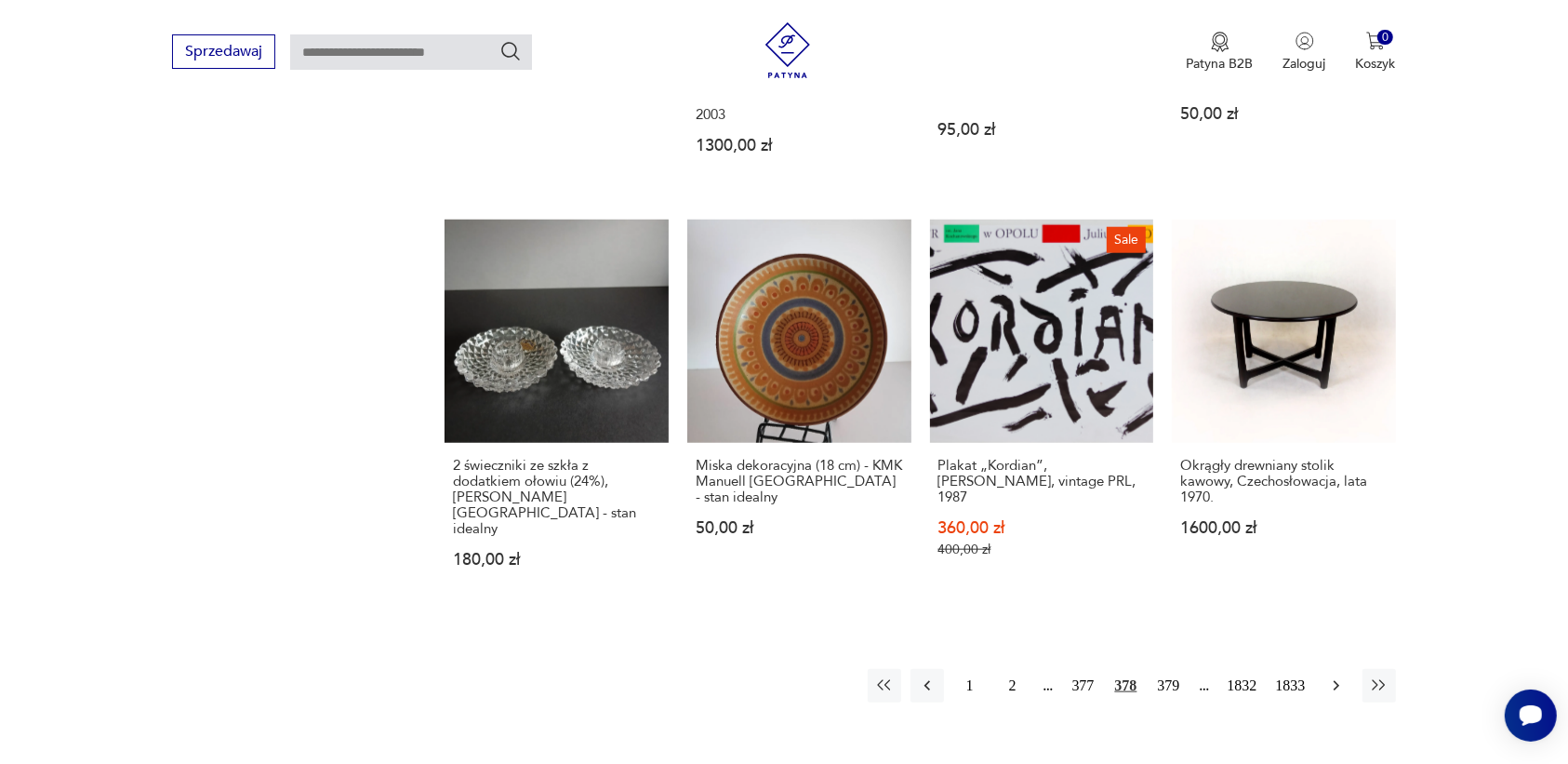
click at [1336, 676] on icon "button" at bounding box center [1336, 685] width 19 height 19
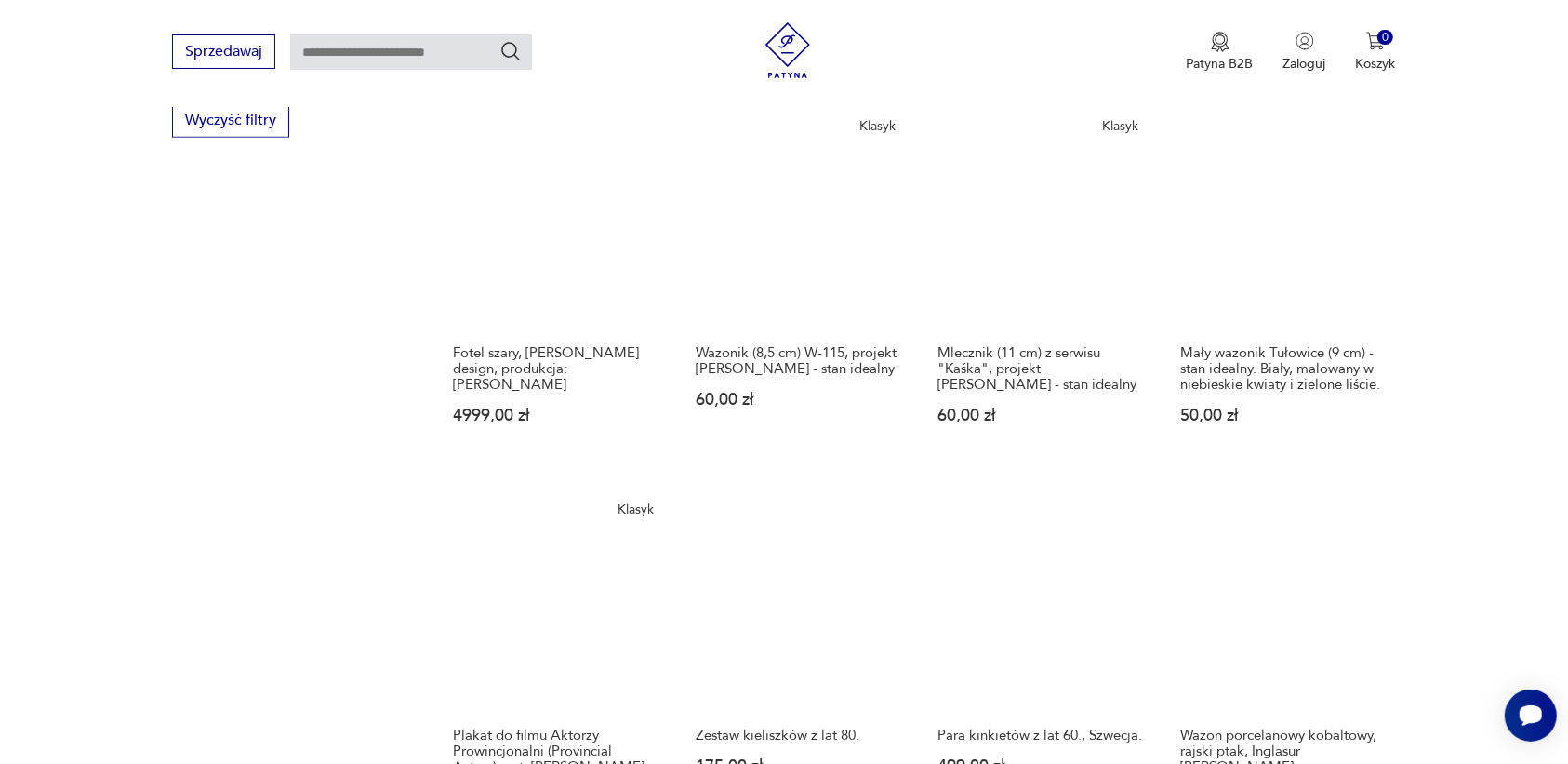
scroll to position [1519, 0]
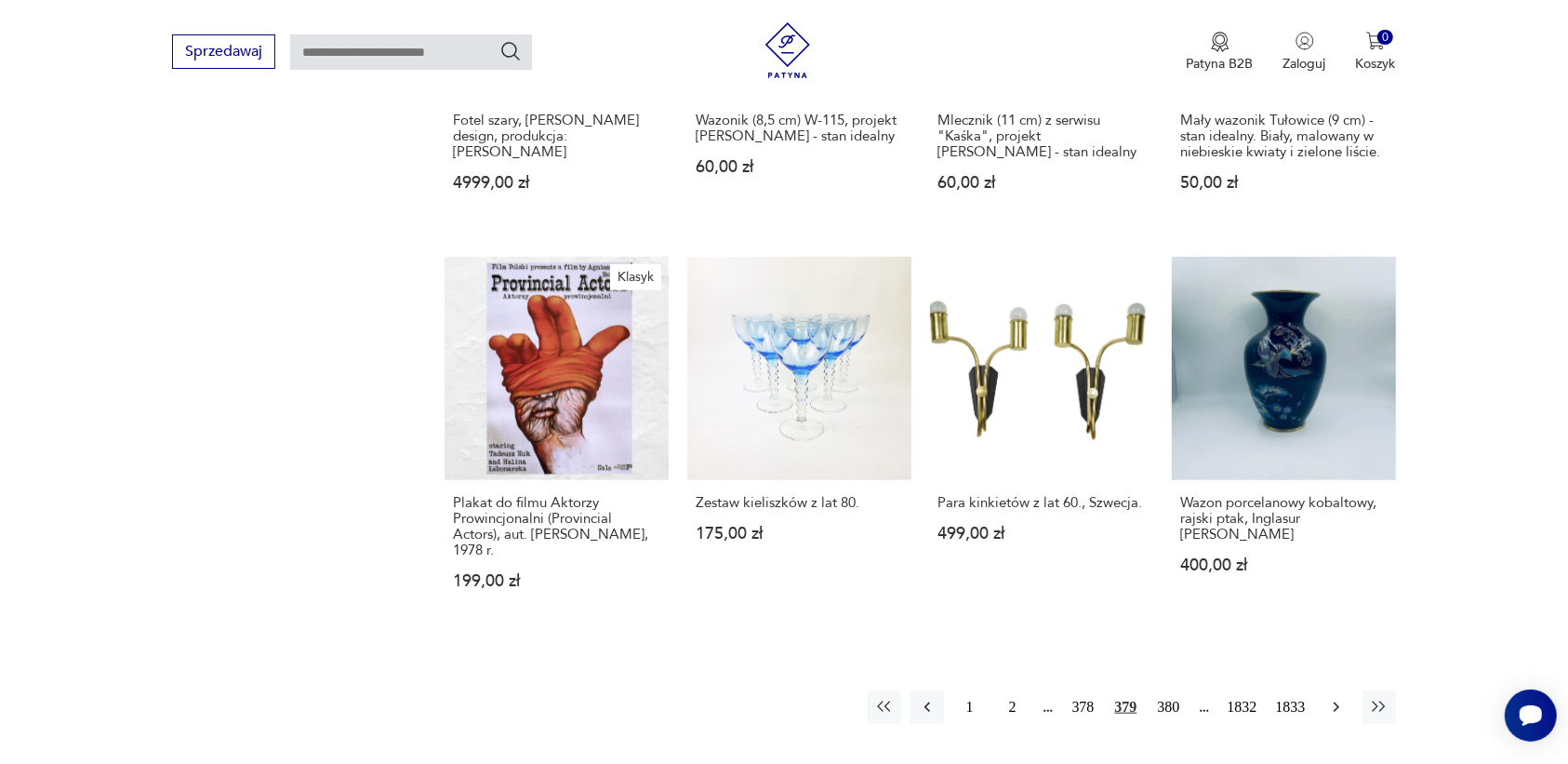
click at [1336, 702] on icon "button" at bounding box center [1336, 707] width 6 height 10
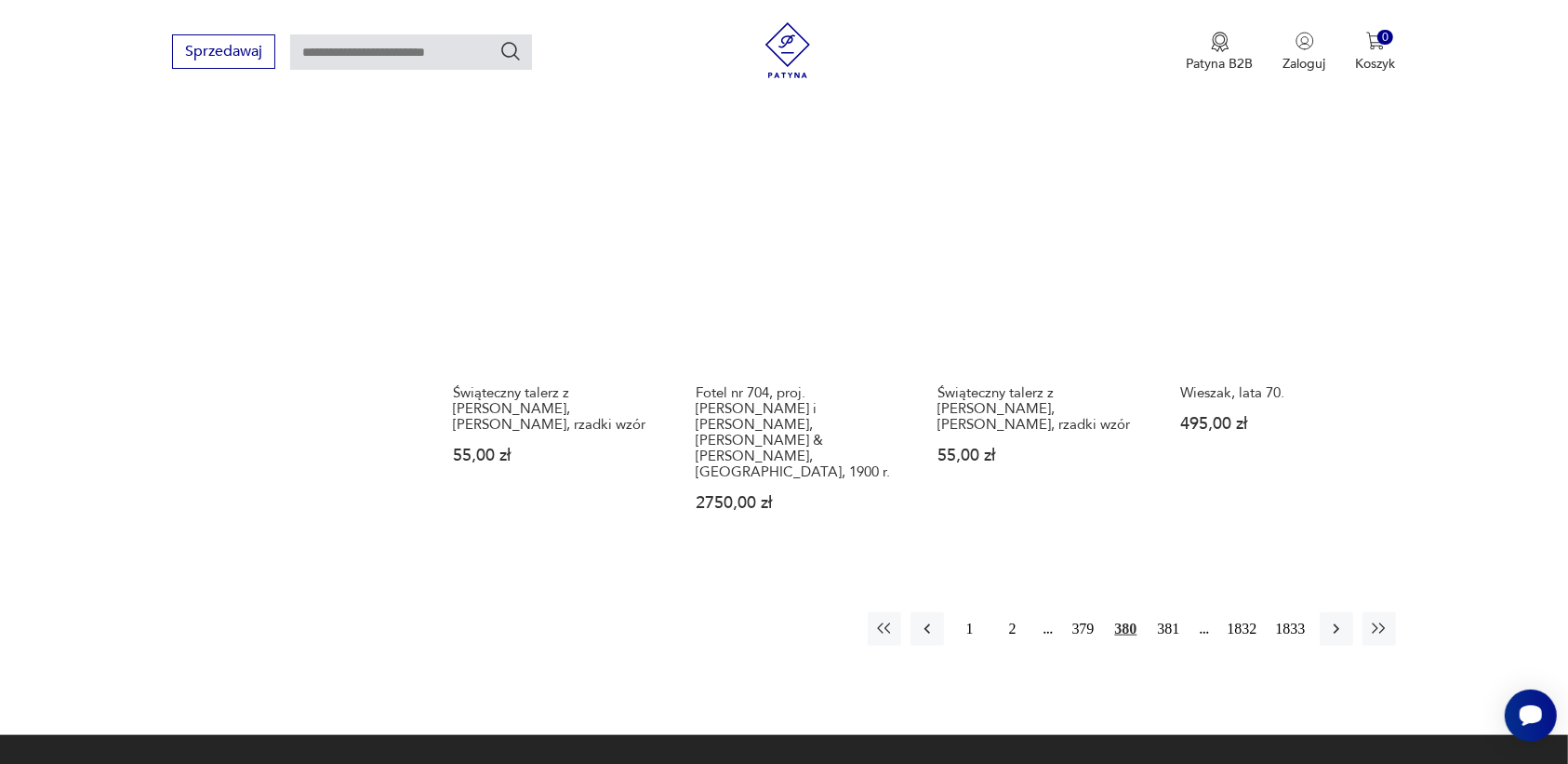
scroll to position [1635, 0]
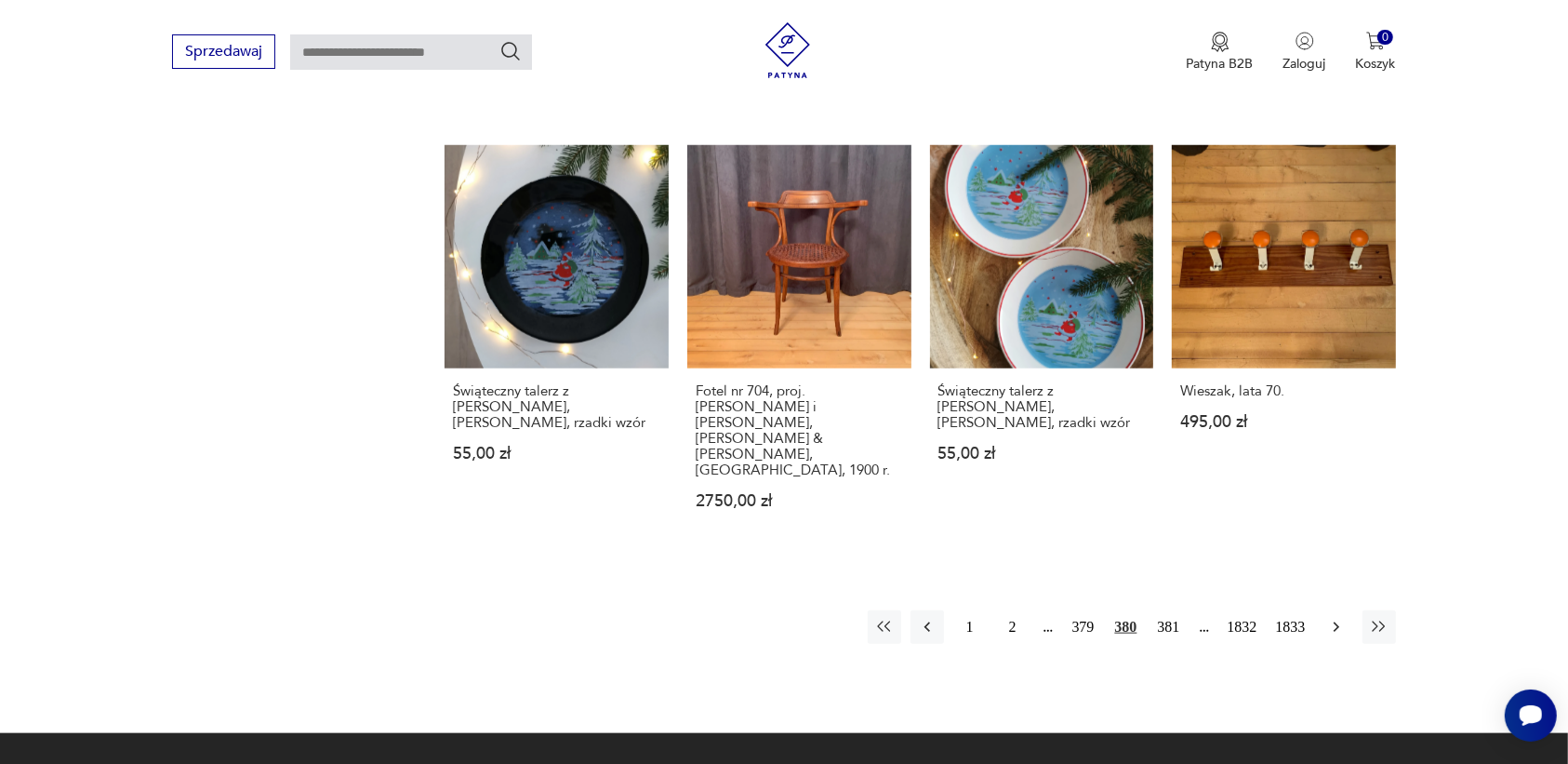
click at [1337, 618] on icon "button" at bounding box center [1336, 627] width 19 height 19
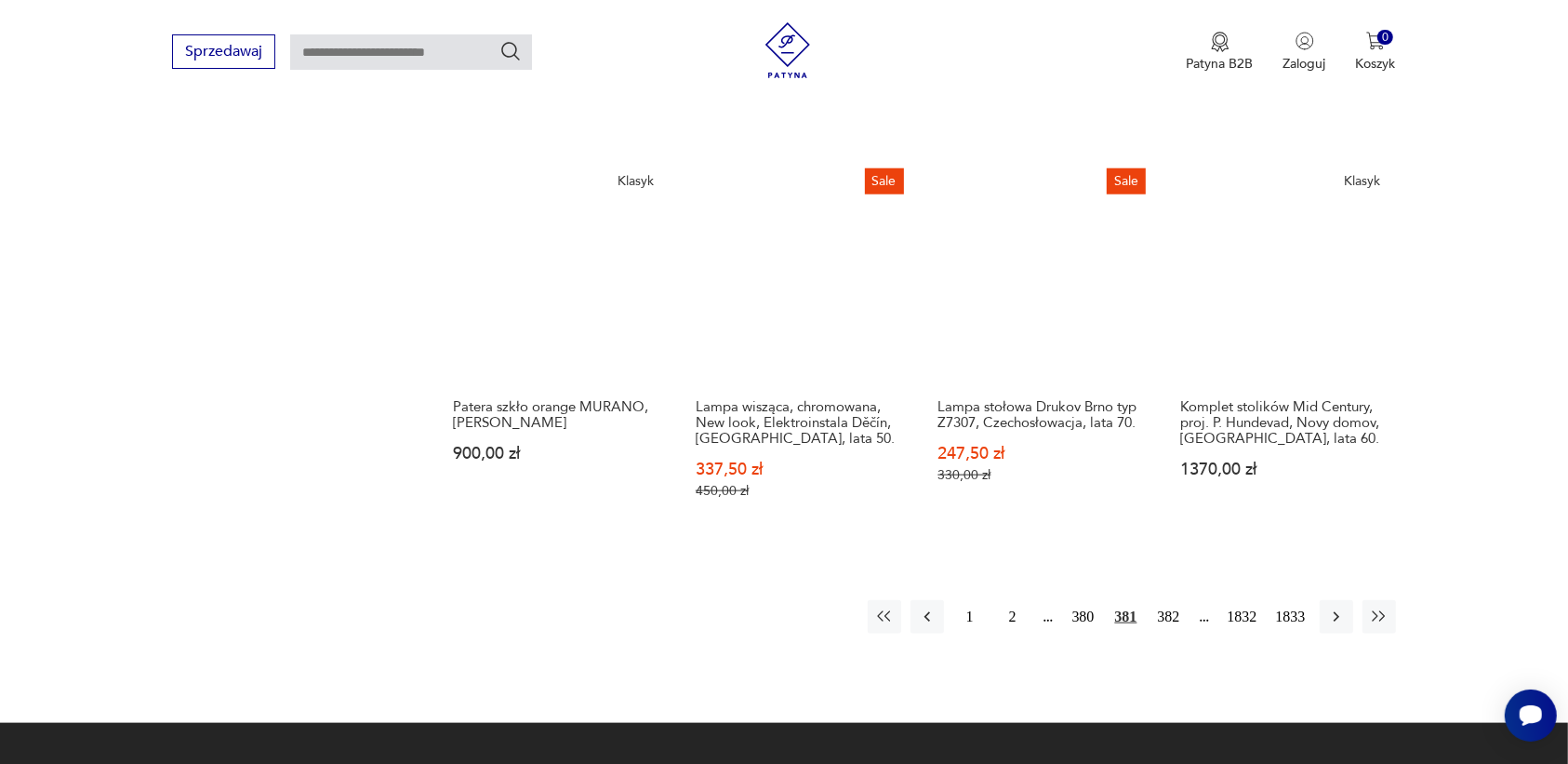
scroll to position [1751, 0]
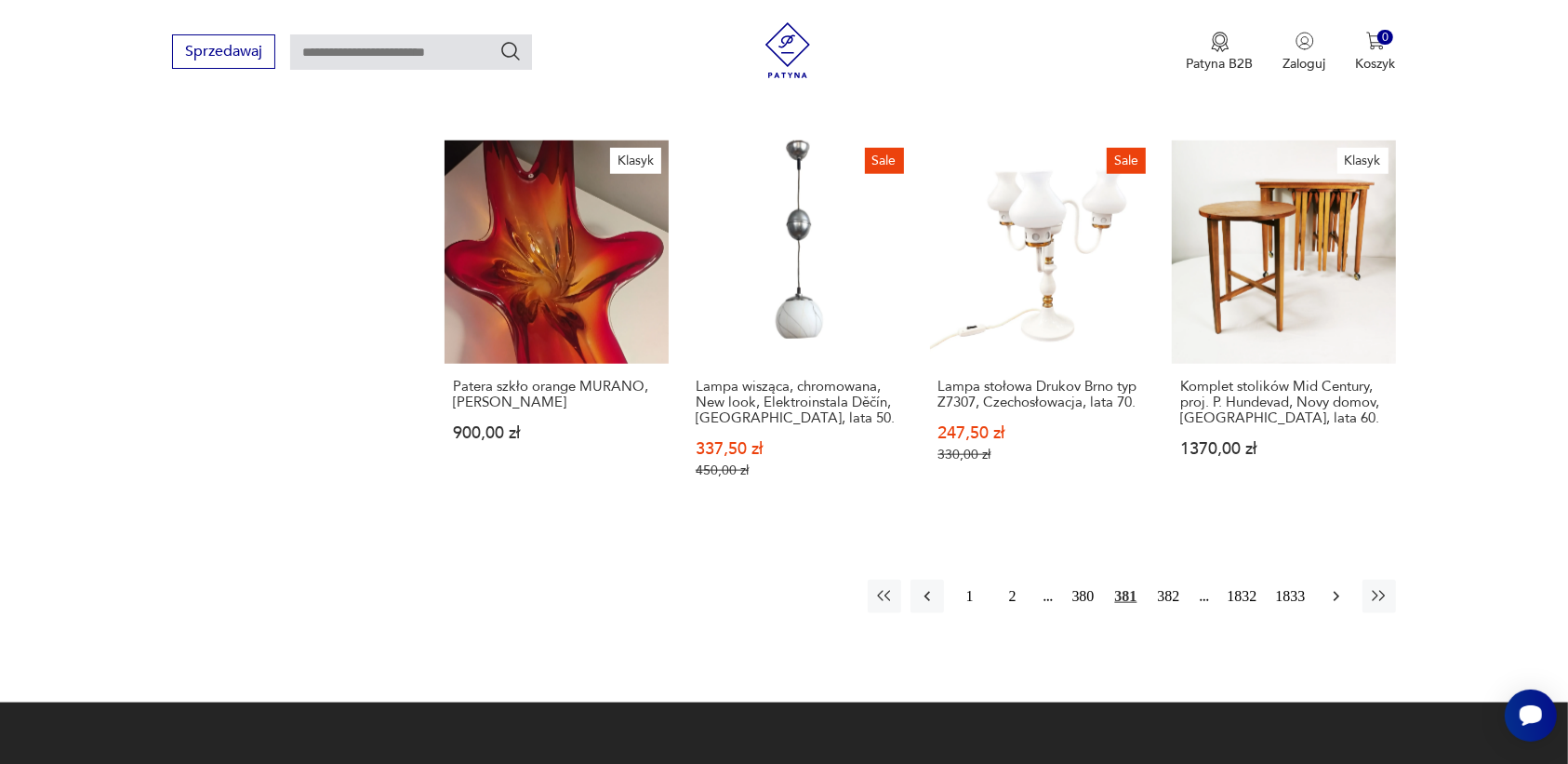
click at [1328, 587] on icon "button" at bounding box center [1336, 596] width 19 height 19
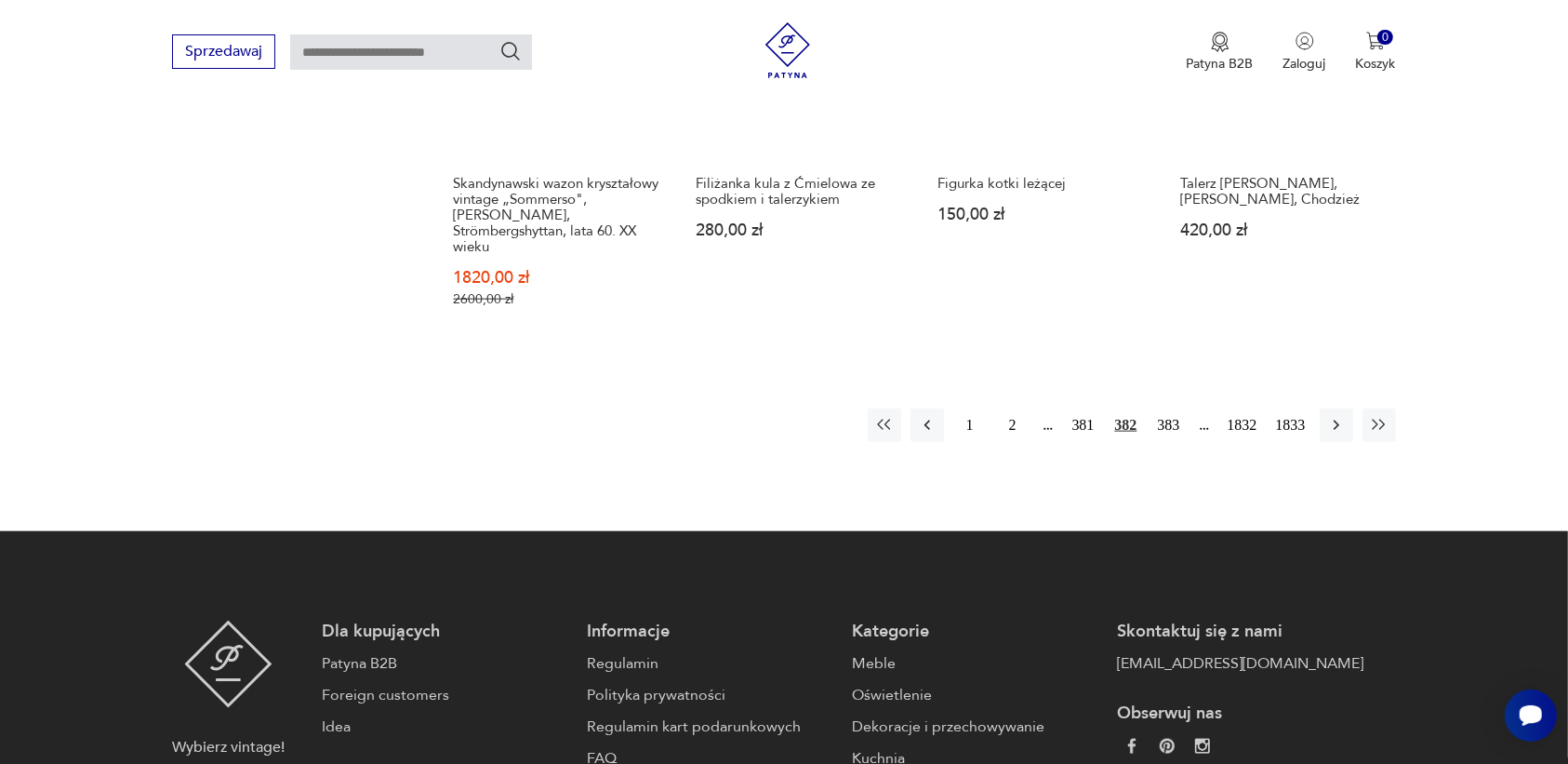
scroll to position [1868, 0]
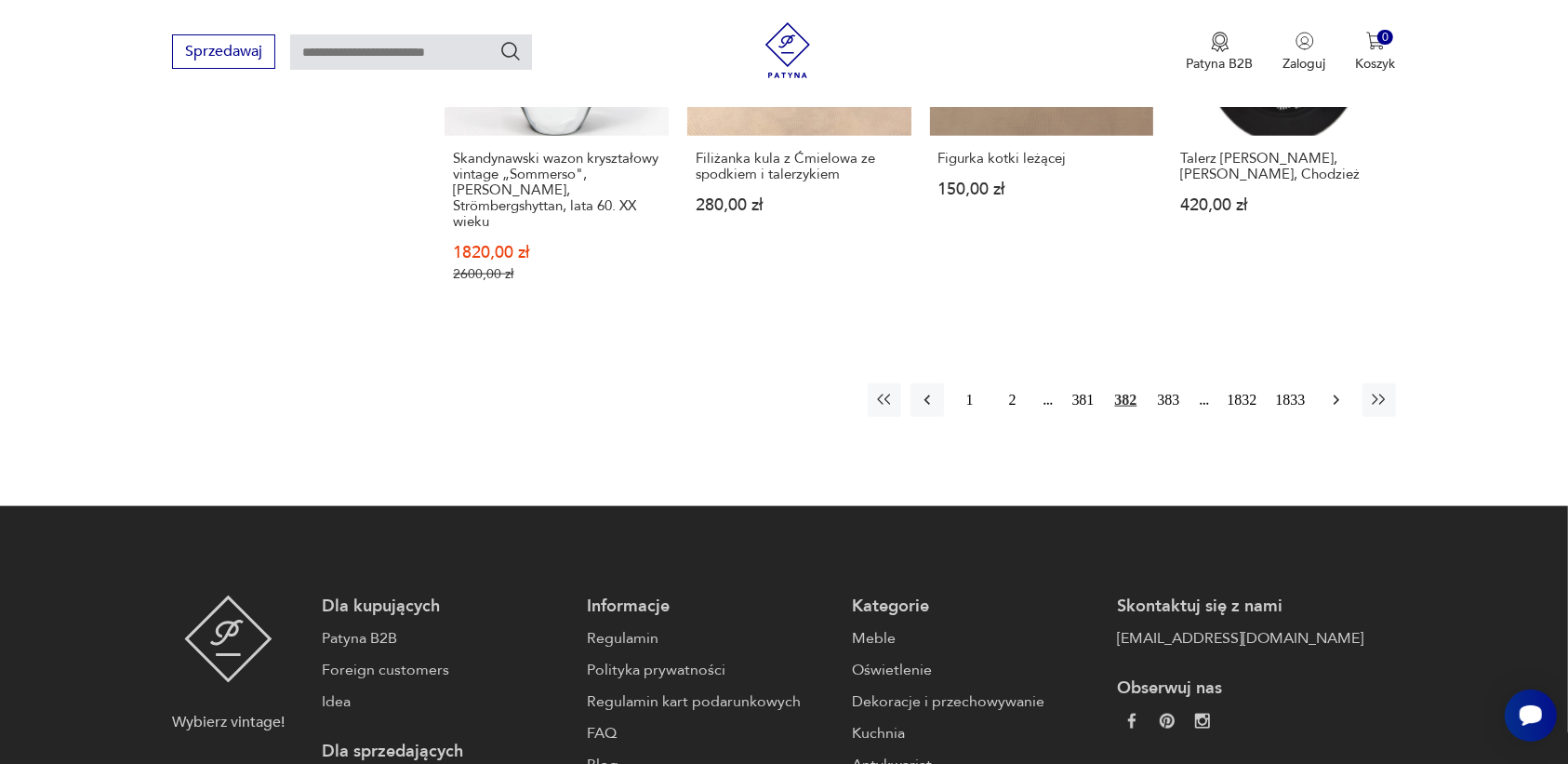
click at [1330, 391] on icon "button" at bounding box center [1336, 400] width 19 height 19
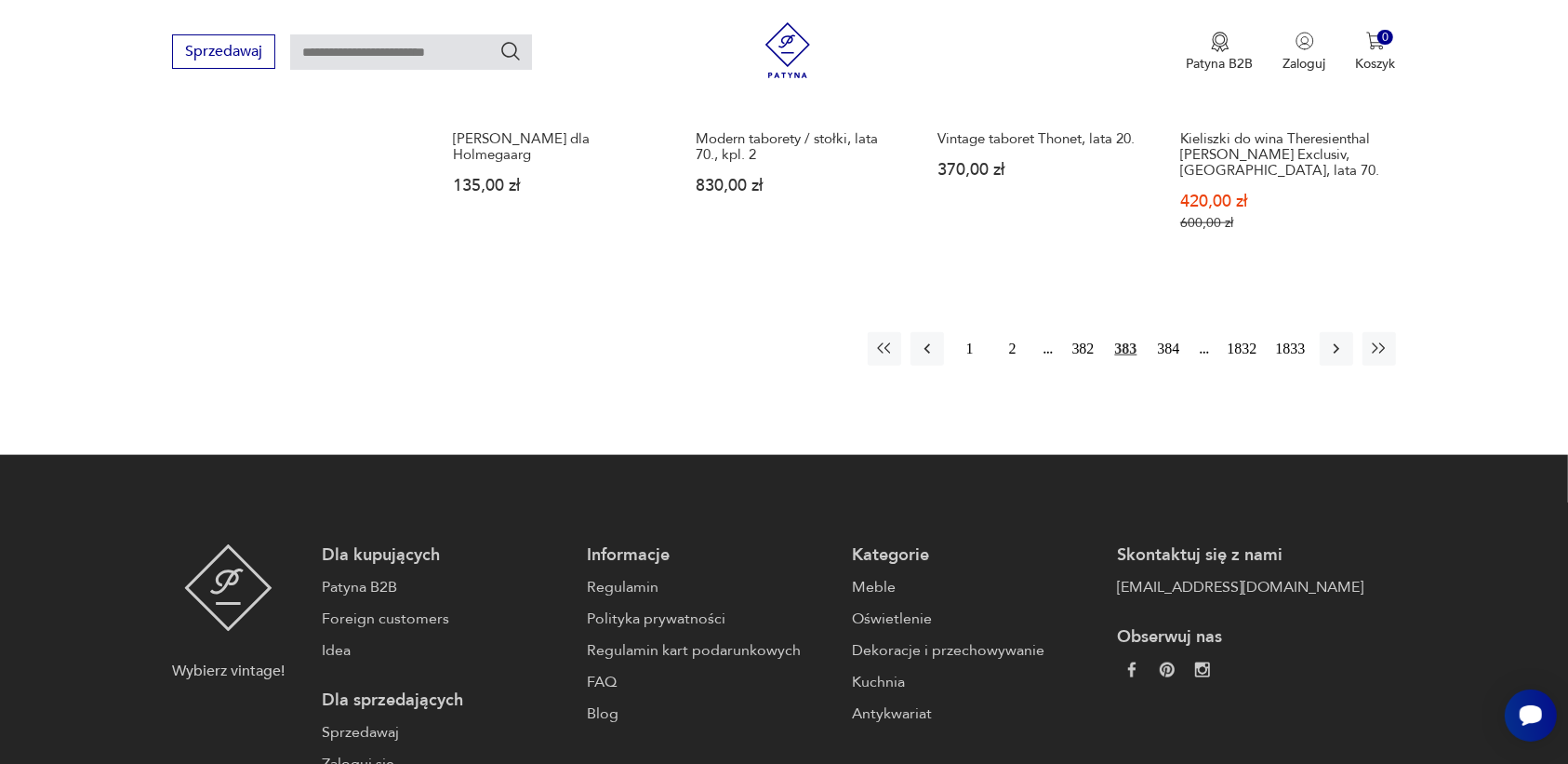
scroll to position [1868, 0]
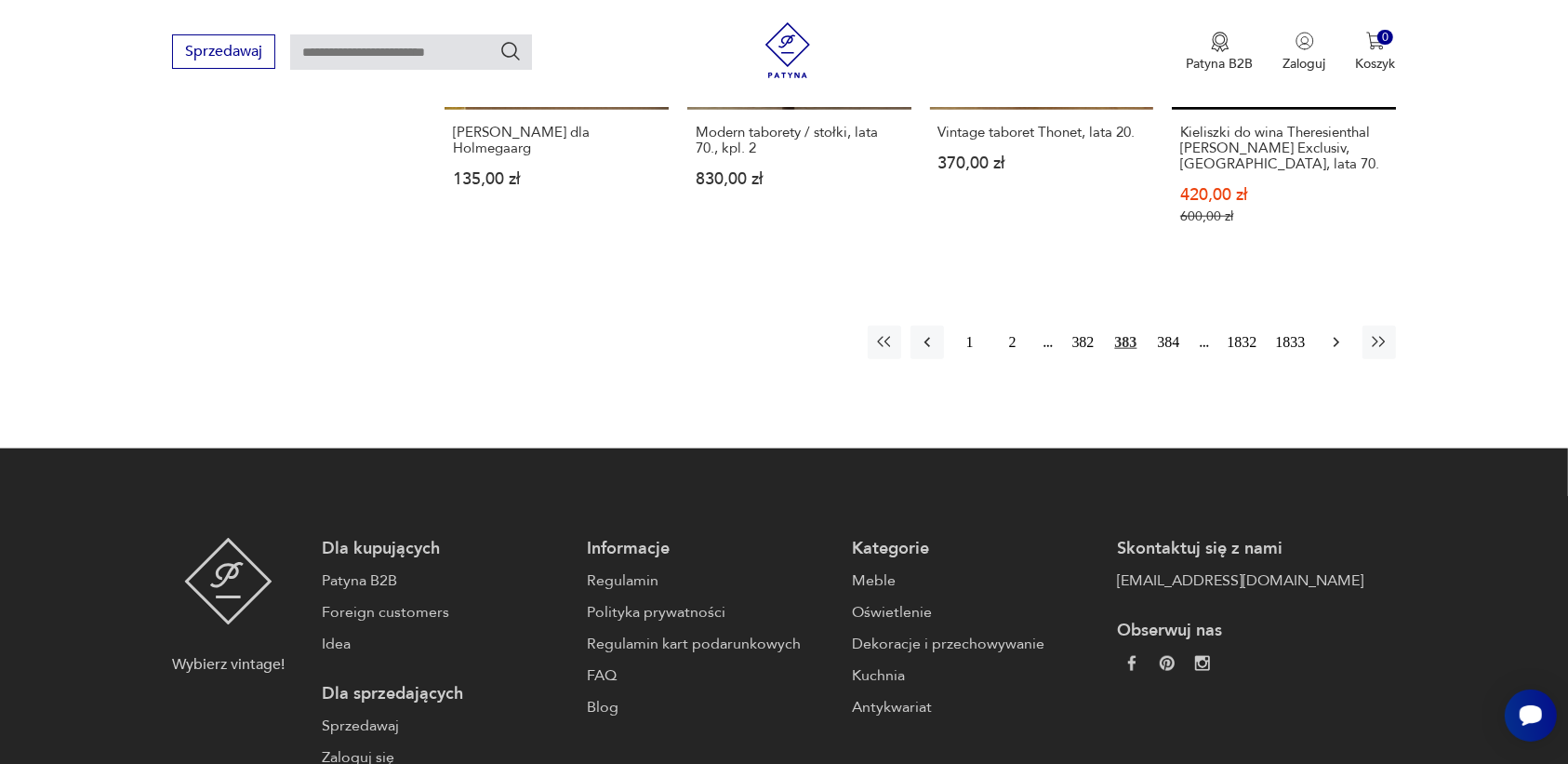
click at [1328, 328] on button "button" at bounding box center [1336, 342] width 33 height 33
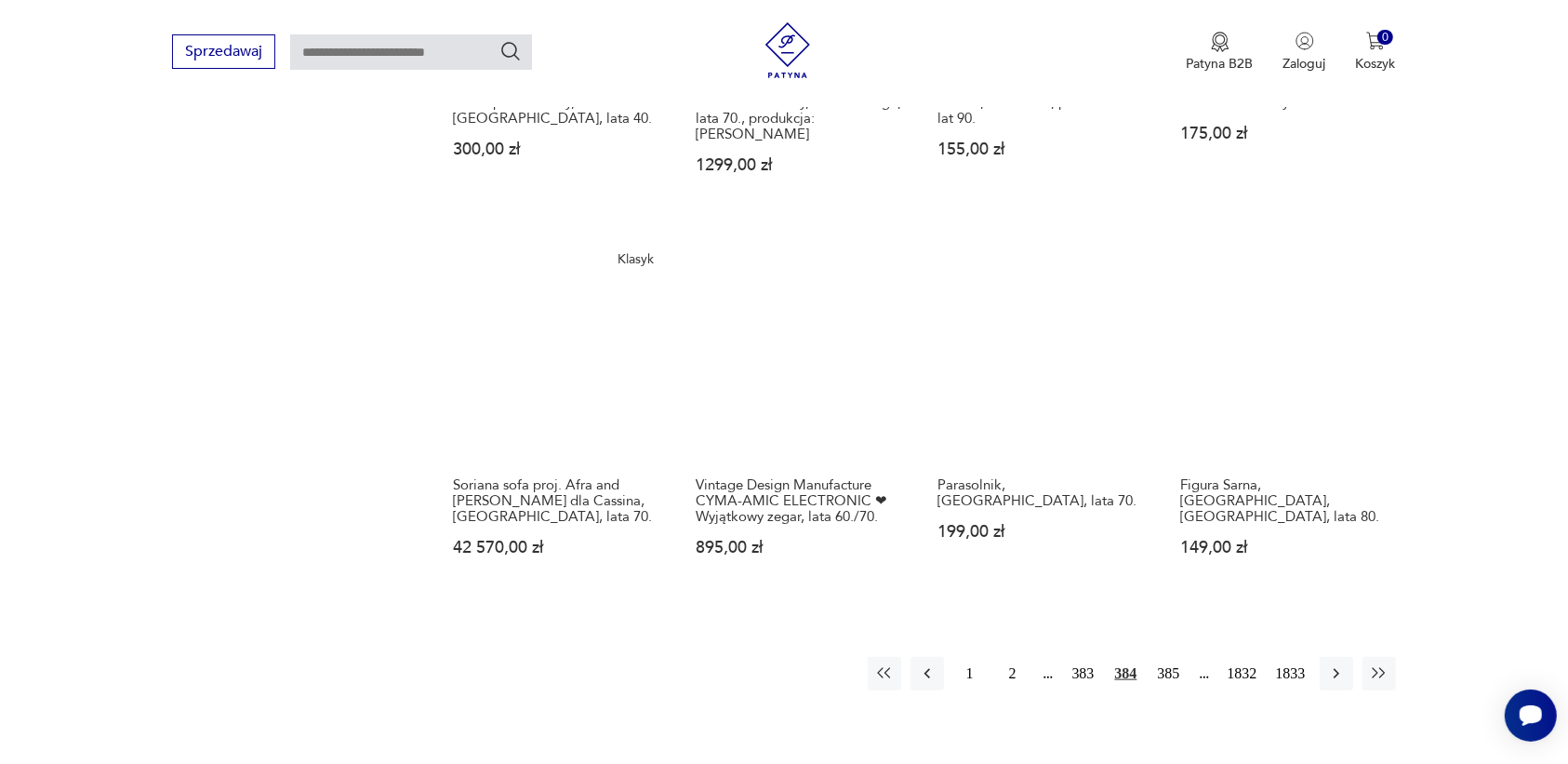
scroll to position [1635, 0]
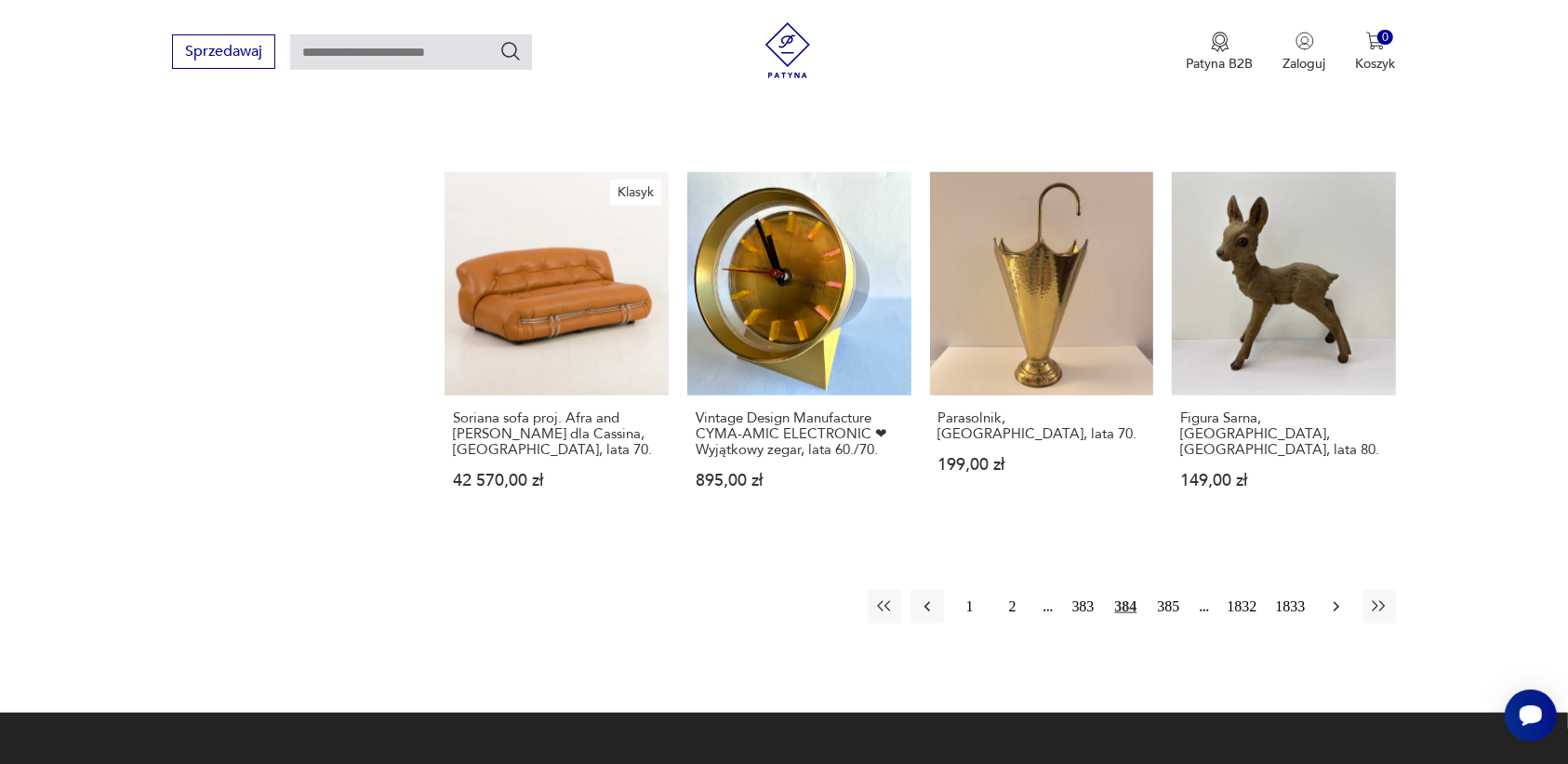
click at [1327, 597] on icon "button" at bounding box center [1336, 606] width 19 height 19
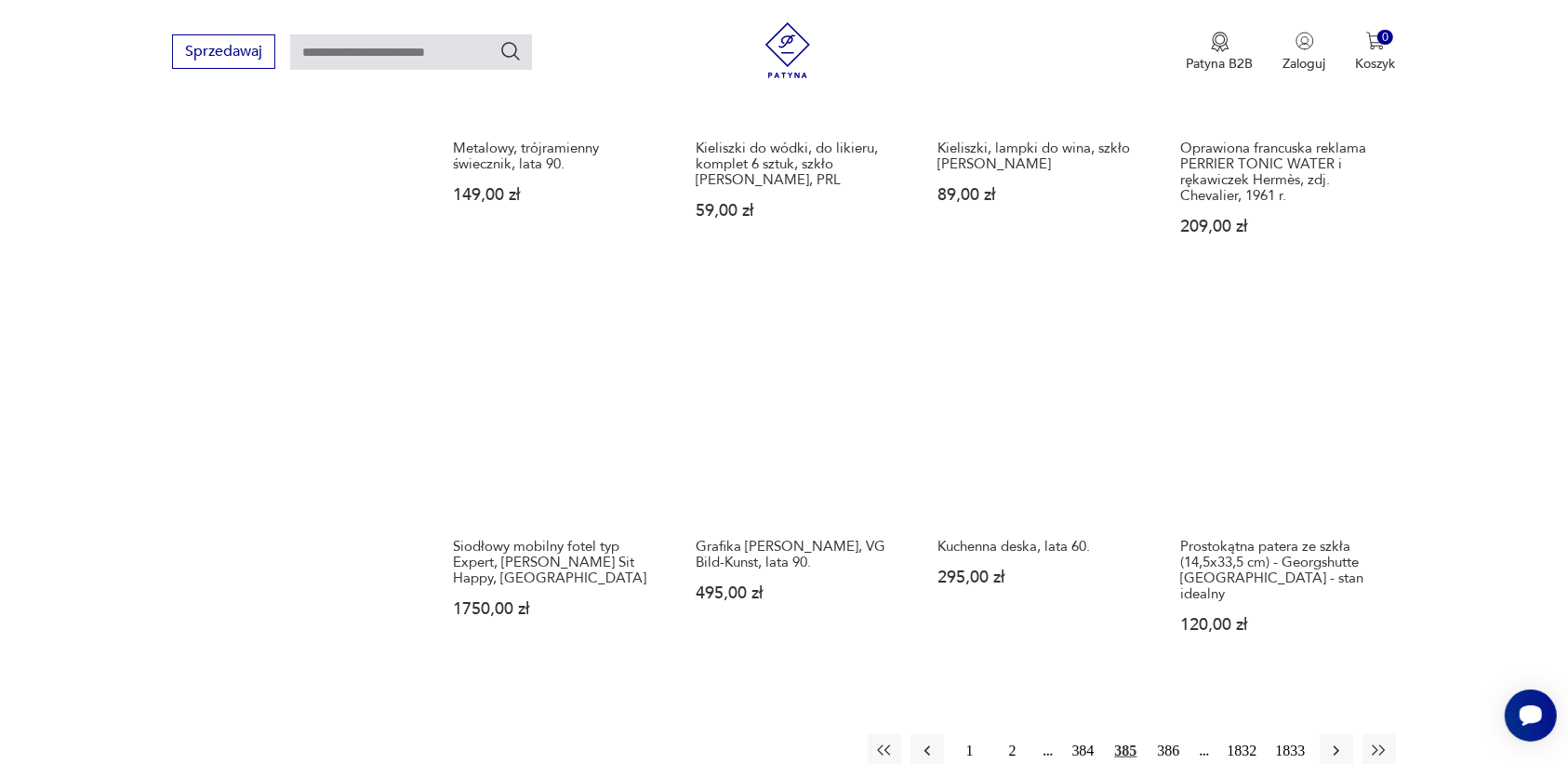
scroll to position [1519, 0]
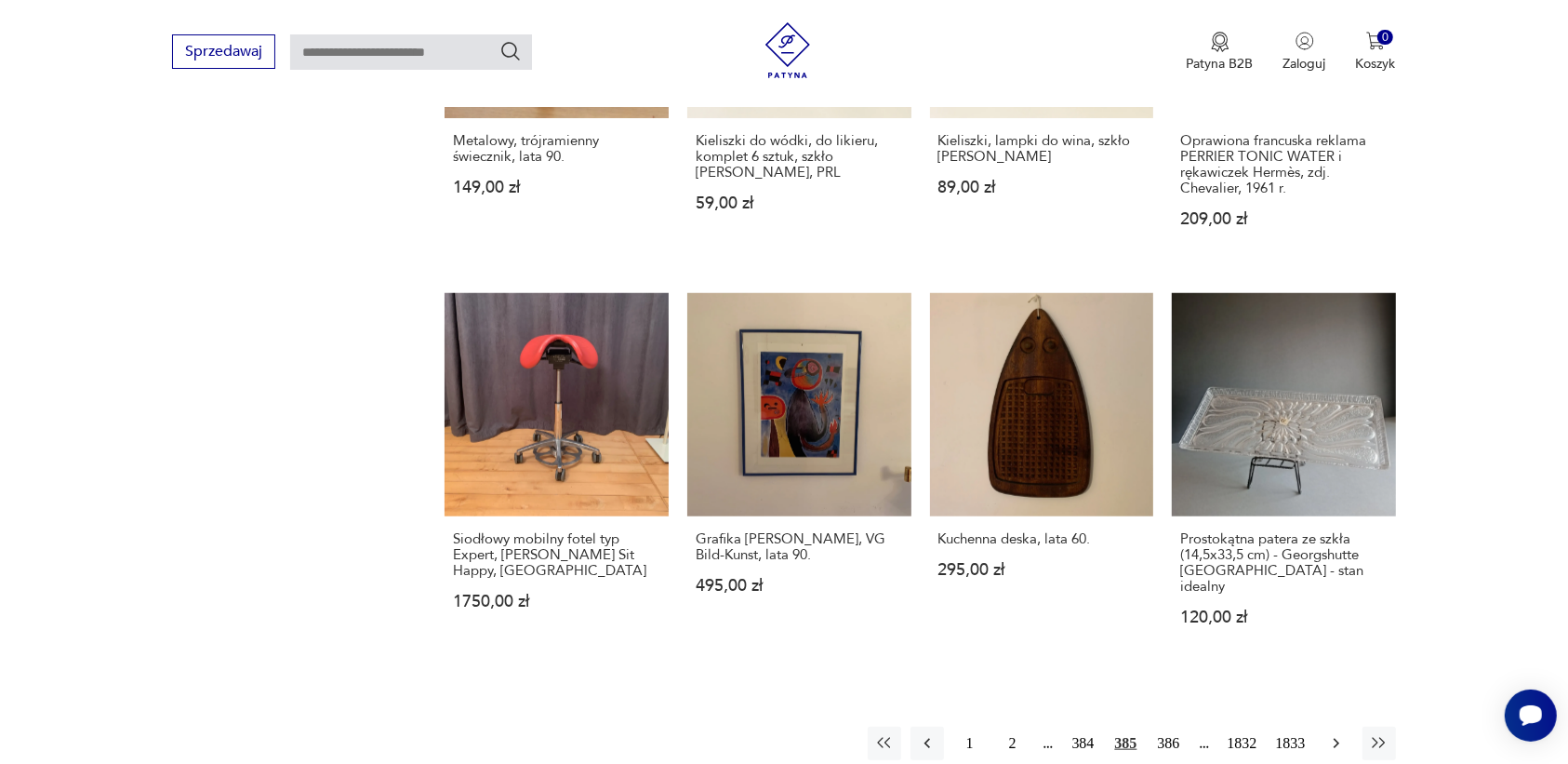
click at [1327, 734] on icon "button" at bounding box center [1336, 743] width 19 height 19
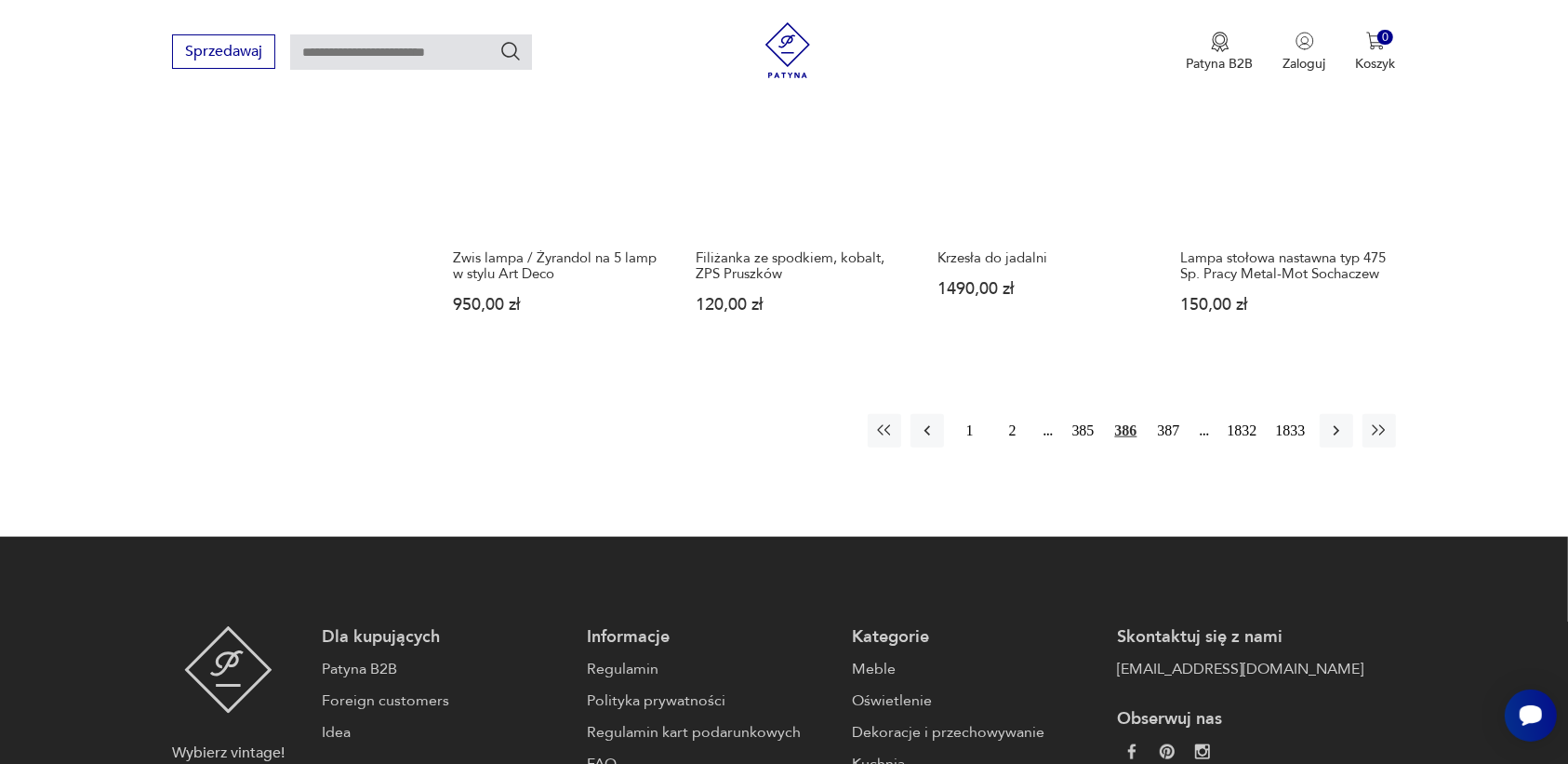
scroll to position [1751, 0]
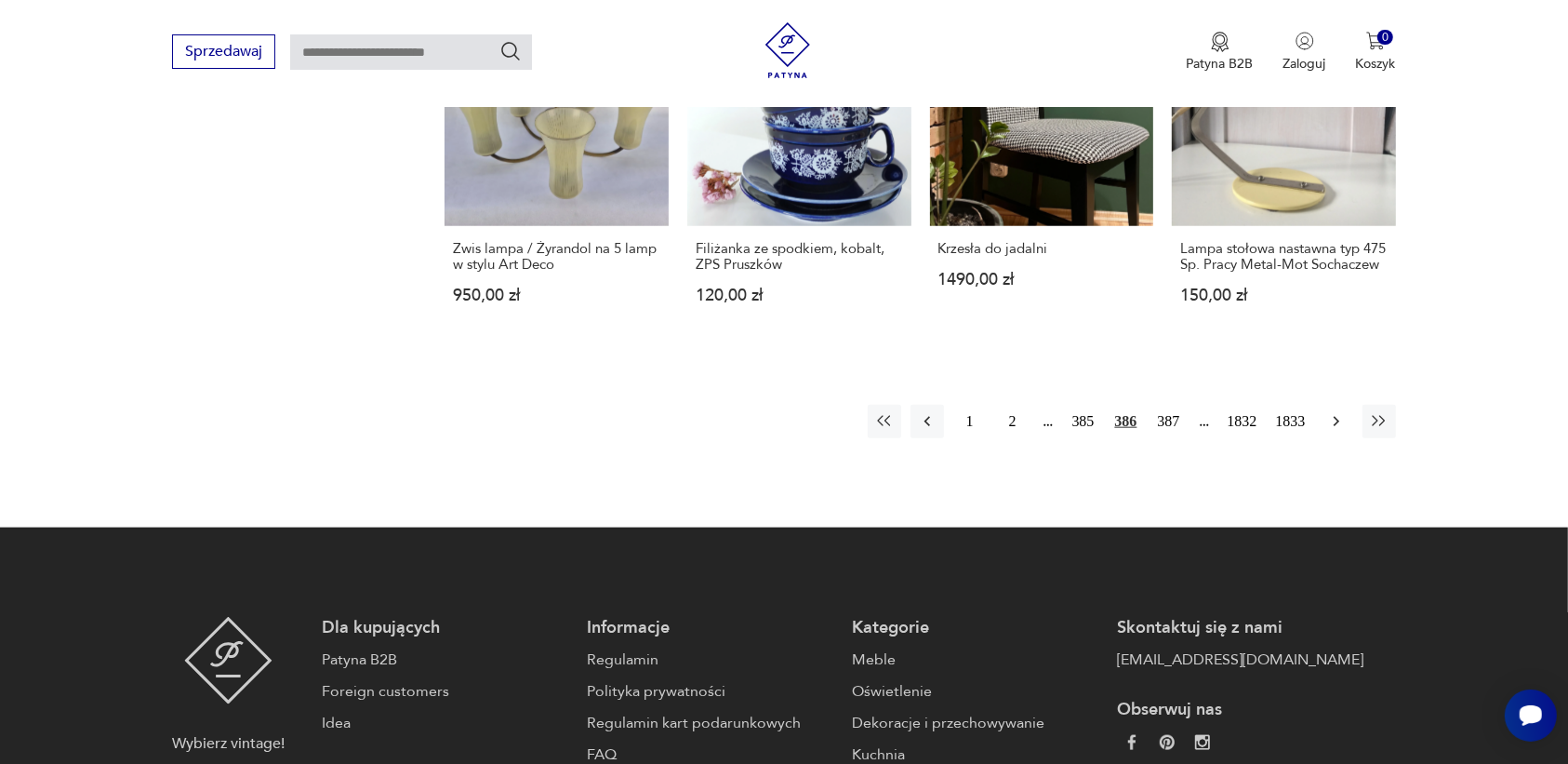
click at [1337, 417] on icon "button" at bounding box center [1336, 421] width 19 height 19
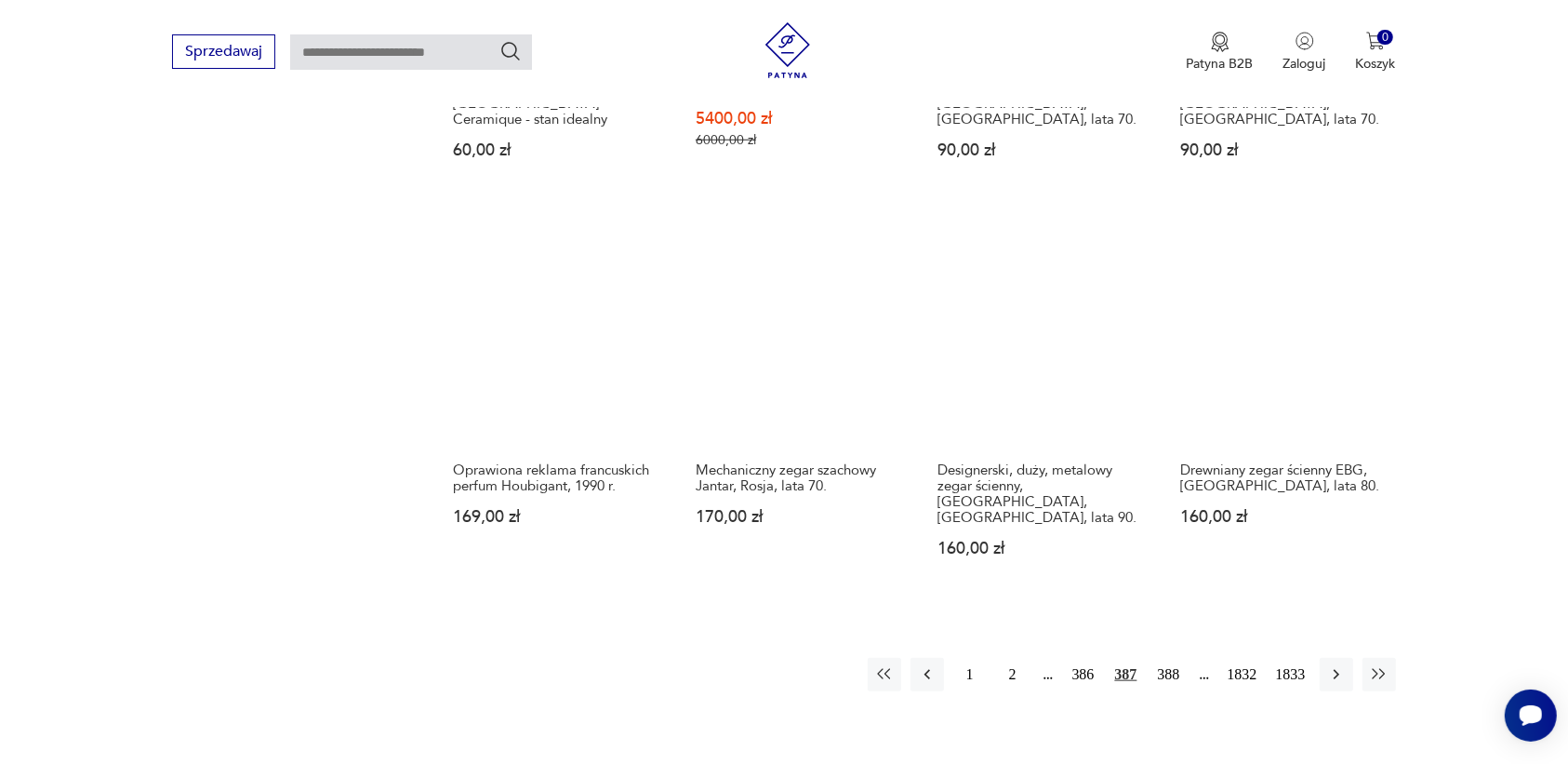
scroll to position [1519, 0]
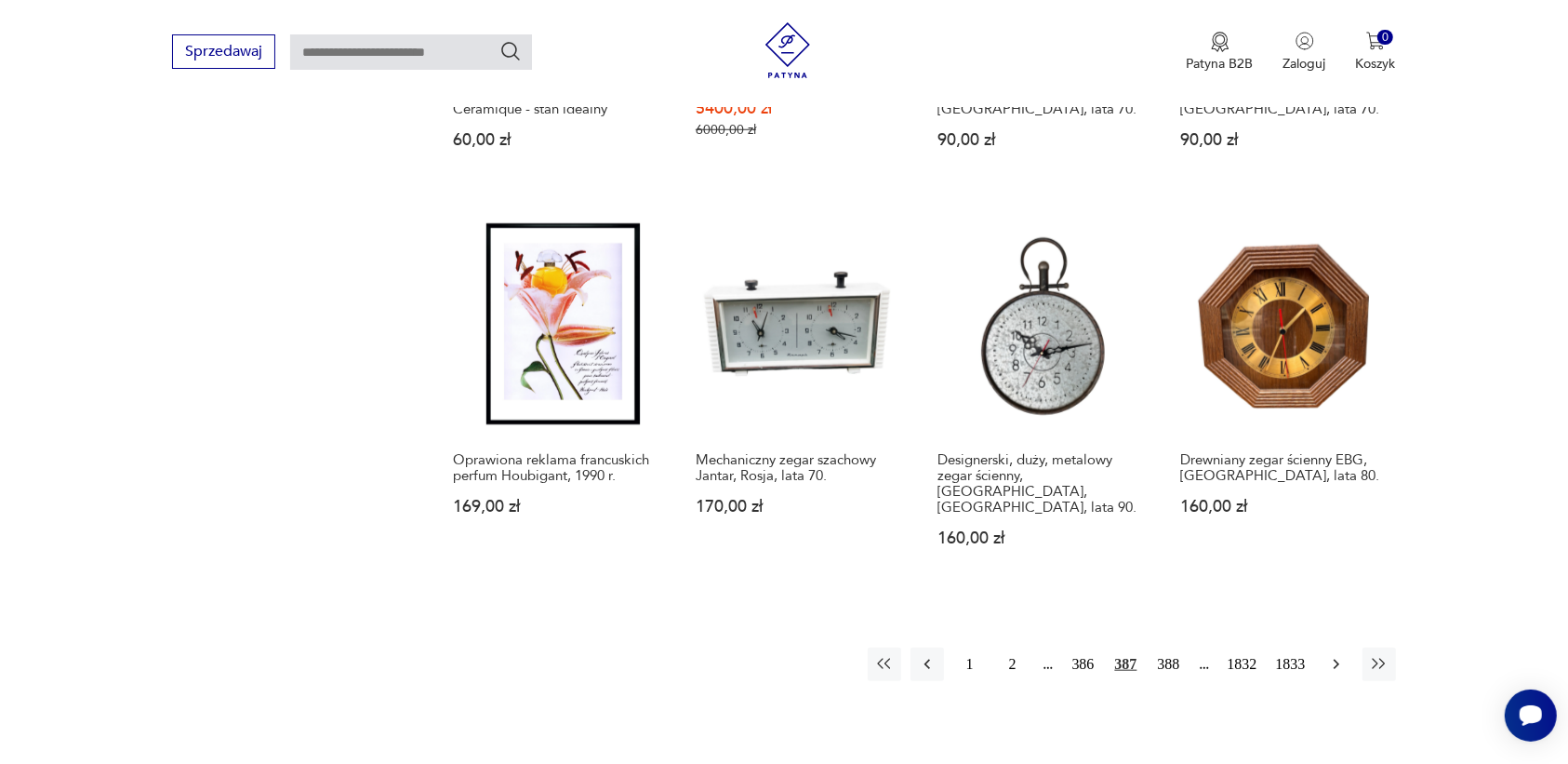
click at [1333, 655] on icon "button" at bounding box center [1336, 664] width 19 height 19
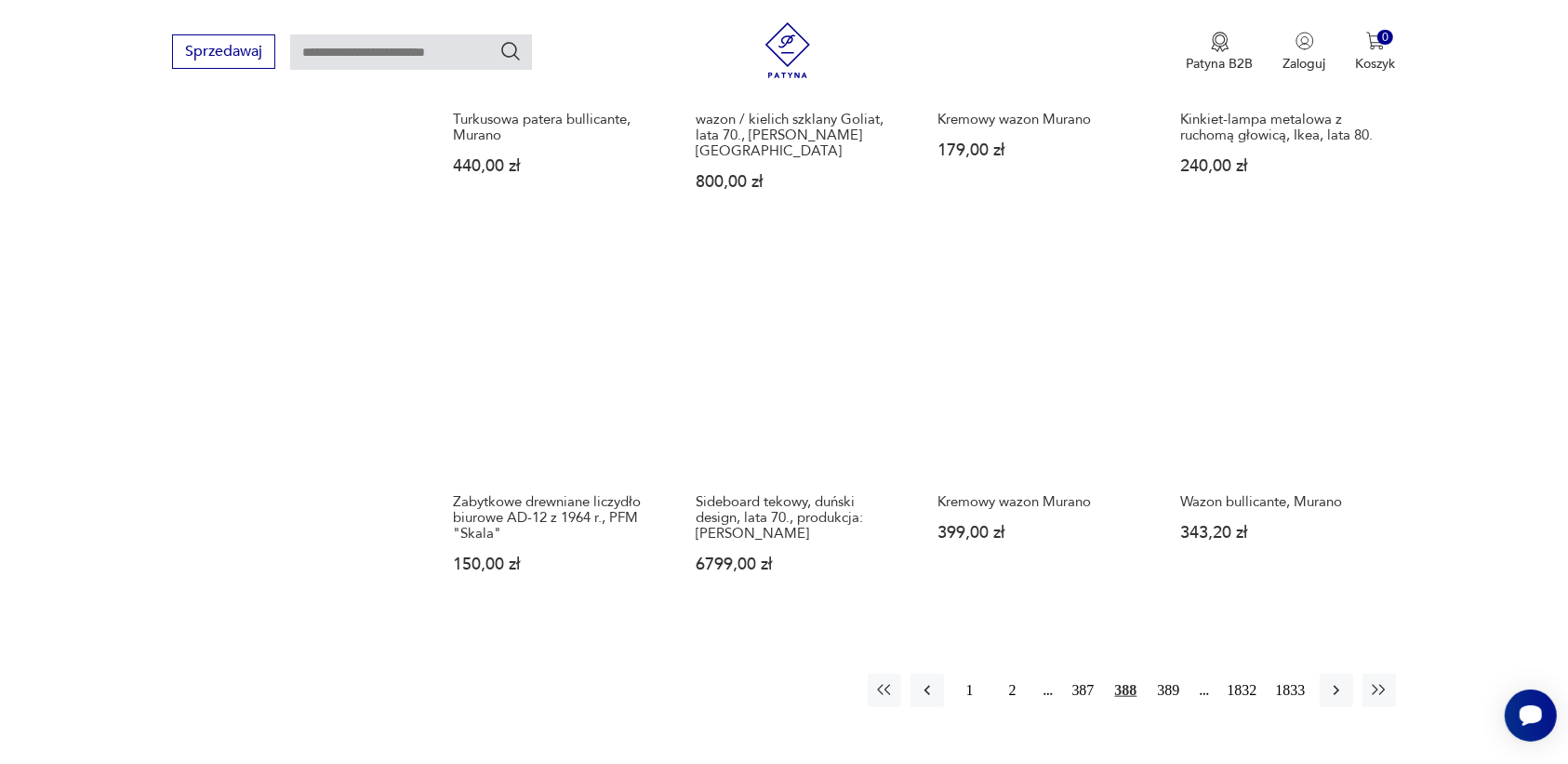
scroll to position [1519, 0]
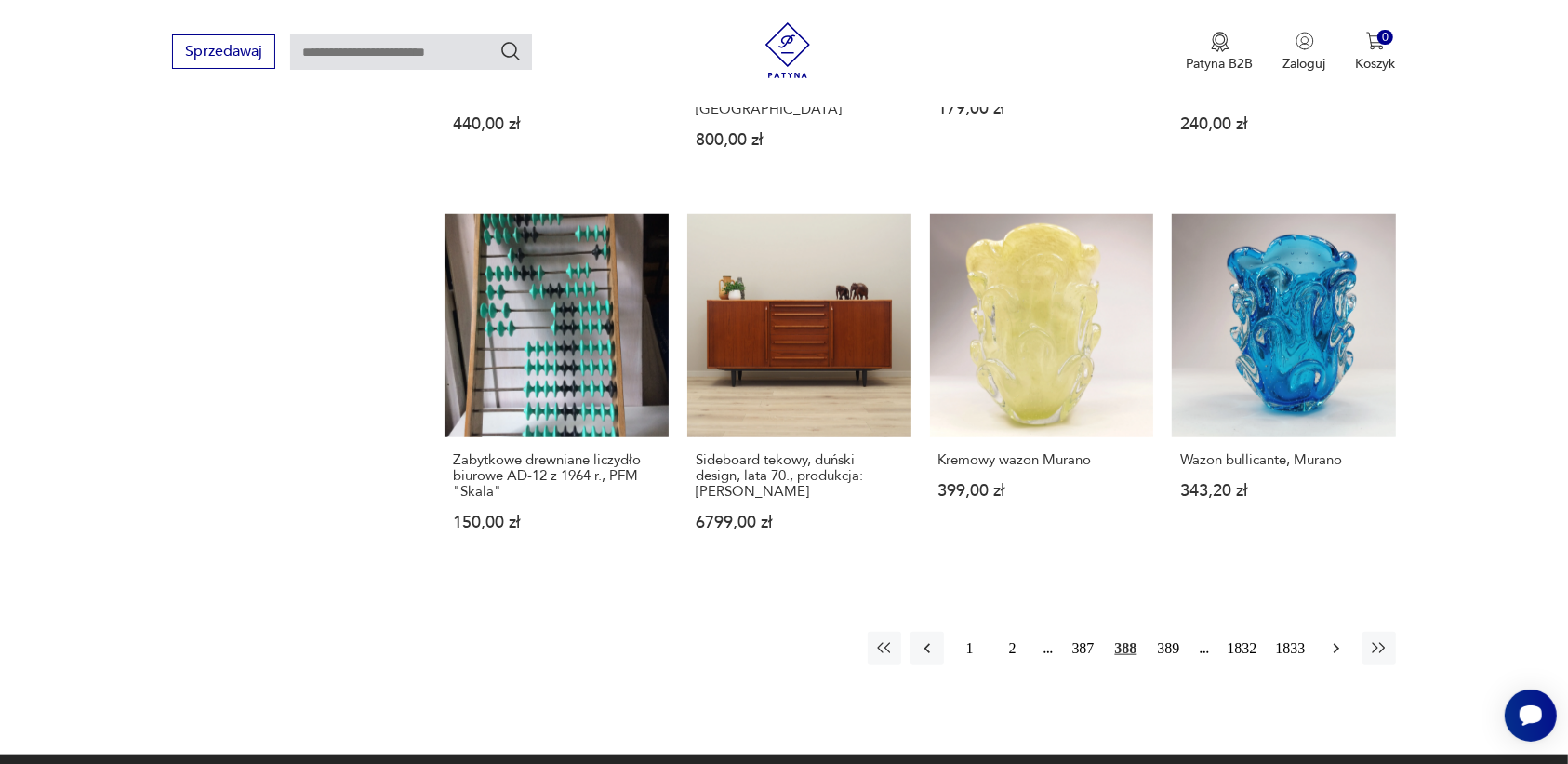
click at [1327, 639] on icon "button" at bounding box center [1336, 648] width 19 height 19
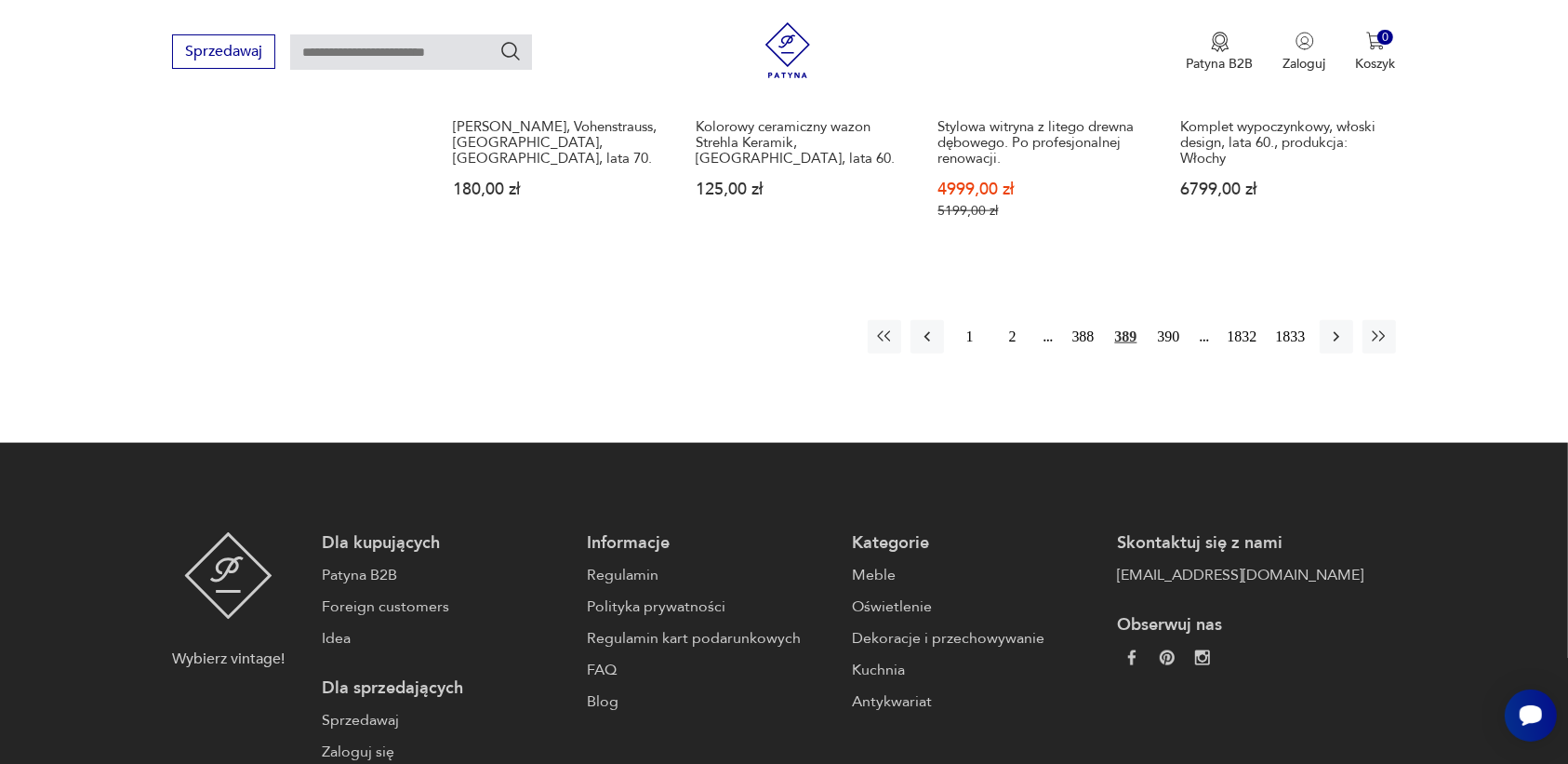
scroll to position [1984, 0]
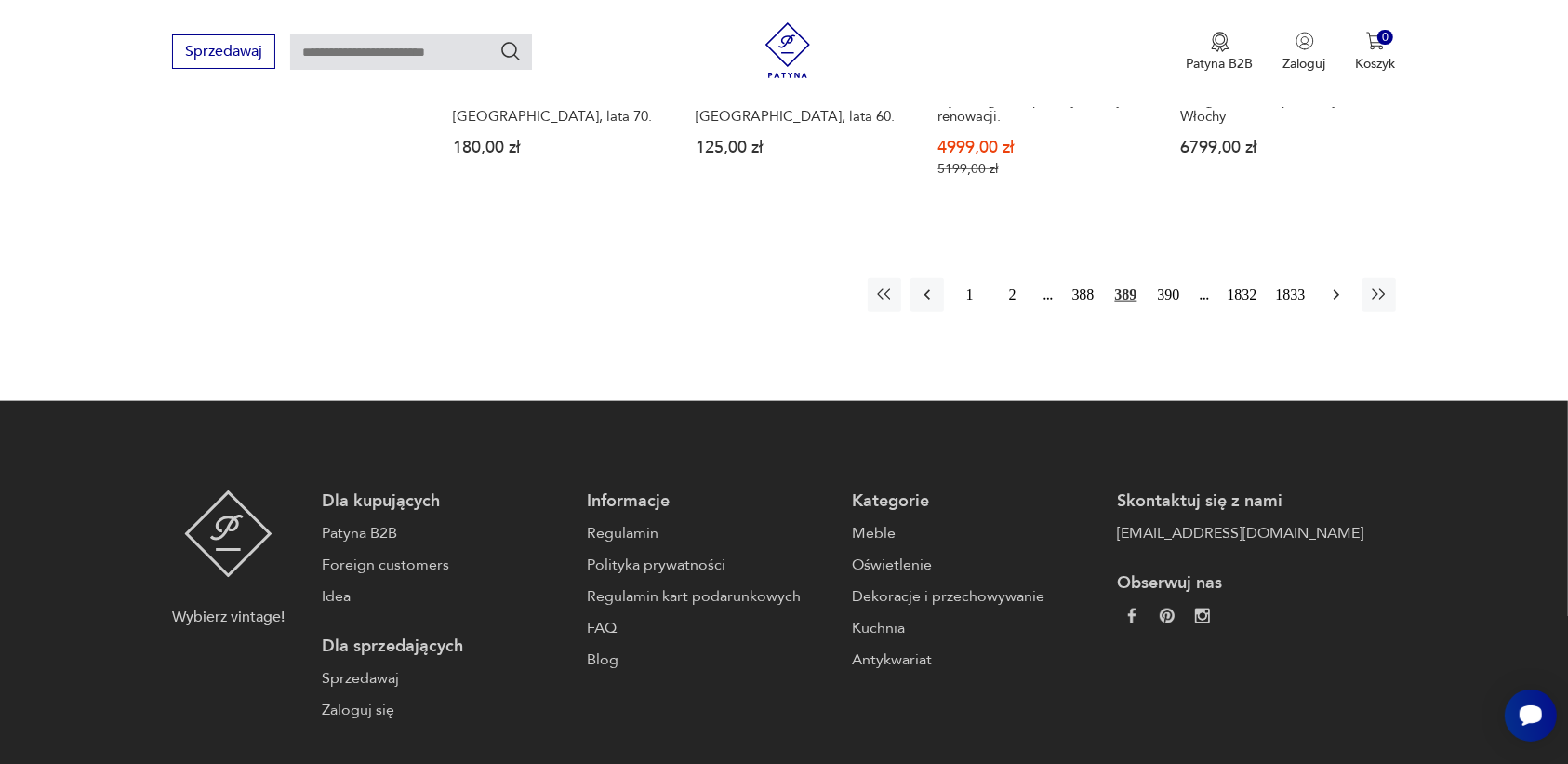
click at [1332, 286] on icon "button" at bounding box center [1336, 295] width 19 height 19
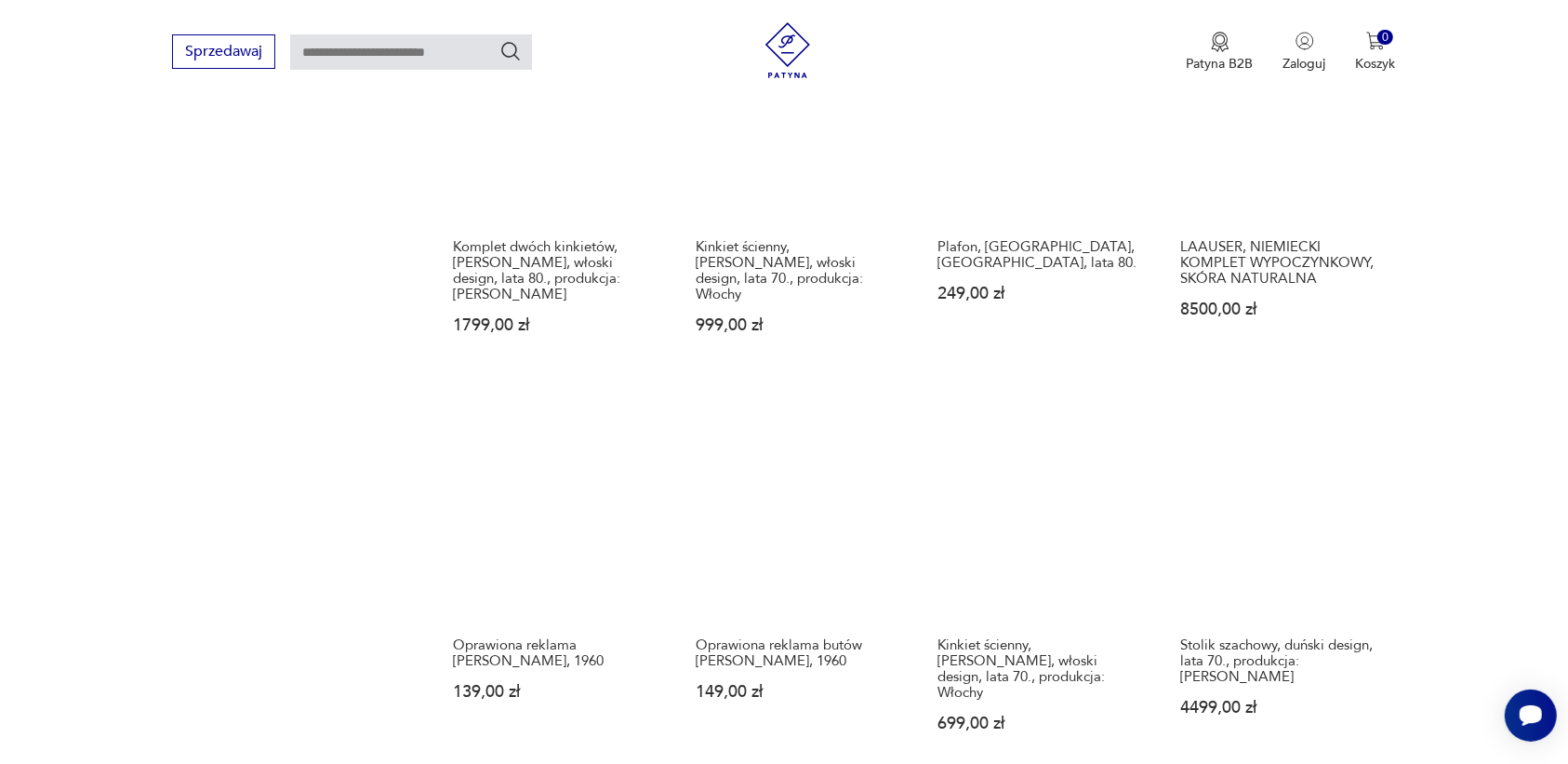
scroll to position [1403, 0]
